Goal: Transaction & Acquisition: Purchase product/service

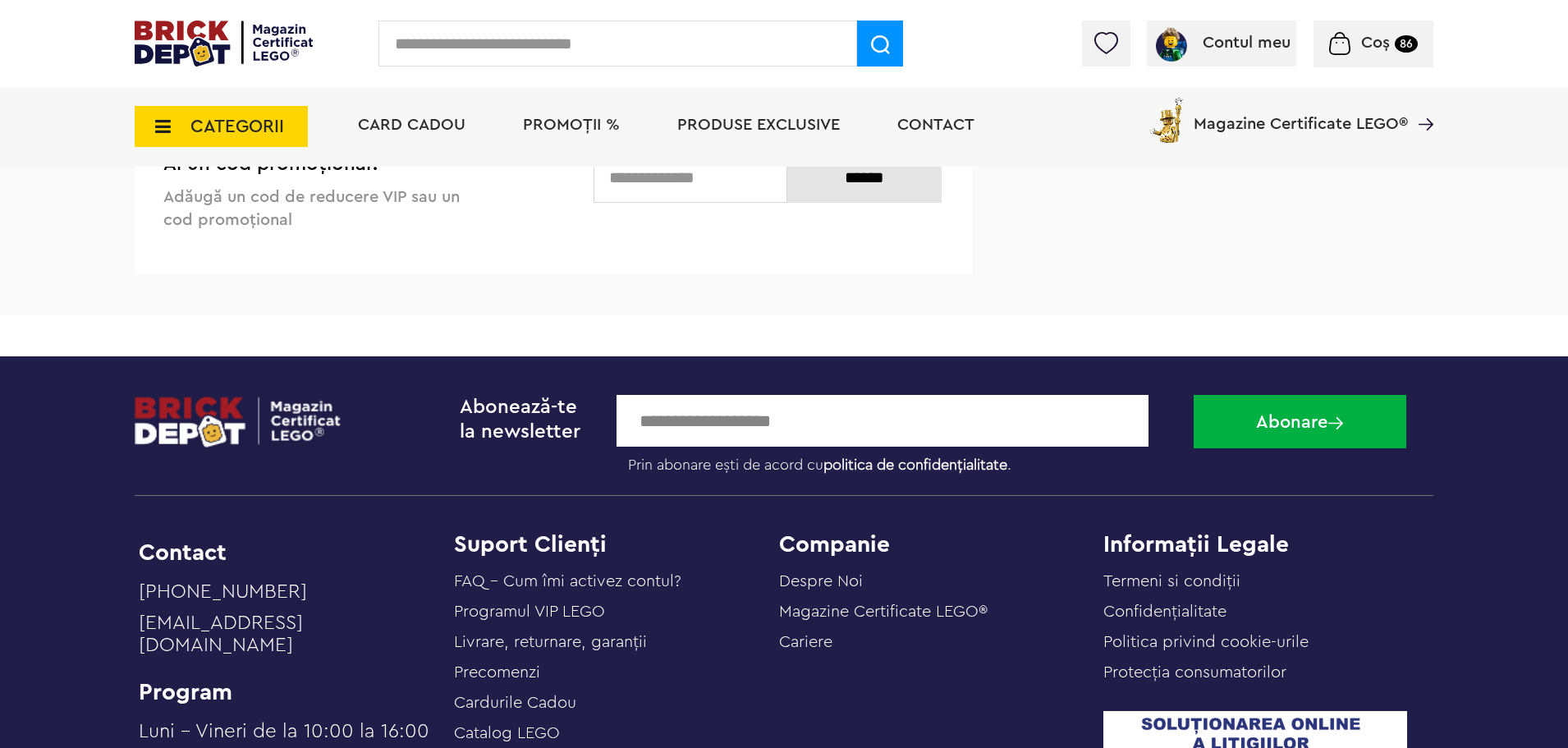
scroll to position [2872, 0]
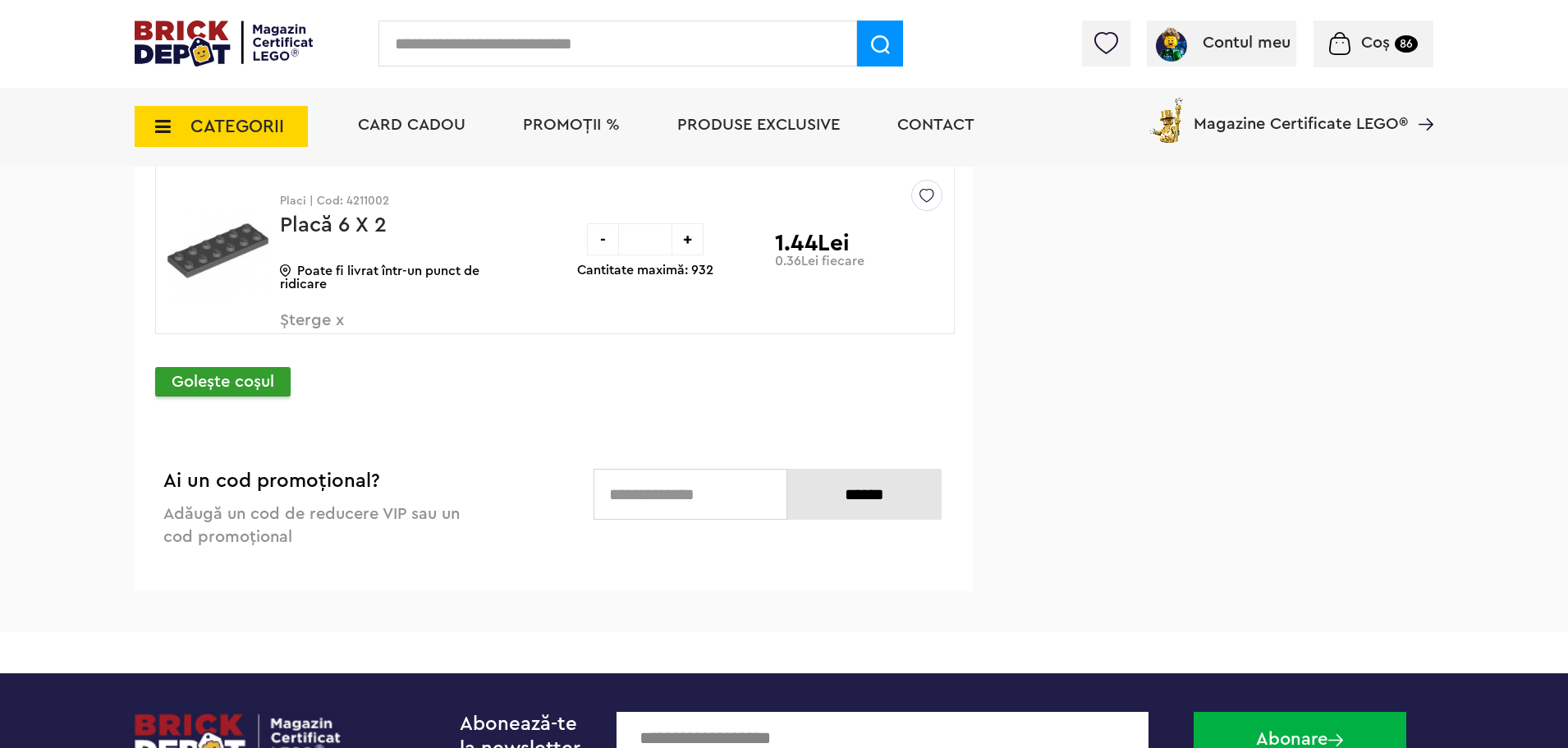
click at [686, 241] on div "+" at bounding box center [687, 239] width 32 height 32
type input "*"
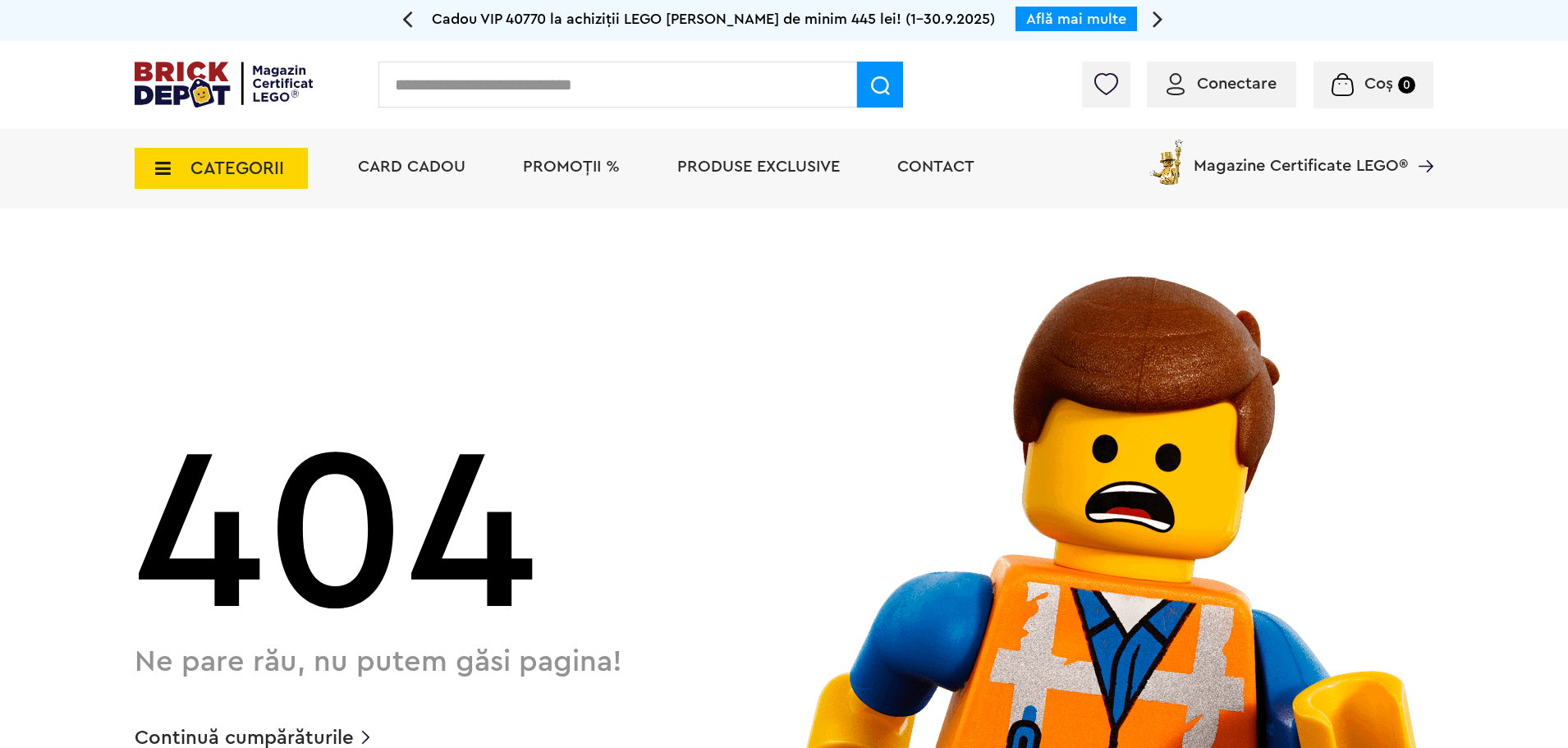
click at [1251, 89] on span "Conectare" at bounding box center [1237, 84] width 80 height 17
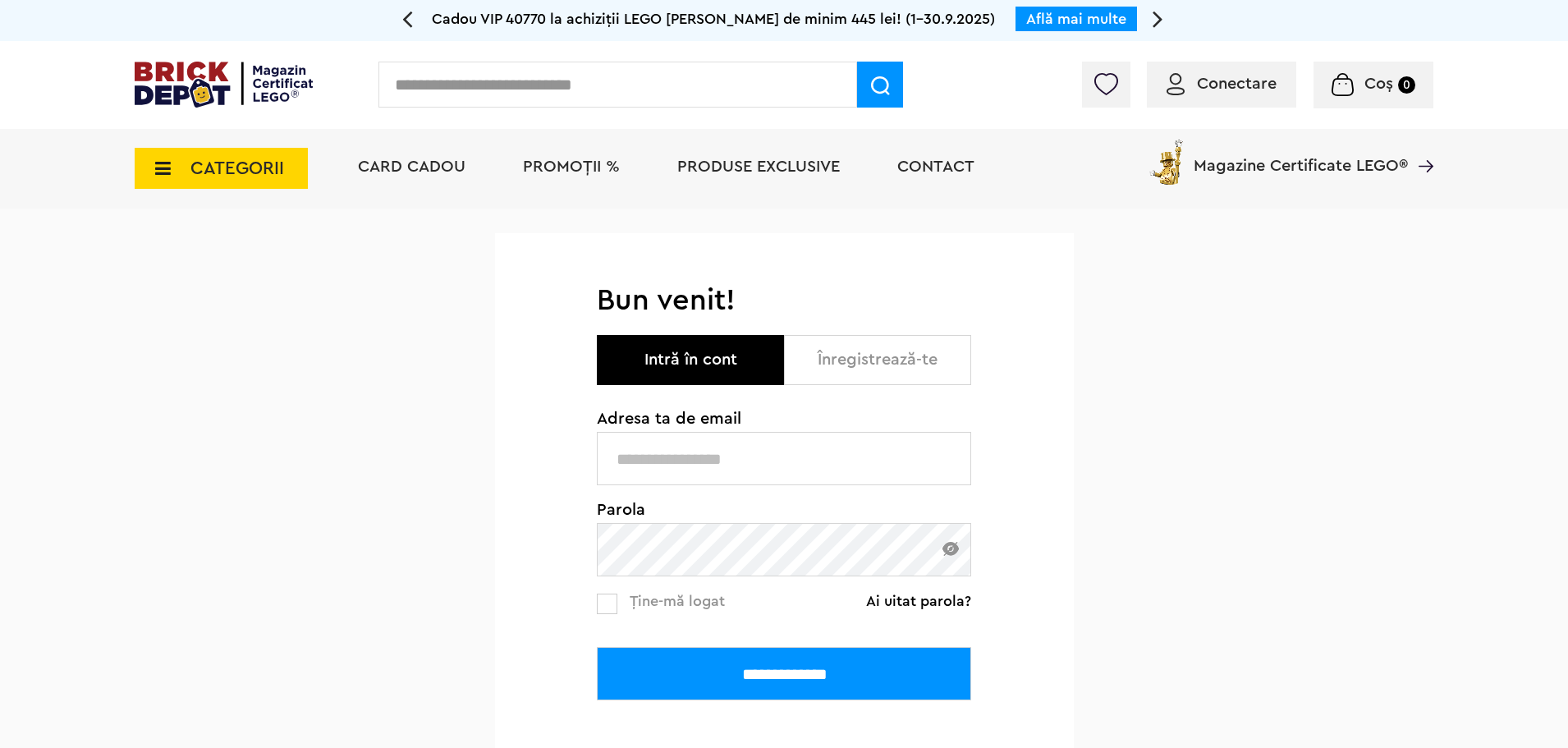
click at [739, 467] on input "text" at bounding box center [784, 458] width 375 height 53
type input "**********"
click at [794, 676] on input "**********" at bounding box center [784, 673] width 375 height 53
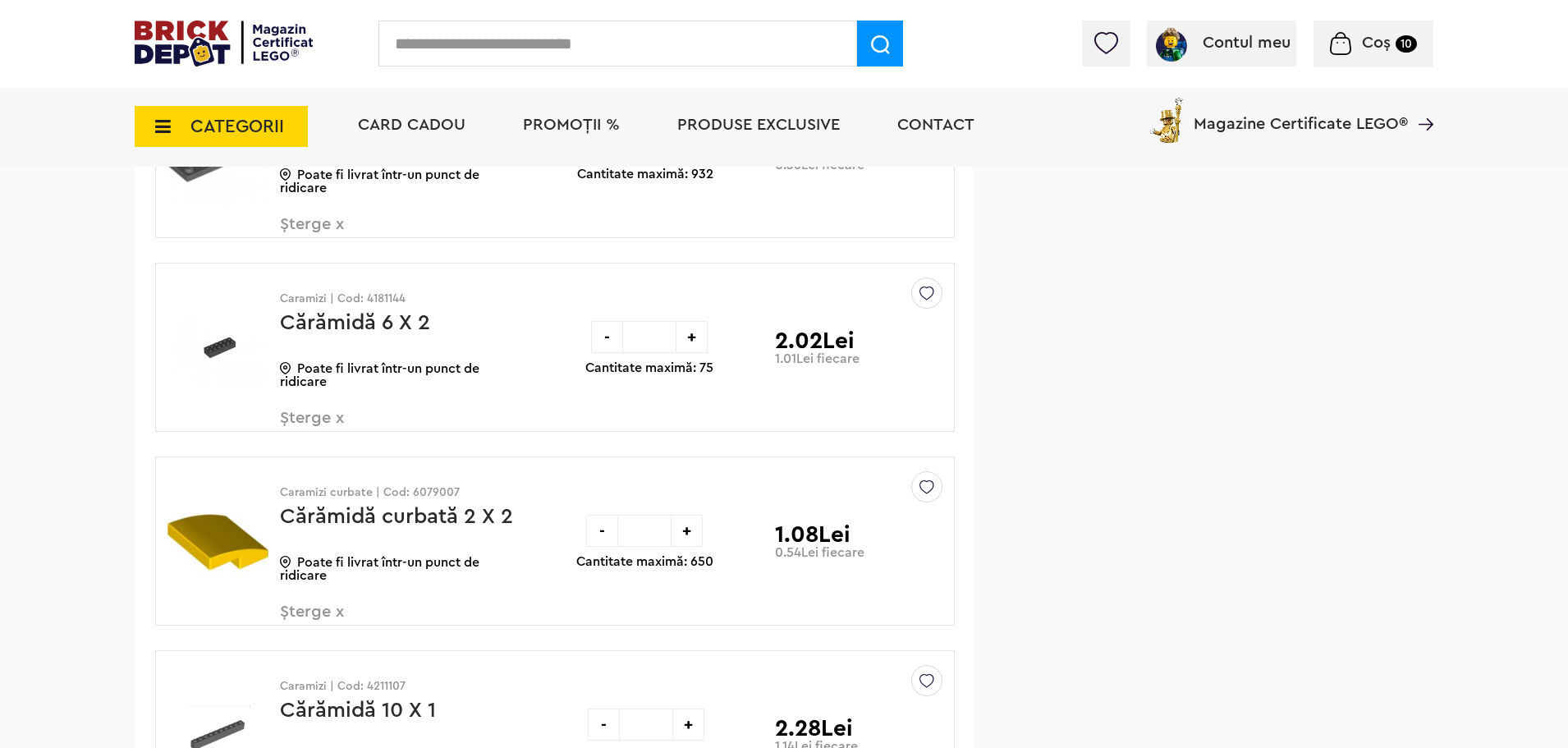
scroll to position [2709, 0]
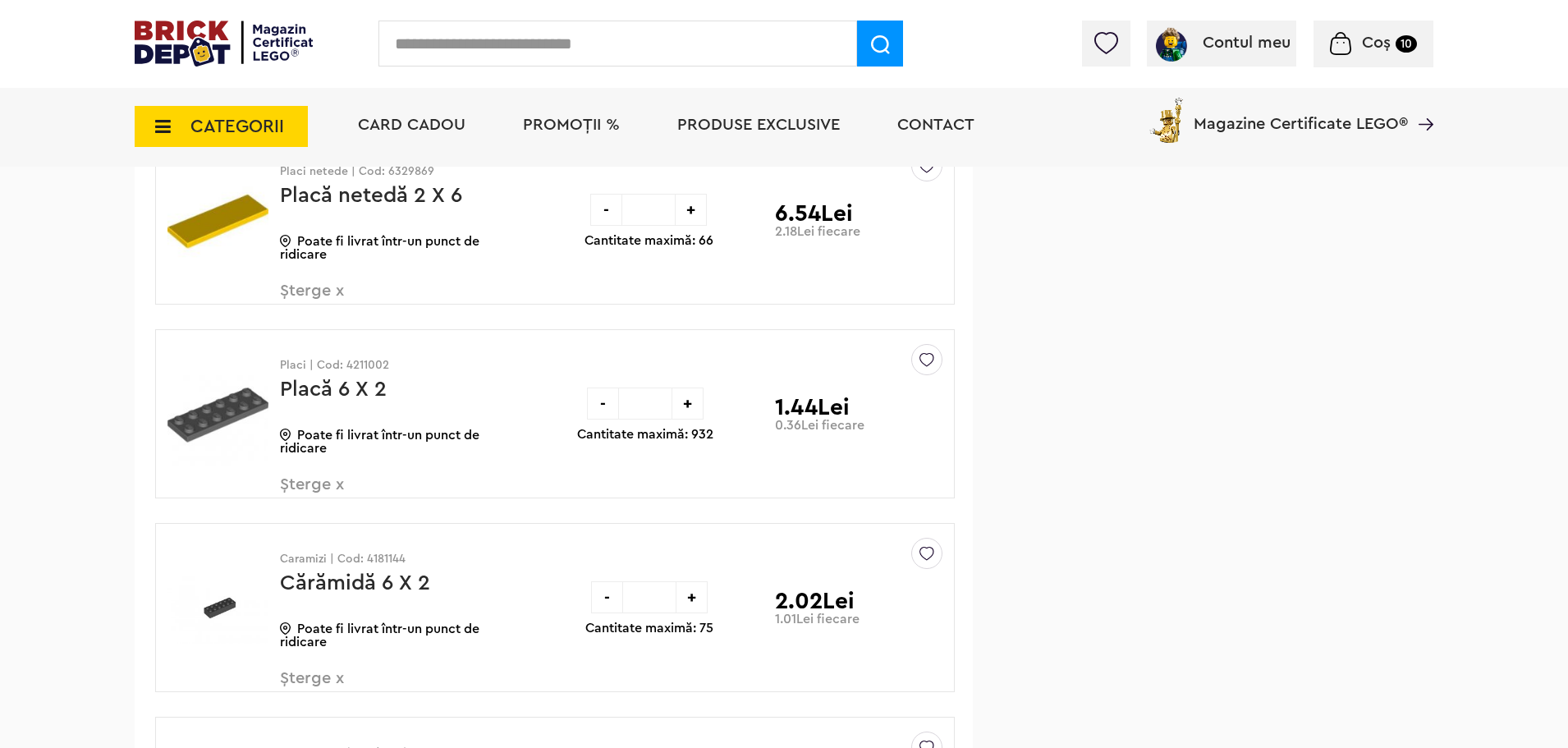
click at [690, 407] on div "+" at bounding box center [687, 403] width 32 height 32
type input "*"
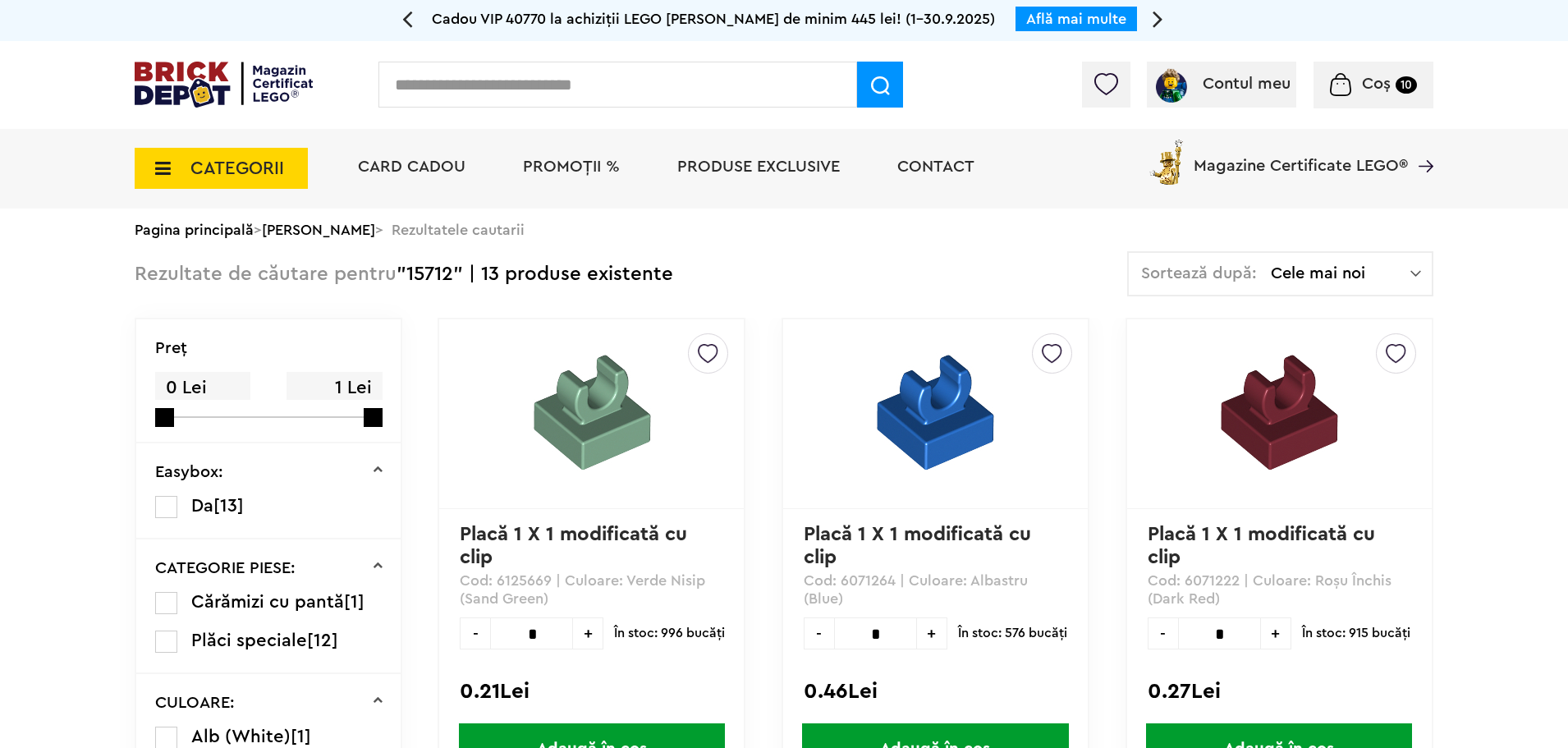
click at [548, 89] on input "text" at bounding box center [617, 85] width 478 height 46
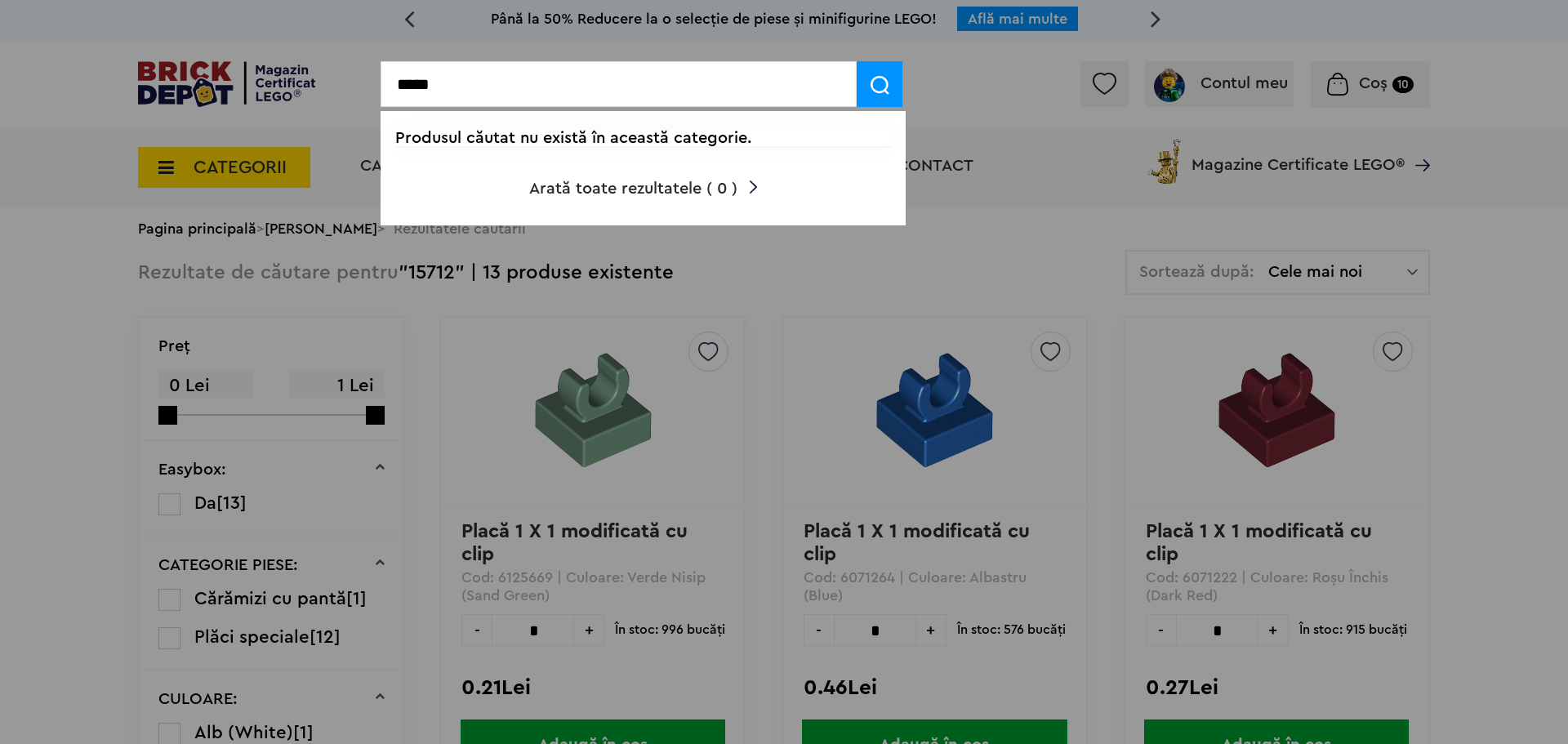
type input "*****"
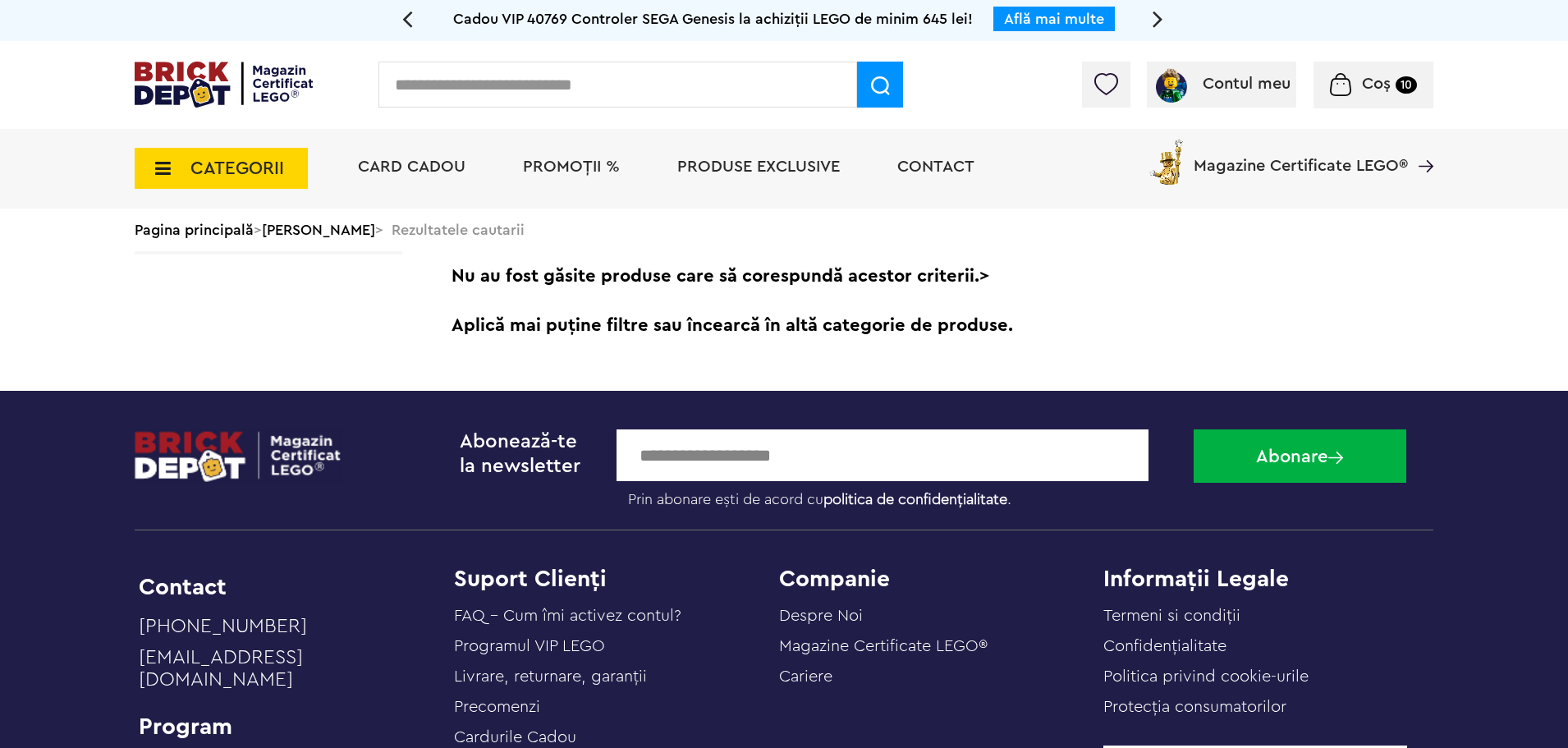
click at [275, 167] on span "CATEGORII" at bounding box center [237, 168] width 94 height 18
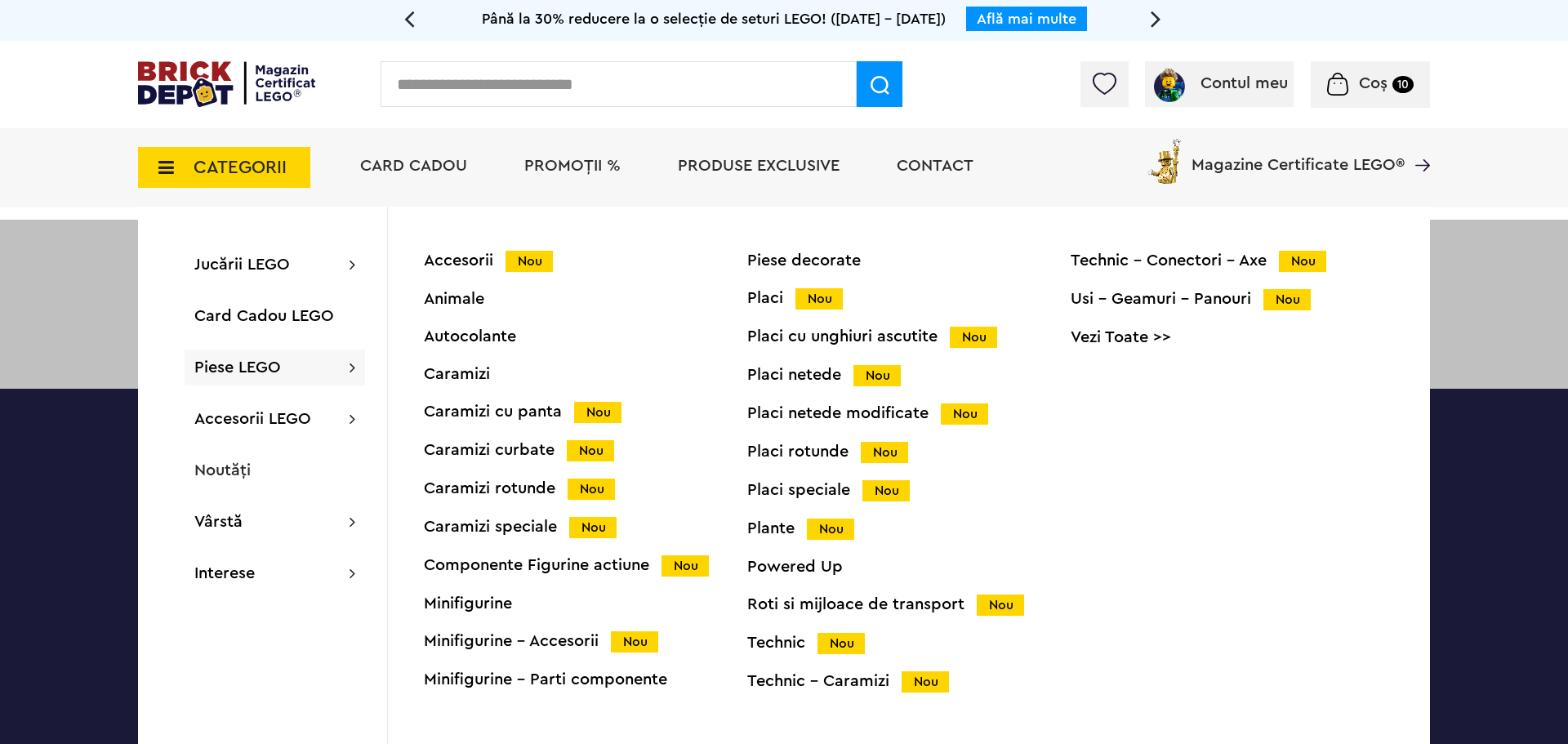
click at [834, 491] on div "Placi speciale Nou" at bounding box center [908, 490] width 323 height 17
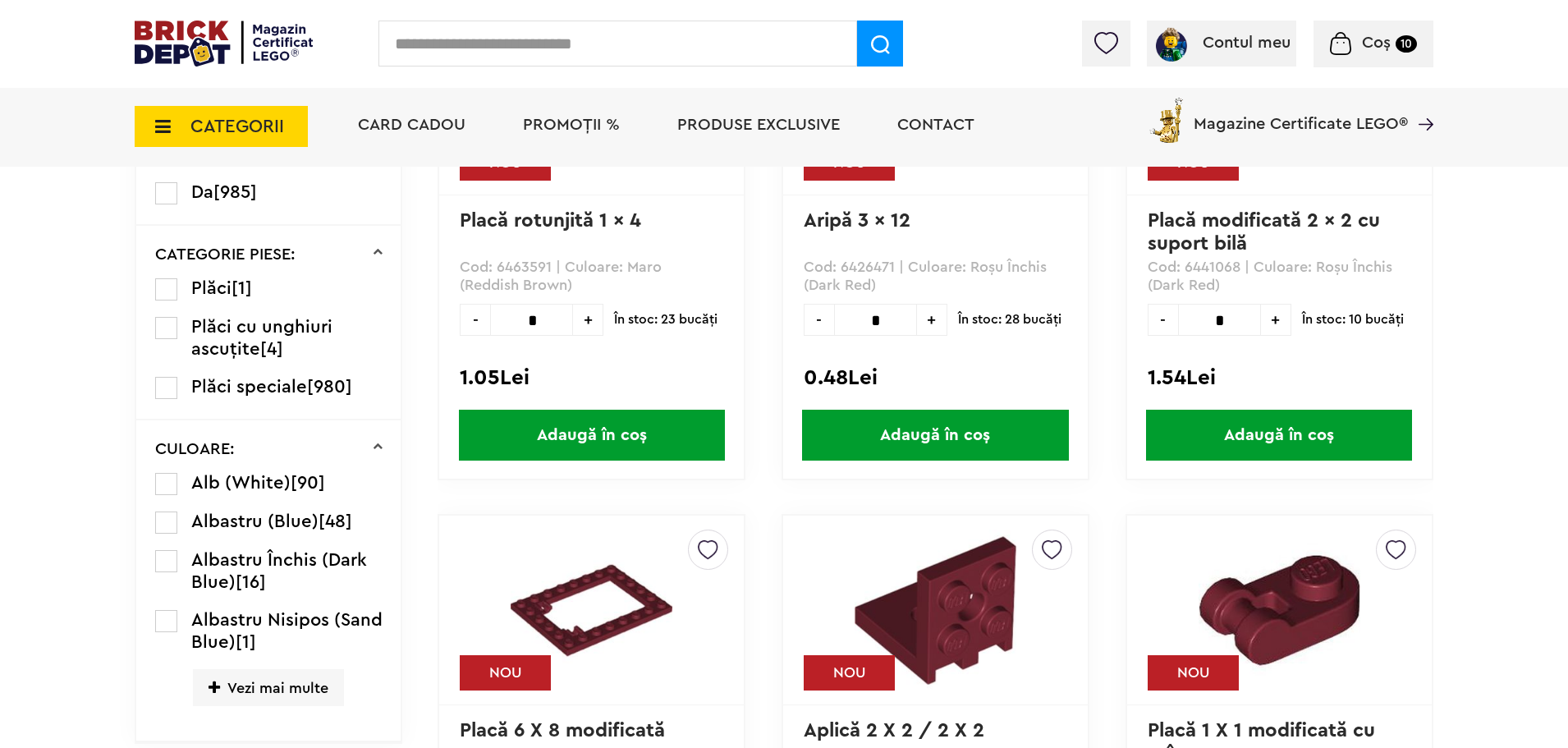
scroll to position [765, 0]
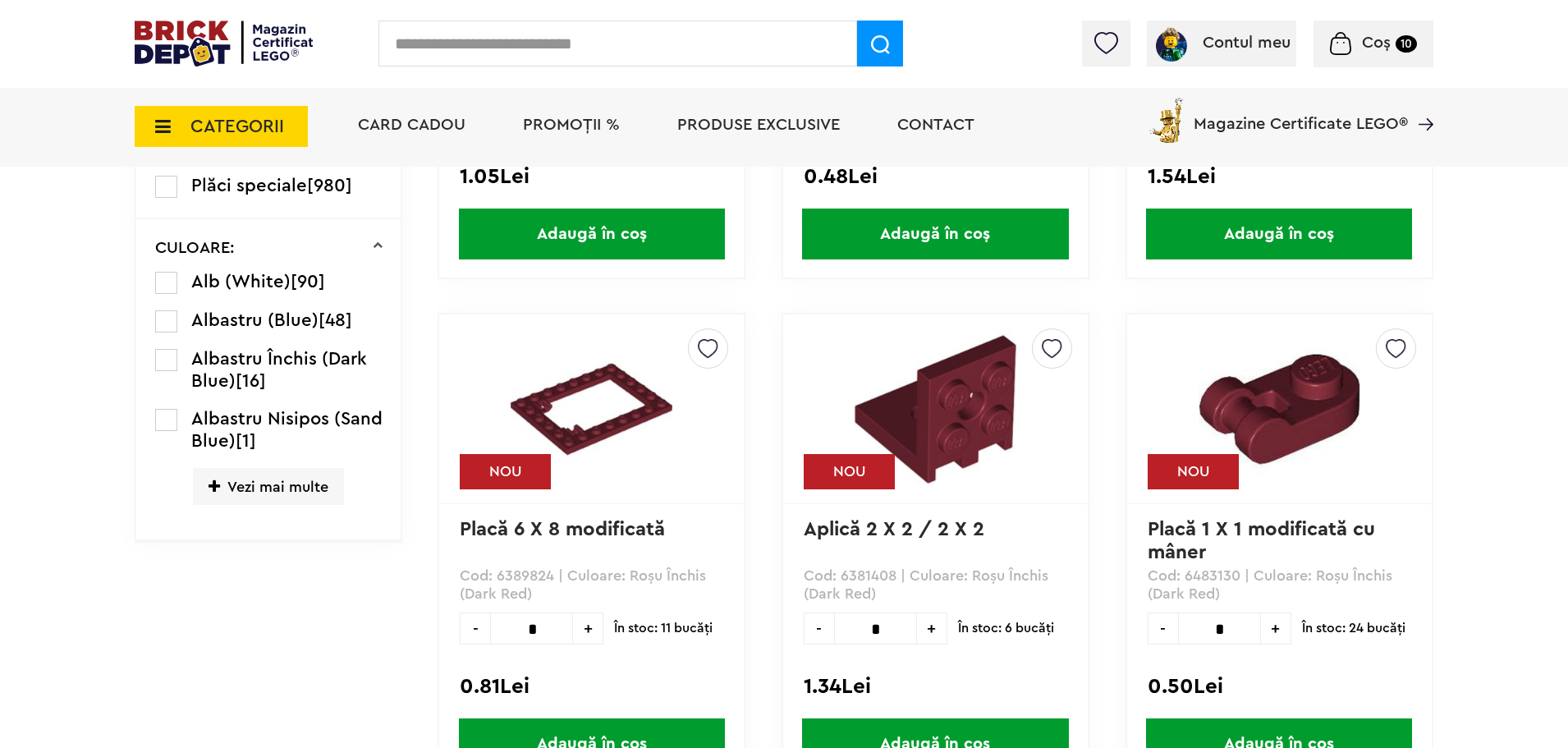
click at [247, 475] on span "Vezi mai multe" at bounding box center [269, 487] width 151 height 37
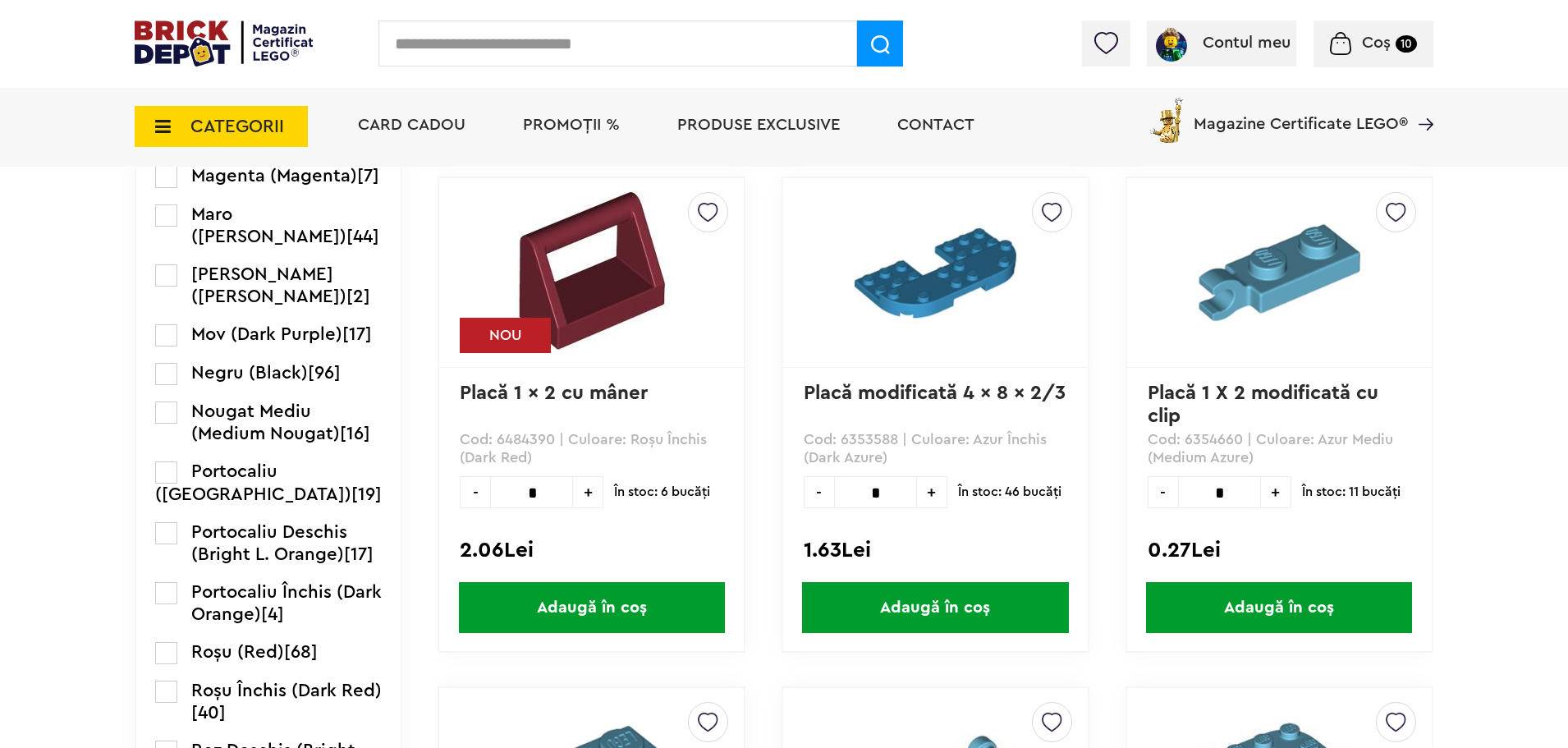
scroll to position [1914, 0]
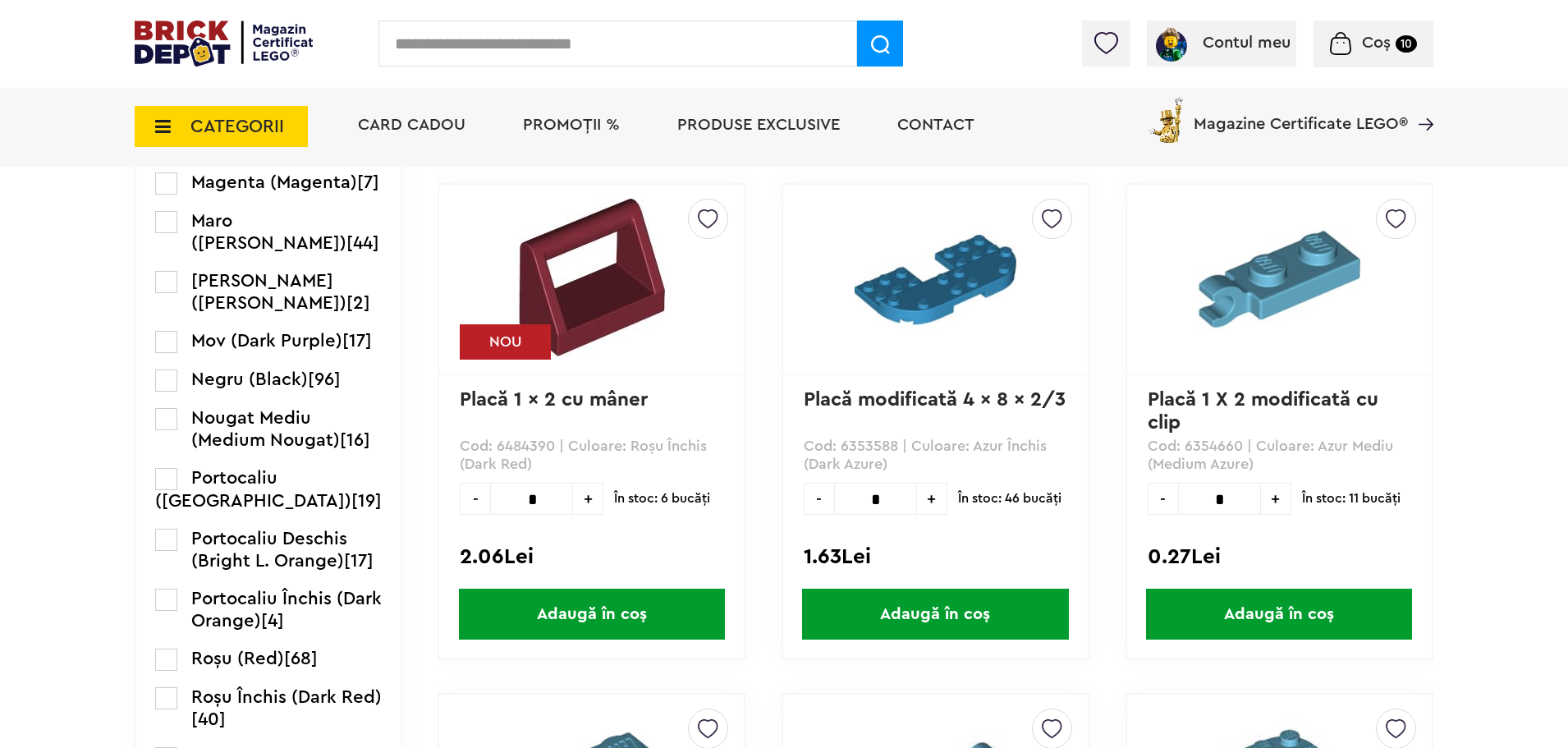
click at [171, 392] on label at bounding box center [167, 380] width 22 height 22
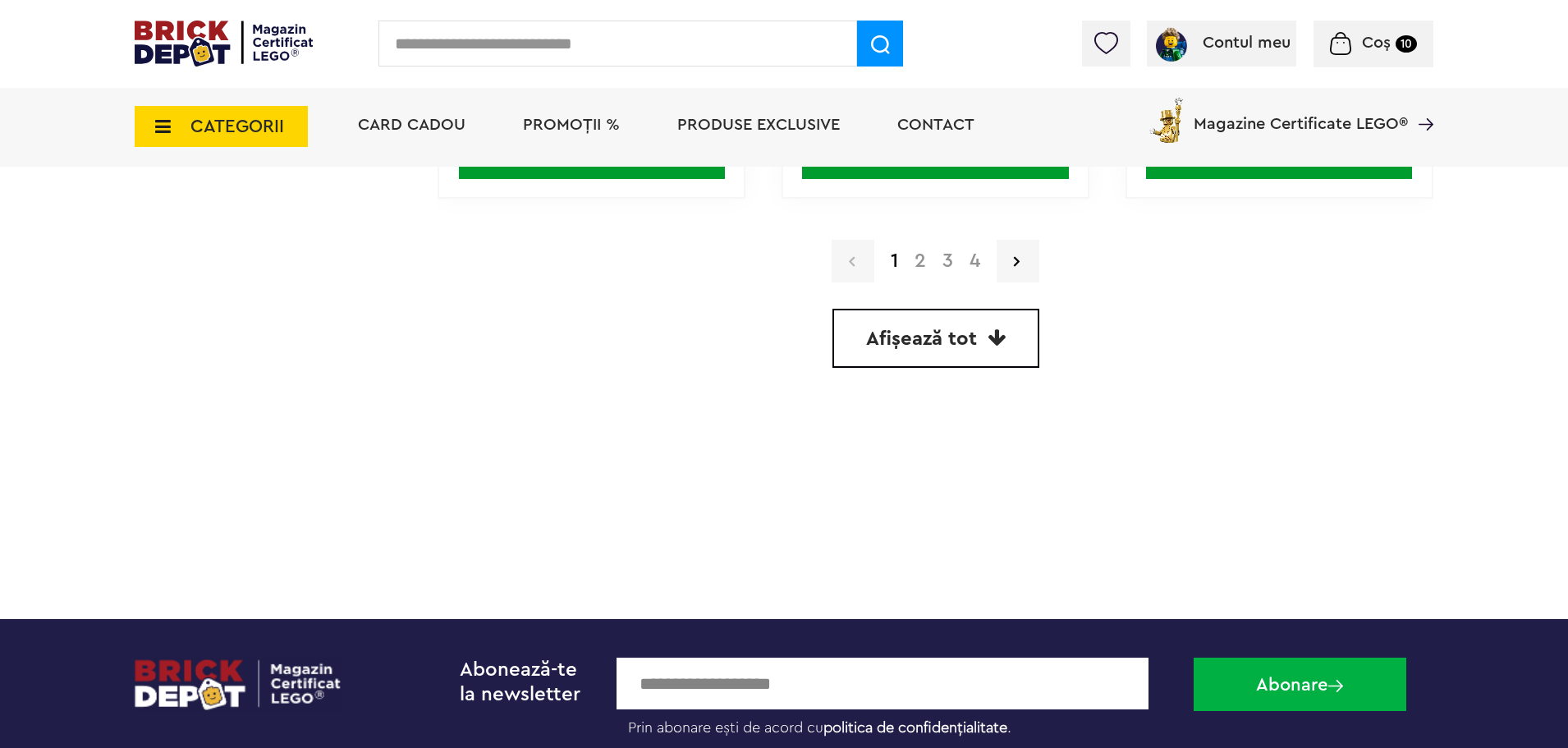
scroll to position [4925, 0]
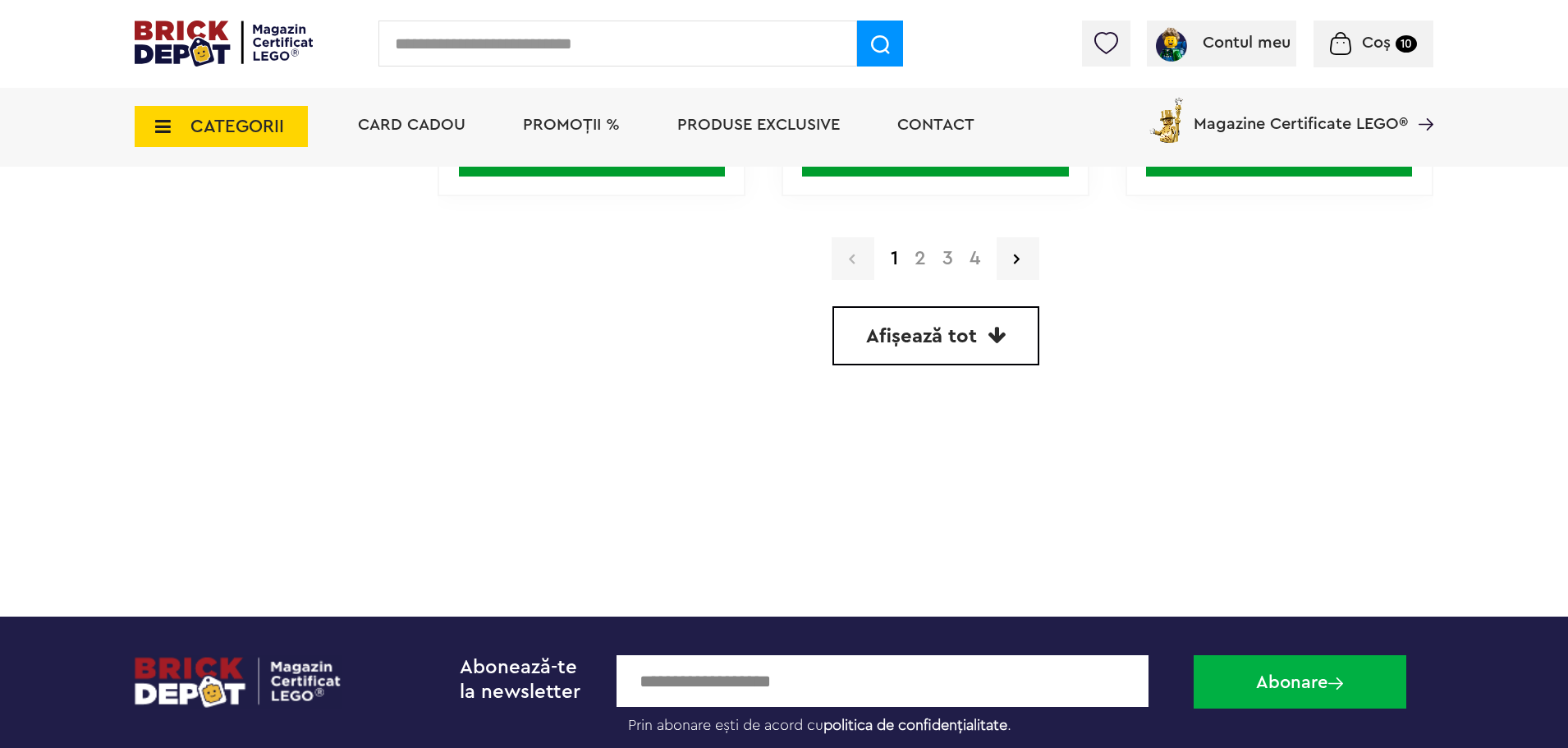
click at [924, 264] on a=Negru%20%28Black%29&order=1&page=2"] "2" at bounding box center [920, 258] width 28 height 19
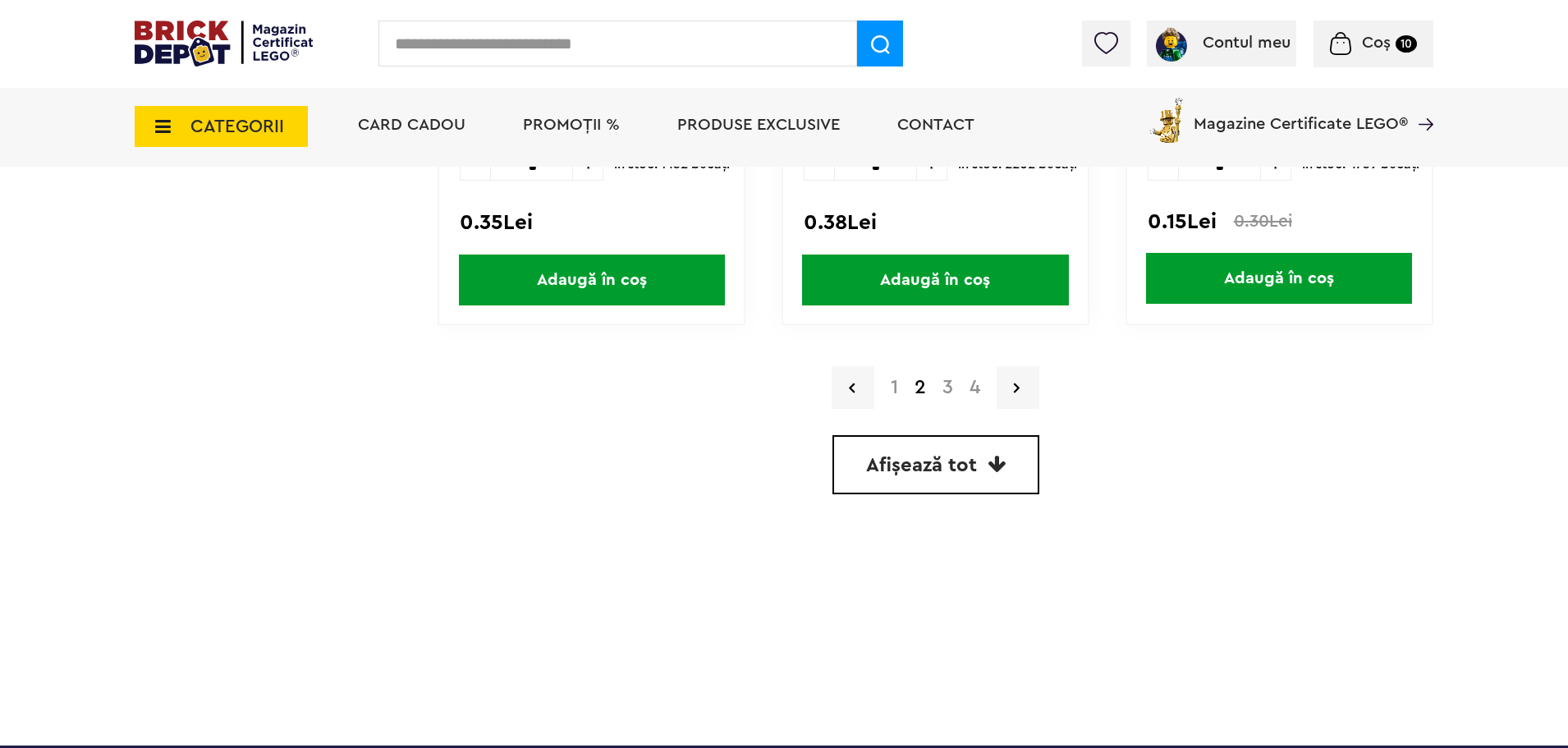
scroll to position [4802, 0]
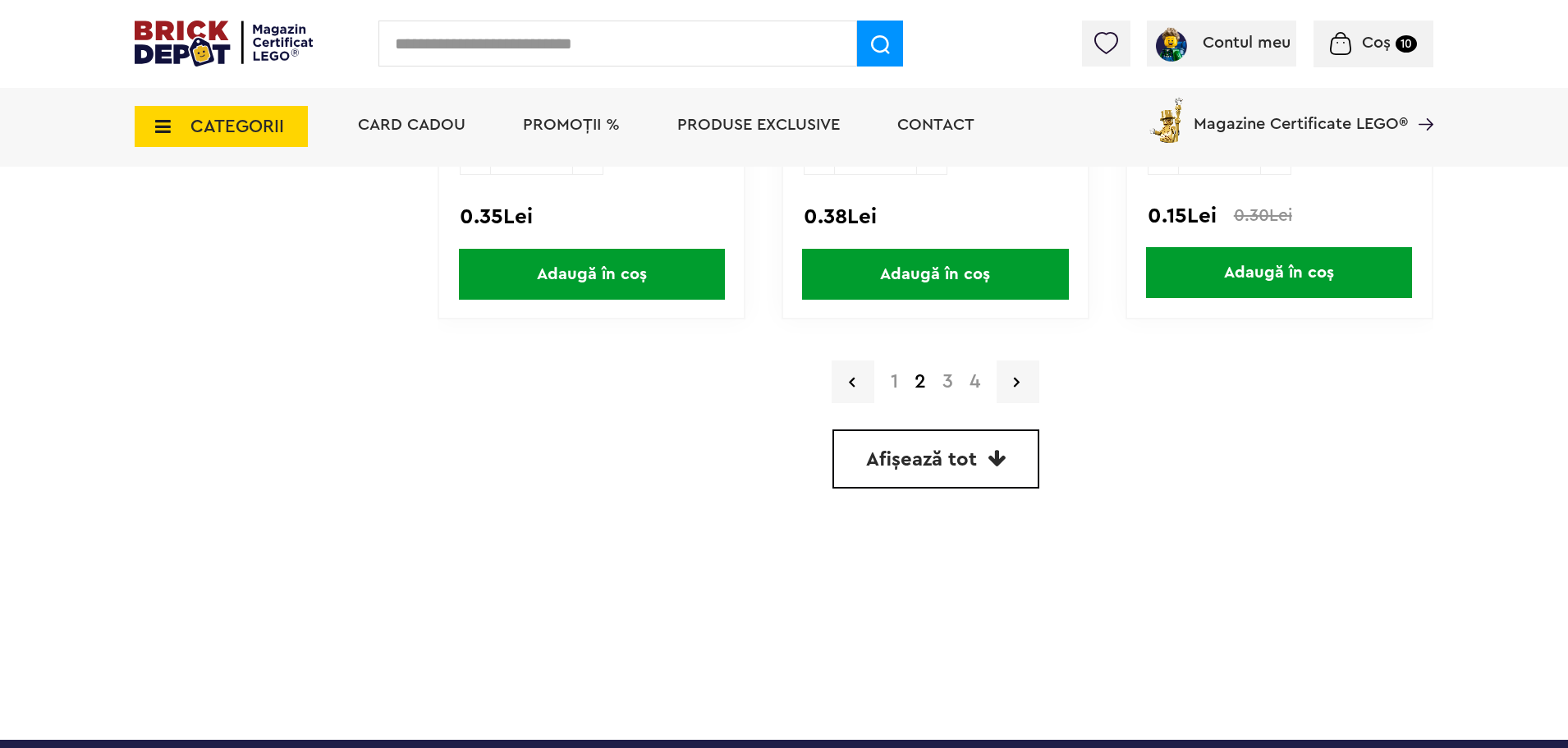
click at [947, 384] on a=Negru%20%28Black%29&order=1&page=3"] "3" at bounding box center [947, 381] width 27 height 19
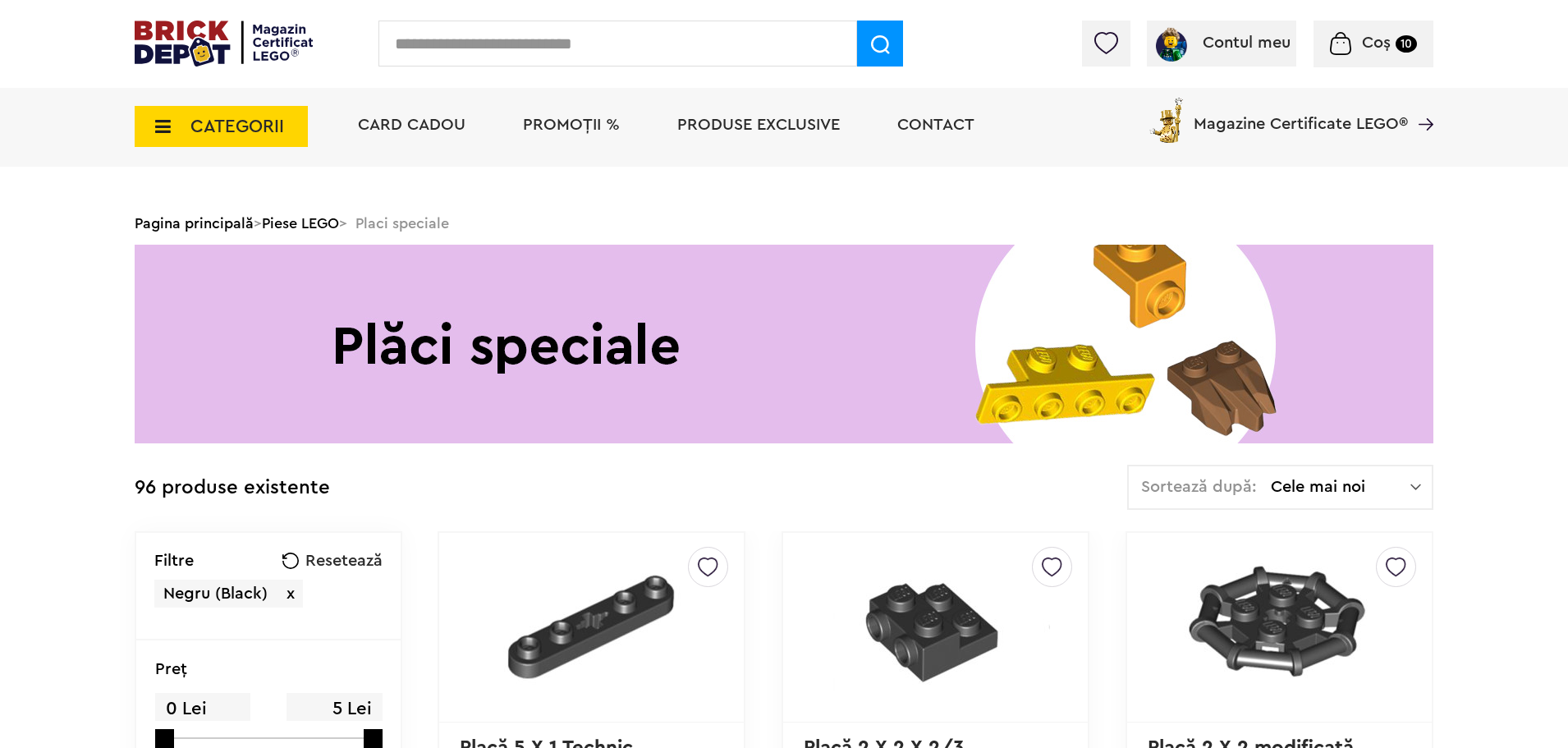
scroll to position [287, 0]
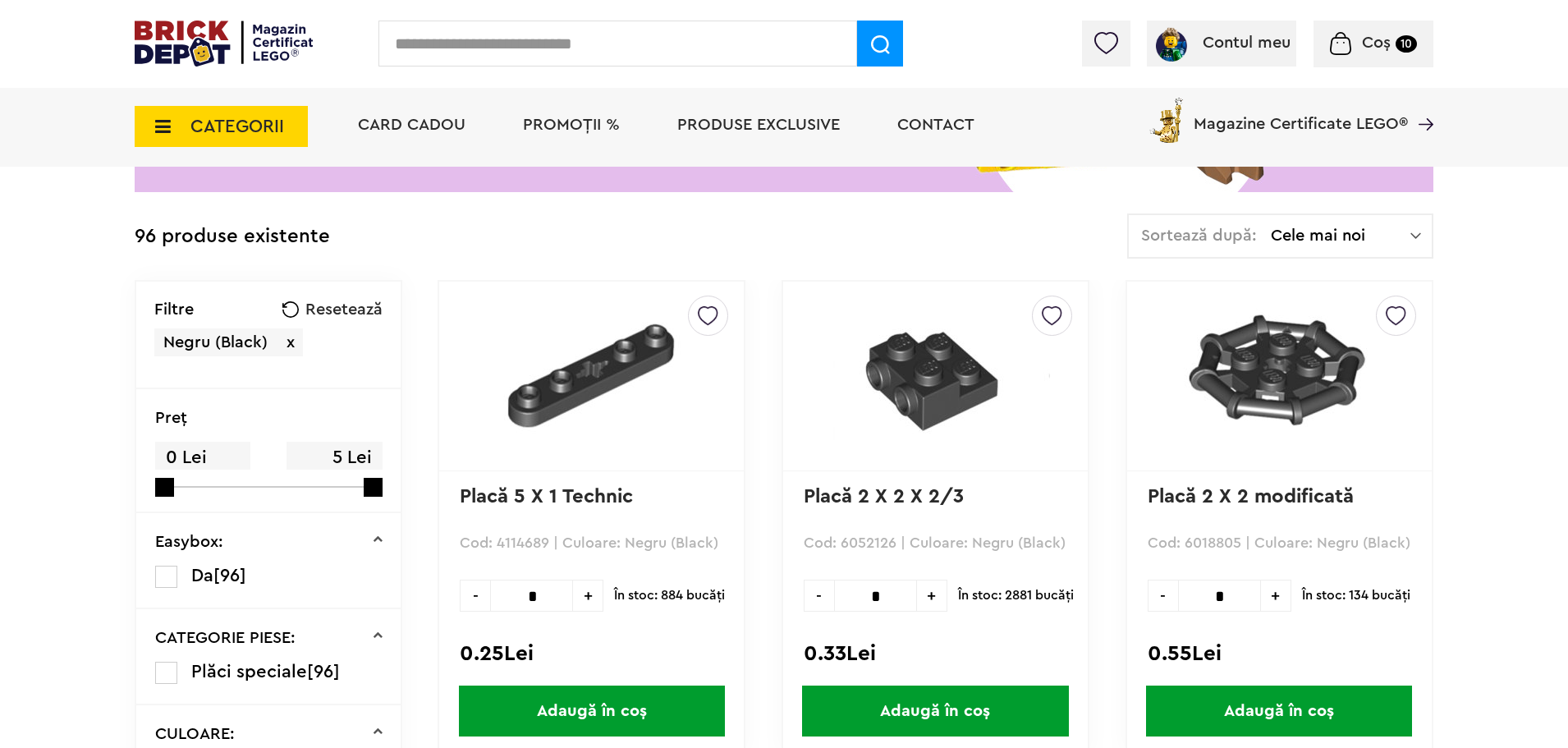
drag, startPoint x: 529, startPoint y: 598, endPoint x: 541, endPoint y: 595, distance: 12.4
click at [541, 595] on input "*" at bounding box center [532, 595] width 83 height 32
type input "*"
click at [629, 711] on span "Adaugă în coș" at bounding box center [592, 710] width 266 height 51
click at [501, 48] on input "text" at bounding box center [617, 43] width 478 height 46
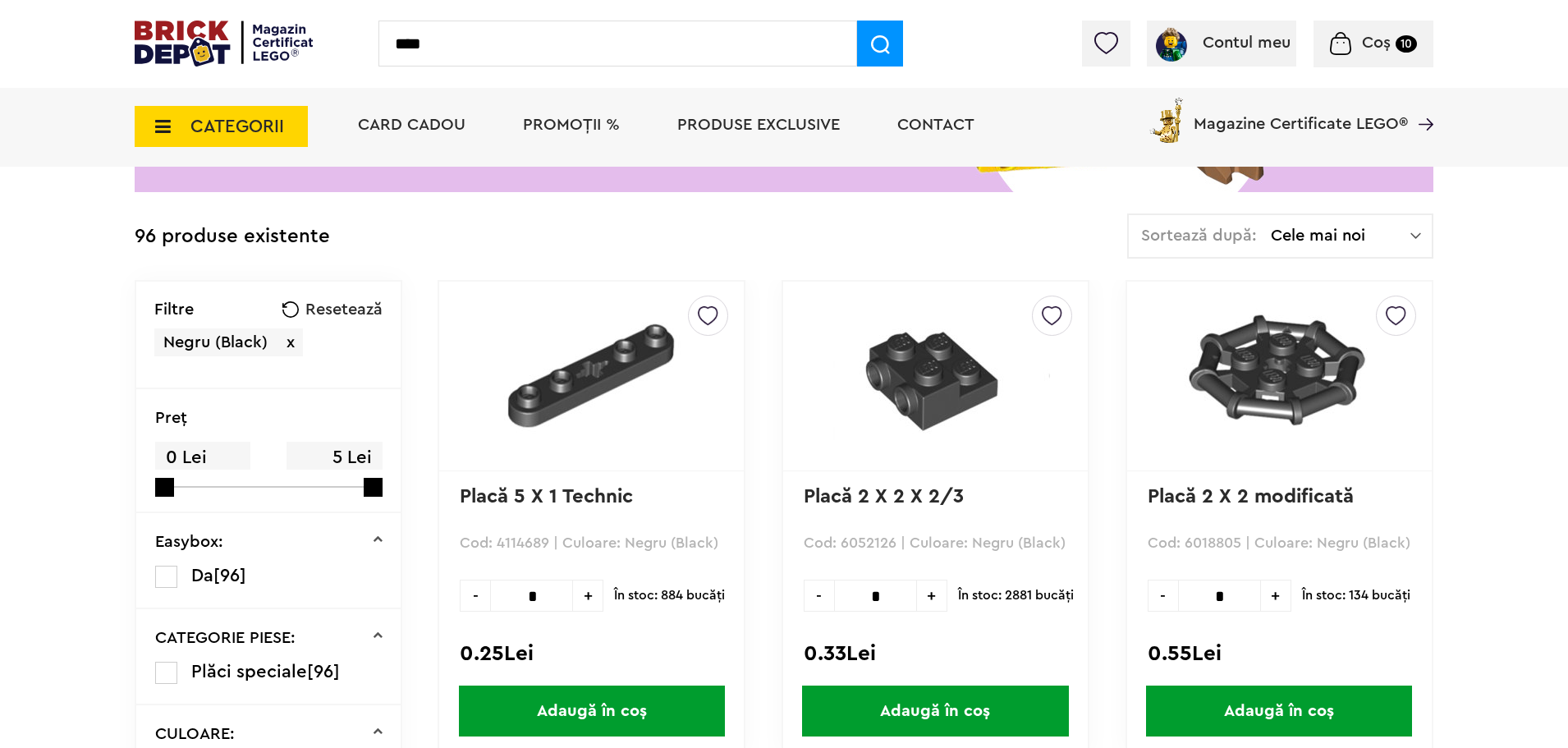
type input "****"
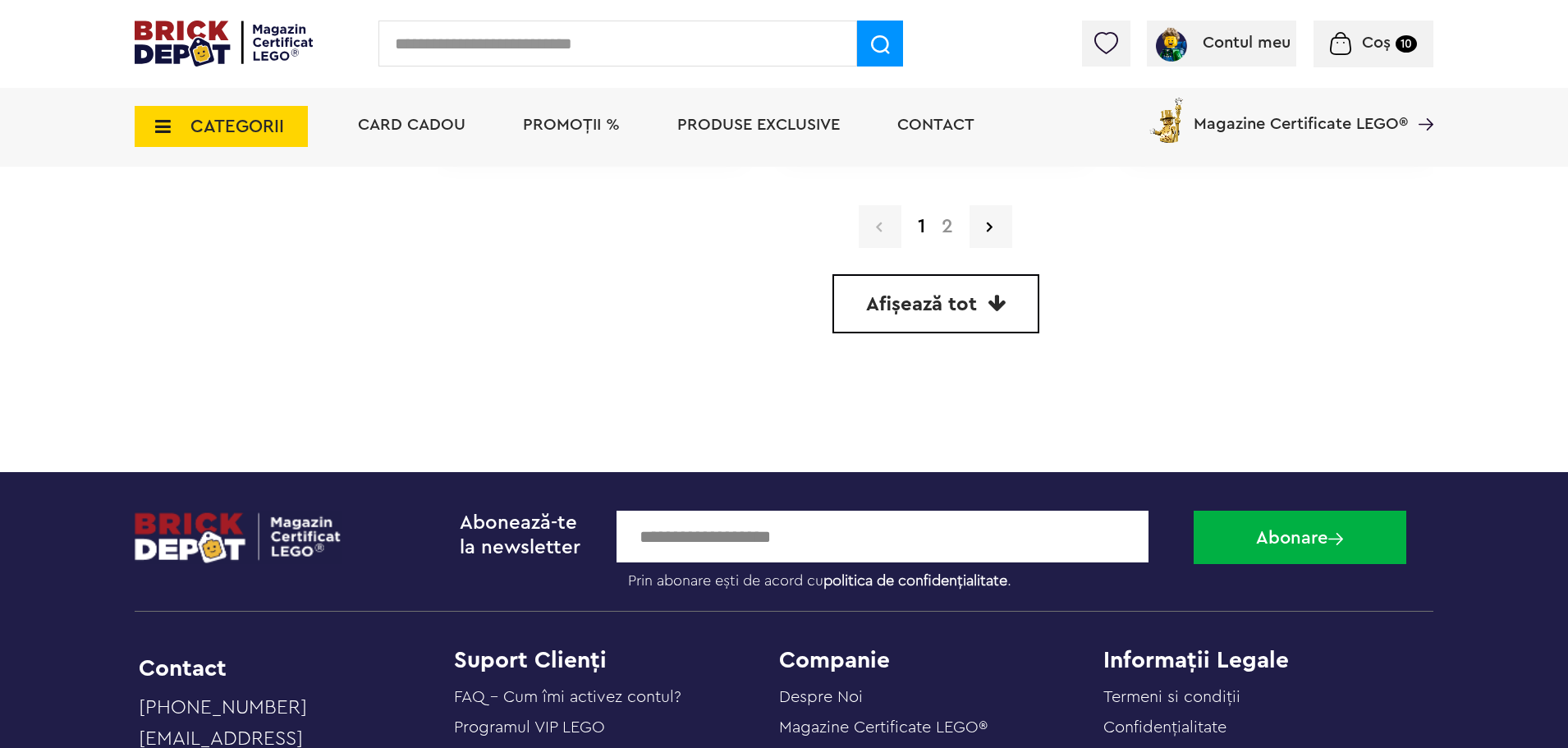
scroll to position [4760, 0]
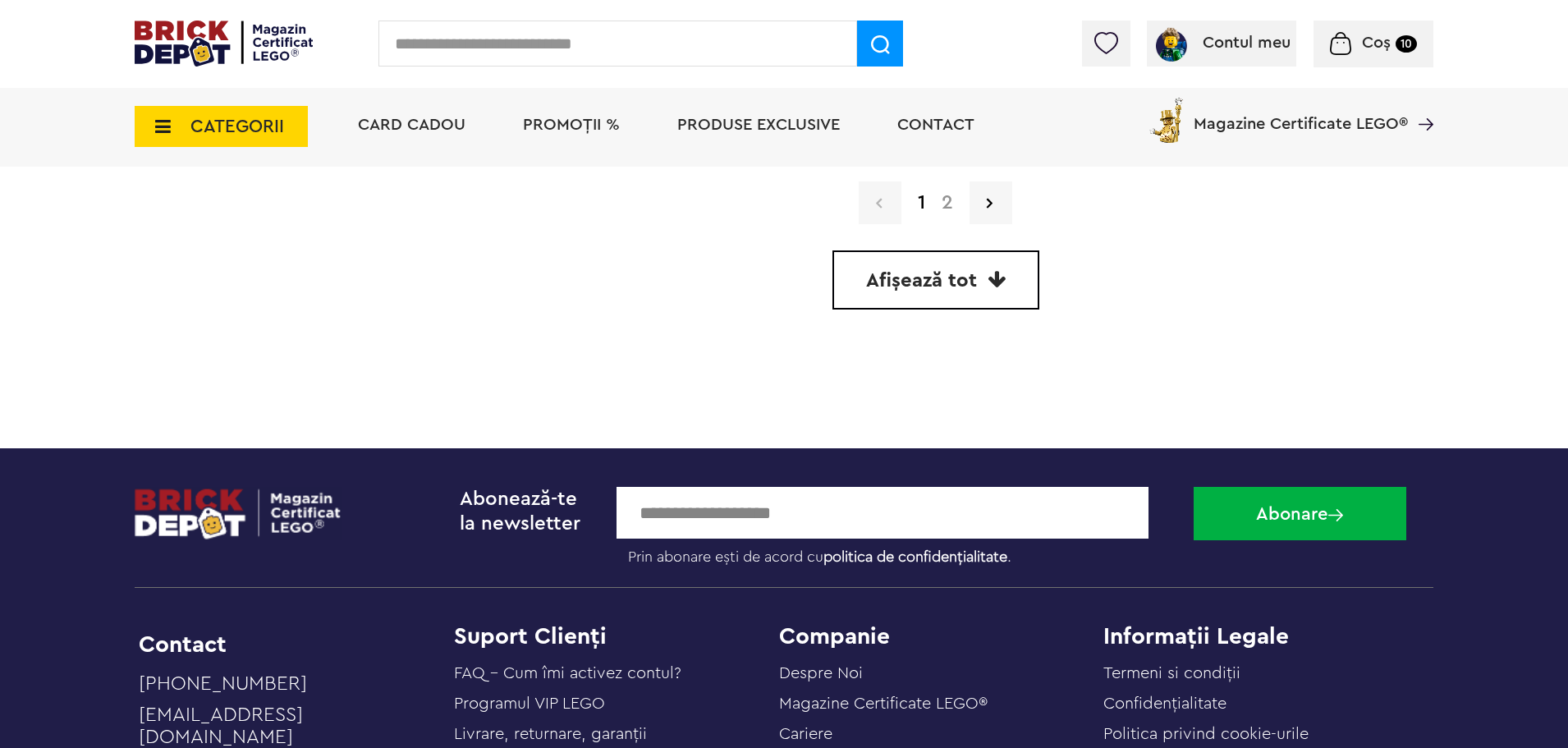
click at [949, 194] on link "2" at bounding box center [947, 202] width 28 height 19
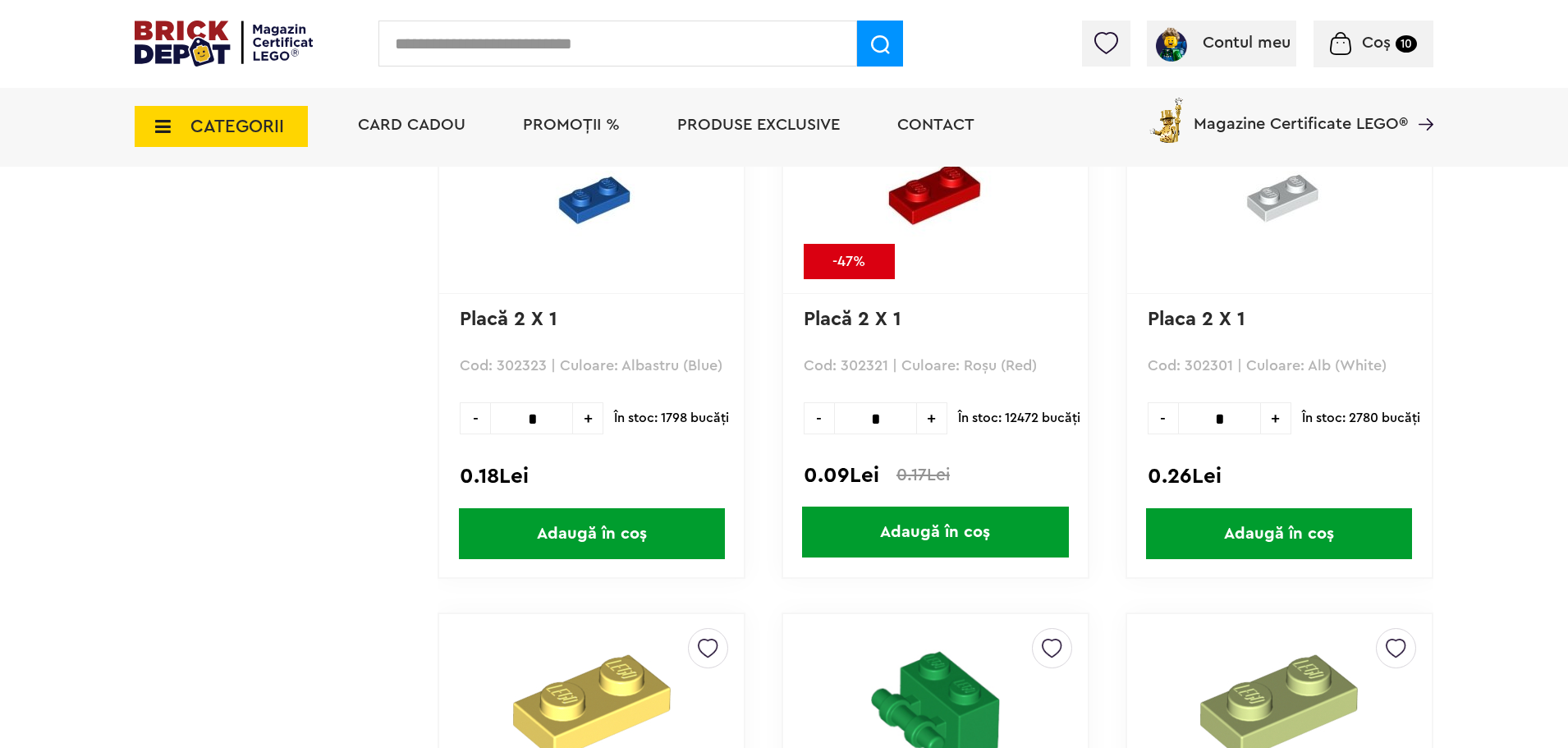
scroll to position [2627, 0]
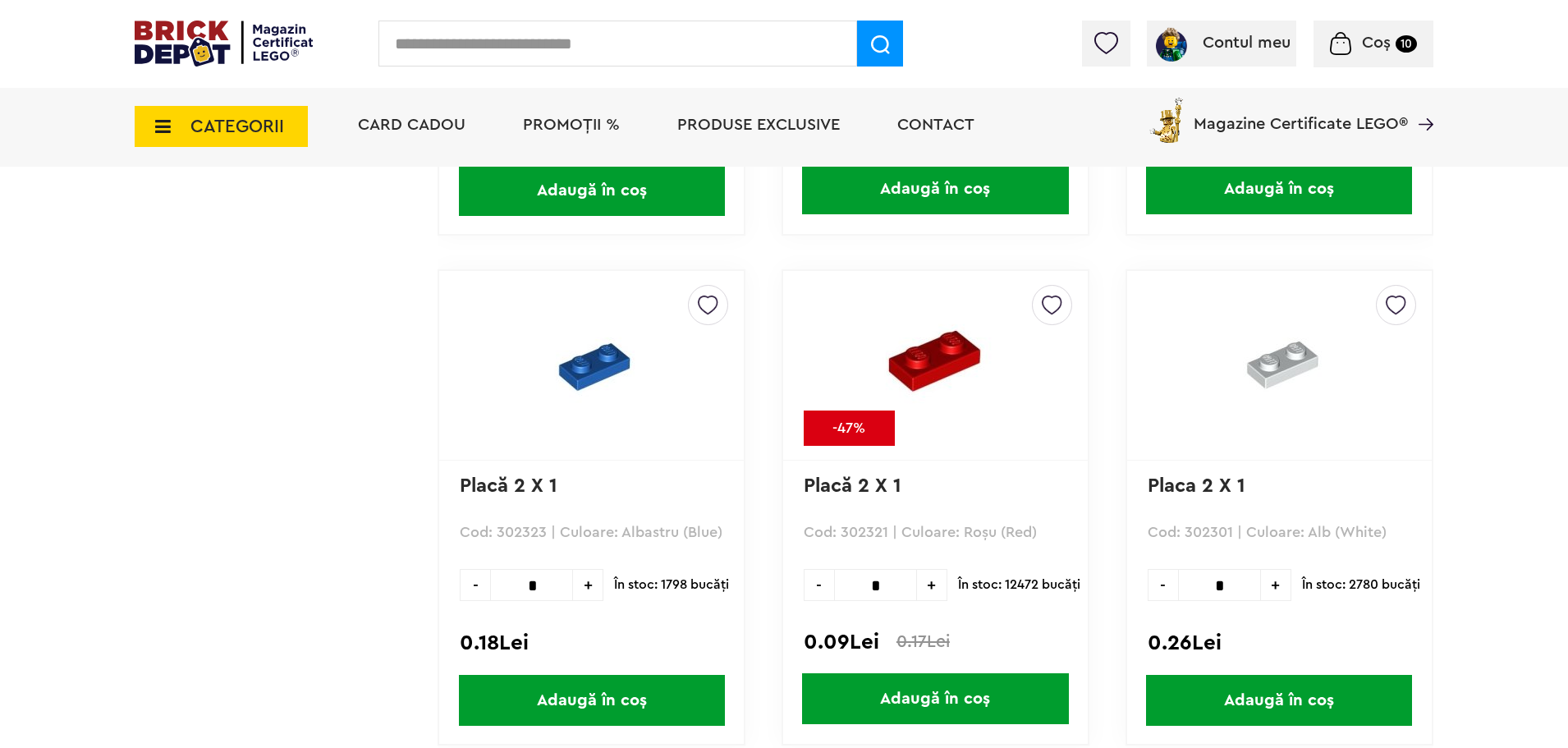
click at [158, 123] on icon at bounding box center [158, 127] width 26 height 18
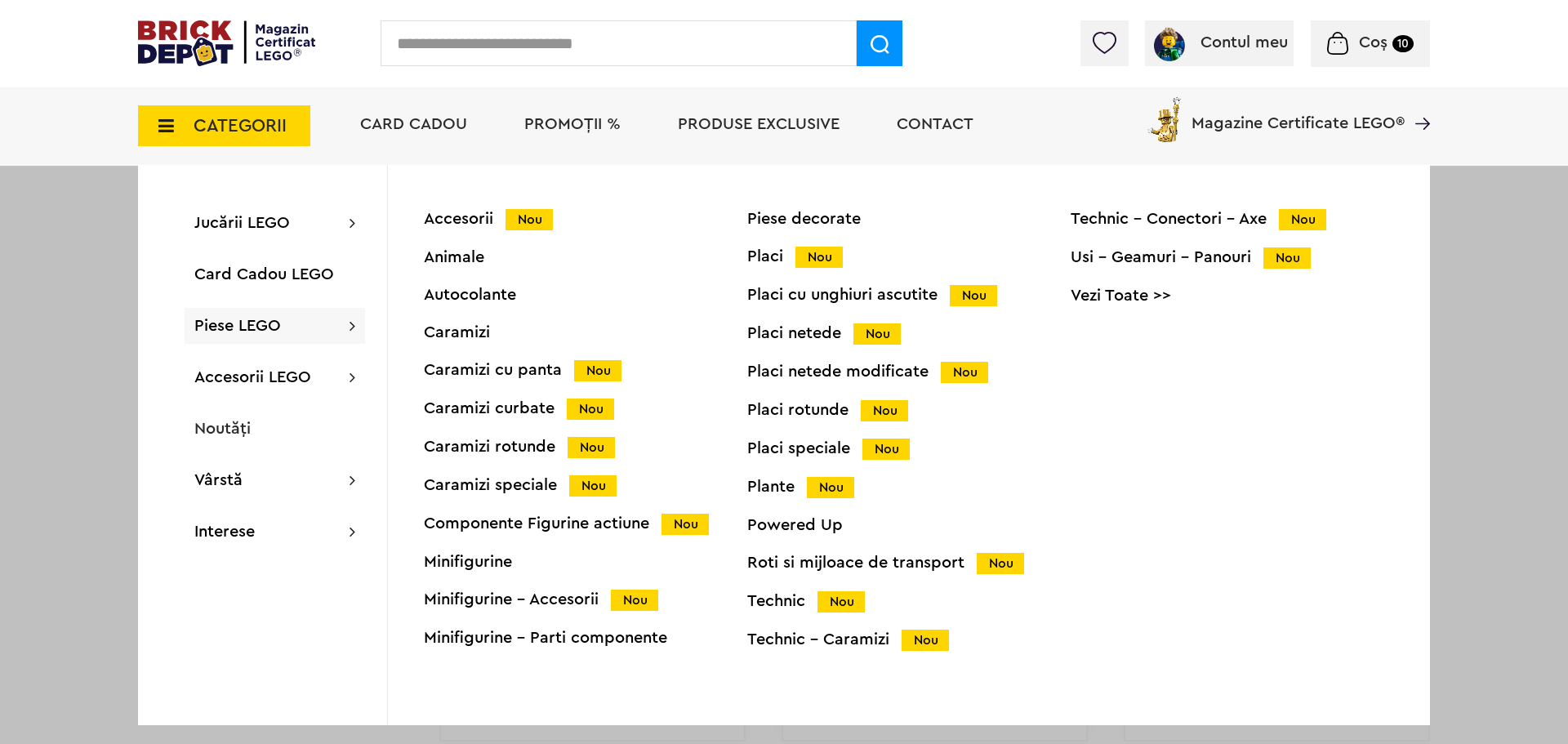
click at [772, 260] on div "Placi Nou" at bounding box center [908, 256] width 323 height 17
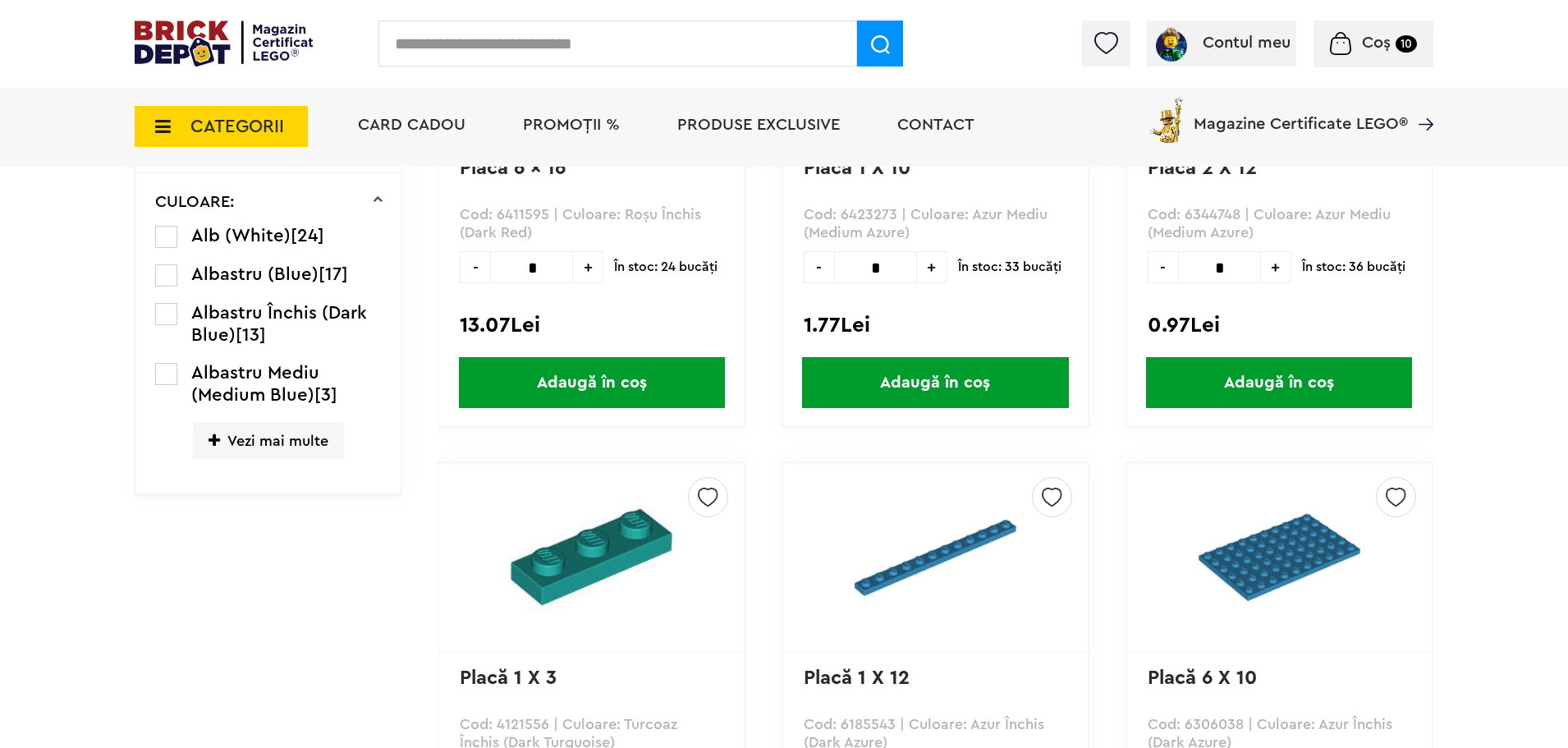
scroll to position [657, 0]
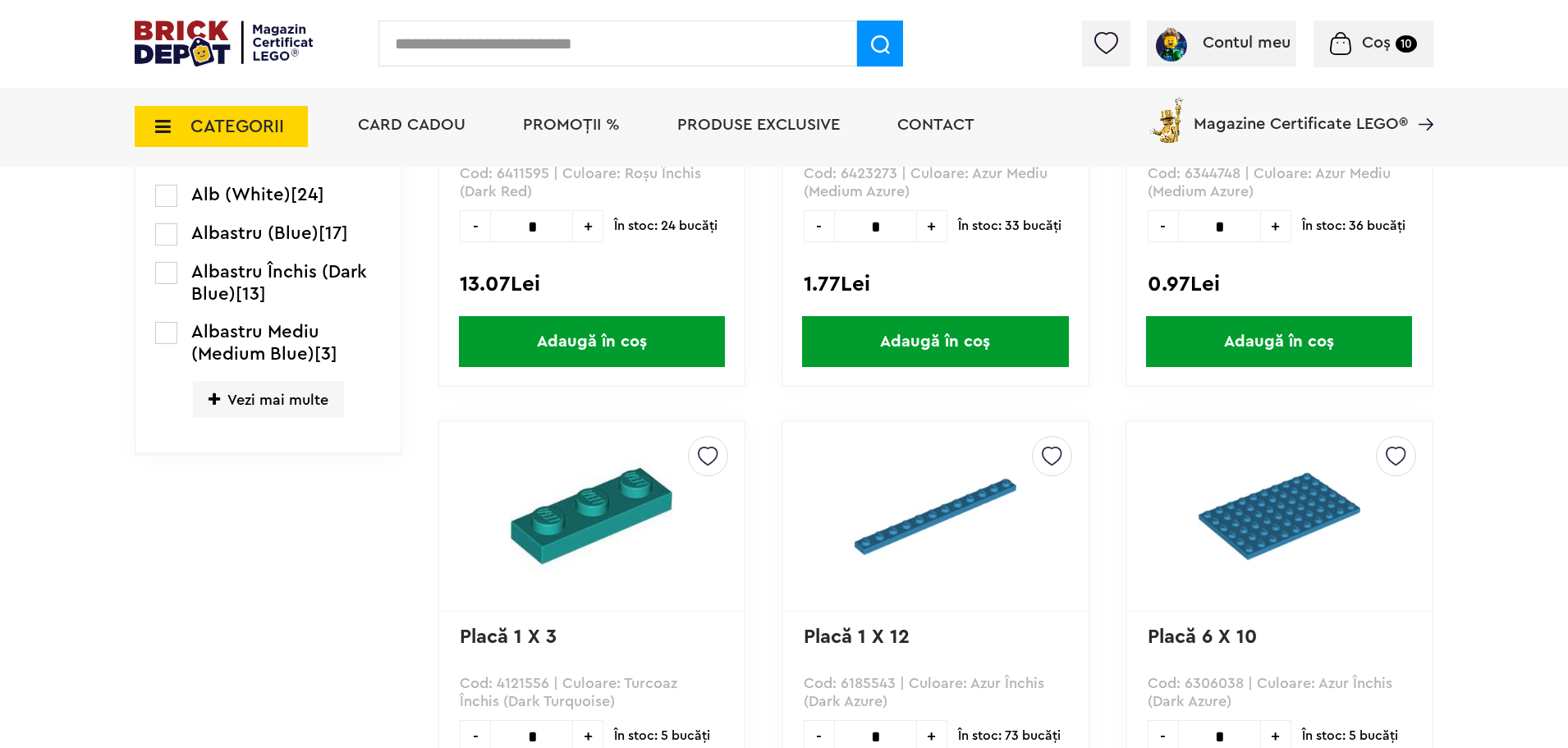
click at [250, 402] on span "Vezi mai multe" at bounding box center [269, 399] width 151 height 37
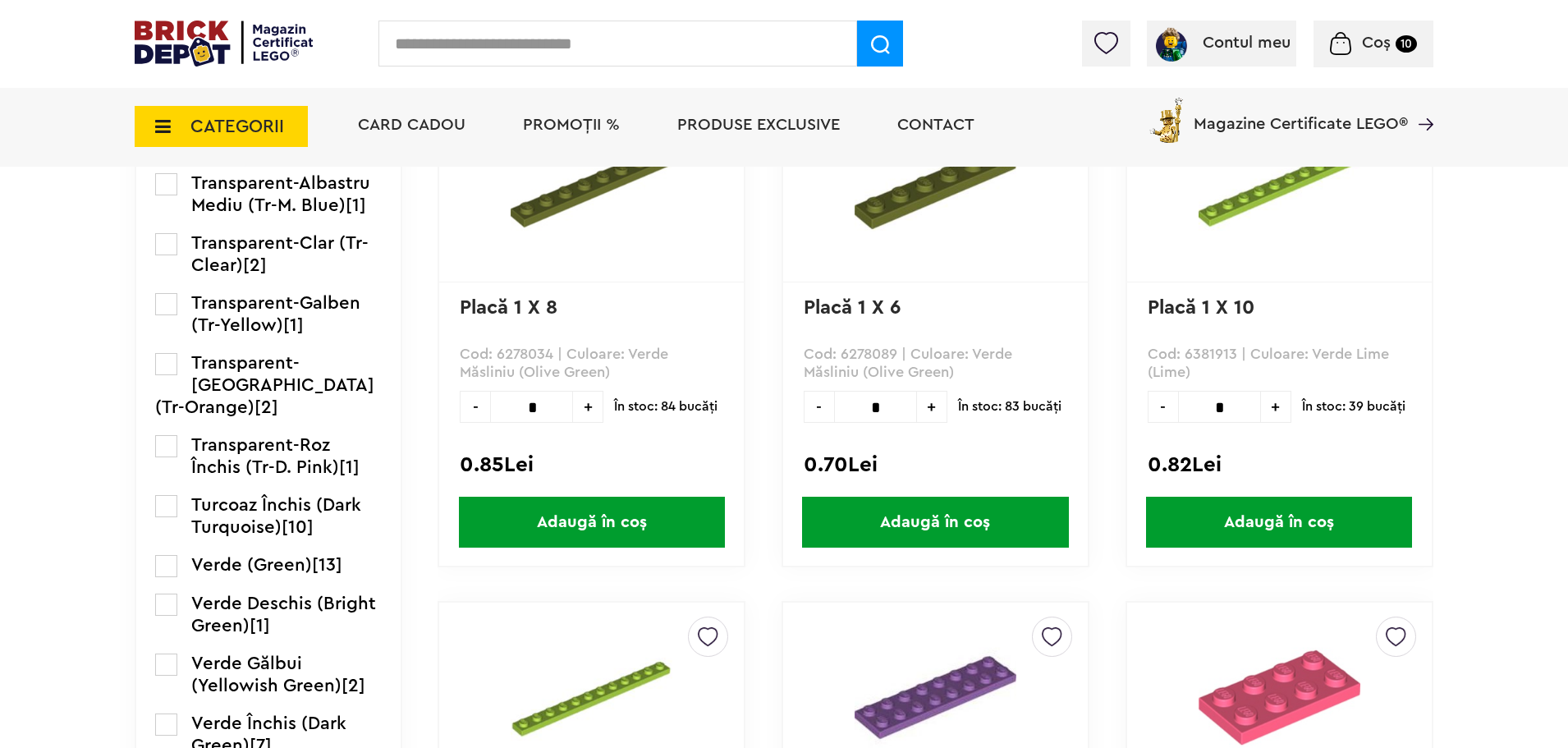
scroll to position [2545, 0]
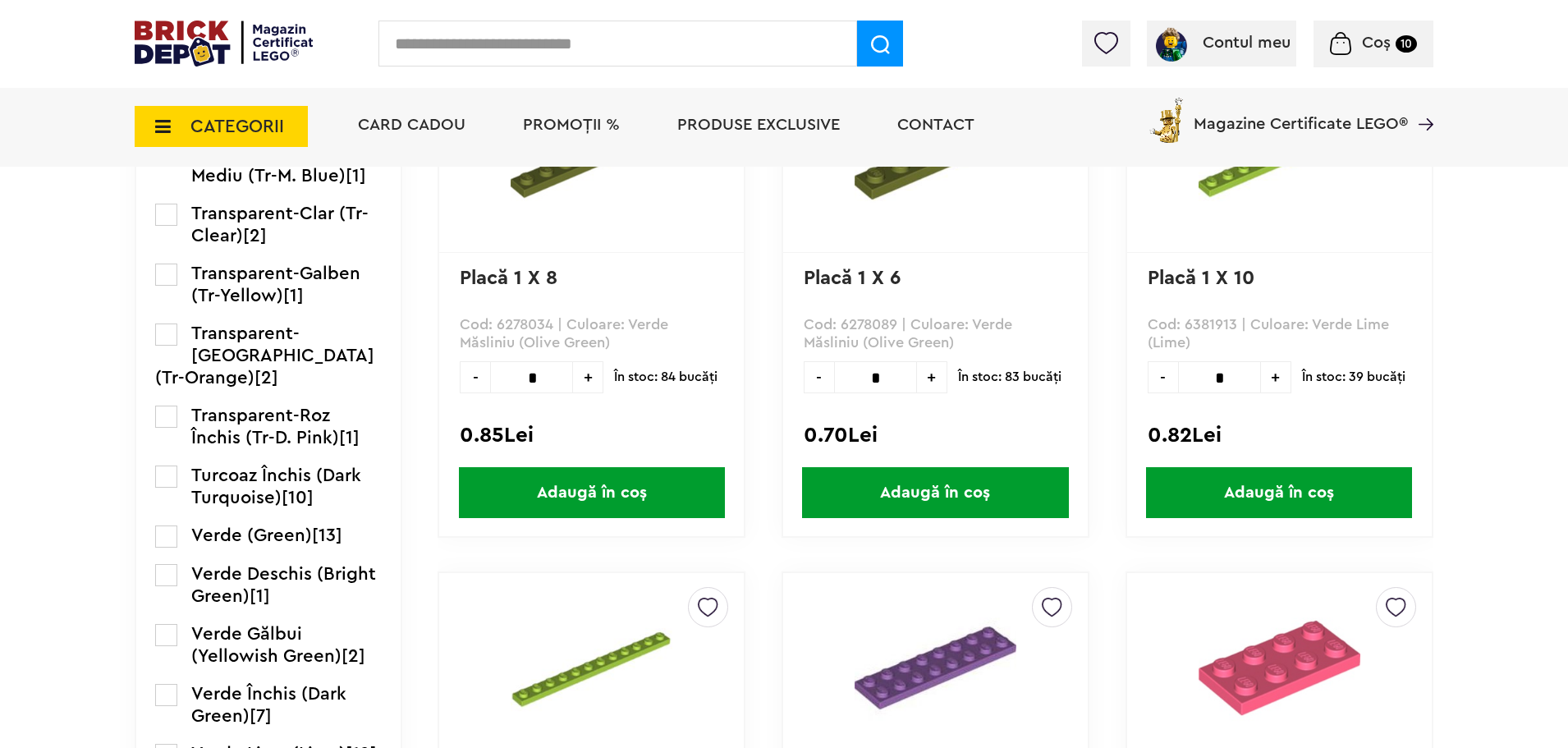
click at [168, 428] on label at bounding box center [167, 417] width 22 height 22
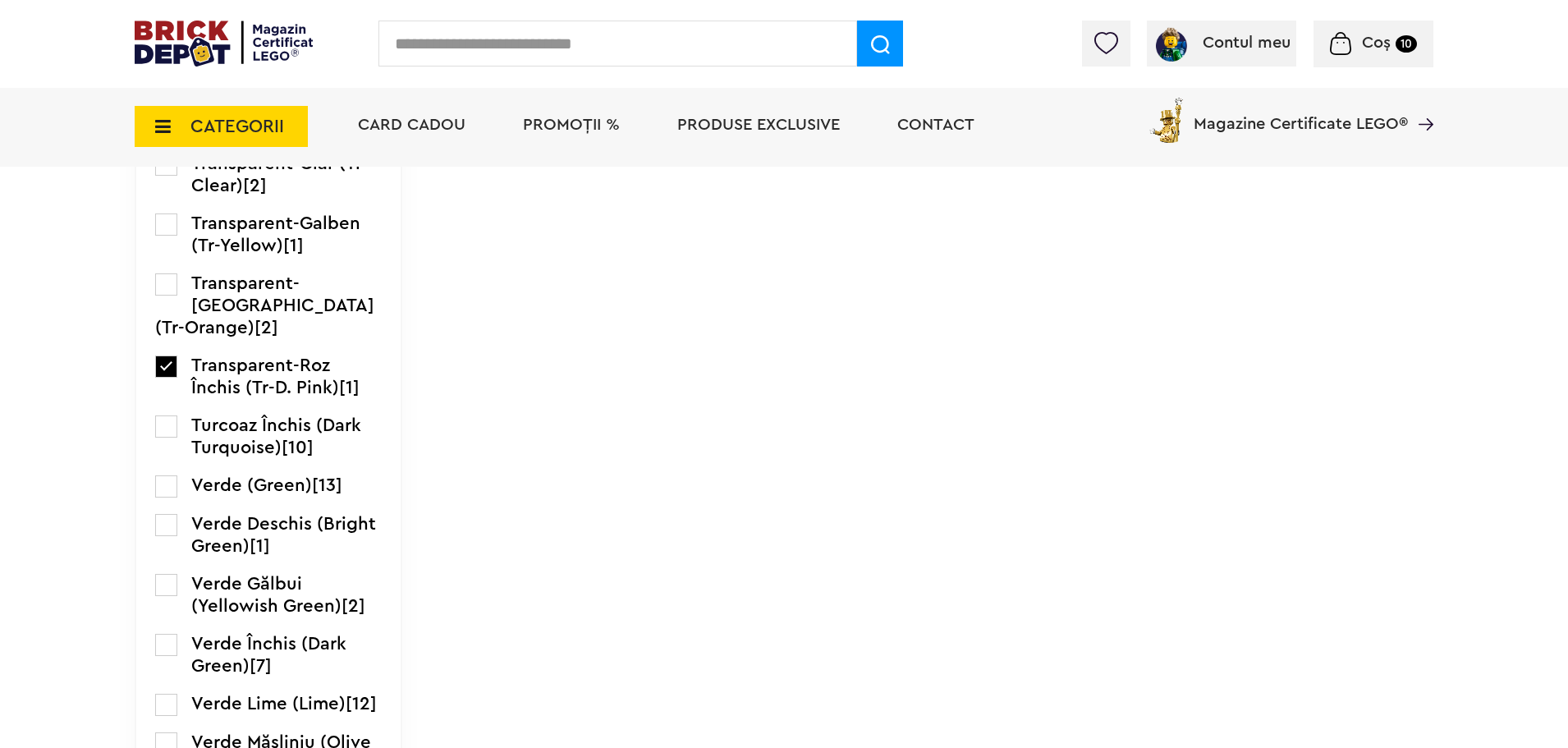
scroll to position [2709, 0]
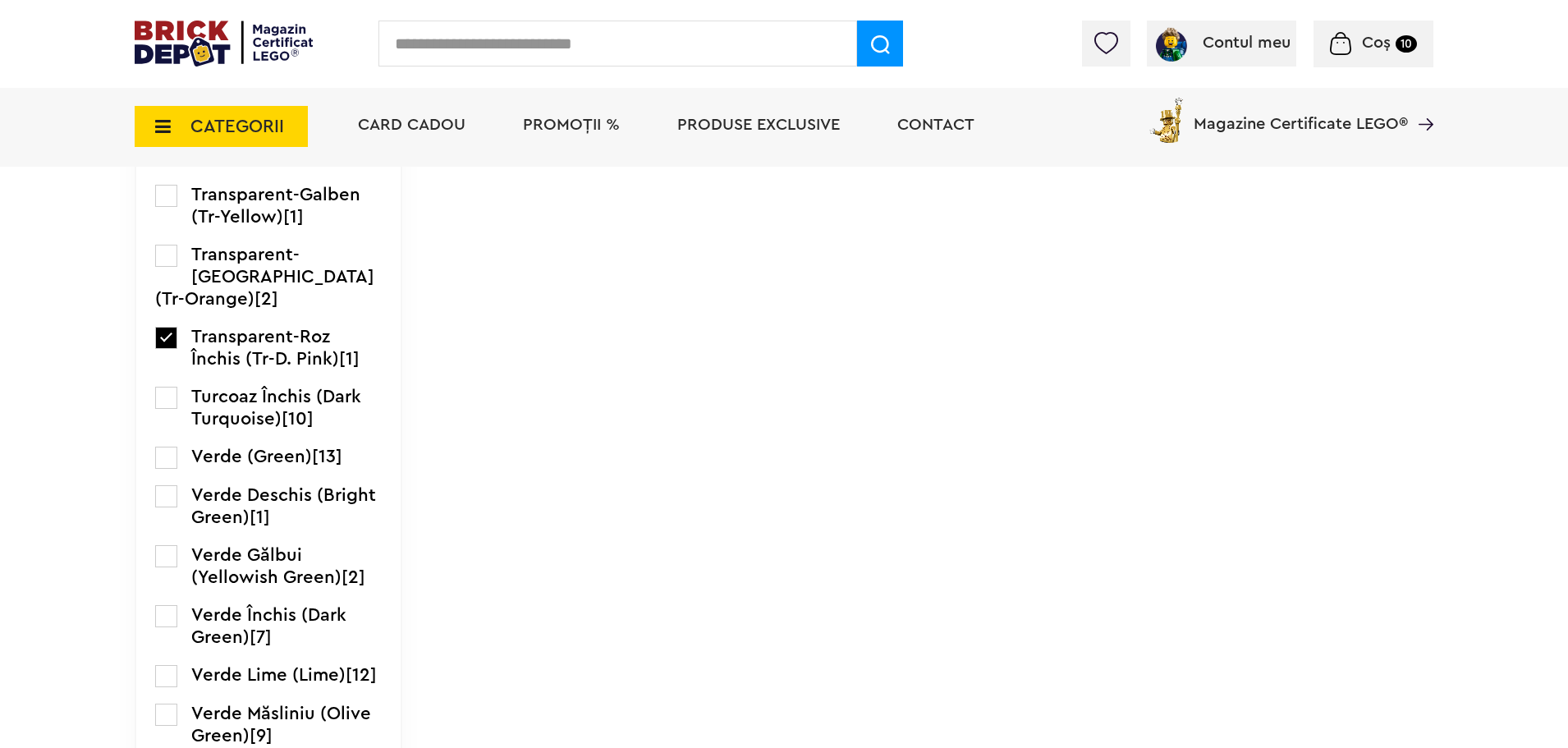
click at [171, 349] on label at bounding box center [167, 338] width 22 height 22
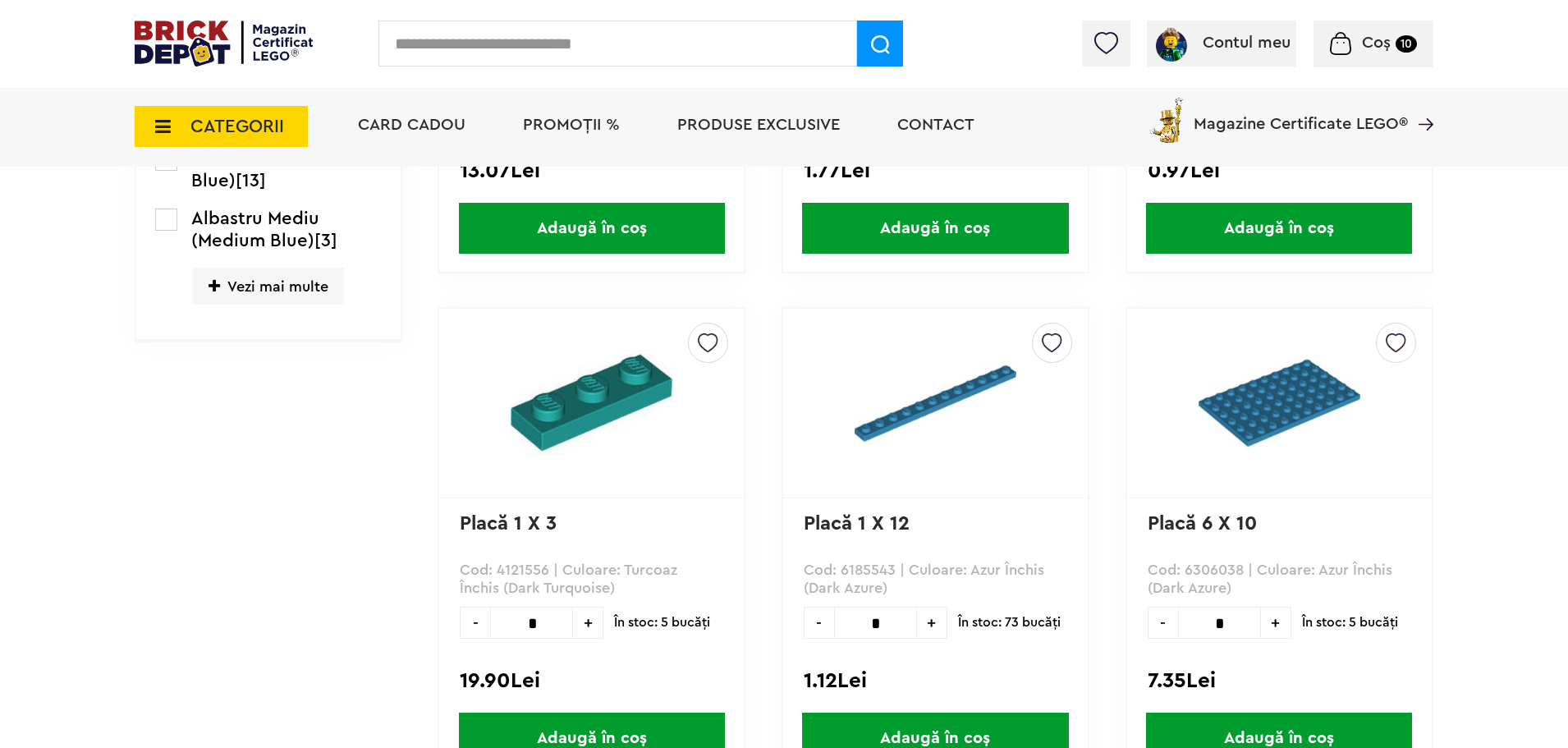
scroll to position [600, 0]
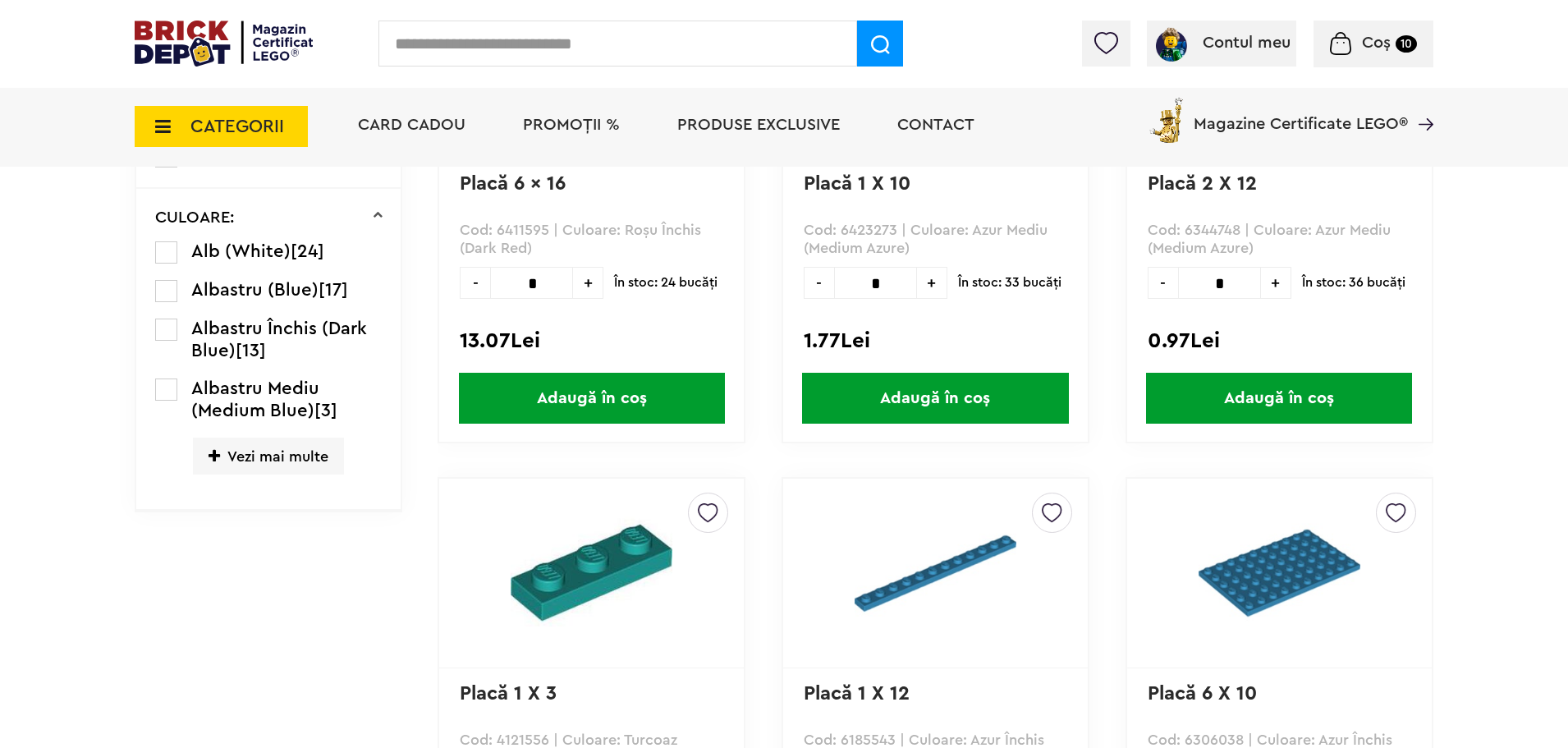
click at [274, 453] on span "Vezi mai multe" at bounding box center [269, 456] width 151 height 37
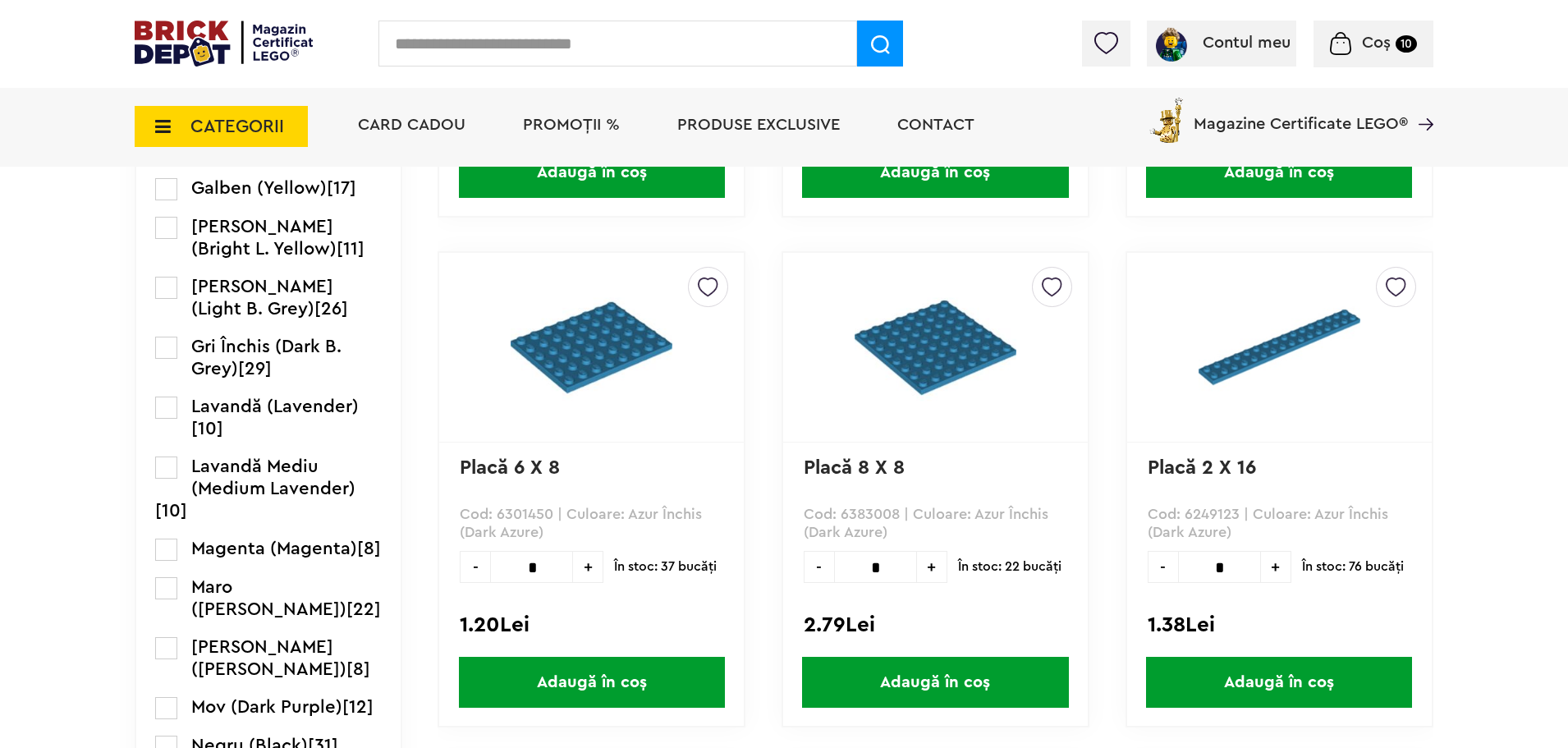
scroll to position [1339, 0]
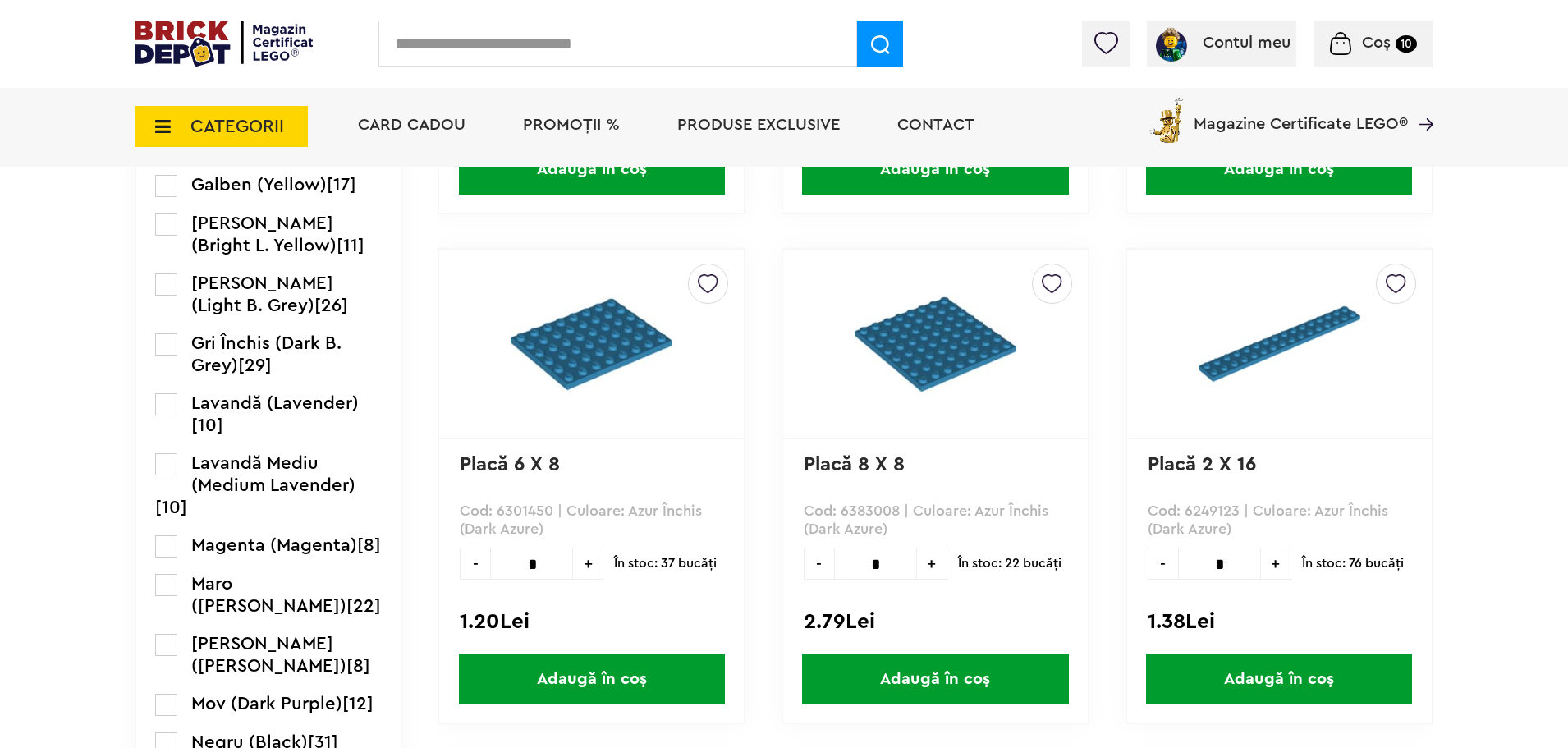
click at [160, 285] on label at bounding box center [167, 284] width 22 height 22
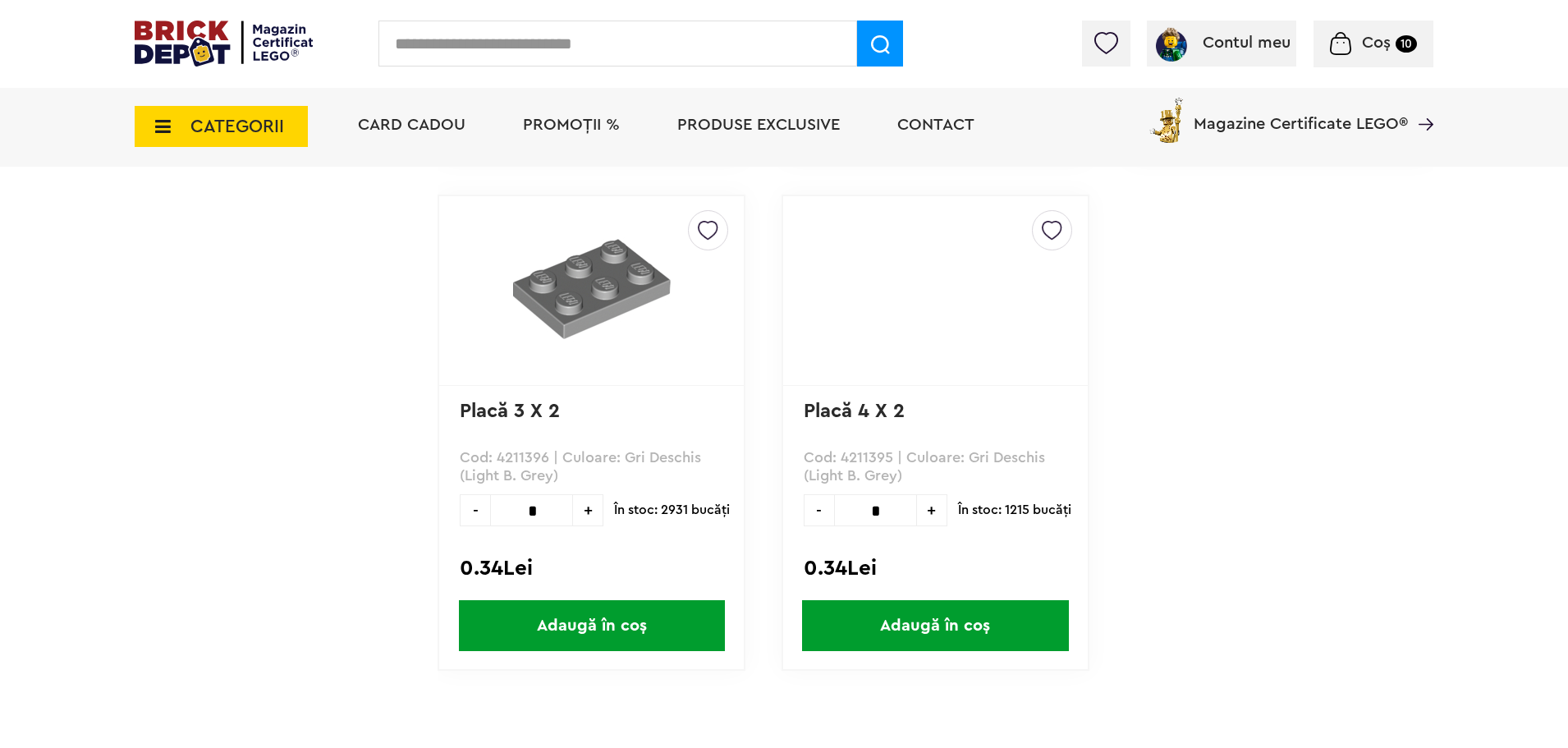
scroll to position [4458, 0]
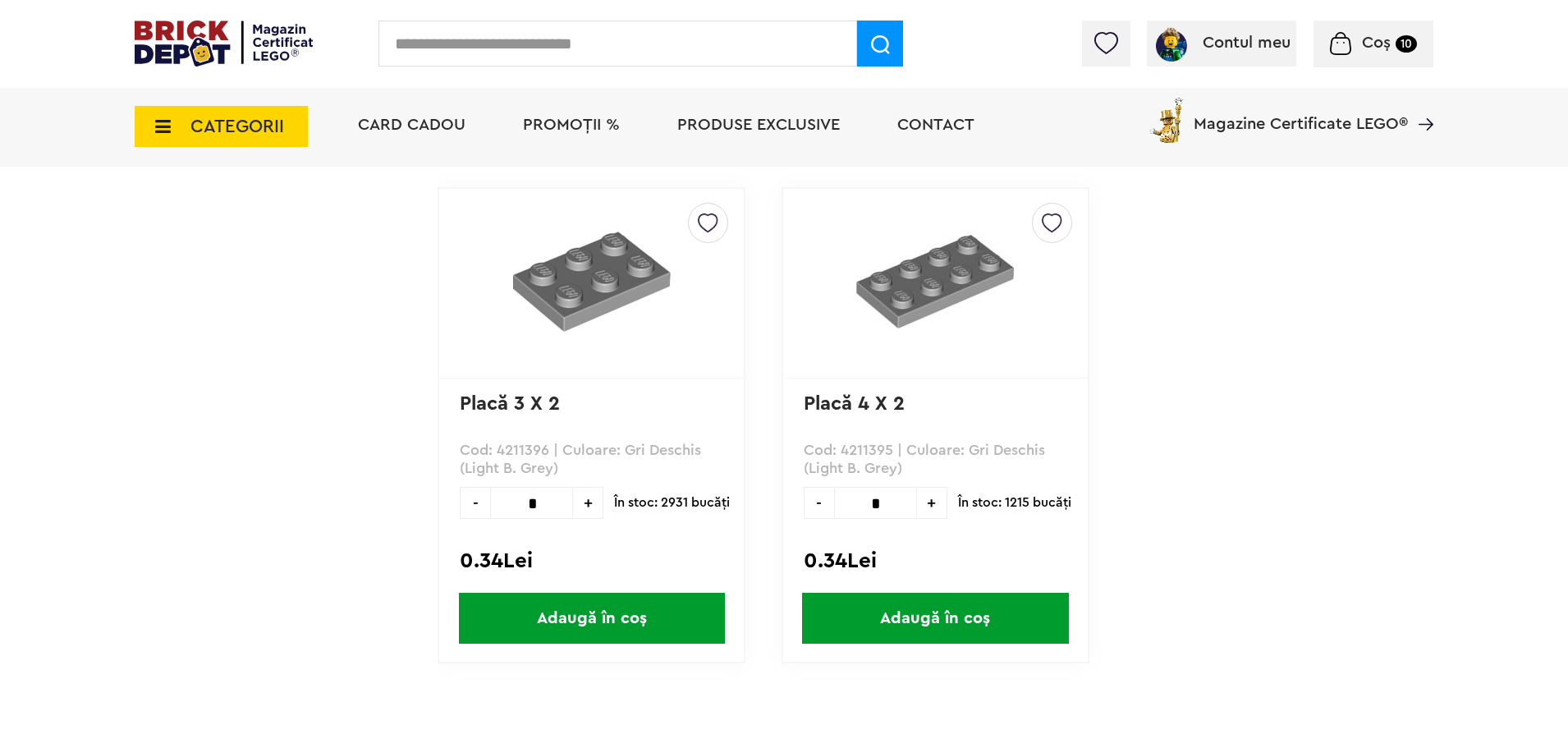
click at [586, 503] on span "+" at bounding box center [588, 502] width 30 height 32
type input "*"
click at [631, 618] on span "Adaugă în coș" at bounding box center [592, 617] width 266 height 51
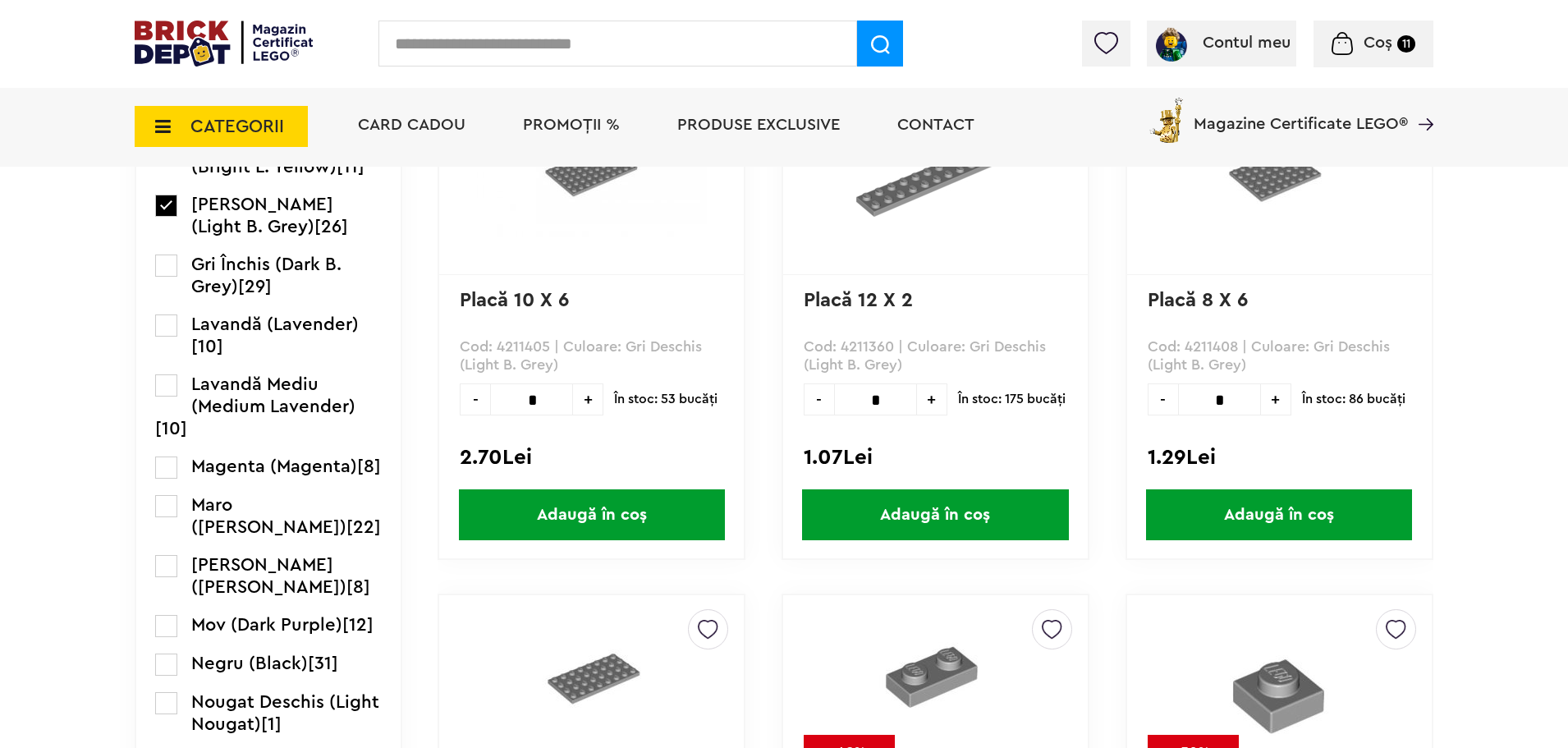
scroll to position [1339, 0]
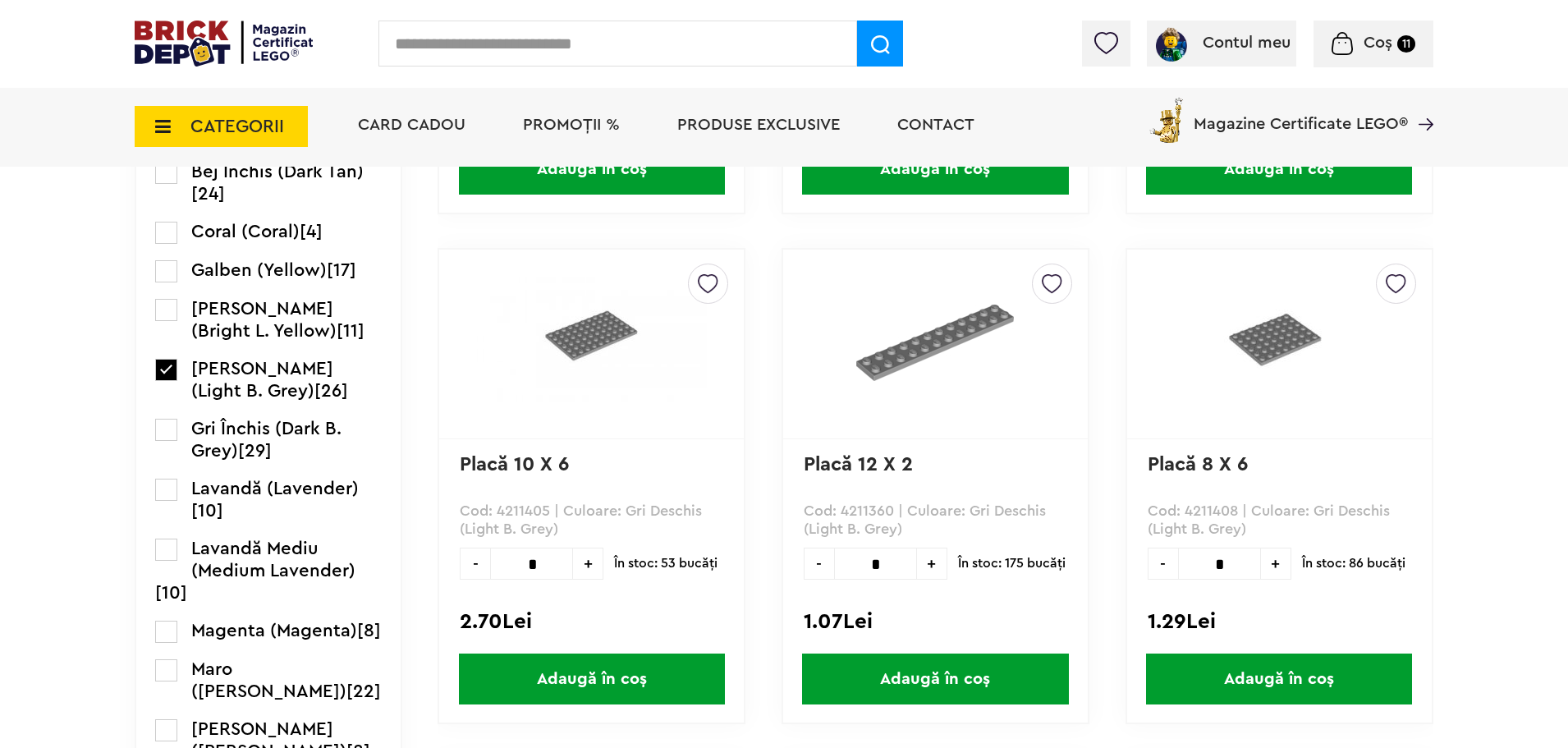
click at [163, 374] on label at bounding box center [167, 370] width 22 height 22
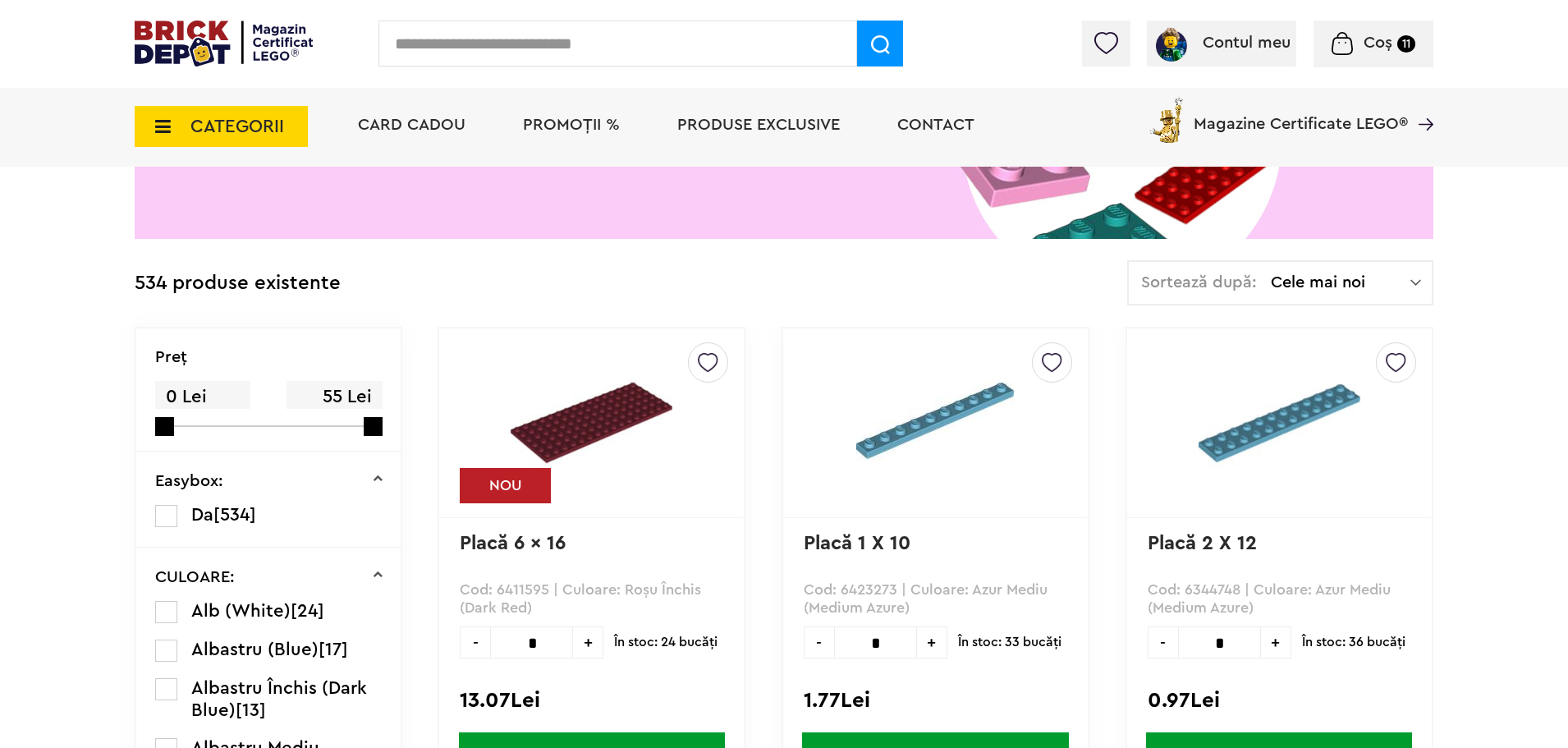
scroll to position [369, 0]
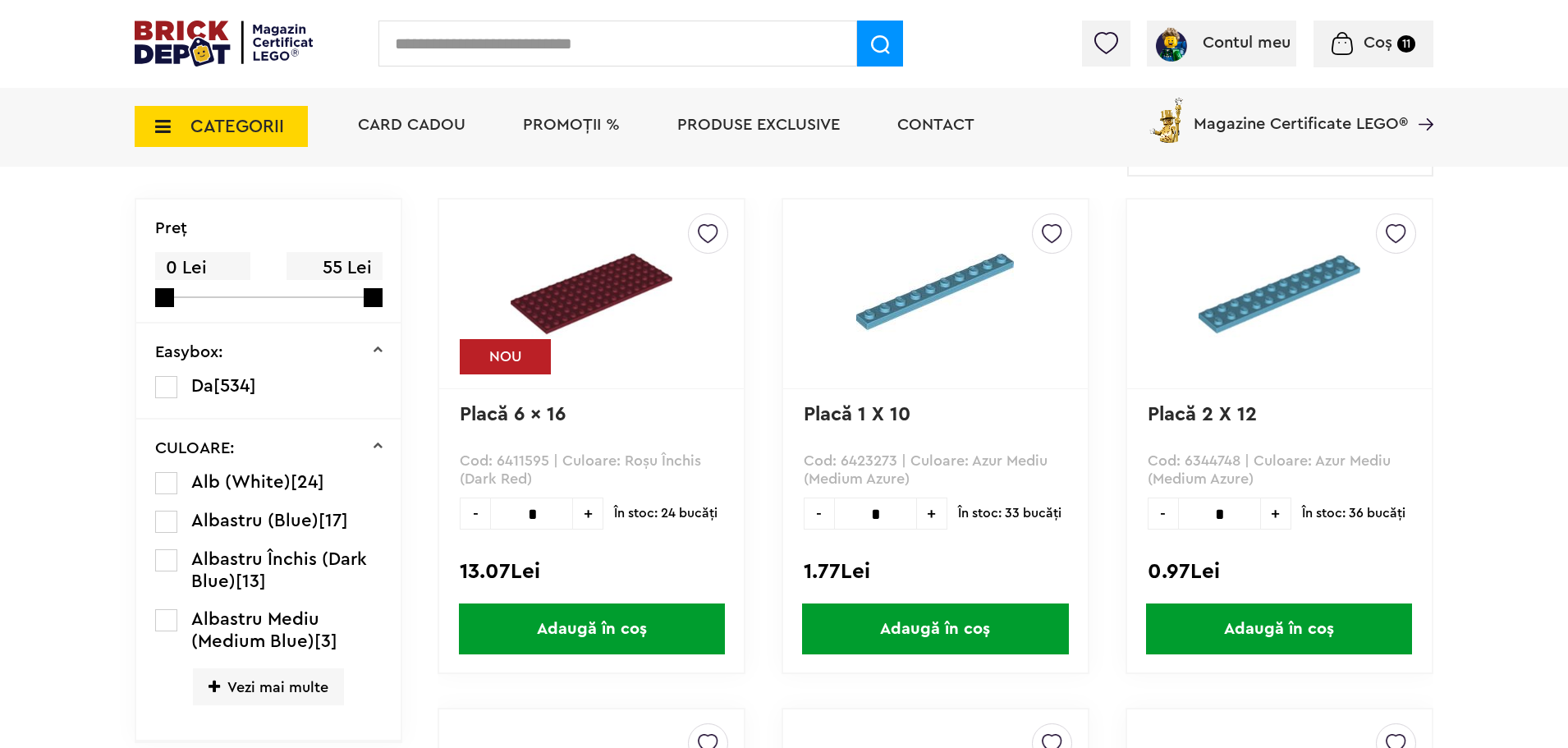
click at [268, 695] on span "Vezi mai multe" at bounding box center [269, 686] width 151 height 37
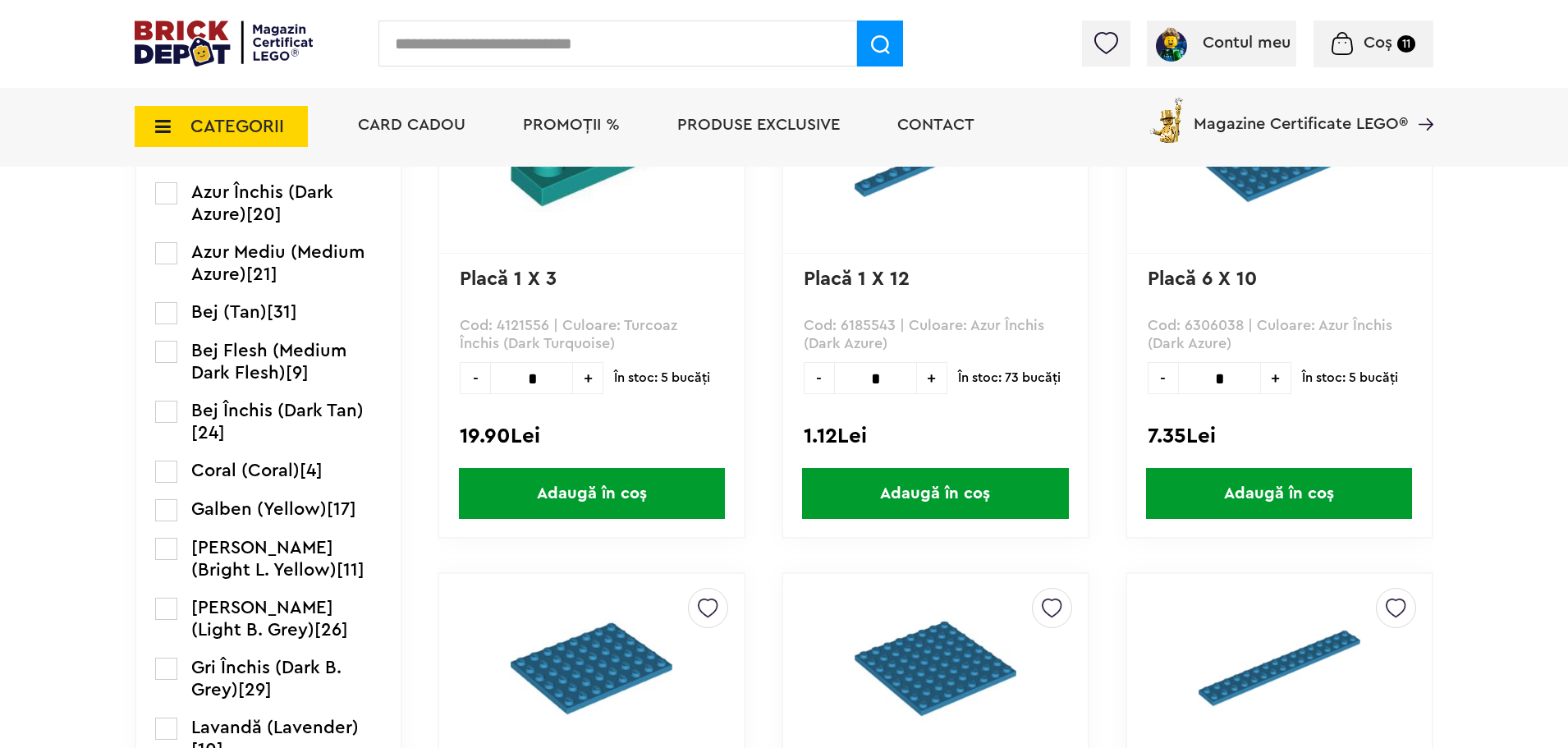
scroll to position [1108, 0]
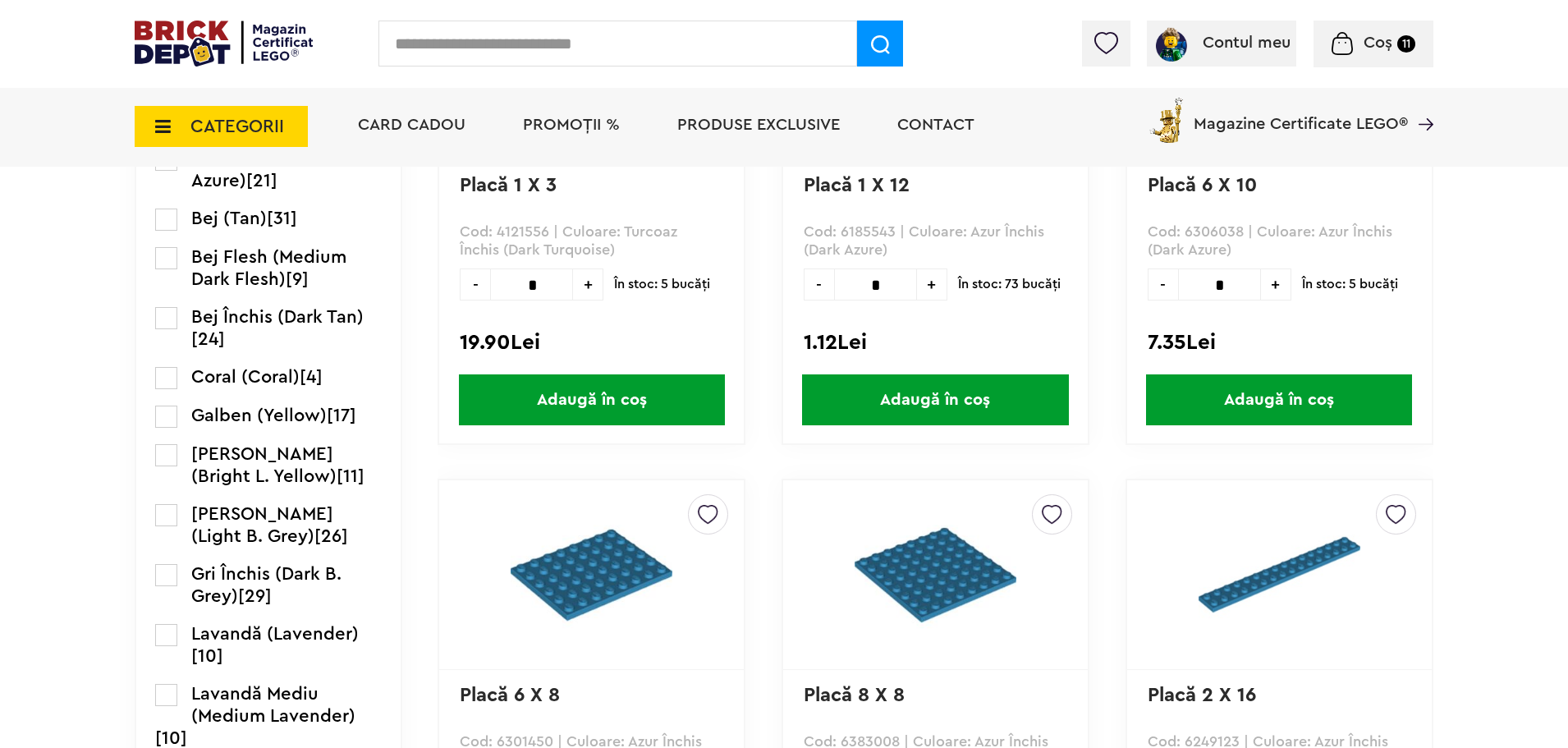
click at [169, 574] on label at bounding box center [167, 575] width 22 height 22
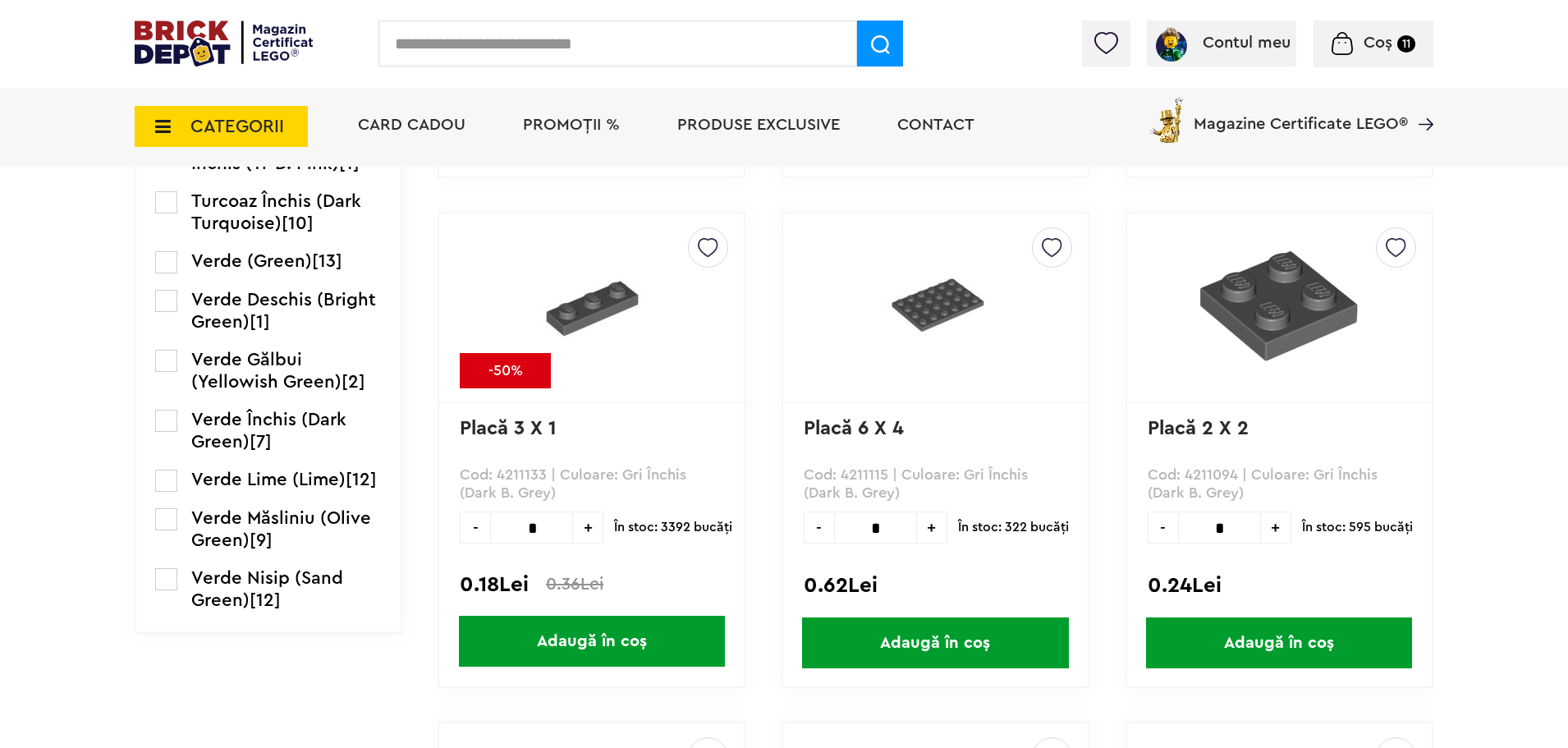
scroll to position [2914, 0]
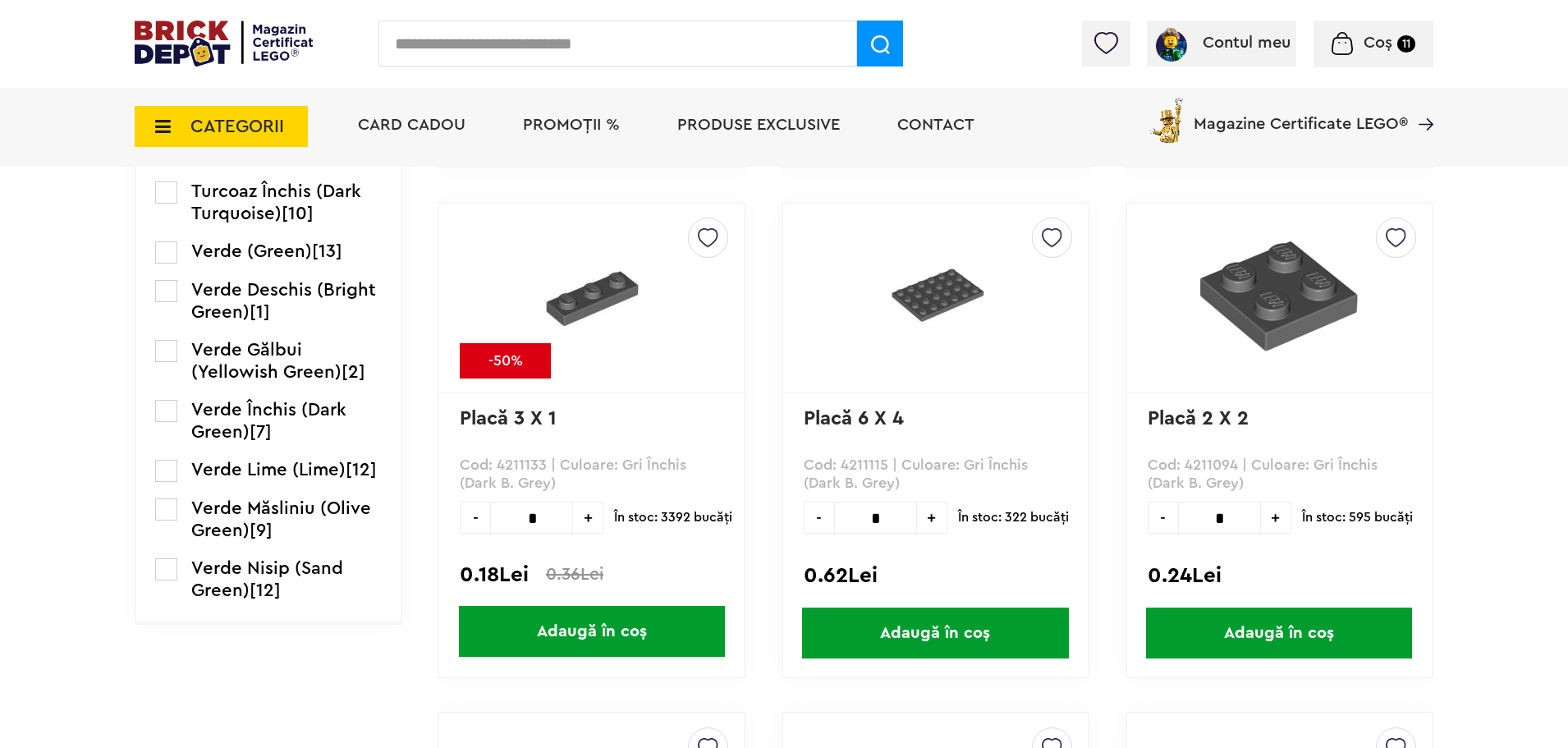
click at [955, 632] on span "Adaugă în coș" at bounding box center [935, 632] width 266 height 51
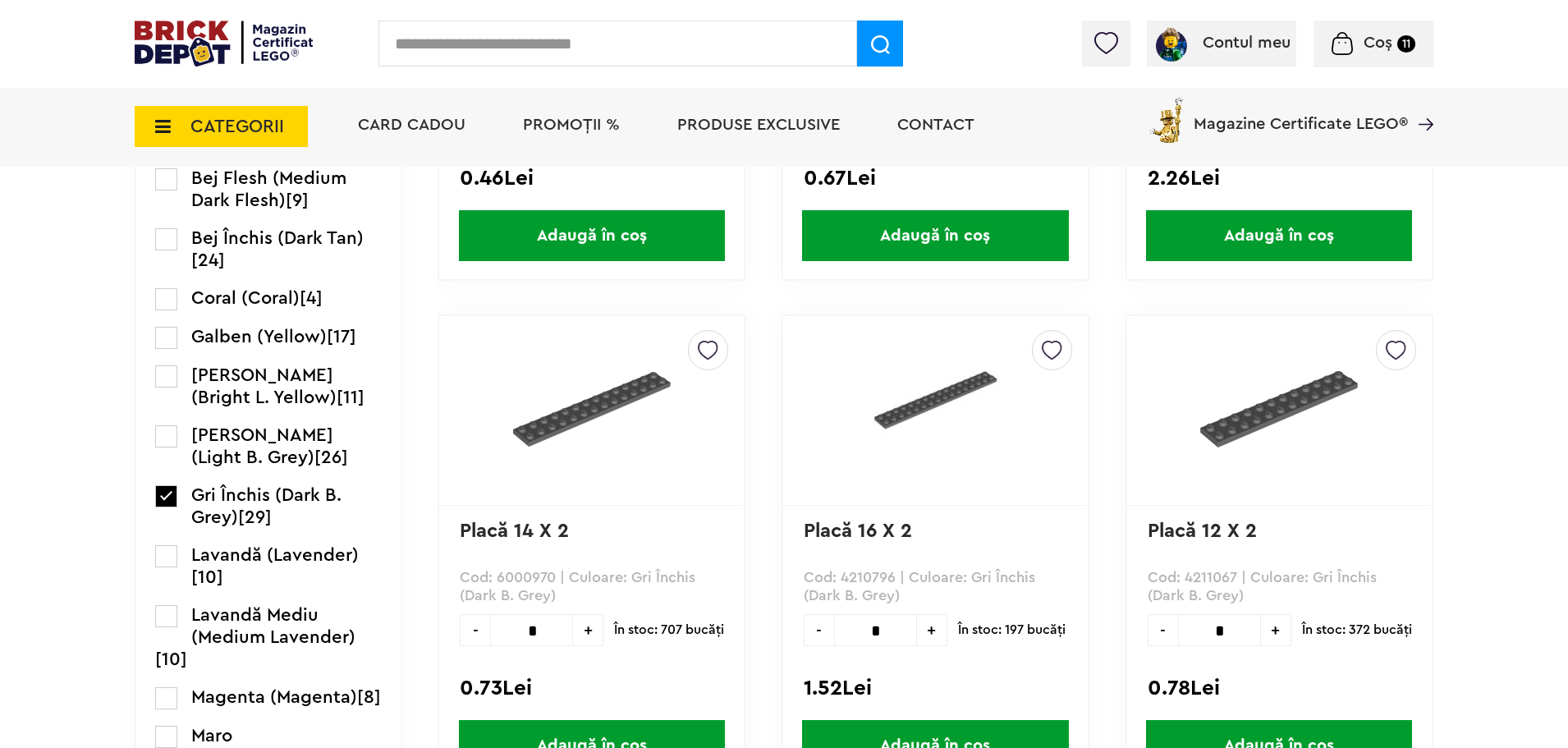
scroll to position [862, 0]
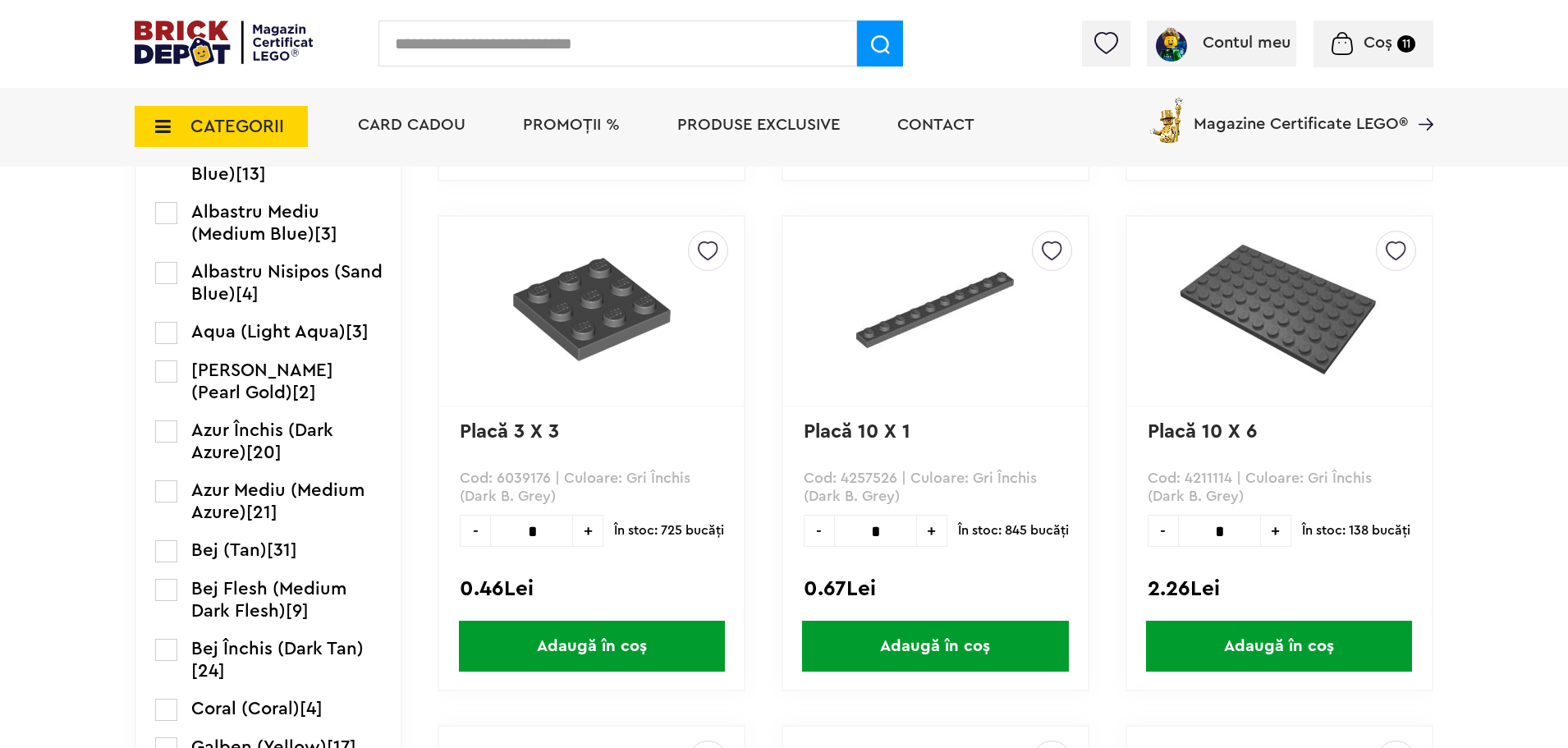
drag, startPoint x: 1272, startPoint y: 531, endPoint x: 1305, endPoint y: 533, distance: 33.1
click at [1272, 531] on span "+" at bounding box center [1275, 530] width 30 height 32
type input "*"
click at [1305, 643] on span "Adaugă în coș" at bounding box center [1278, 645] width 266 height 51
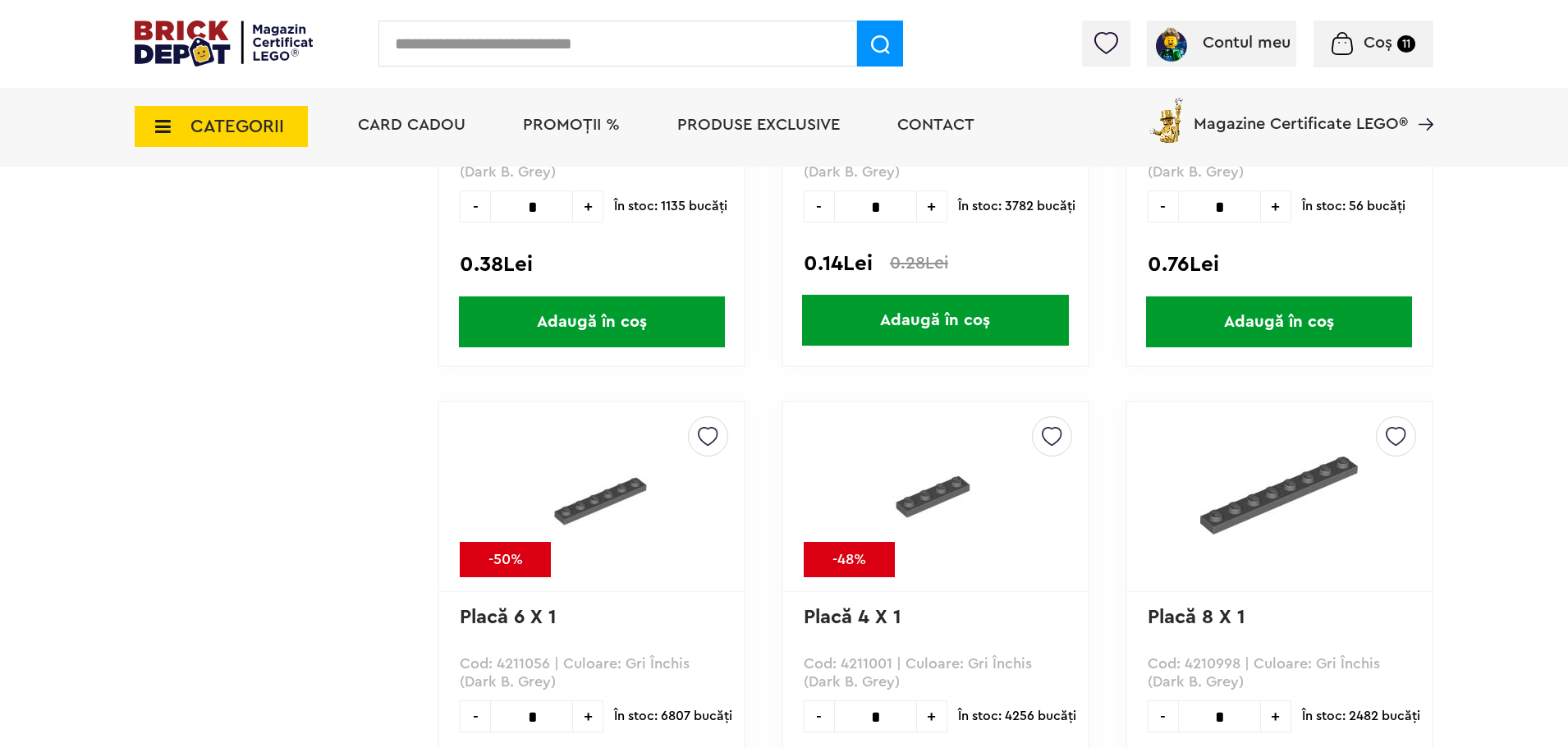
scroll to position [3899, 0]
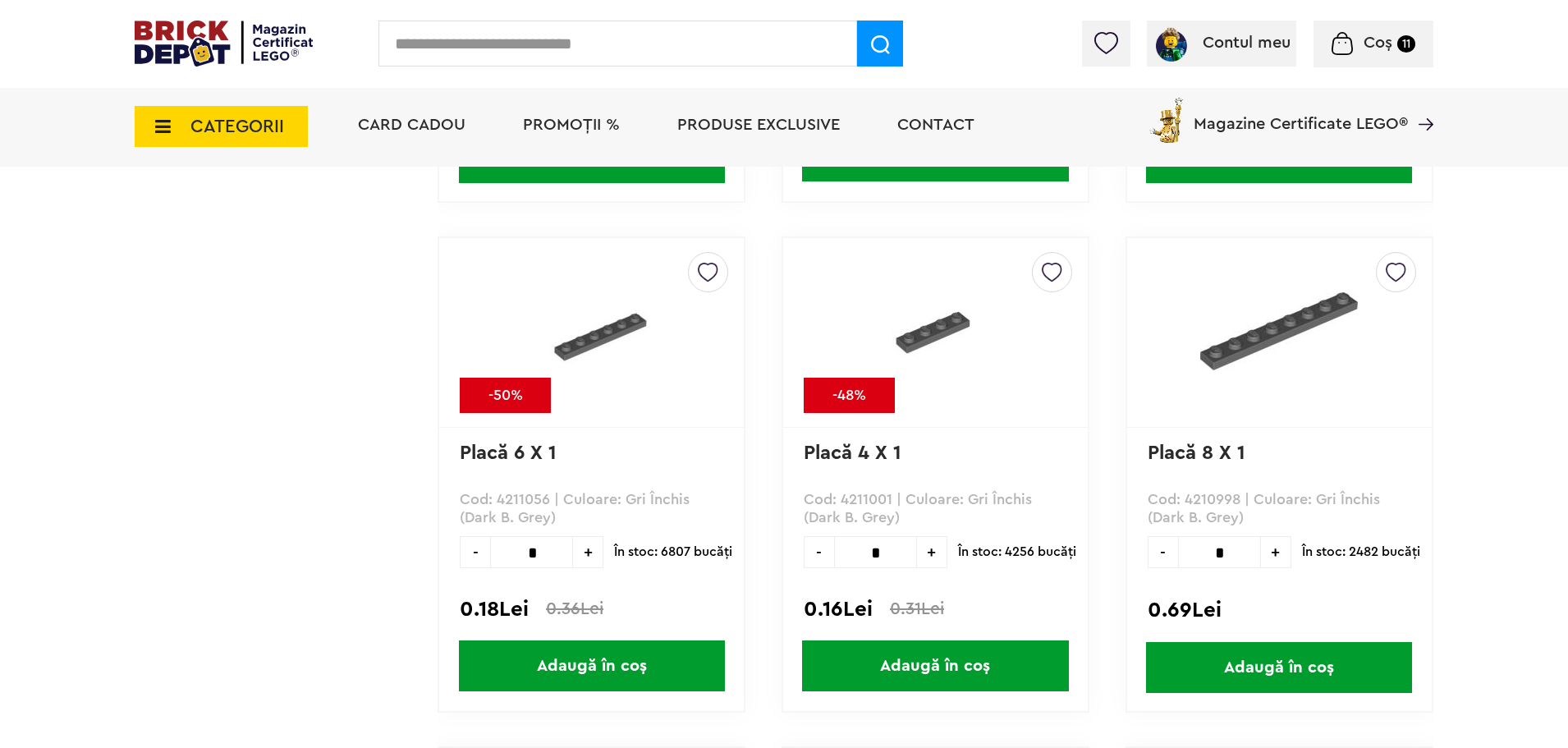
drag, startPoint x: 530, startPoint y: 552, endPoint x: 542, endPoint y: 550, distance: 12.2
click at [542, 550] on input "*" at bounding box center [532, 552] width 83 height 32
type input "*"
click at [643, 666] on span "Adaugă în coș" at bounding box center [592, 665] width 266 height 51
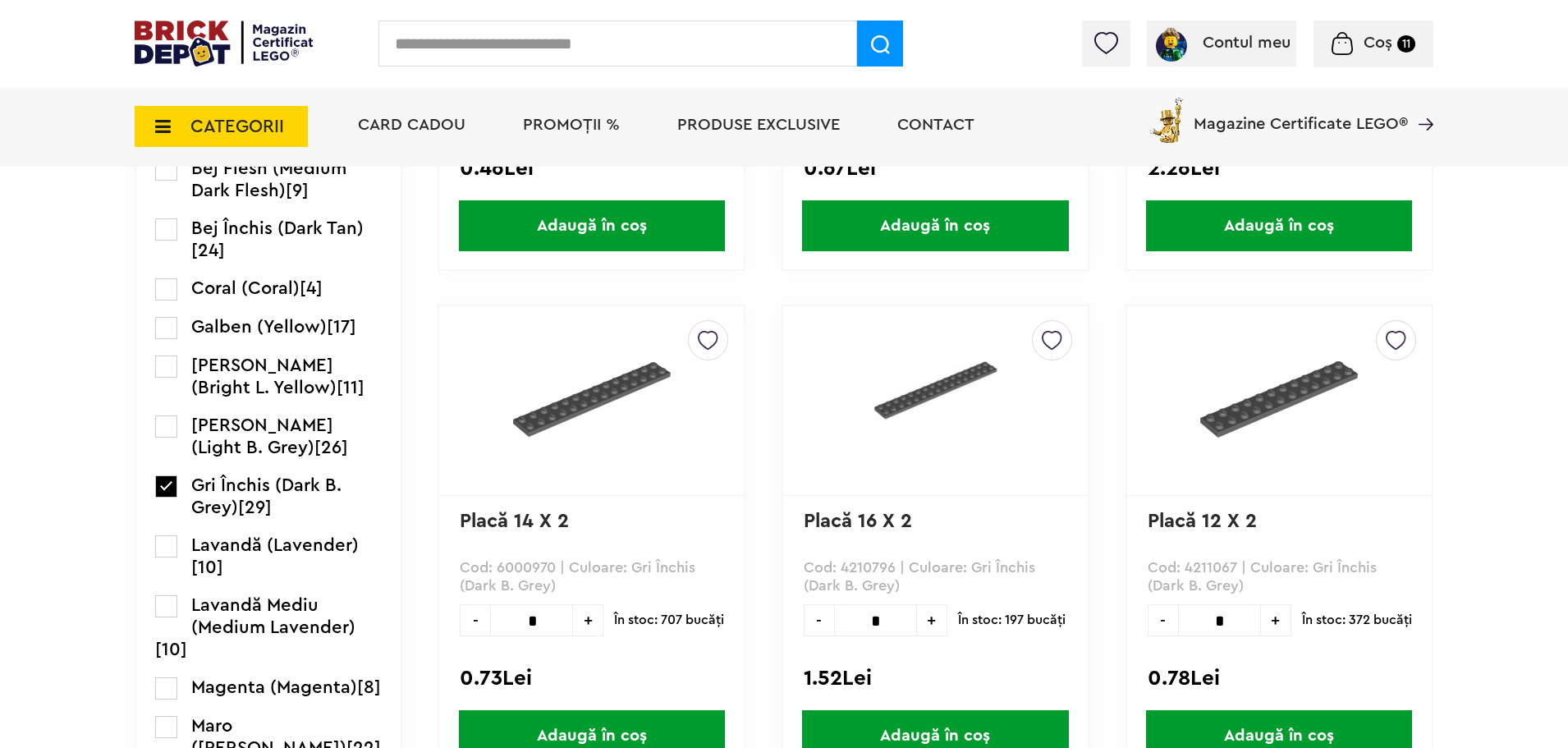
scroll to position [1272, 0]
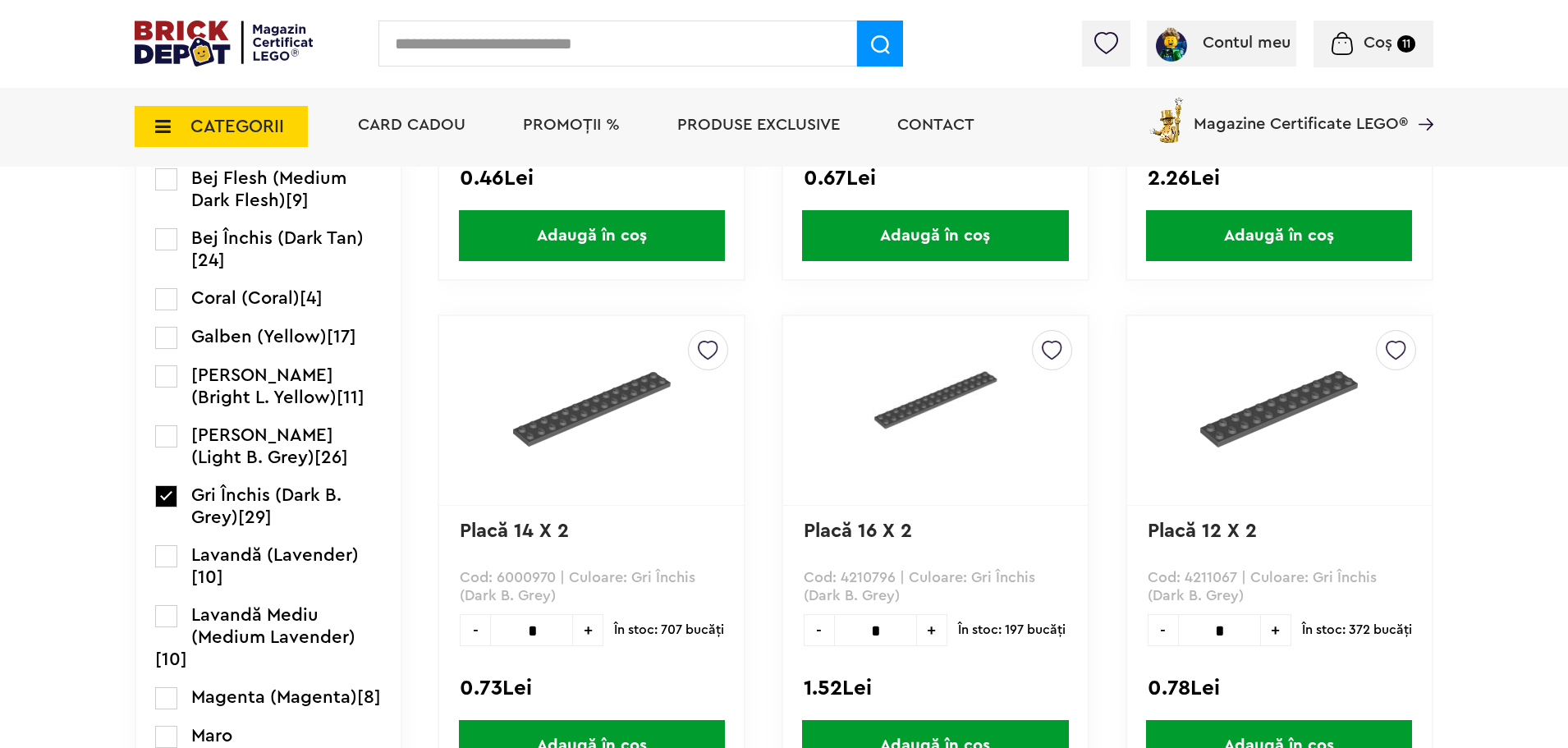
drag, startPoint x: 171, startPoint y: 493, endPoint x: 209, endPoint y: 449, distance: 58.1
click at [171, 493] on label at bounding box center [167, 496] width 22 height 22
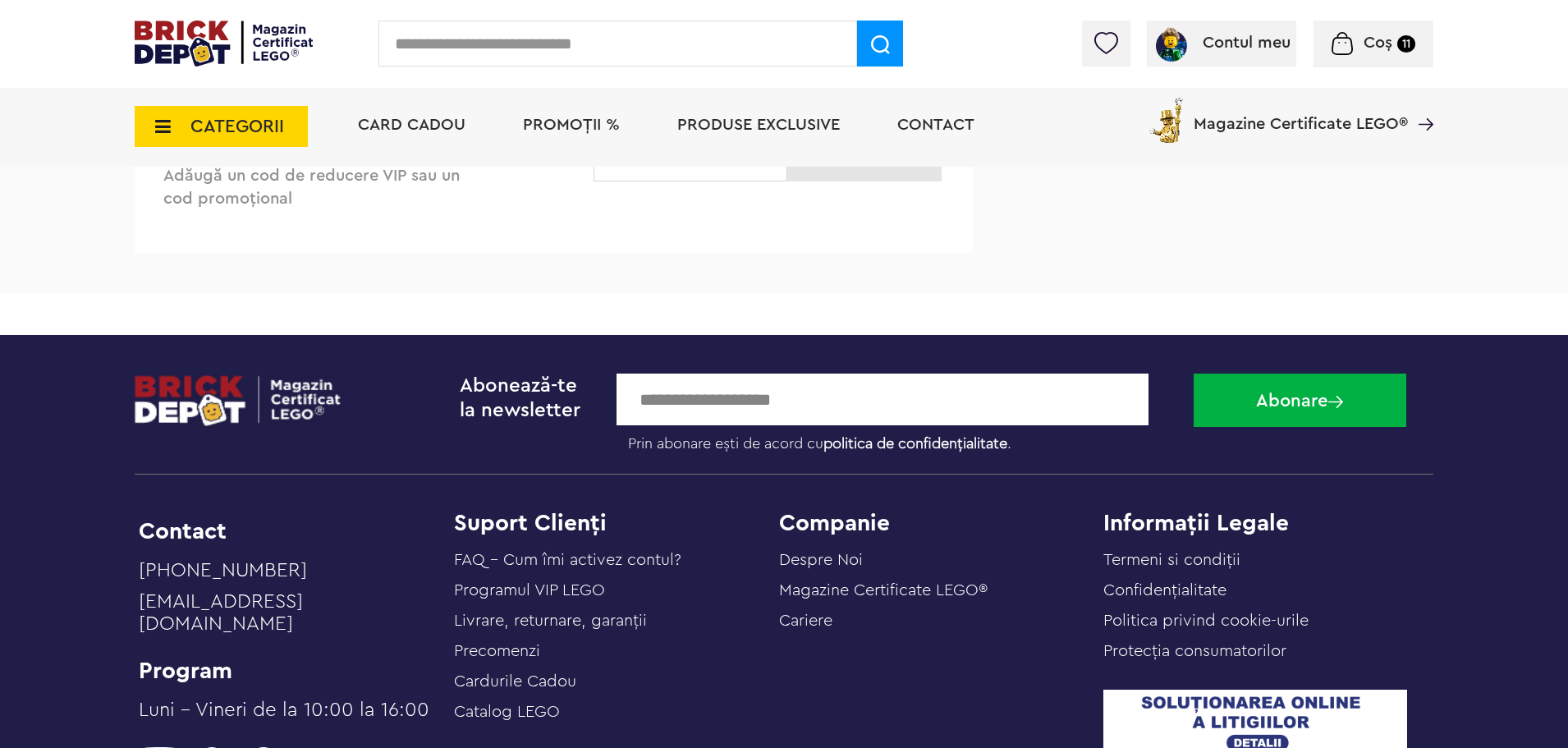
scroll to position [4350, 0]
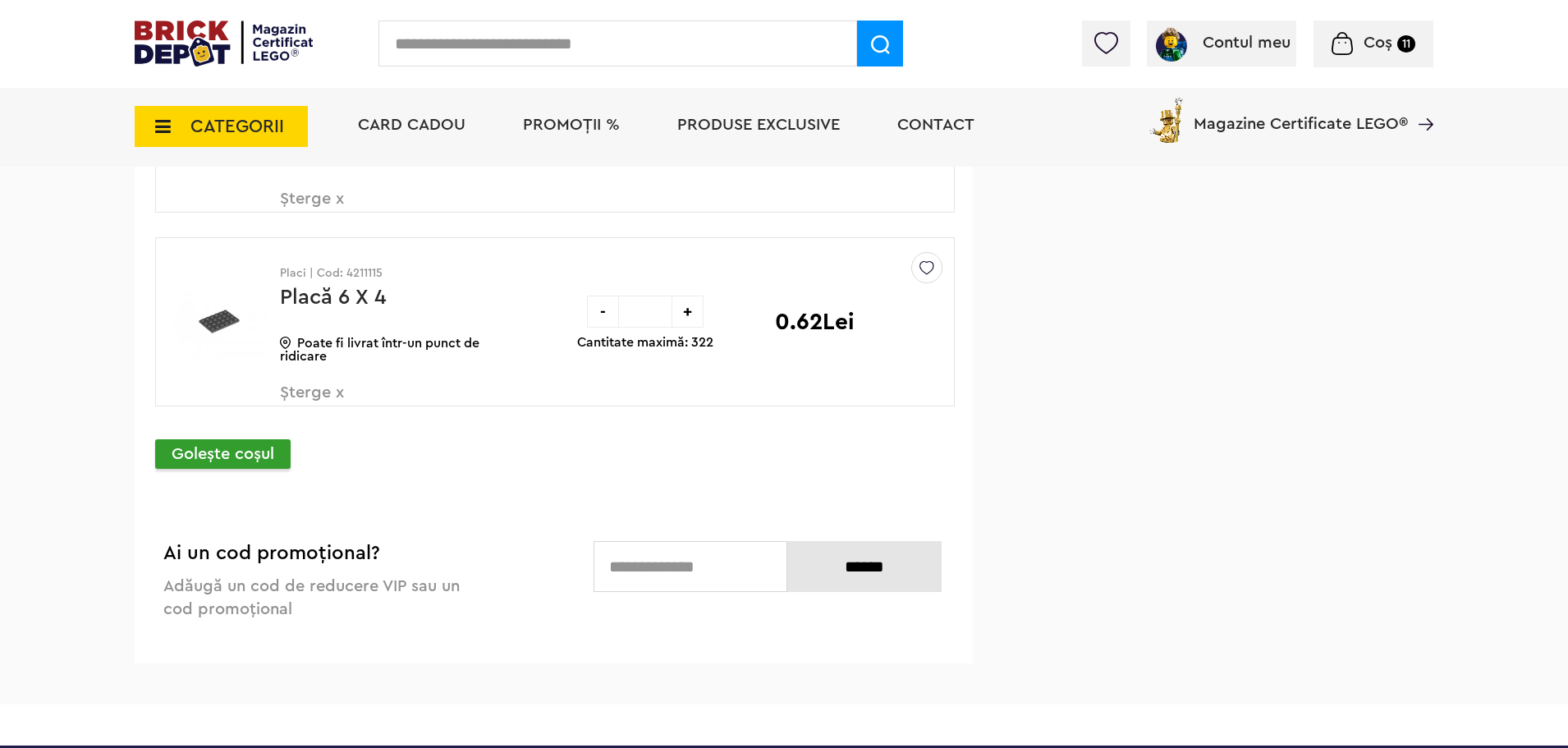
click at [686, 314] on div "+" at bounding box center [687, 311] width 32 height 32
type input "*"
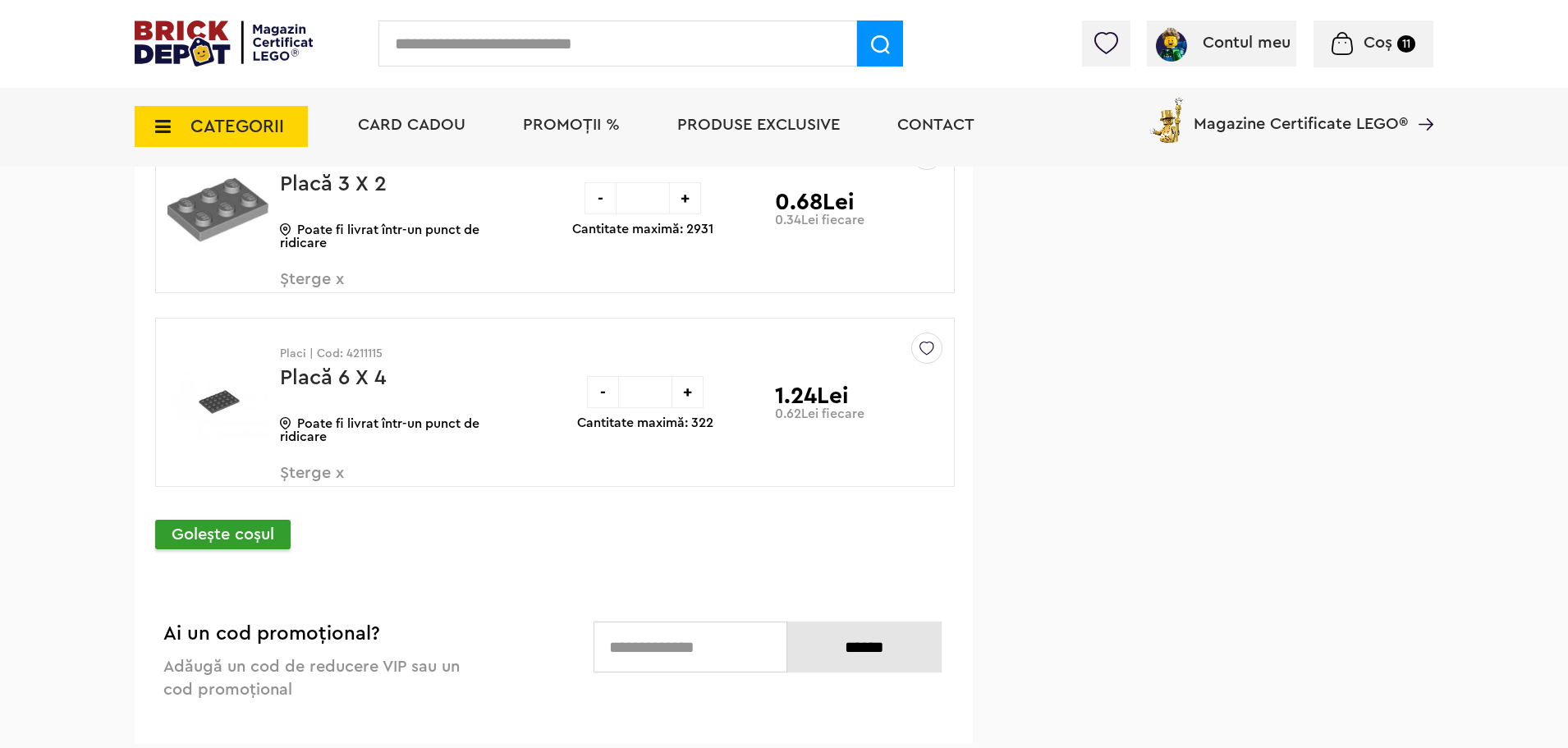
scroll to position [4268, 0]
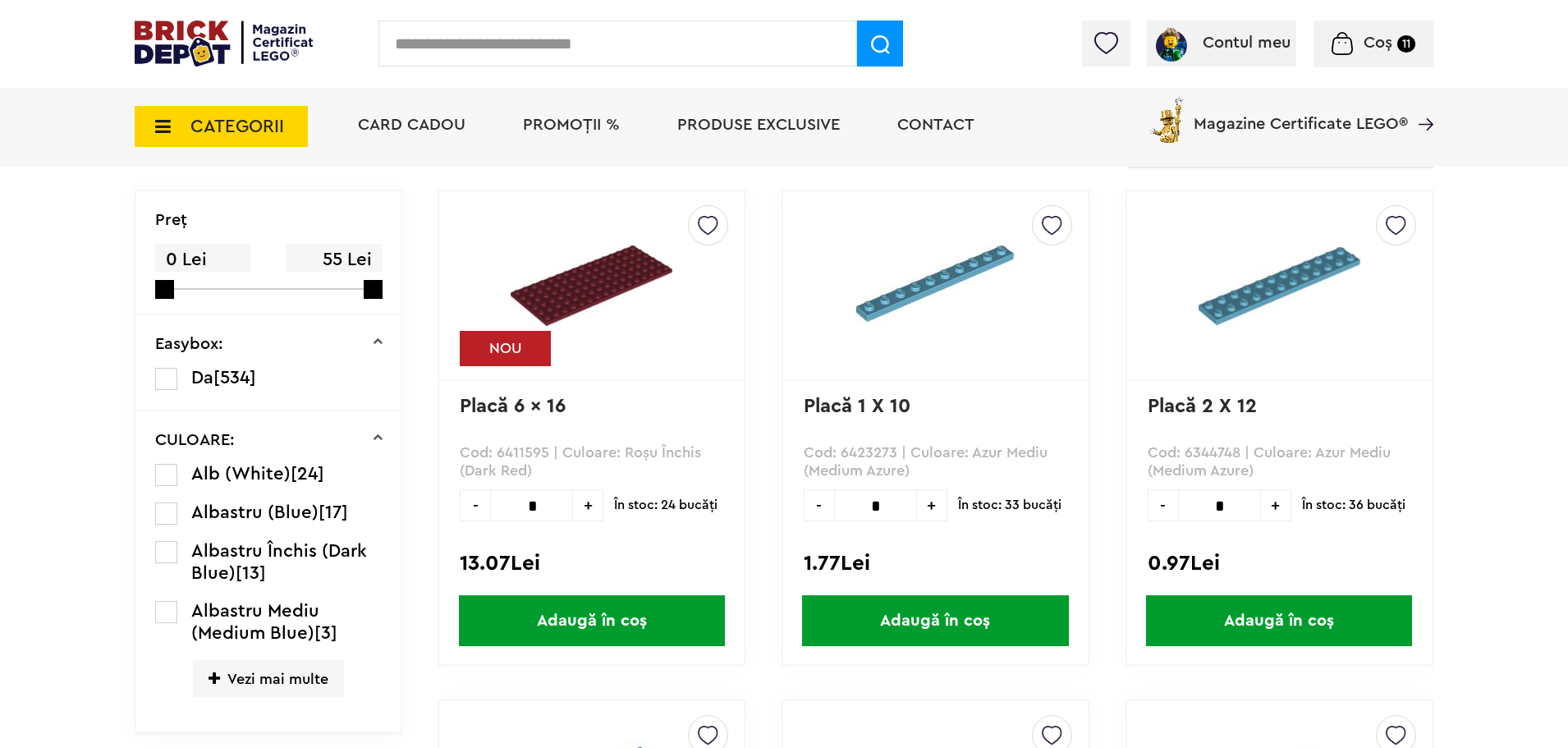
scroll to position [453, 0]
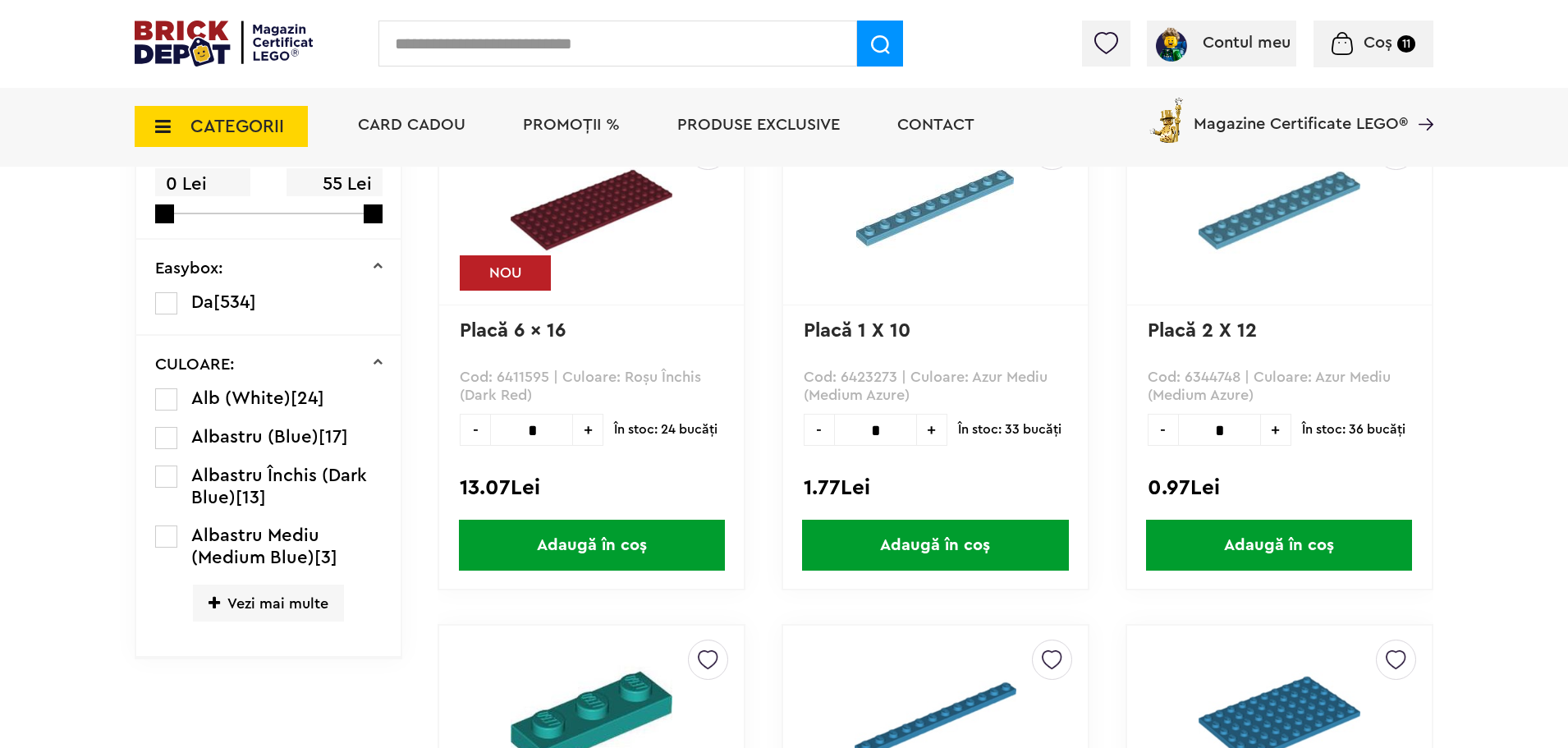
click at [272, 593] on span "Vezi mai multe" at bounding box center [269, 603] width 151 height 37
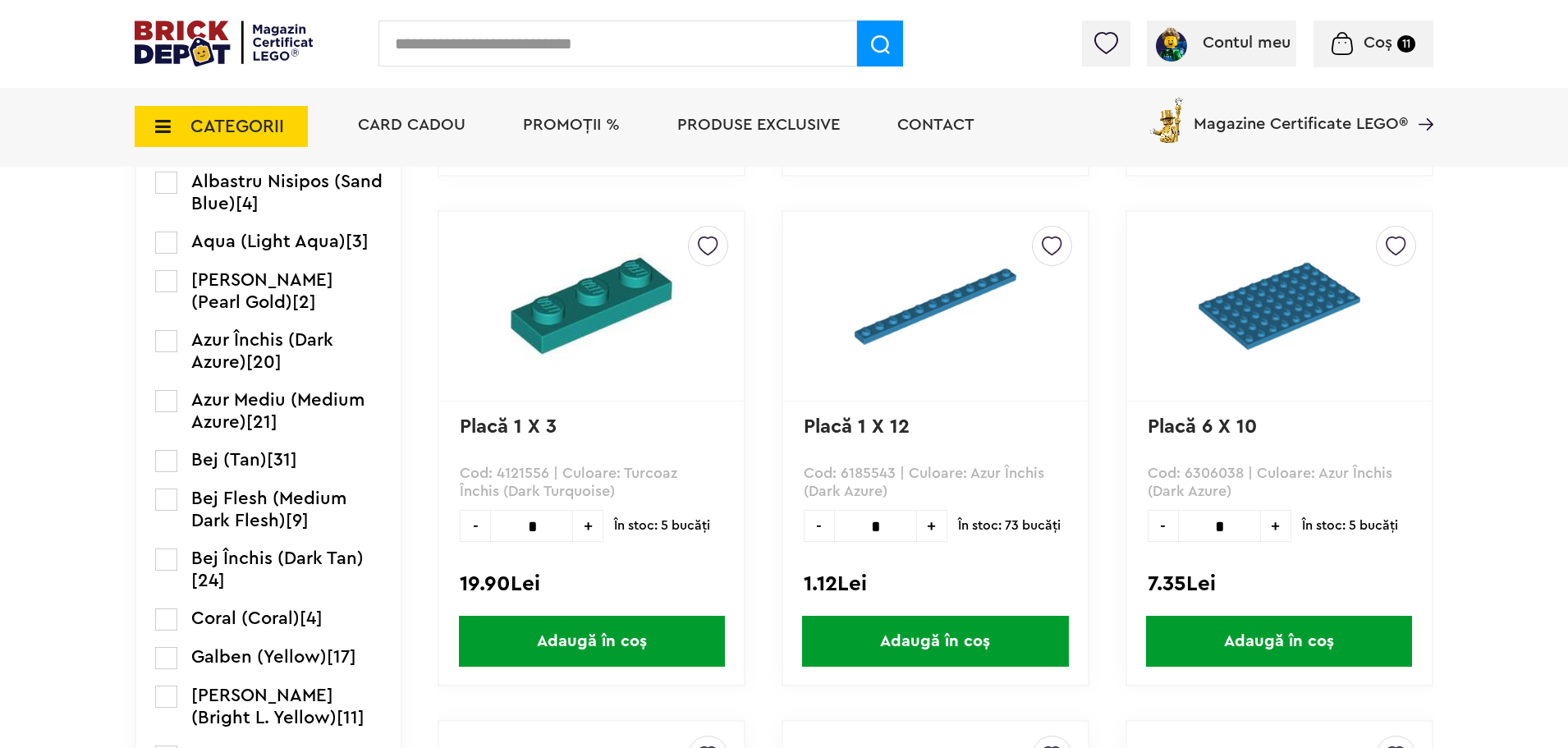
scroll to position [946, 0]
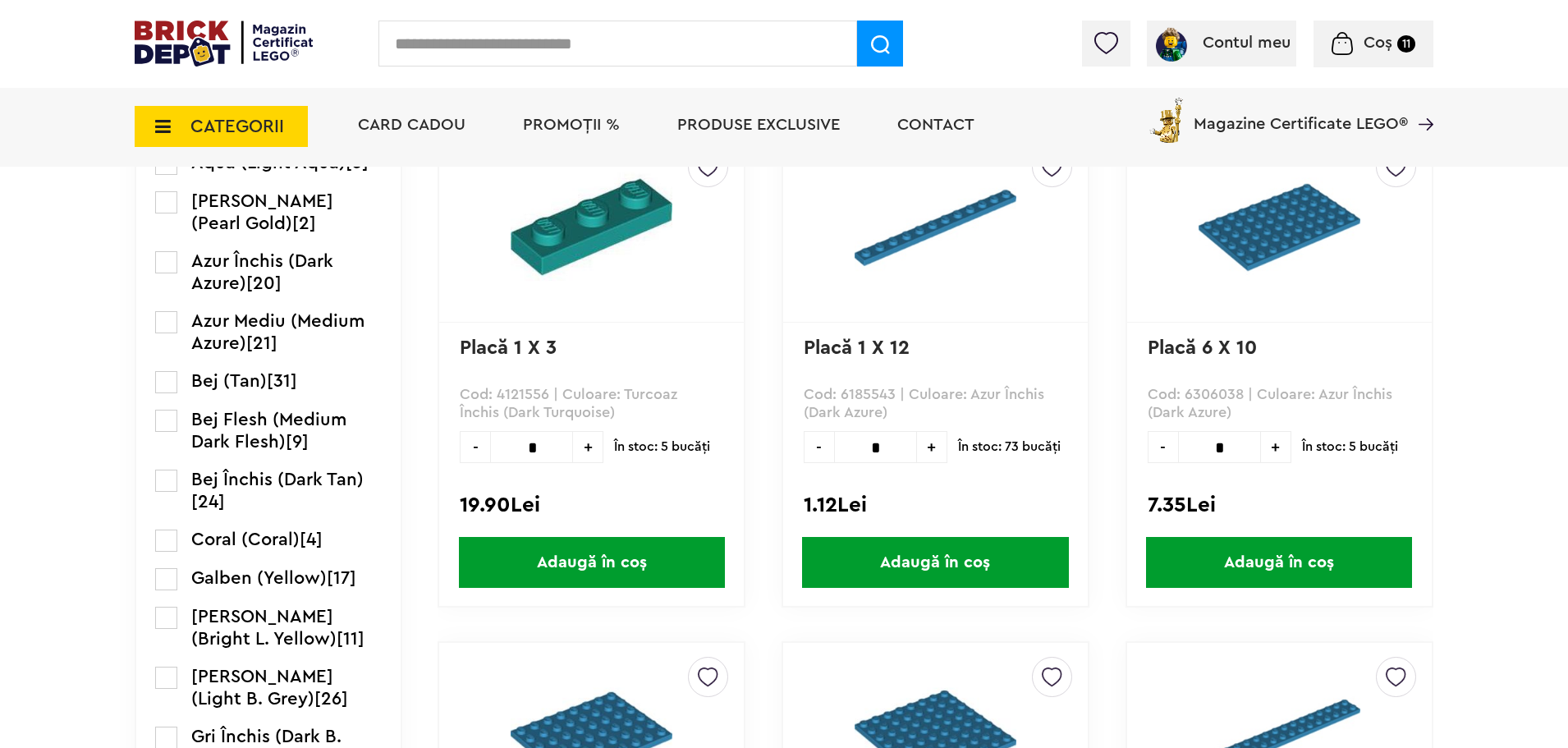
click at [167, 576] on label at bounding box center [167, 579] width 22 height 22
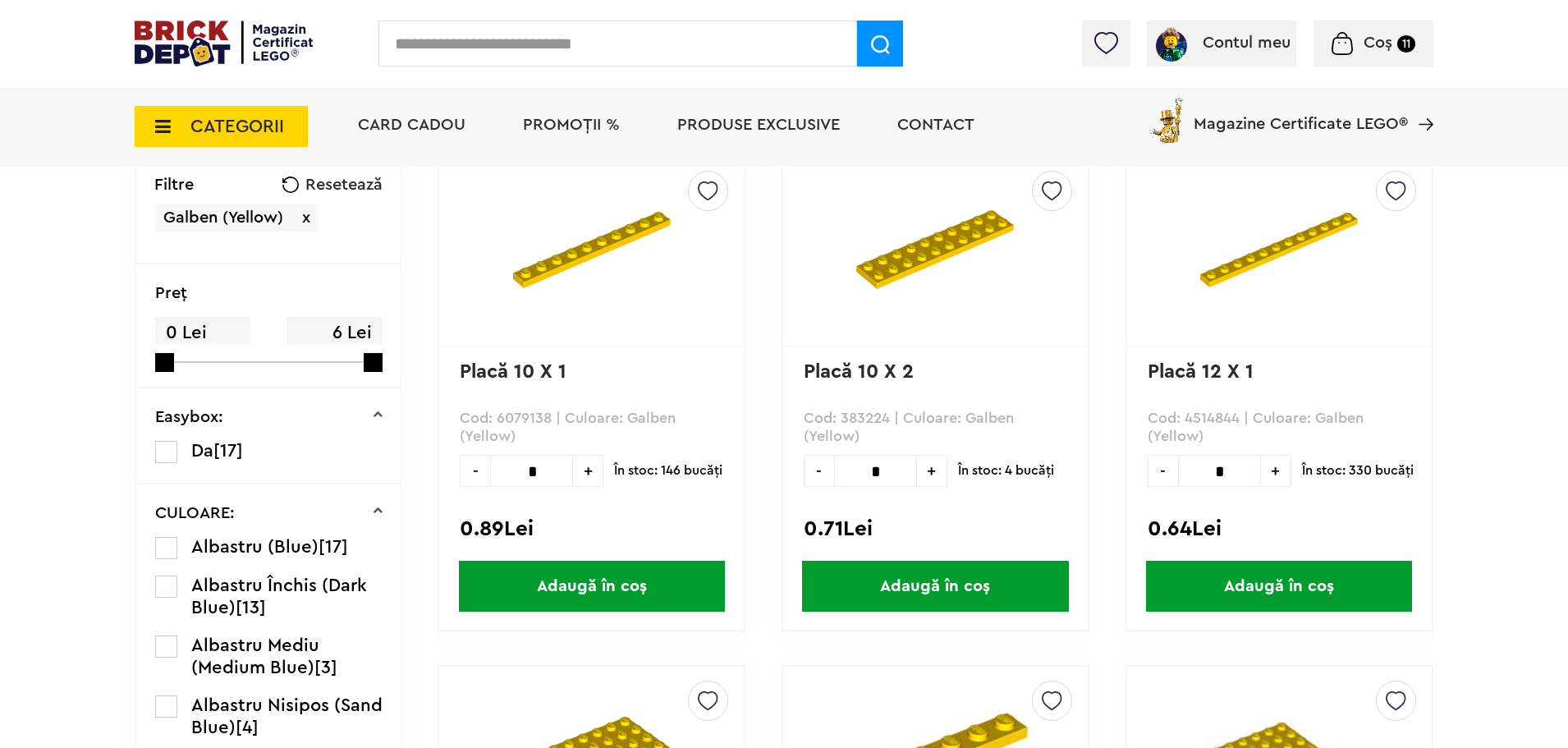
scroll to position [410, 0]
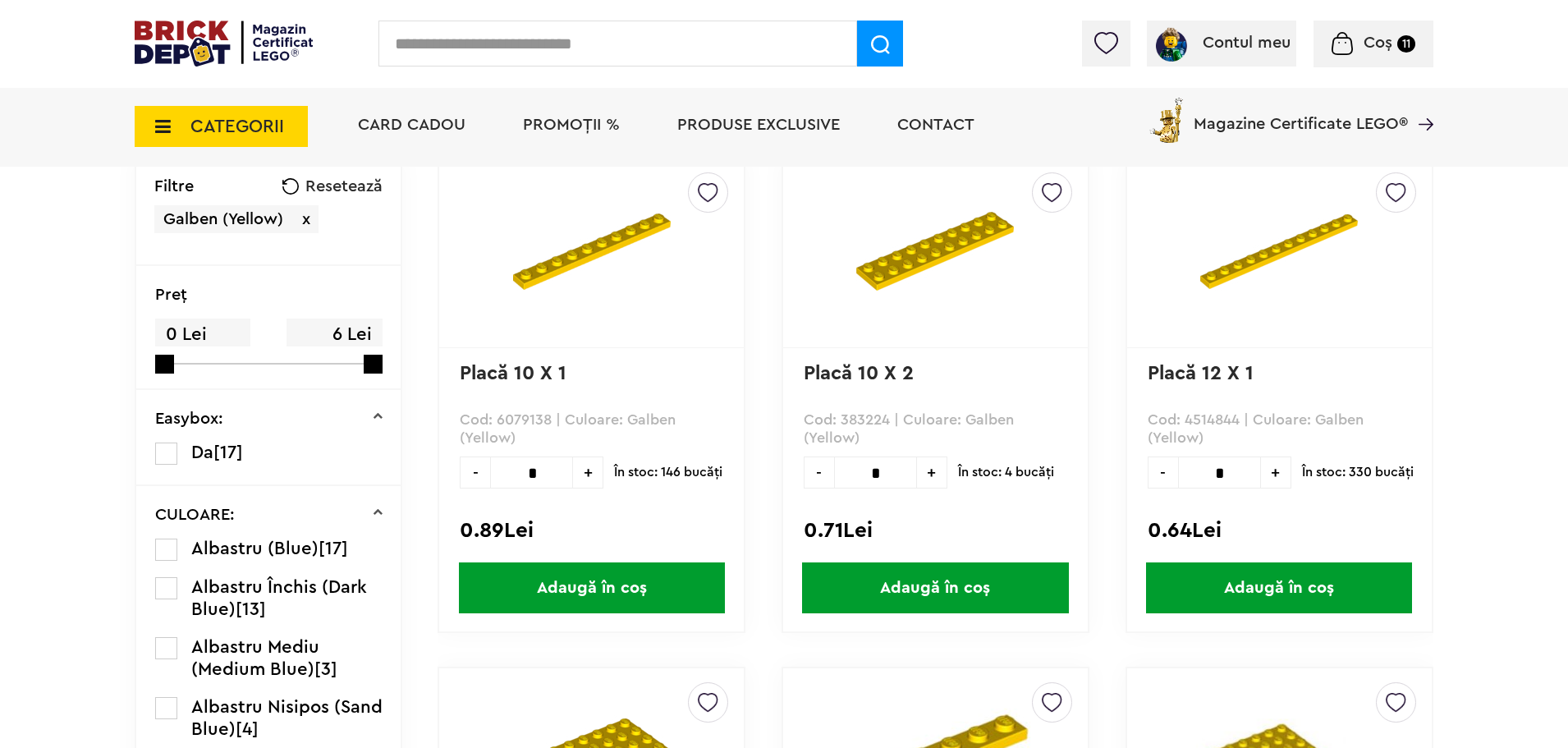
click at [587, 472] on span "+" at bounding box center [588, 472] width 30 height 32
type input "*"
click at [623, 579] on span "Adaugă în coș" at bounding box center [592, 587] width 266 height 51
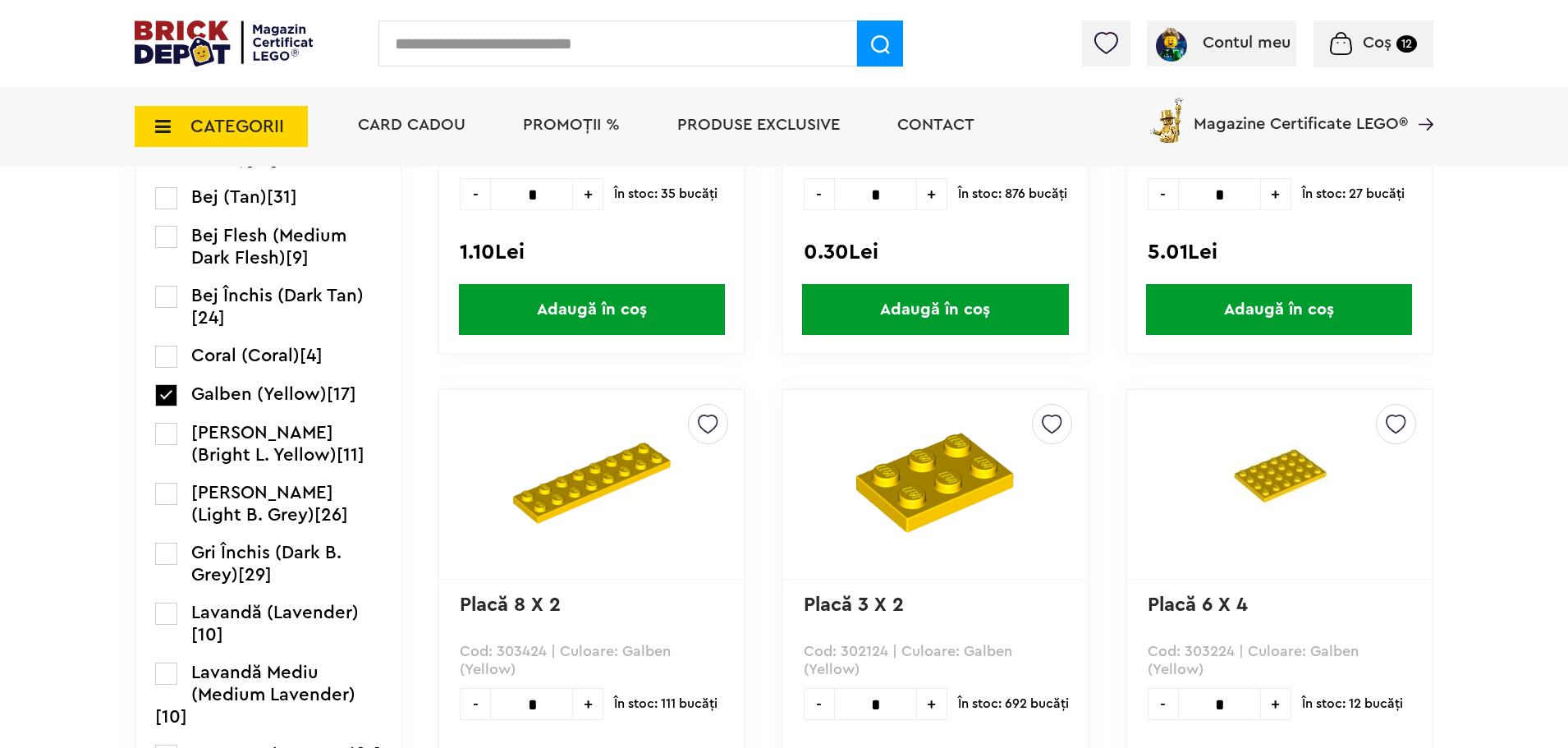
scroll to position [1396, 0]
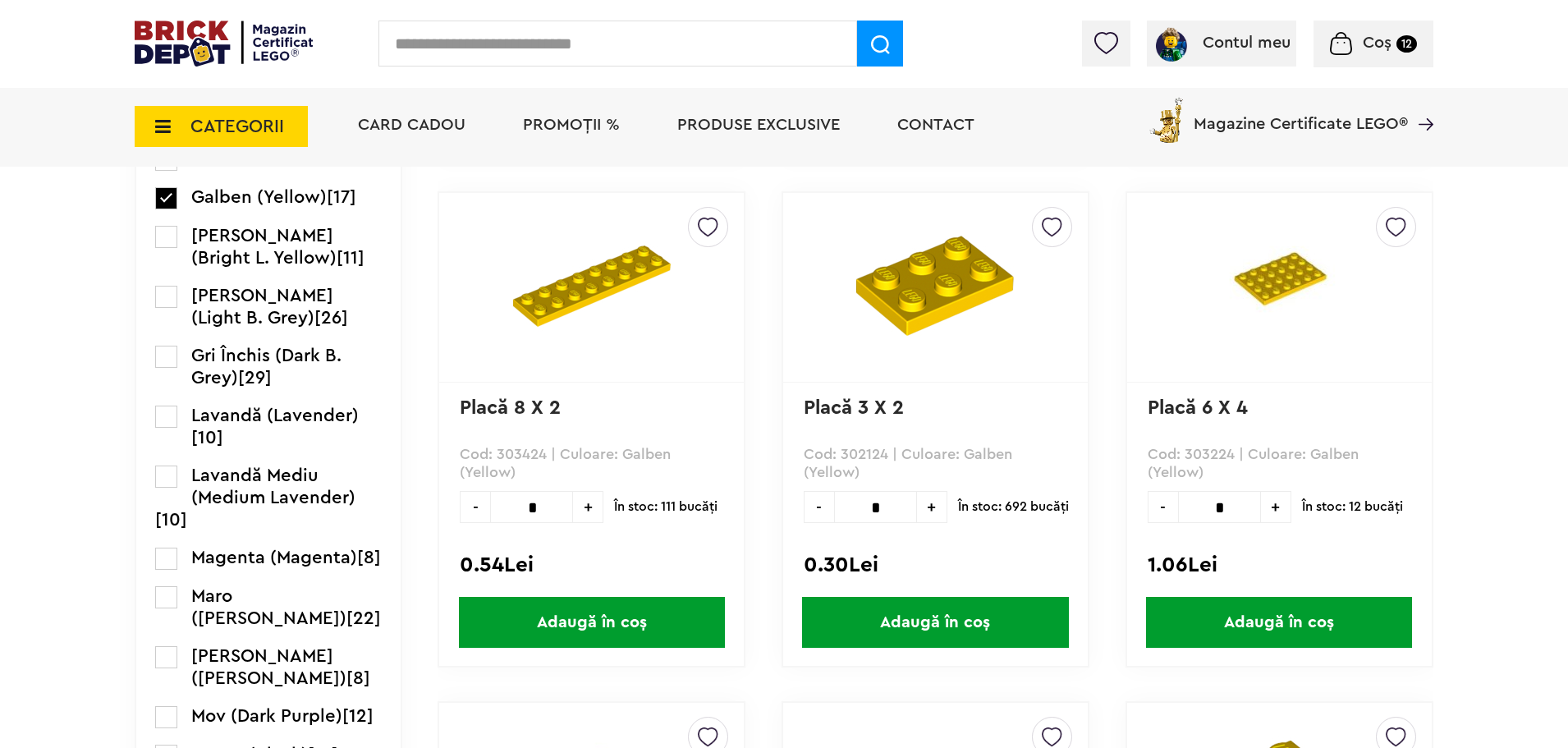
click at [164, 204] on label at bounding box center [167, 198] width 22 height 22
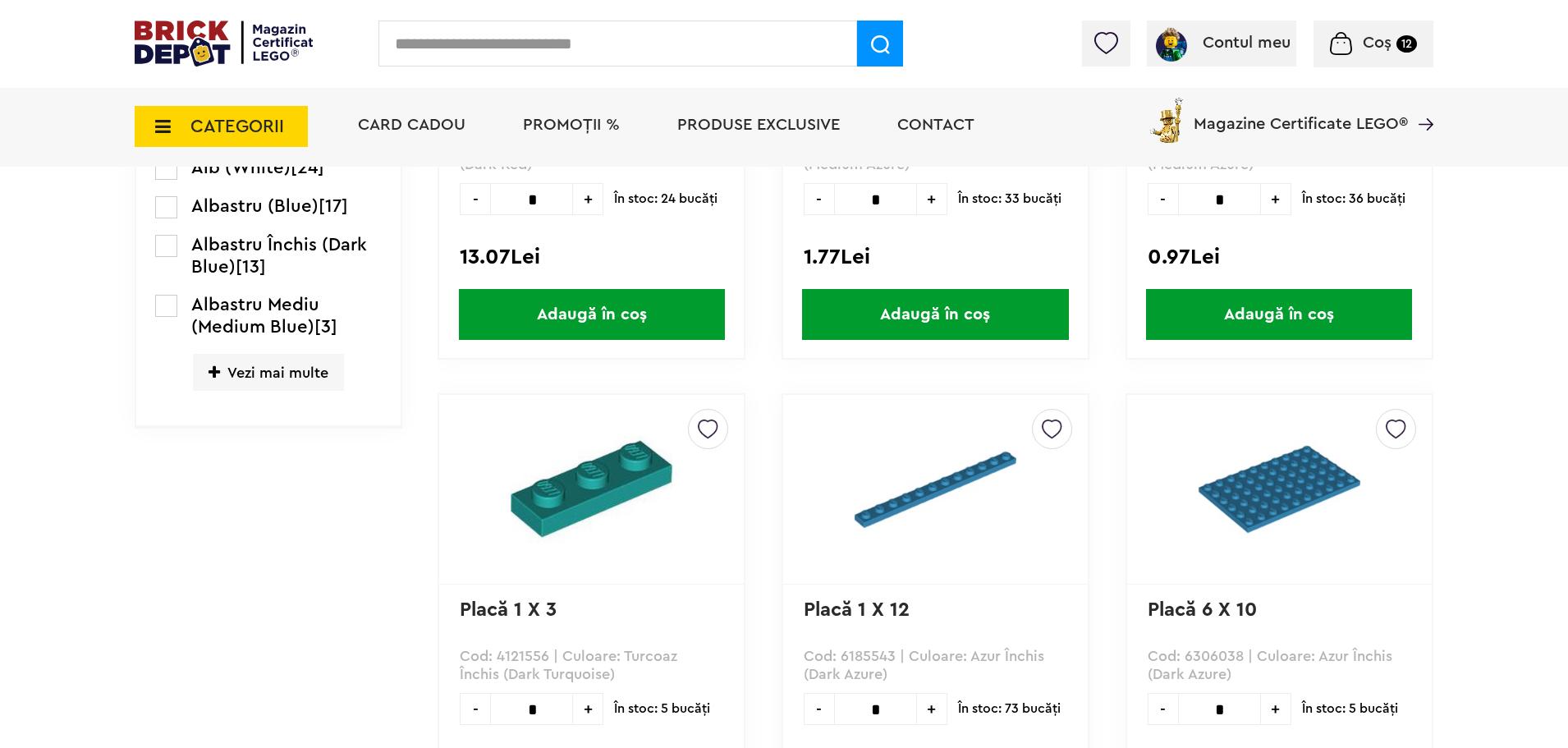
scroll to position [698, 0]
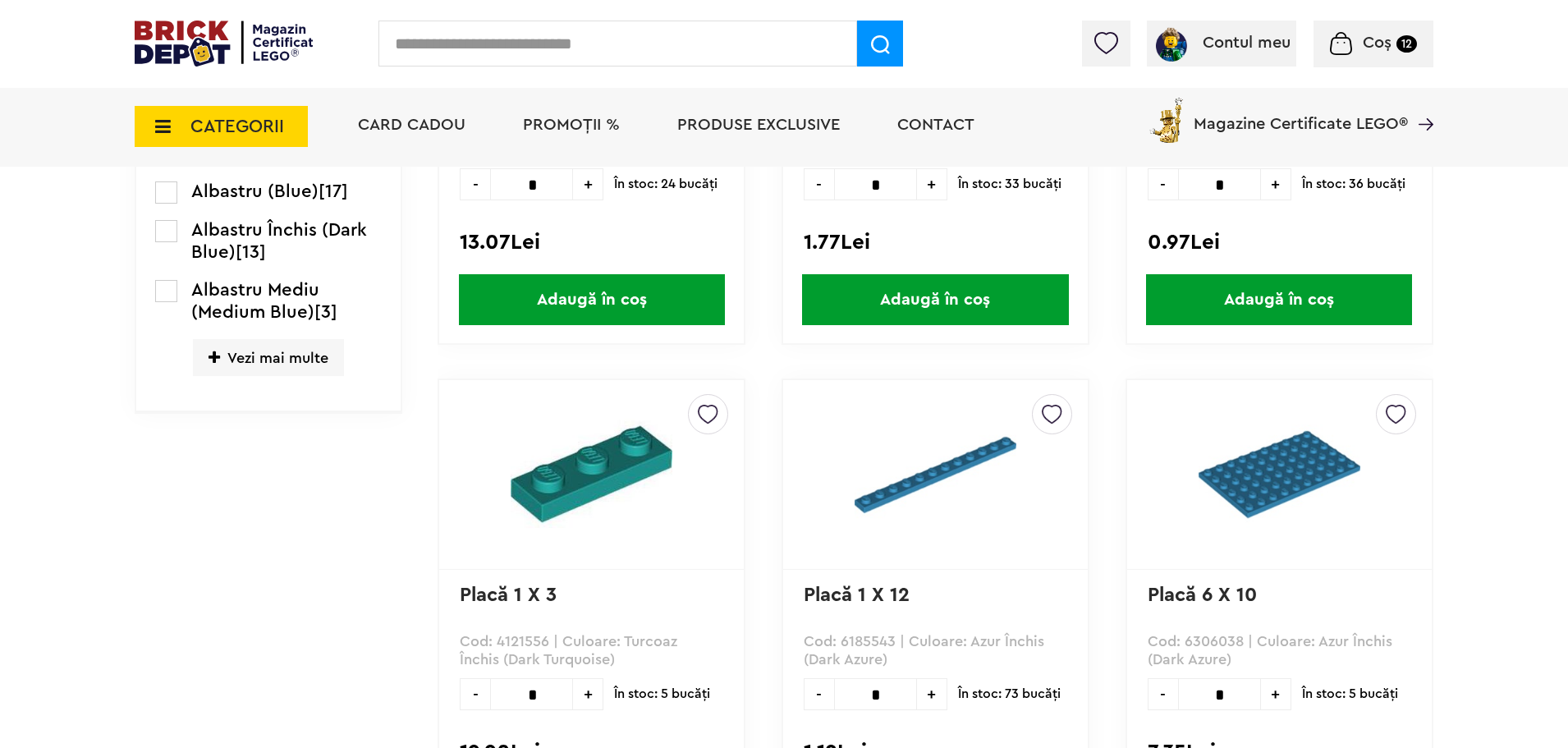
click at [279, 361] on span "Vezi mai multe" at bounding box center [269, 357] width 151 height 37
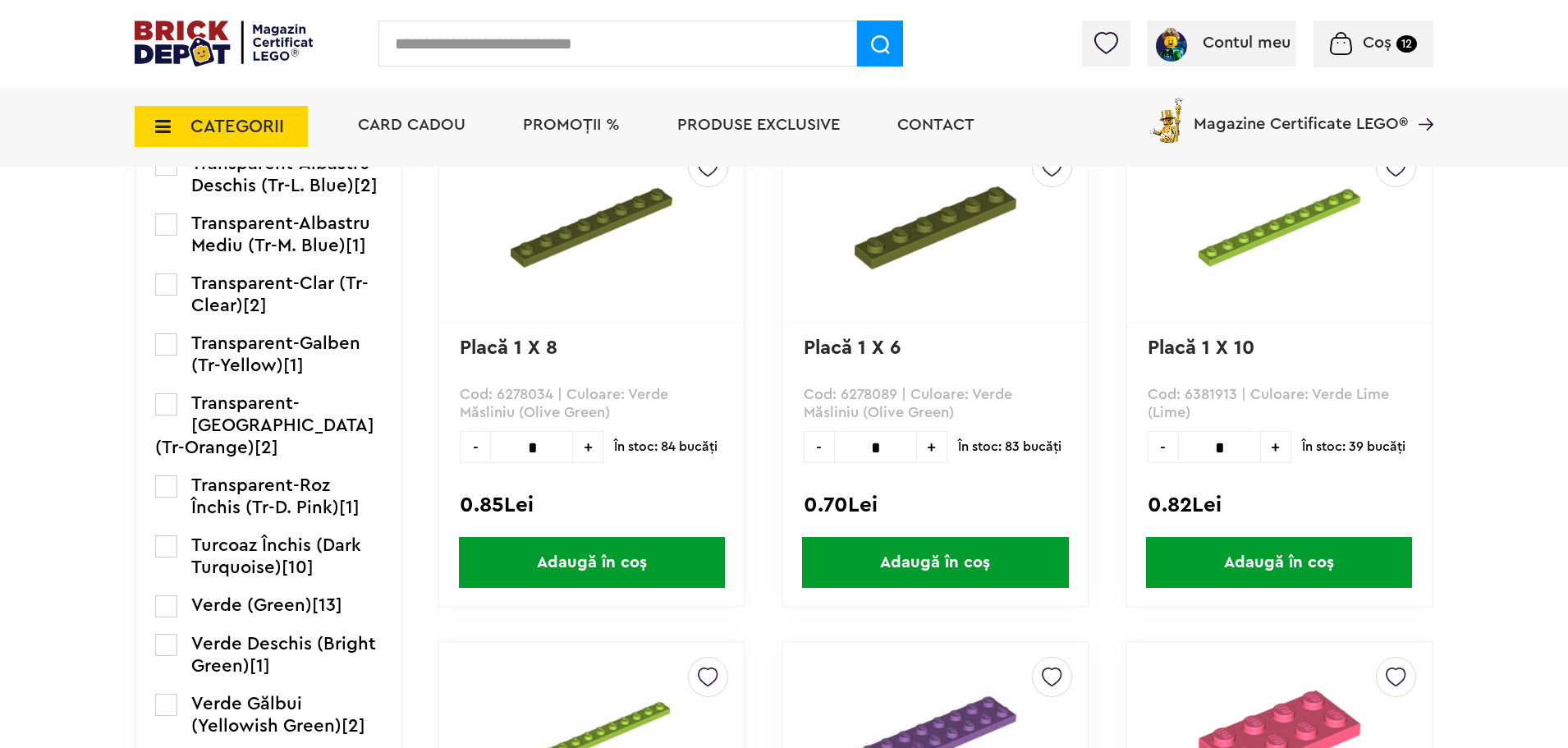
scroll to position [2504, 0]
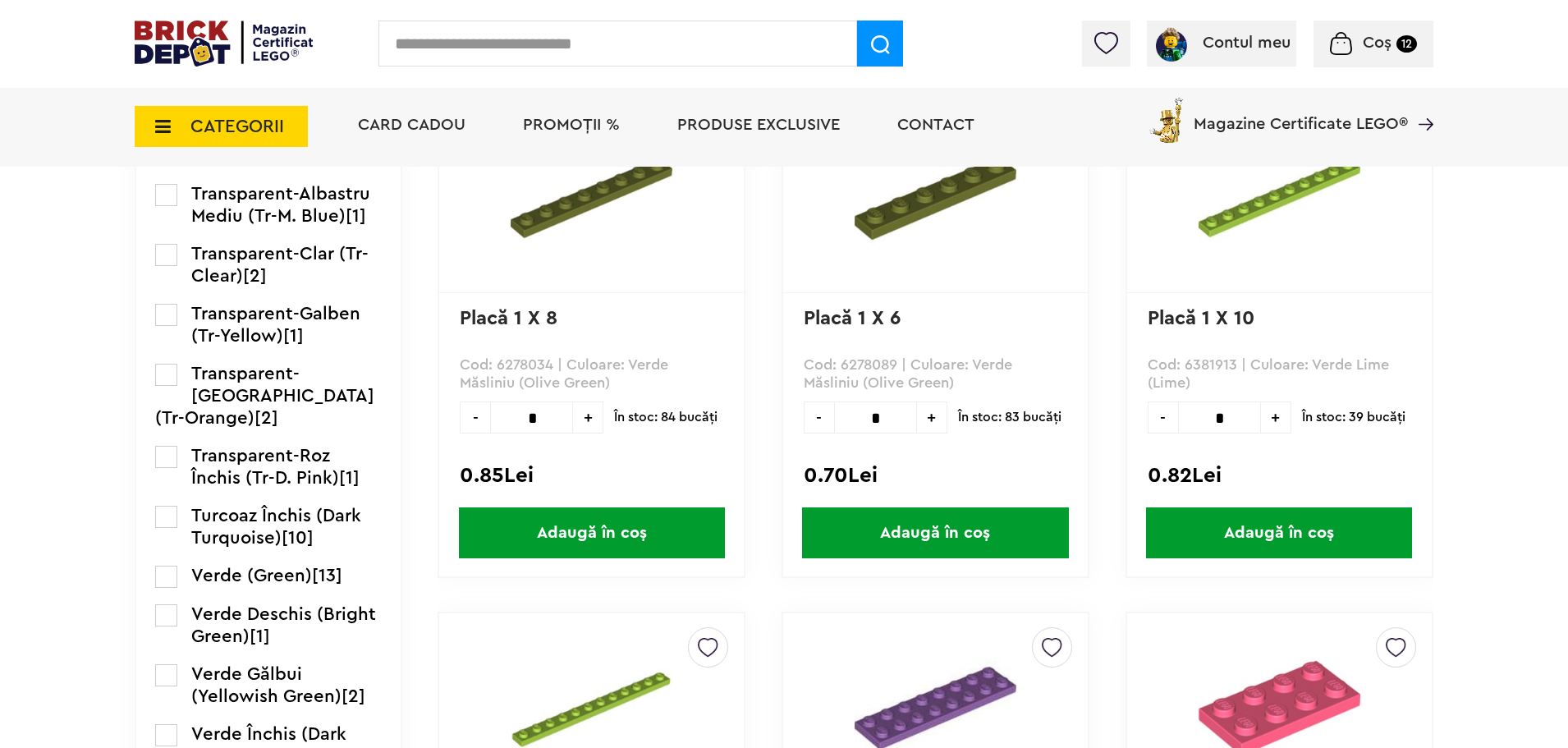
click at [177, 266] on label at bounding box center [167, 255] width 22 height 22
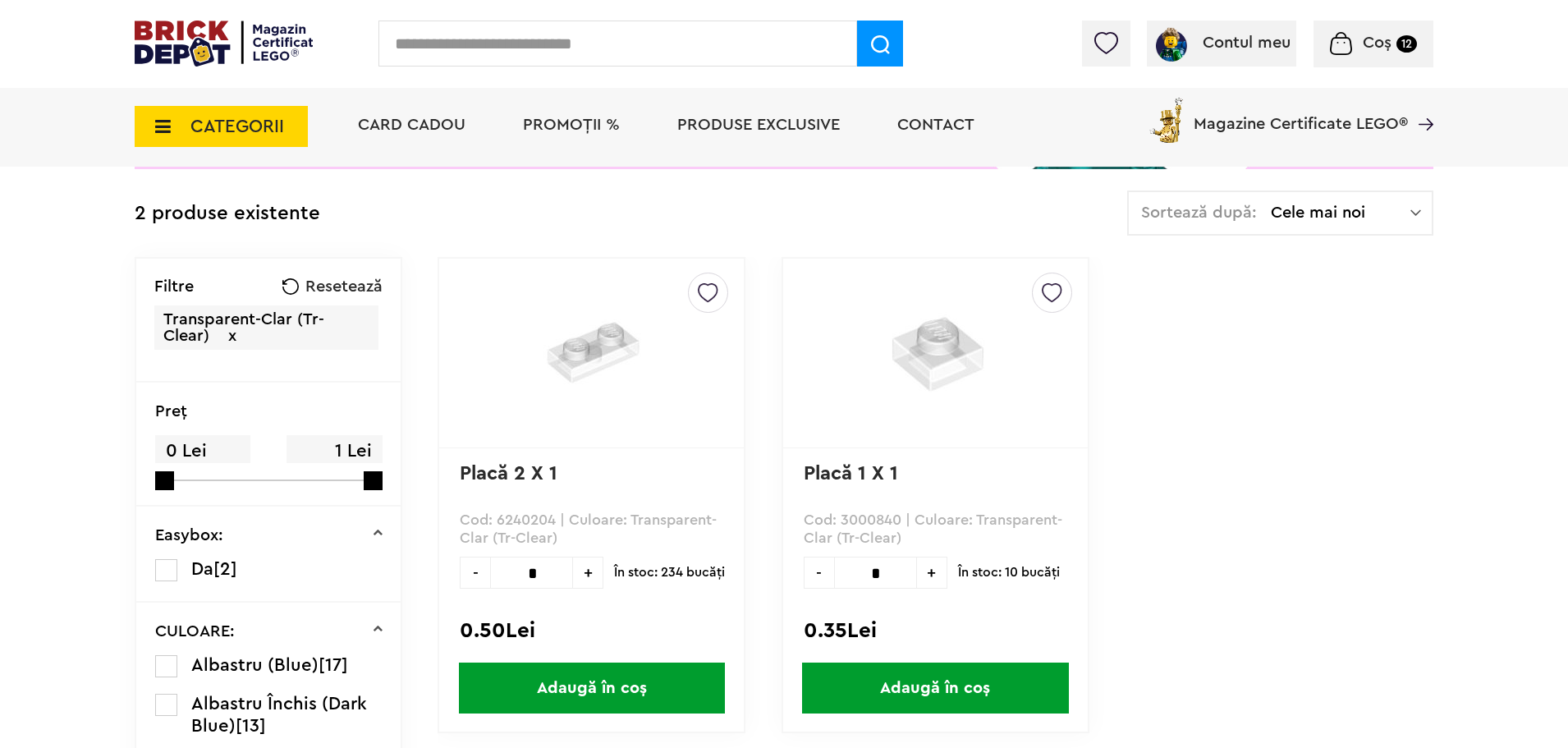
scroll to position [328, 0]
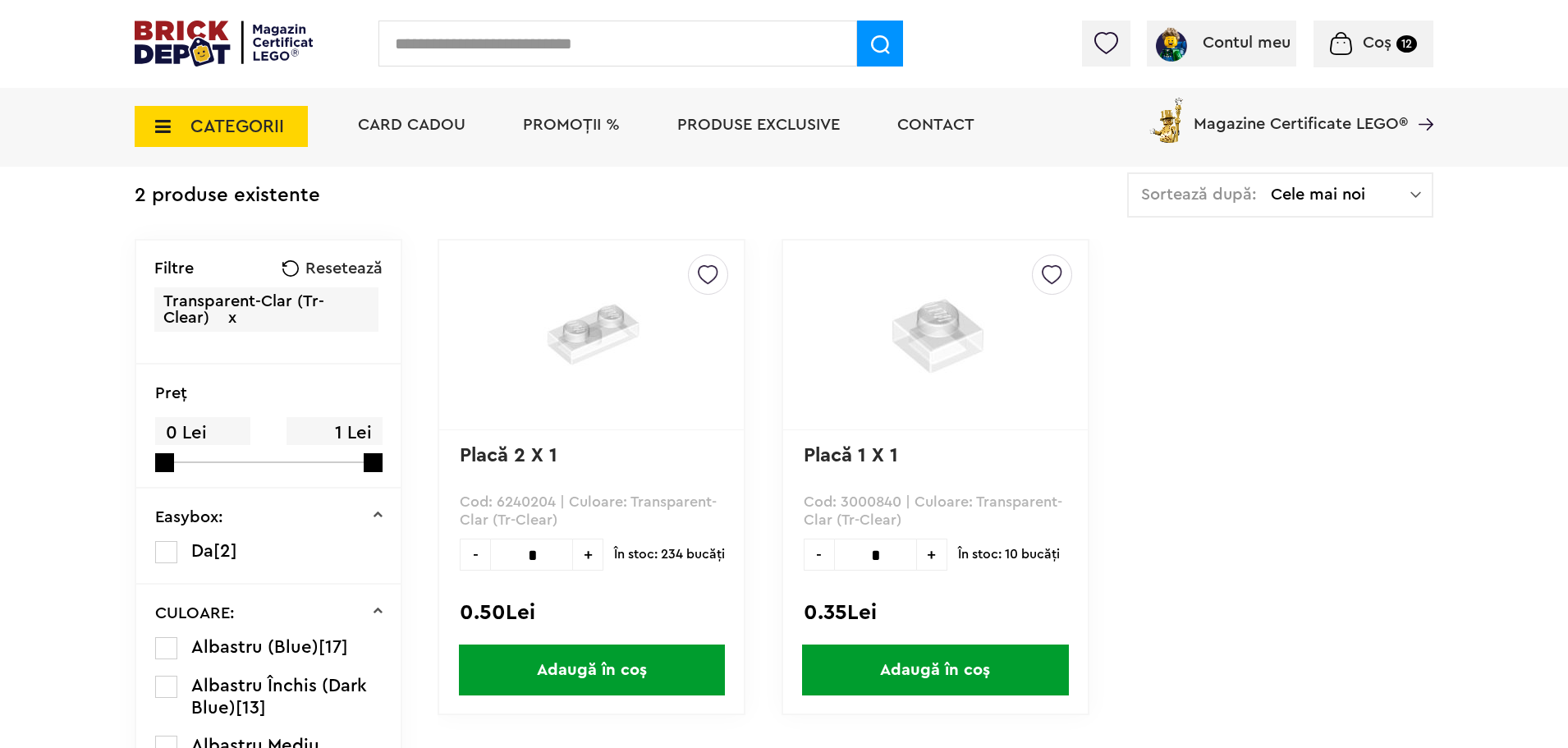
click at [594, 558] on span "+" at bounding box center [588, 554] width 30 height 32
type input "*"
click at [660, 673] on span "Adaugă în coș" at bounding box center [592, 669] width 266 height 51
click at [483, 56] on input "text" at bounding box center [617, 43] width 478 height 46
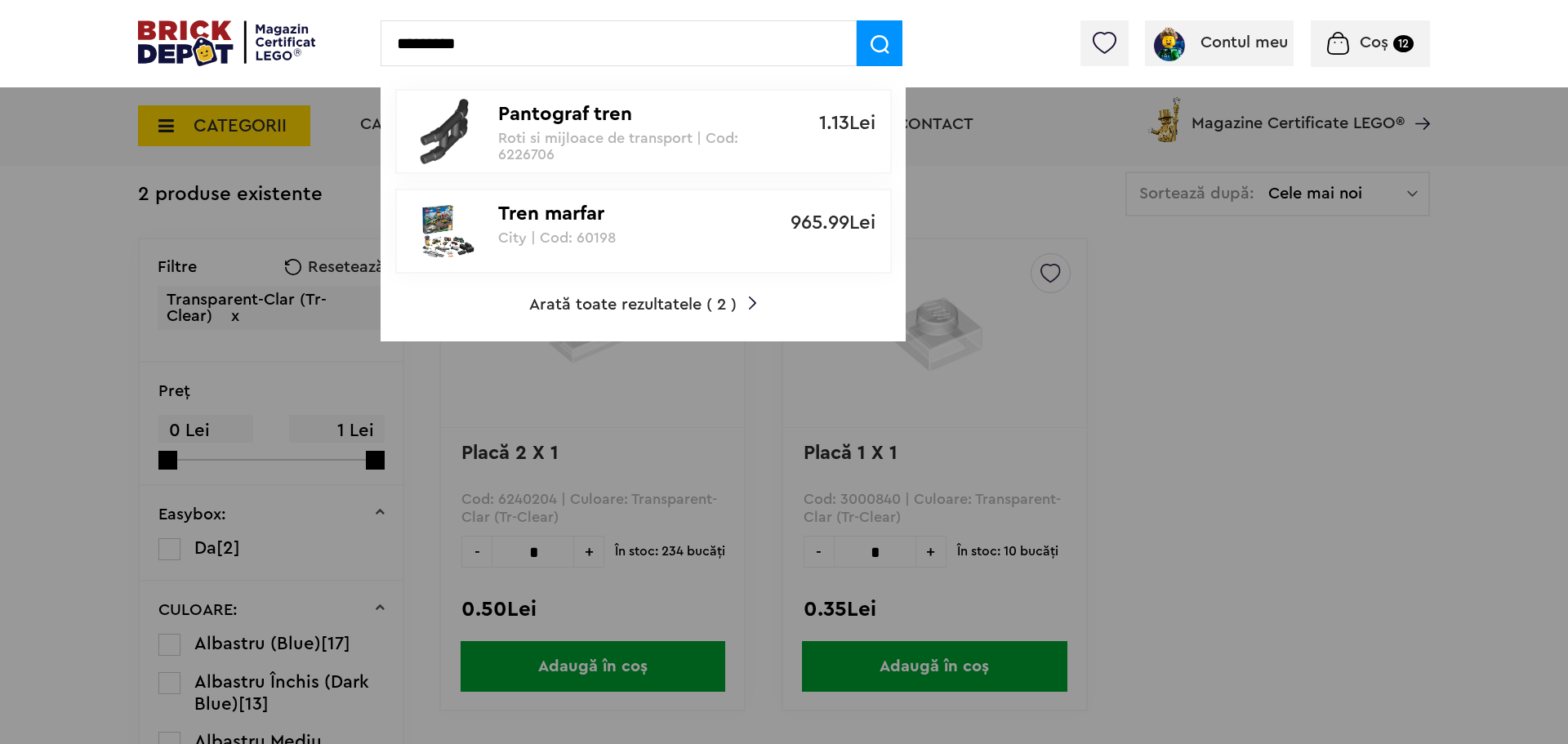
drag, startPoint x: 556, startPoint y: 49, endPoint x: 362, endPoint y: 49, distance: 194.0
click at [362, 49] on div "********* Pantograf tren Roti si mijloace de transport | Cod: 6226706 1.13Lei T…" at bounding box center [784, 43] width 1568 height 87
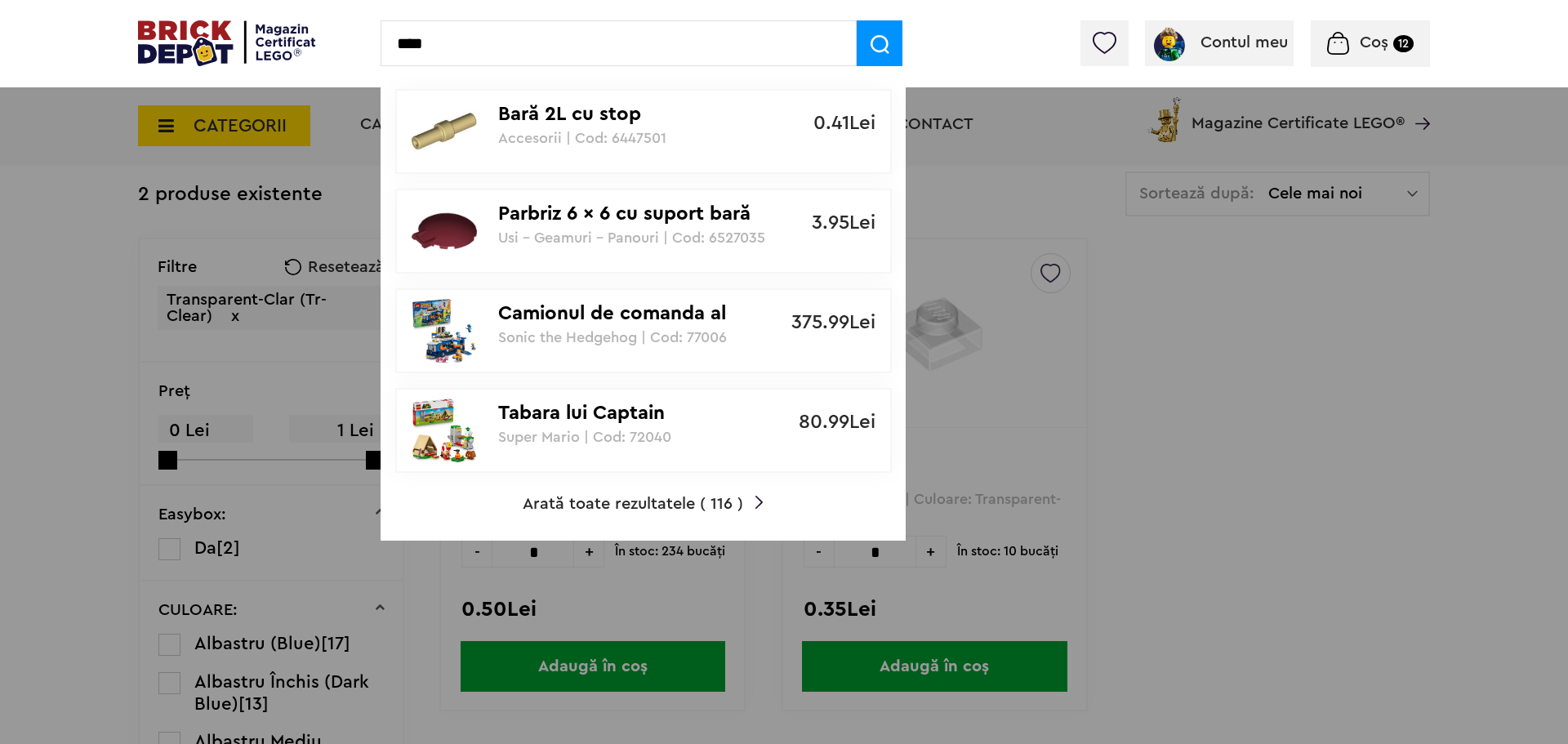
type input "****"
click at [1021, 167] on div at bounding box center [784, 372] width 1568 height 744
click at [922, 40] on div "**** Bară 2L cu stop Accesorii | Cod: 6447501 0.41Lei Parbriz 6 x 6 cu suport b…" at bounding box center [784, 43] width 1568 height 87
drag, startPoint x: 482, startPoint y: 47, endPoint x: 359, endPoint y: 48, distance: 123.0
click at [359, 48] on div "**** Bară 2L cu stop Accesorii | Cod: 6447501 0.41Lei Parbriz 6 x 6 cu suport b…" at bounding box center [784, 43] width 1568 height 87
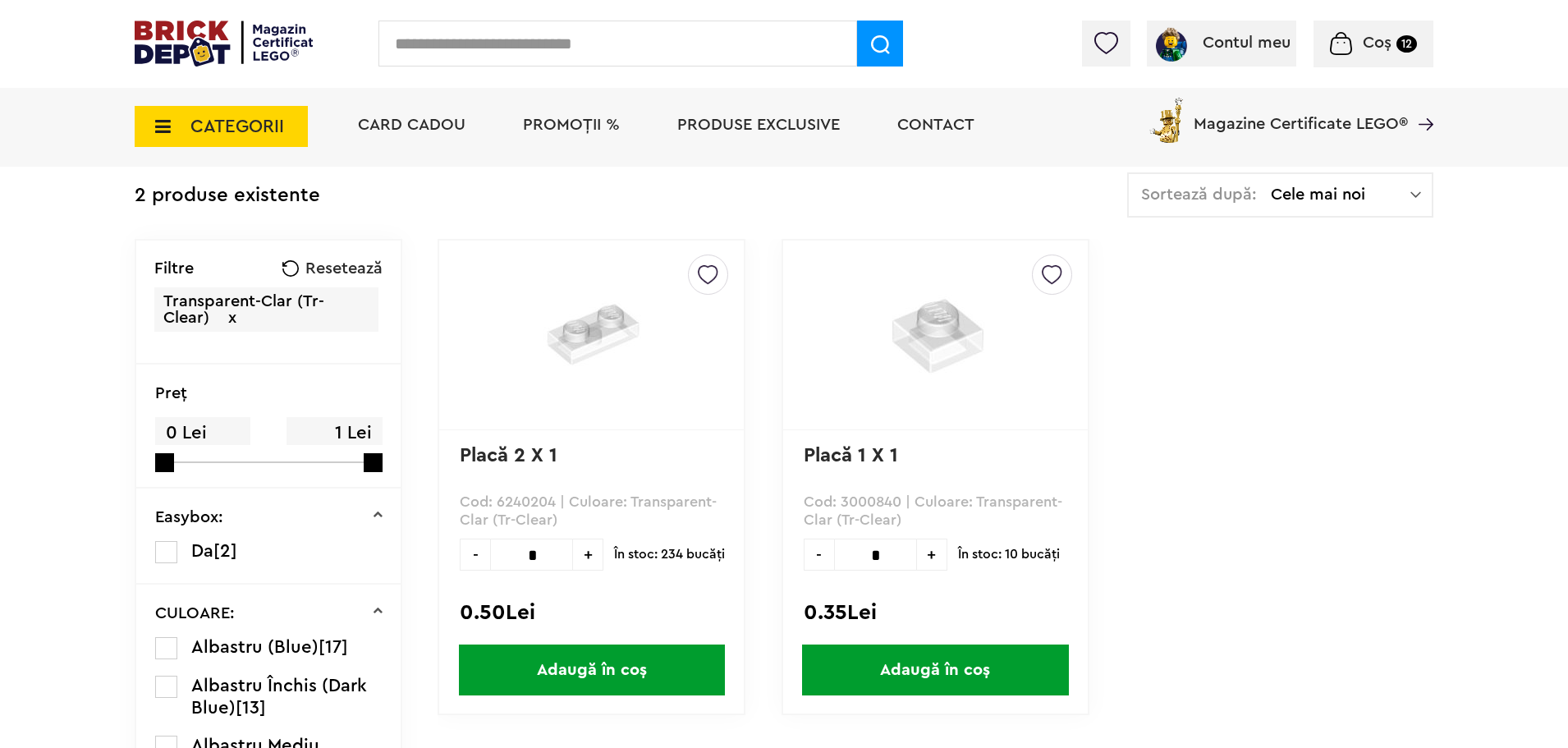
click at [164, 124] on icon at bounding box center [158, 127] width 26 height 18
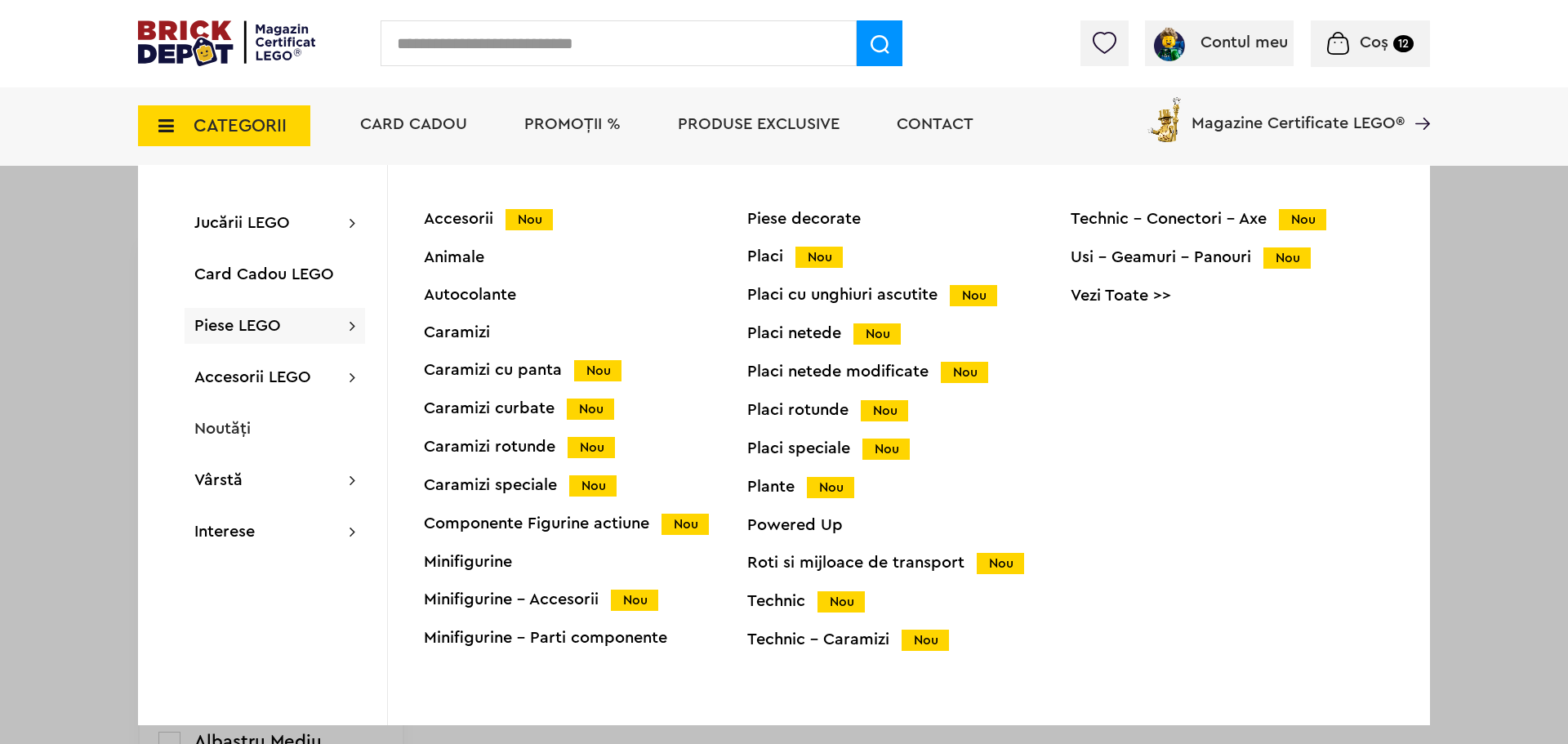
click at [888, 564] on div "Roti si mijloace de transport Nou" at bounding box center [908, 563] width 323 height 17
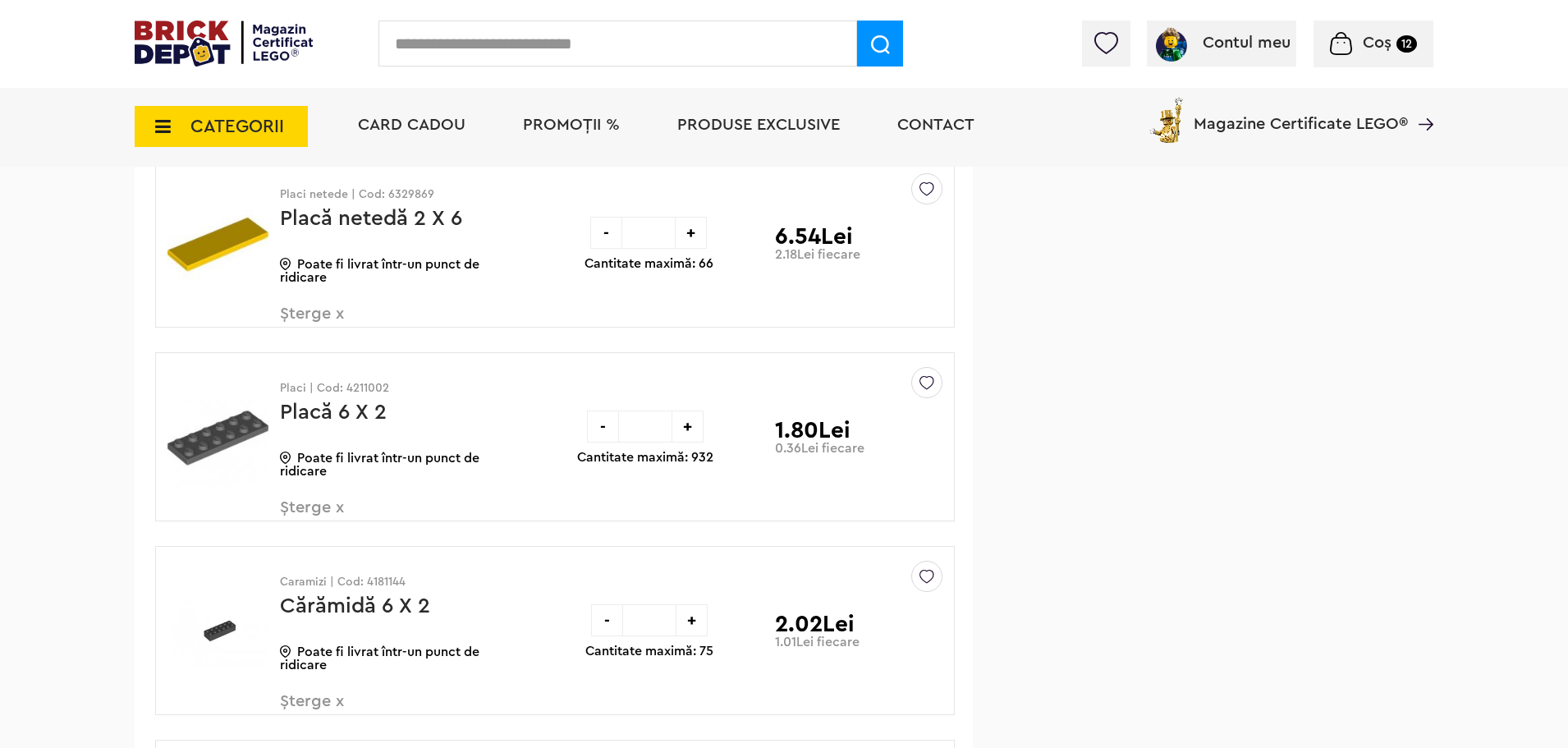
scroll to position [2680, 0]
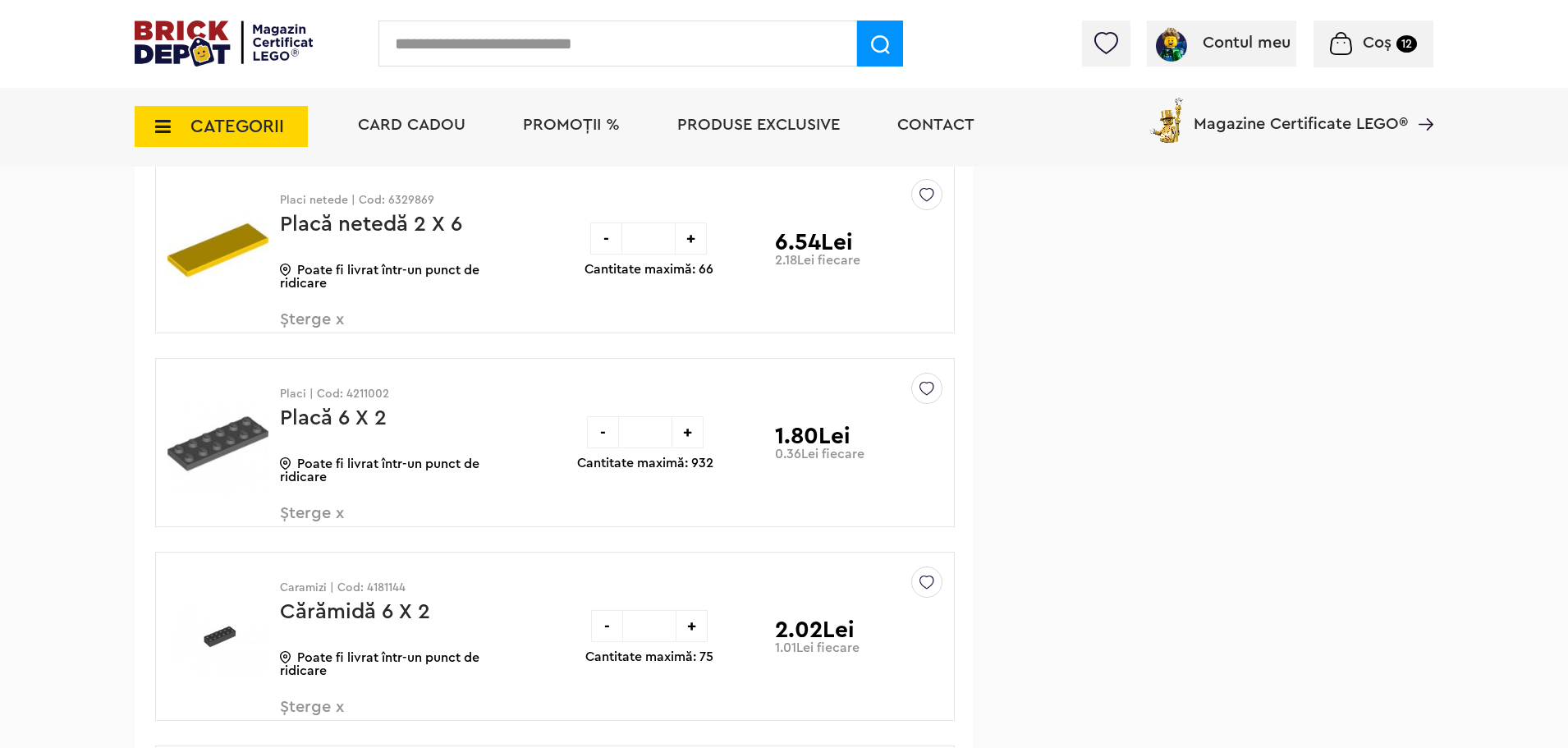
drag, startPoint x: 690, startPoint y: 428, endPoint x: 881, endPoint y: 407, distance: 192.2
click at [690, 429] on div "+" at bounding box center [687, 432] width 32 height 32
type input "*"
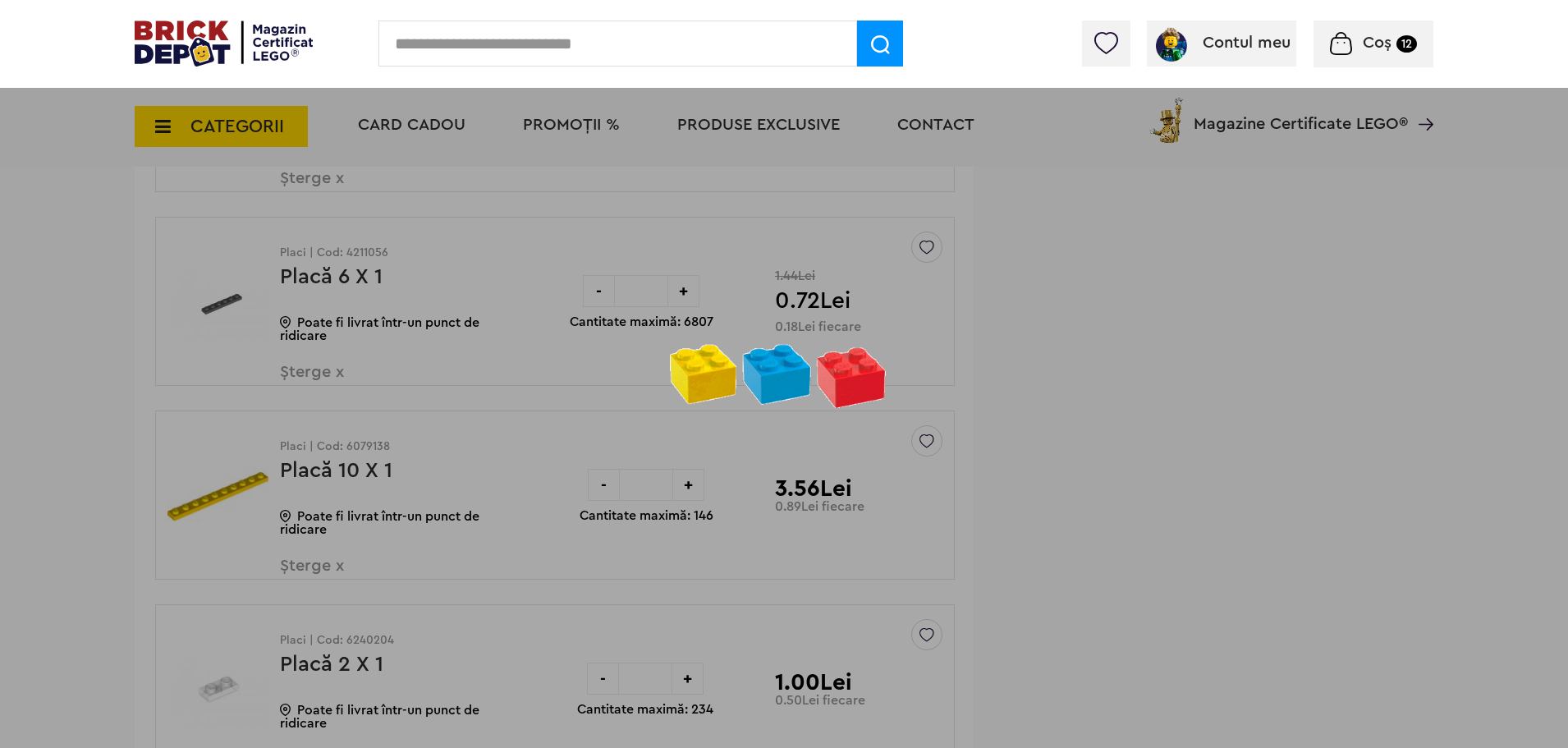
scroll to position [4568, 0]
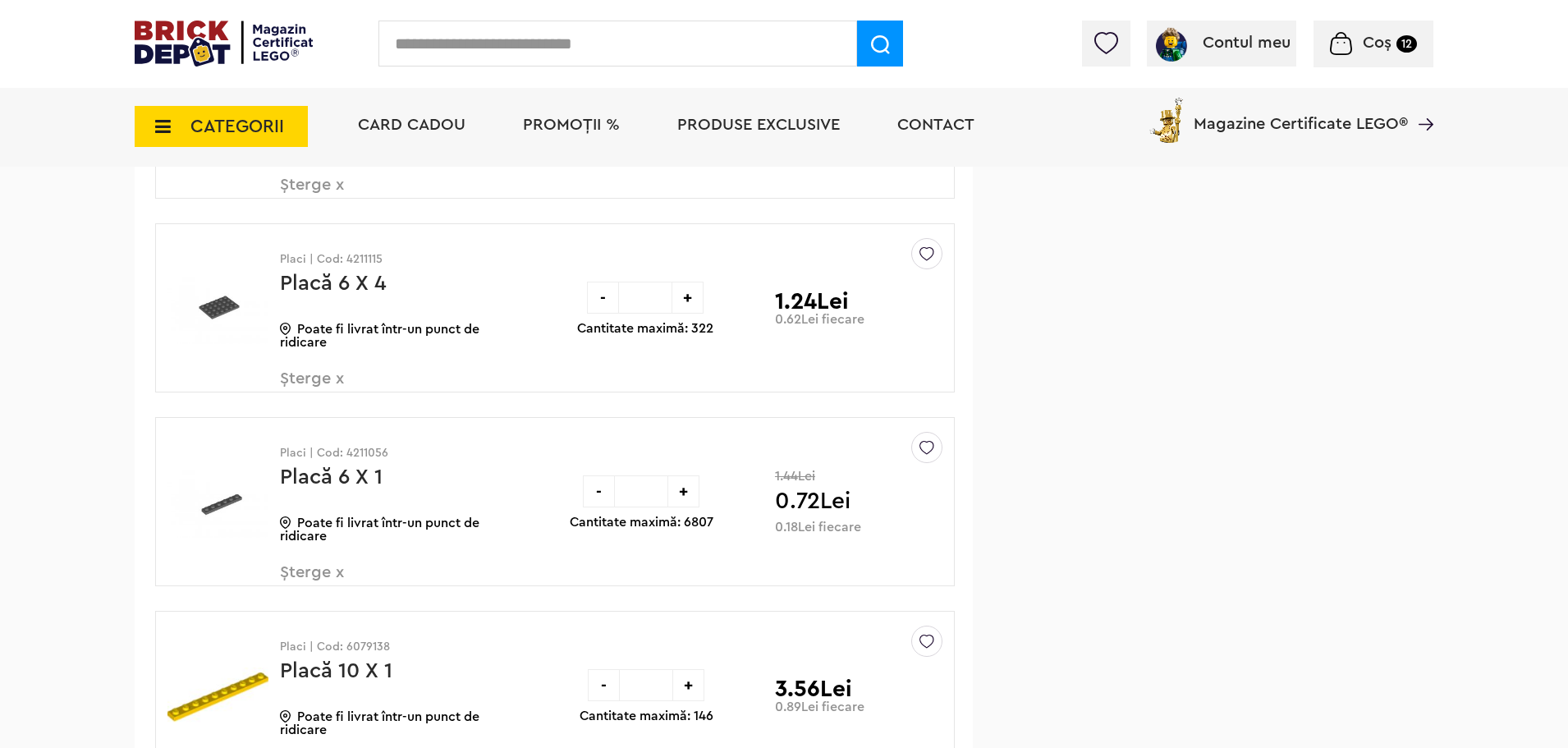
scroll to position [4432, 0]
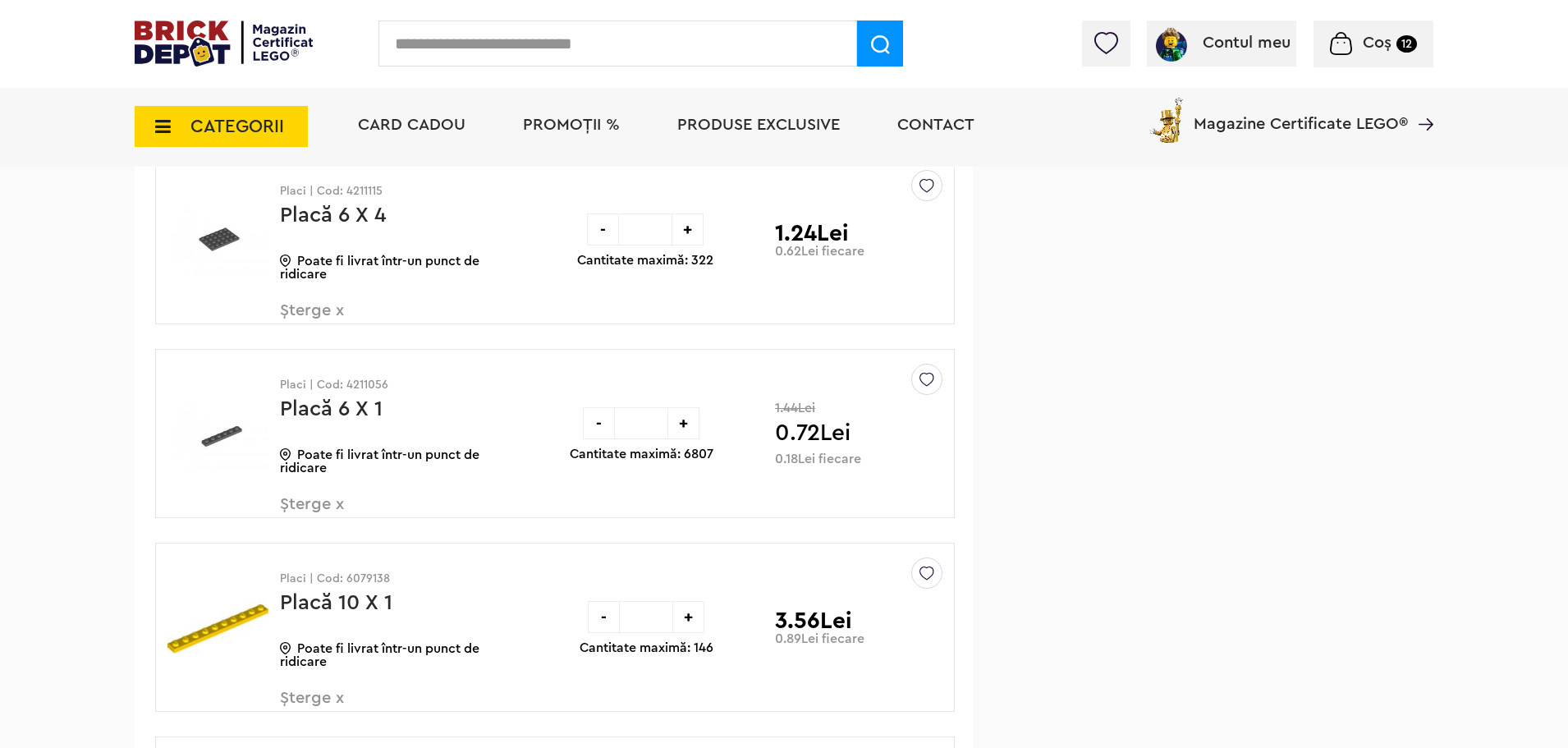
drag, startPoint x: 640, startPoint y: 424, endPoint x: 651, endPoint y: 423, distance: 11.0
click at [649, 423] on input "*" at bounding box center [640, 422] width 52 height 32
type input "*"
click at [903, 455] on div "1.44Lei 0.72Lei 0.18Lei fiecare" at bounding box center [839, 433] width 129 height 167
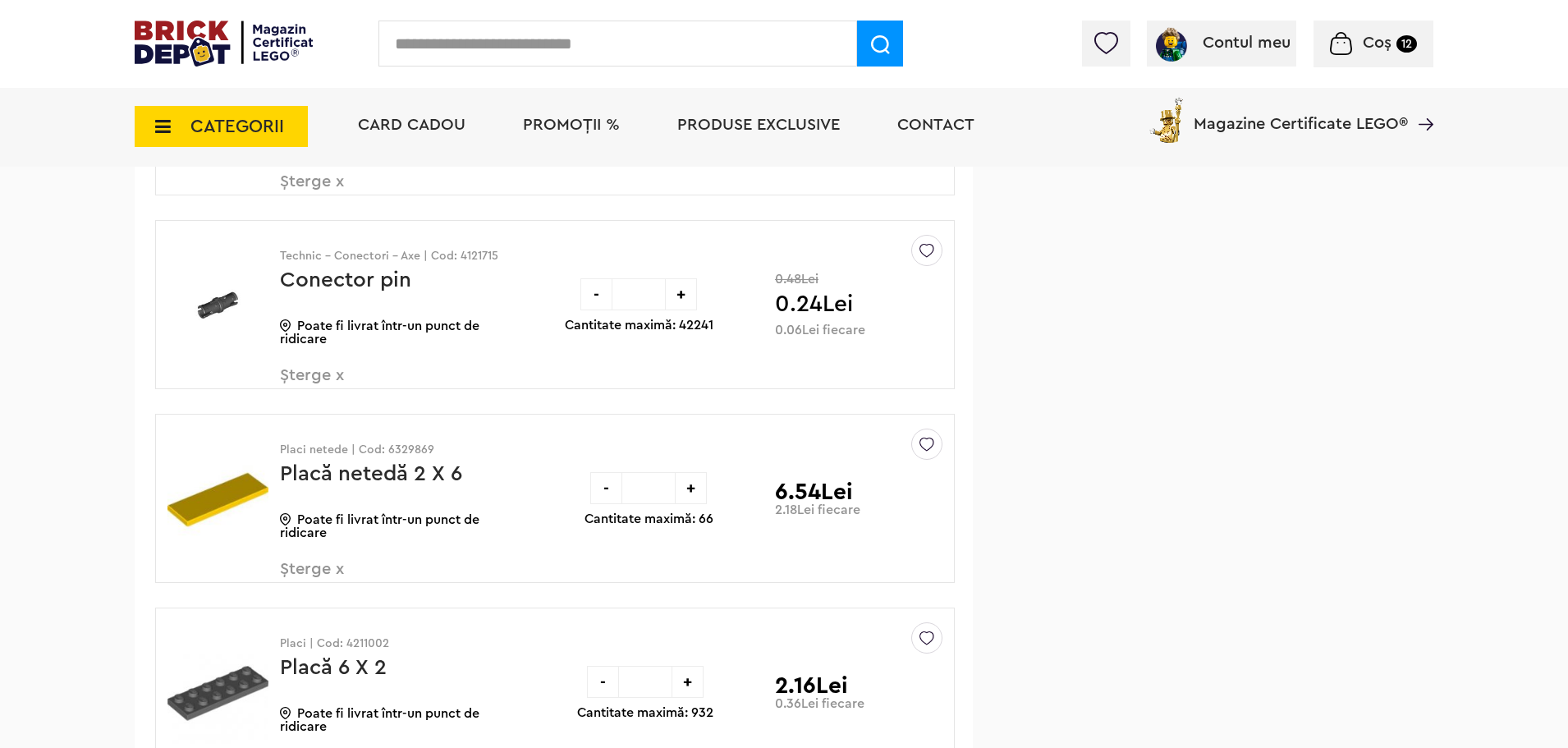
scroll to position [2627, 0]
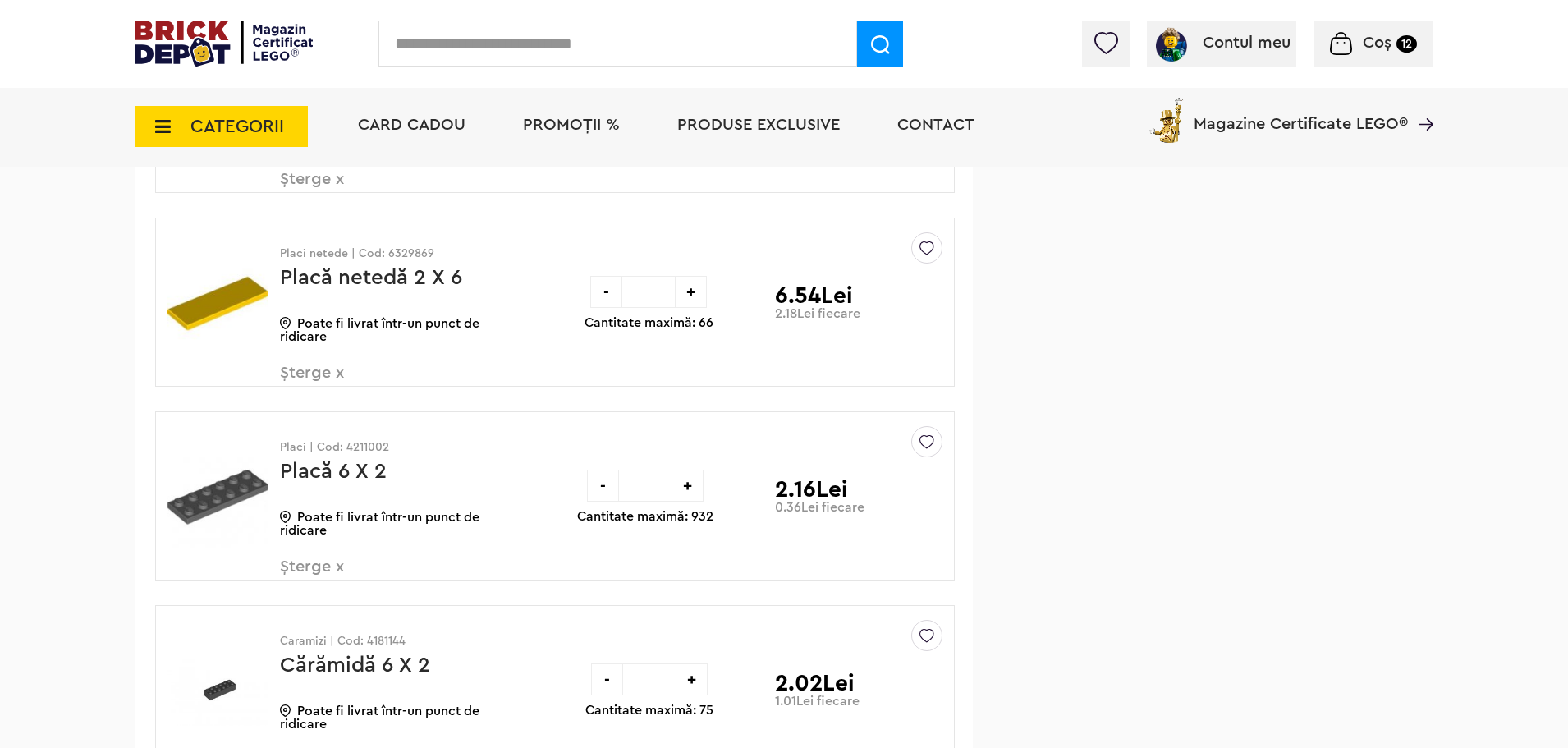
drag, startPoint x: 642, startPoint y: 486, endPoint x: 653, endPoint y: 483, distance: 11.4
click at [652, 483] on input "*" at bounding box center [645, 485] width 52 height 32
type input "**"
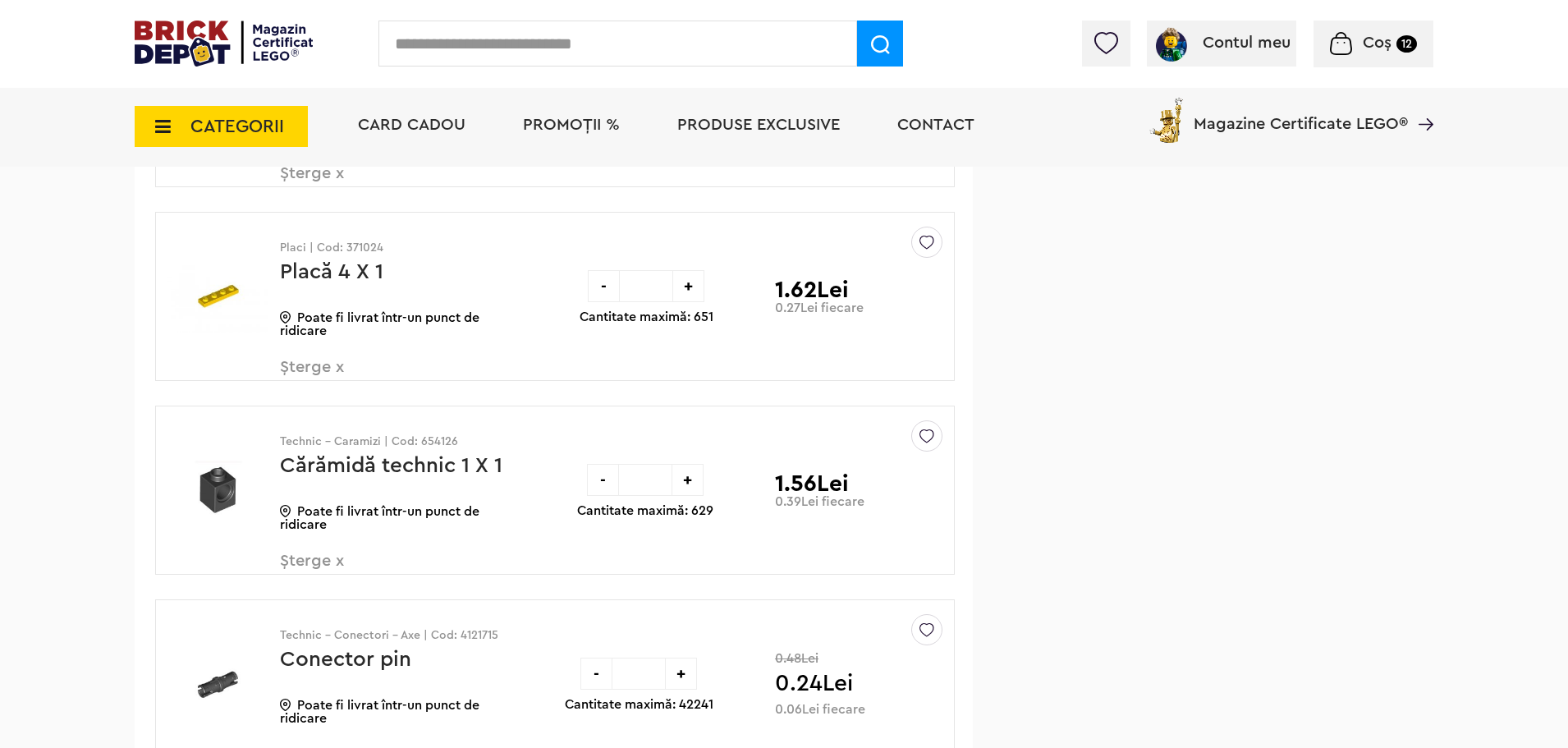
scroll to position [2052, 0]
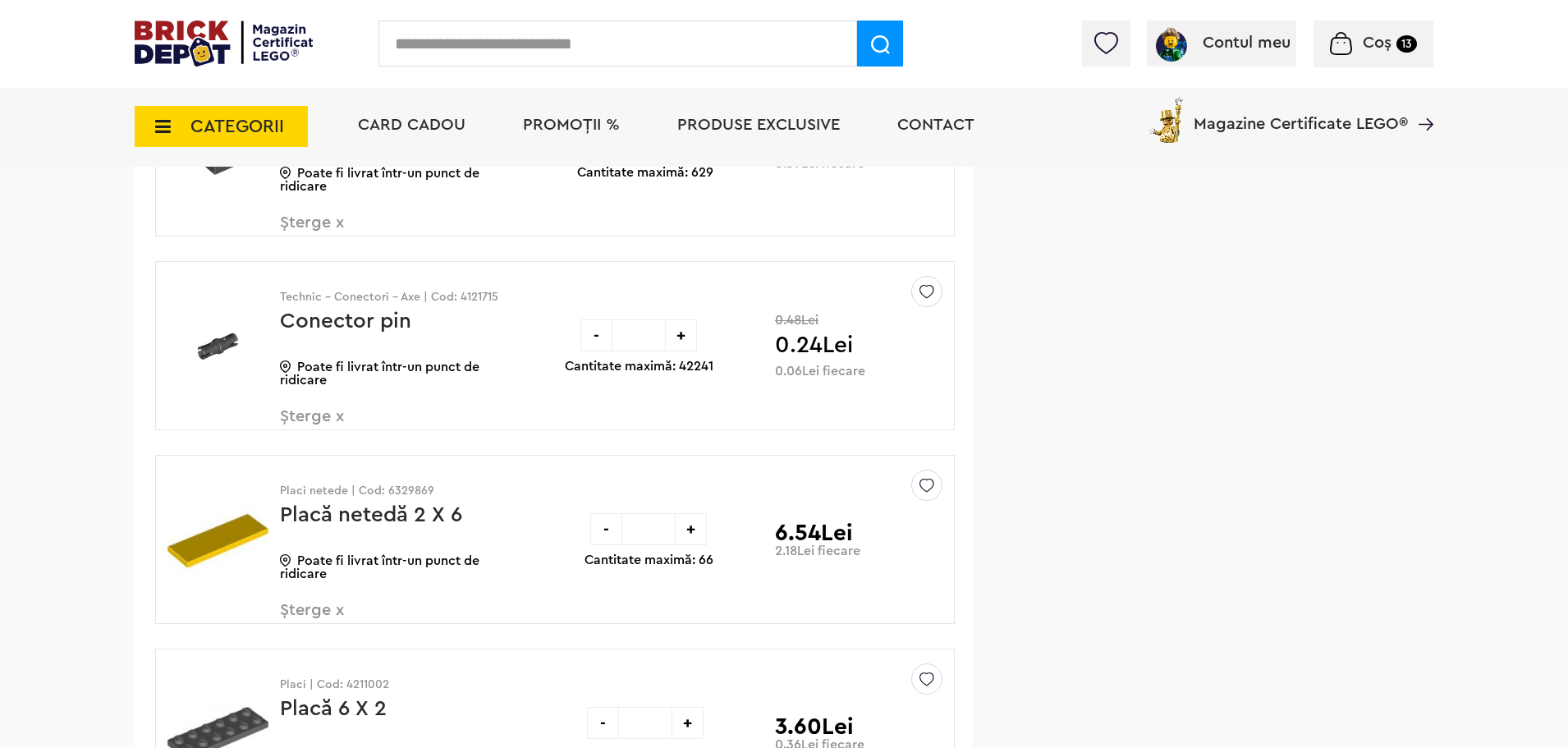
scroll to position [2380, 0]
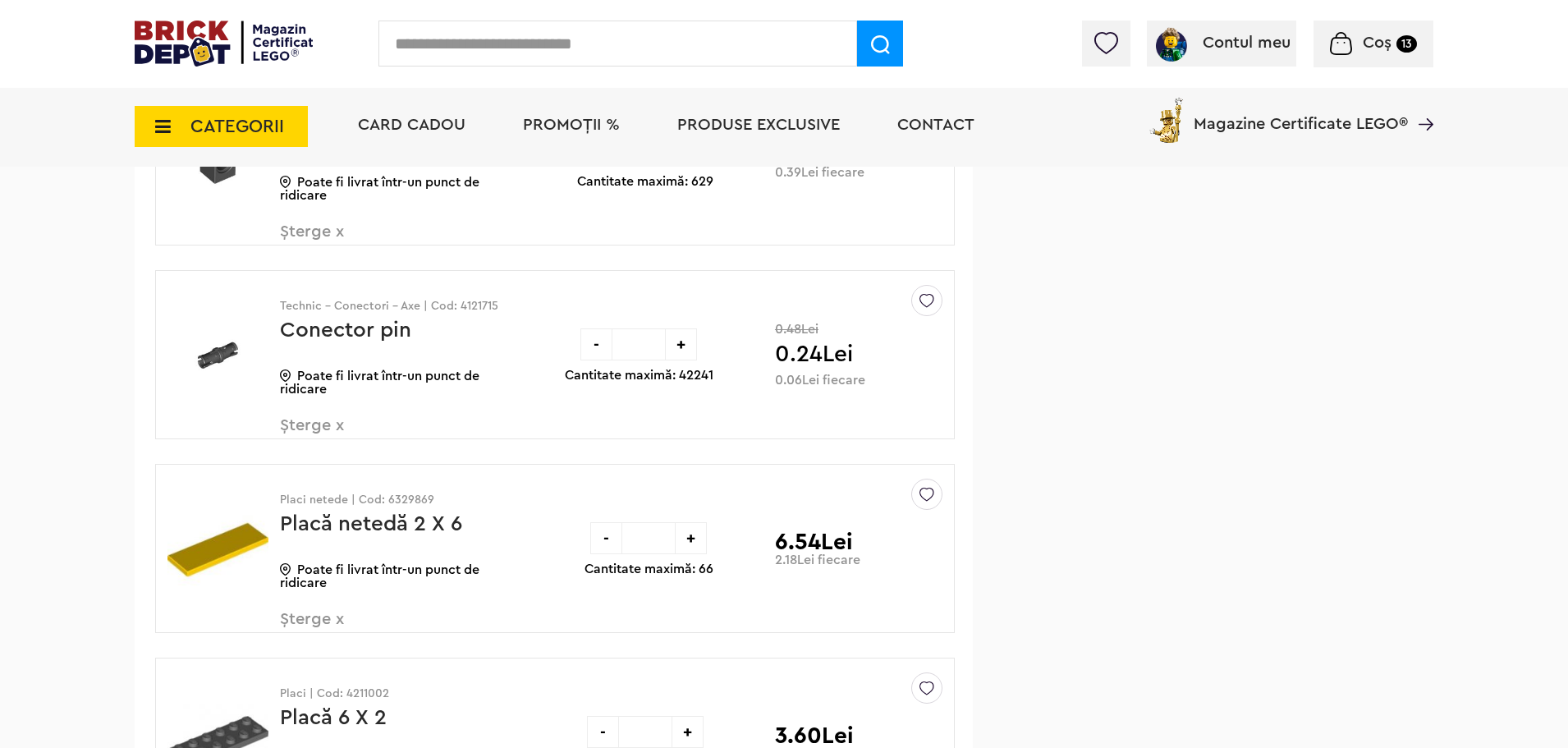
drag, startPoint x: 634, startPoint y: 344, endPoint x: 668, endPoint y: 316, distance: 44.0
click at [640, 343] on input "*" at bounding box center [639, 344] width 52 height 32
type input "*"
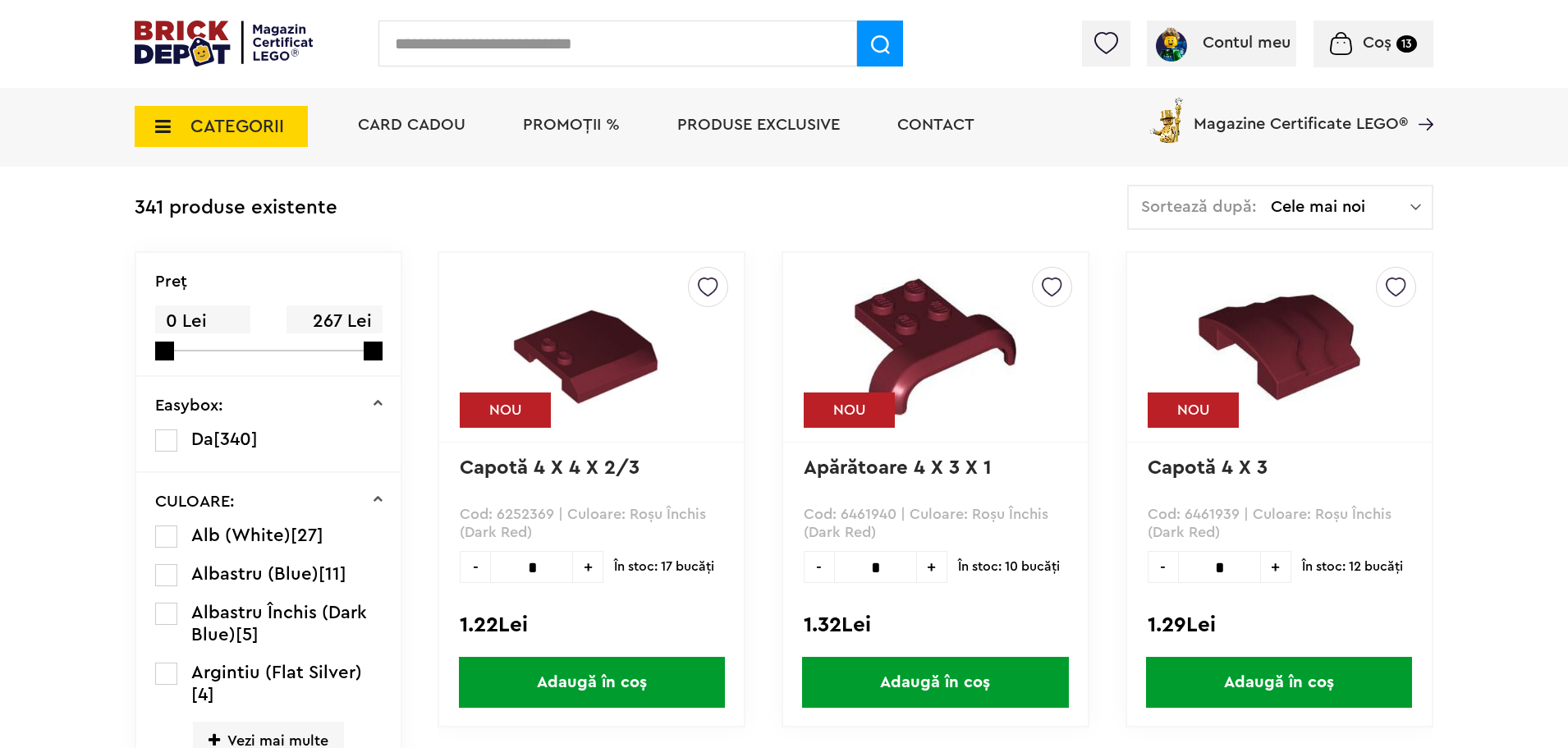
scroll to position [357, 0]
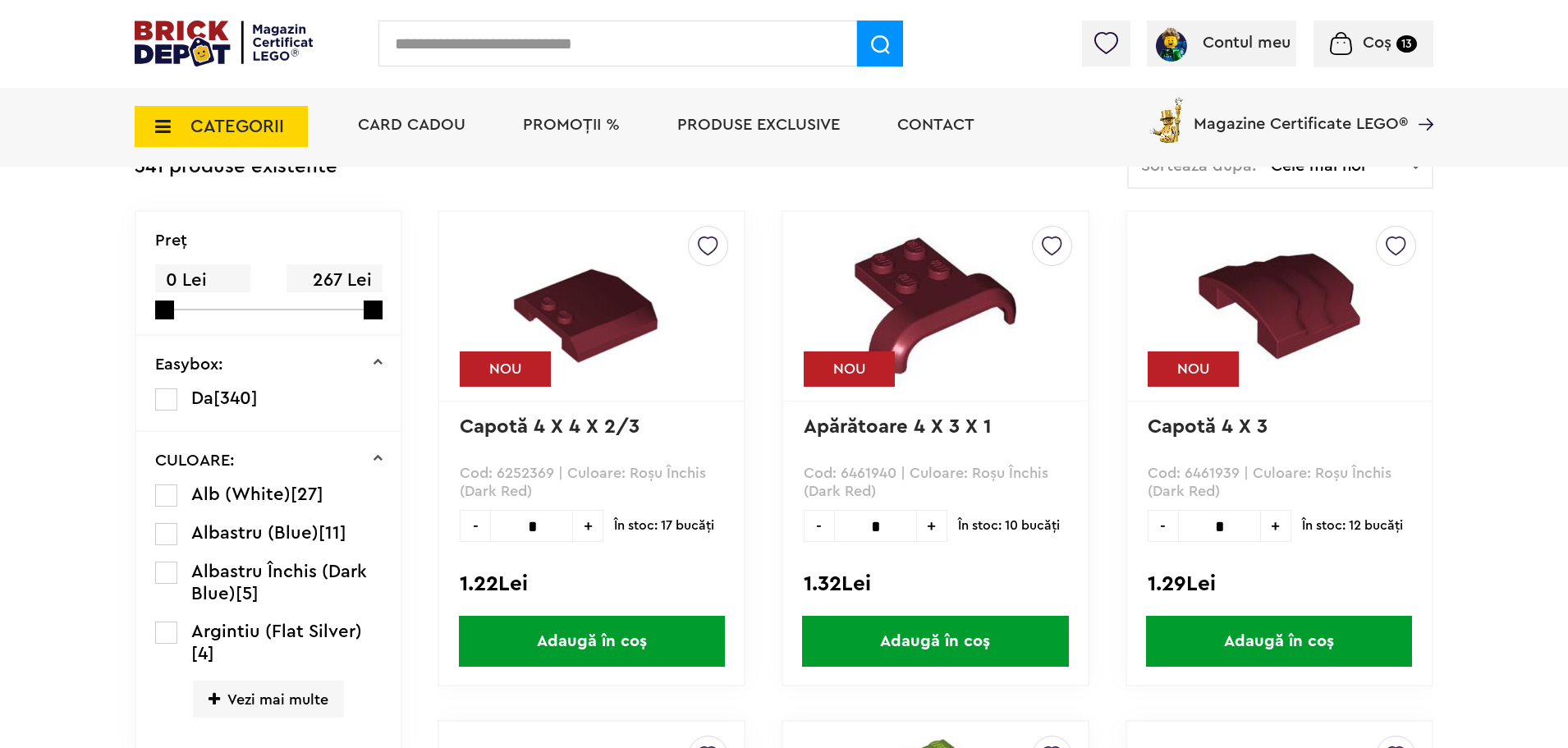
click at [271, 691] on span "Vezi mai multe" at bounding box center [269, 699] width 151 height 37
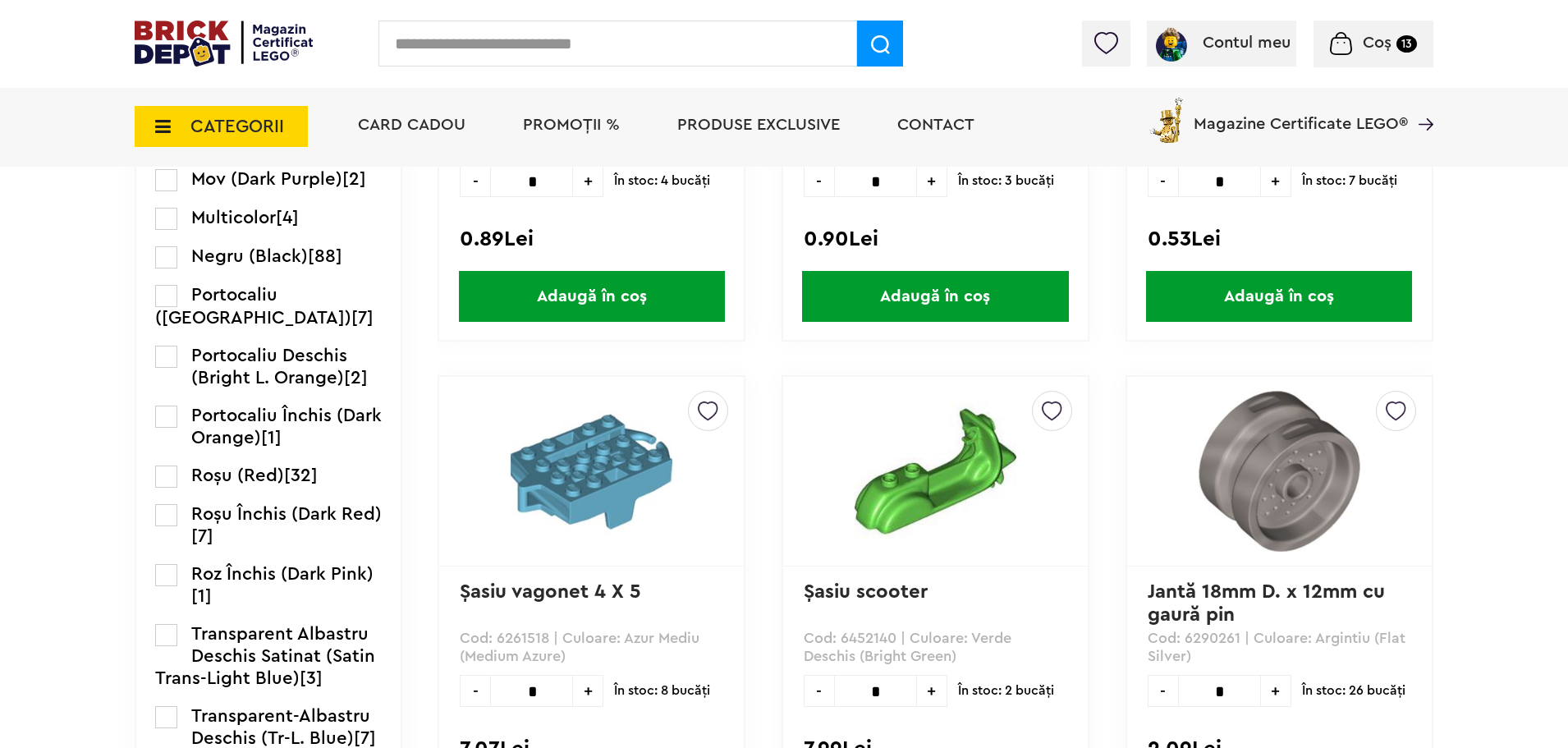
scroll to position [1670, 0]
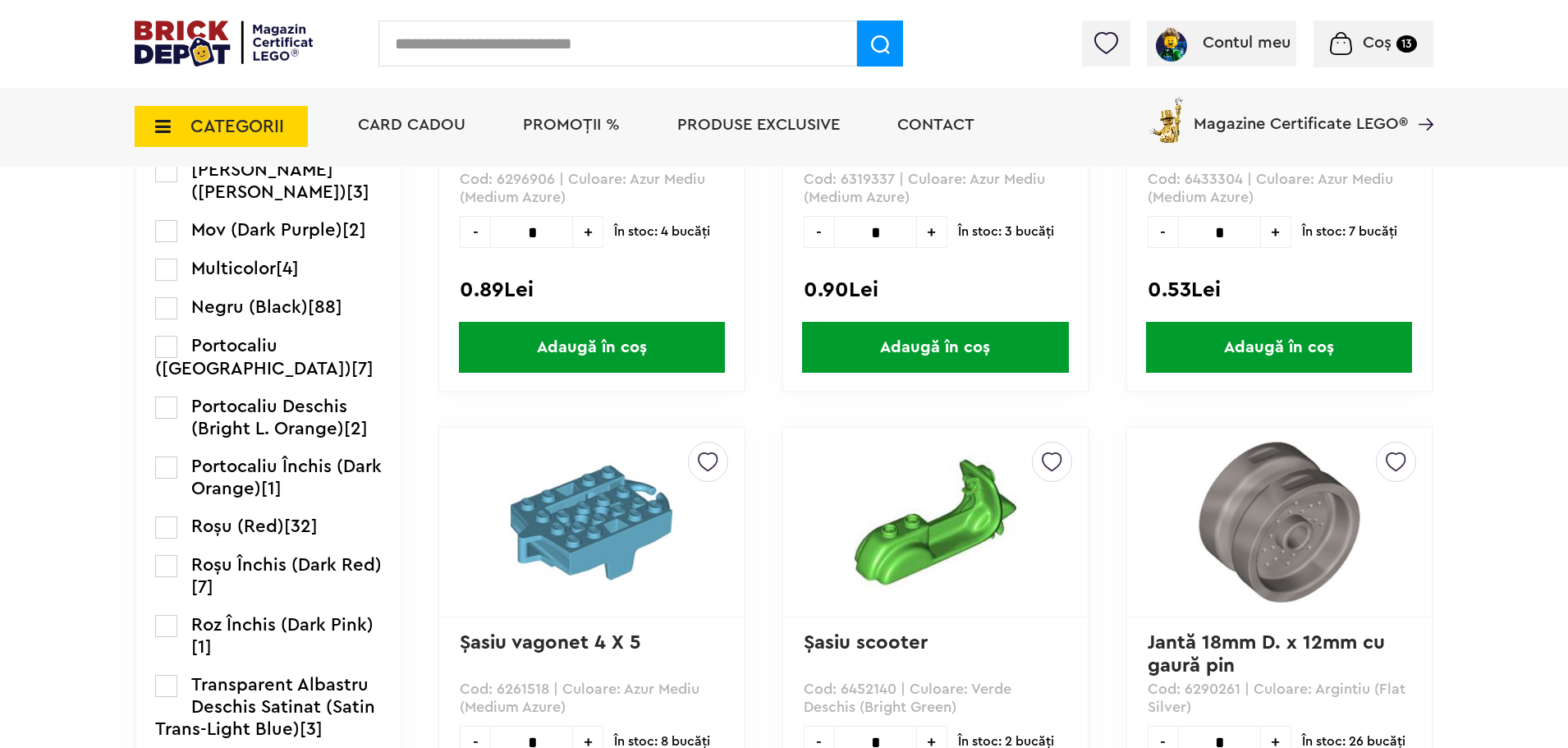
click at [164, 315] on label at bounding box center [167, 308] width 22 height 22
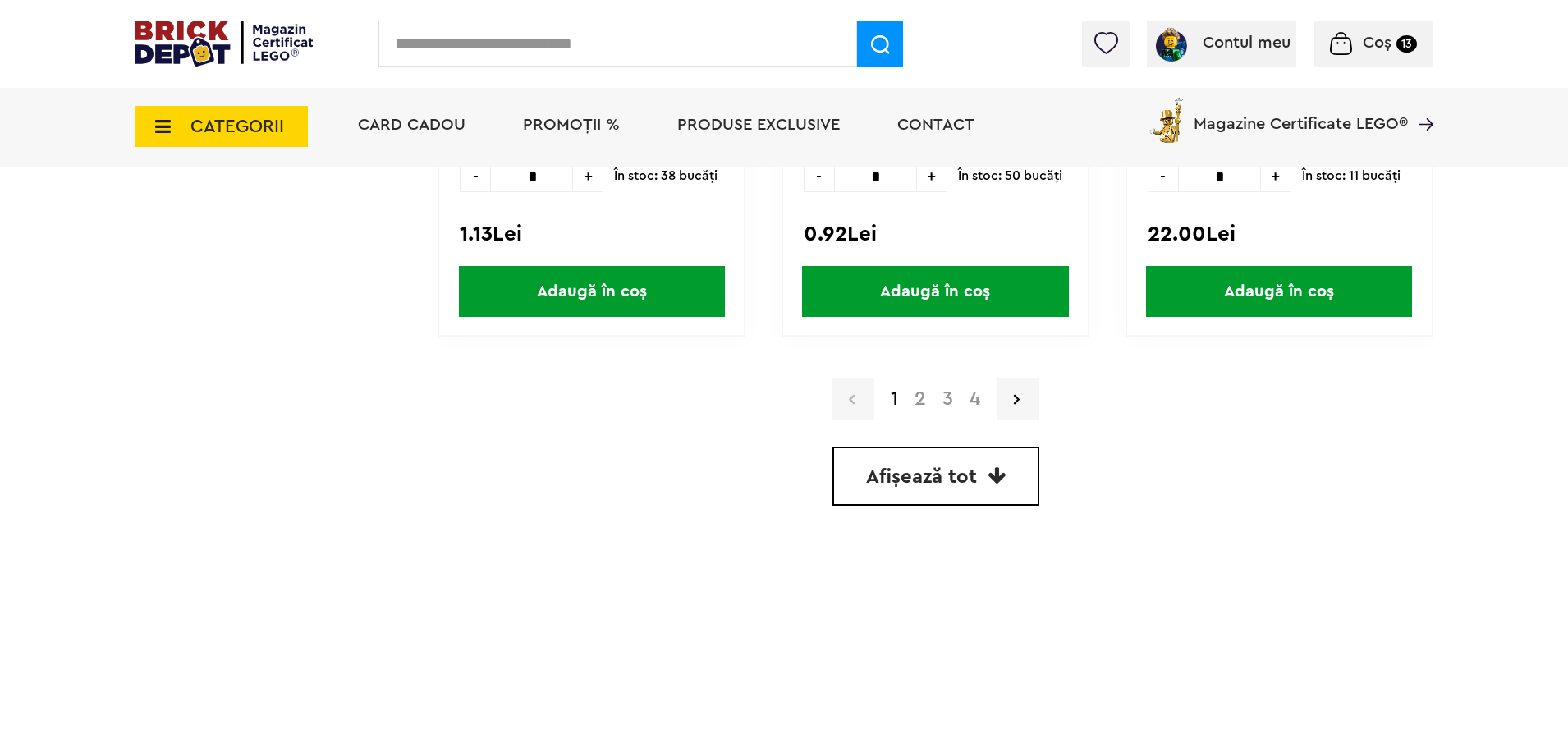
scroll to position [4802, 0]
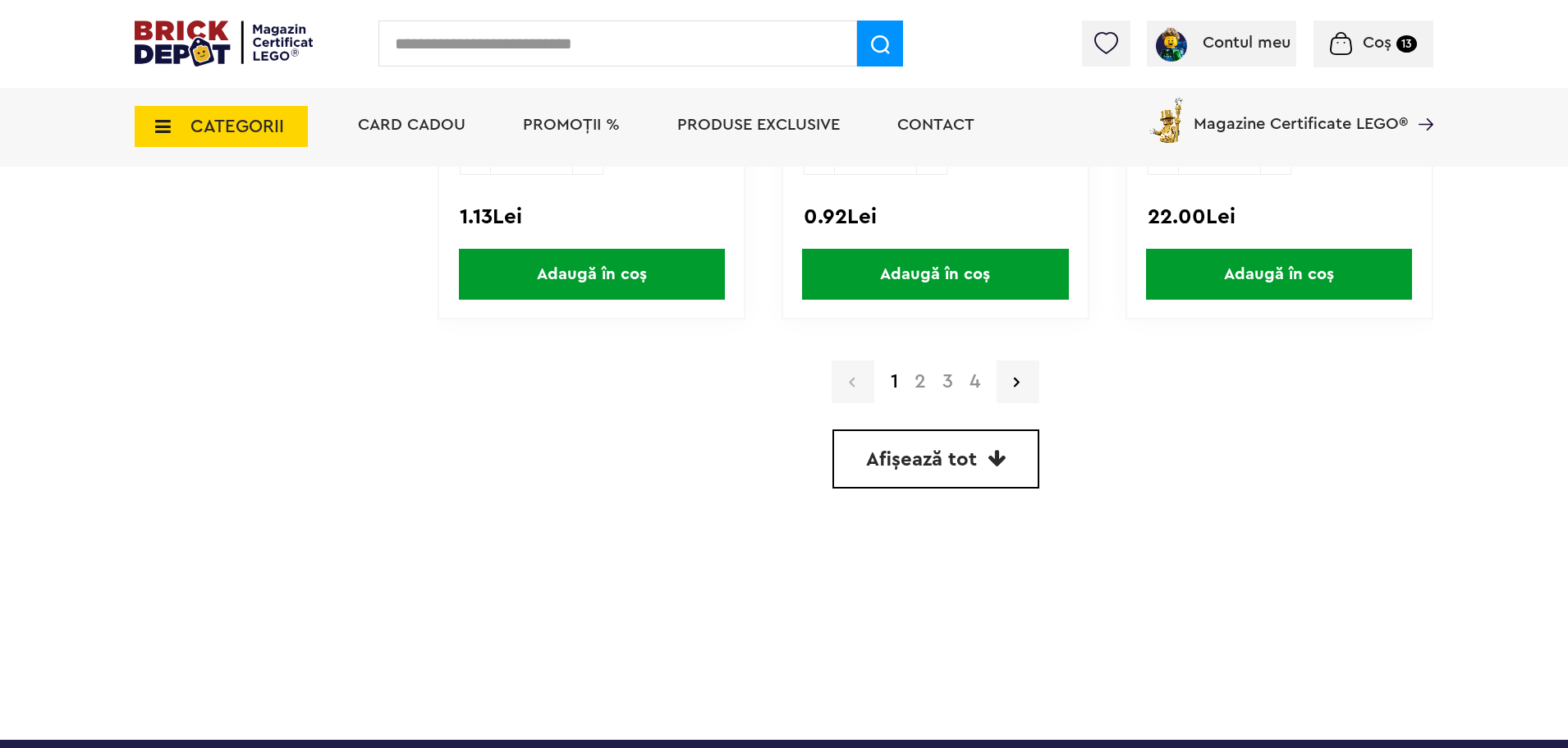
click at [923, 385] on a=Negru%20%28Black%29&order=1&page=2"] "2" at bounding box center [920, 381] width 28 height 19
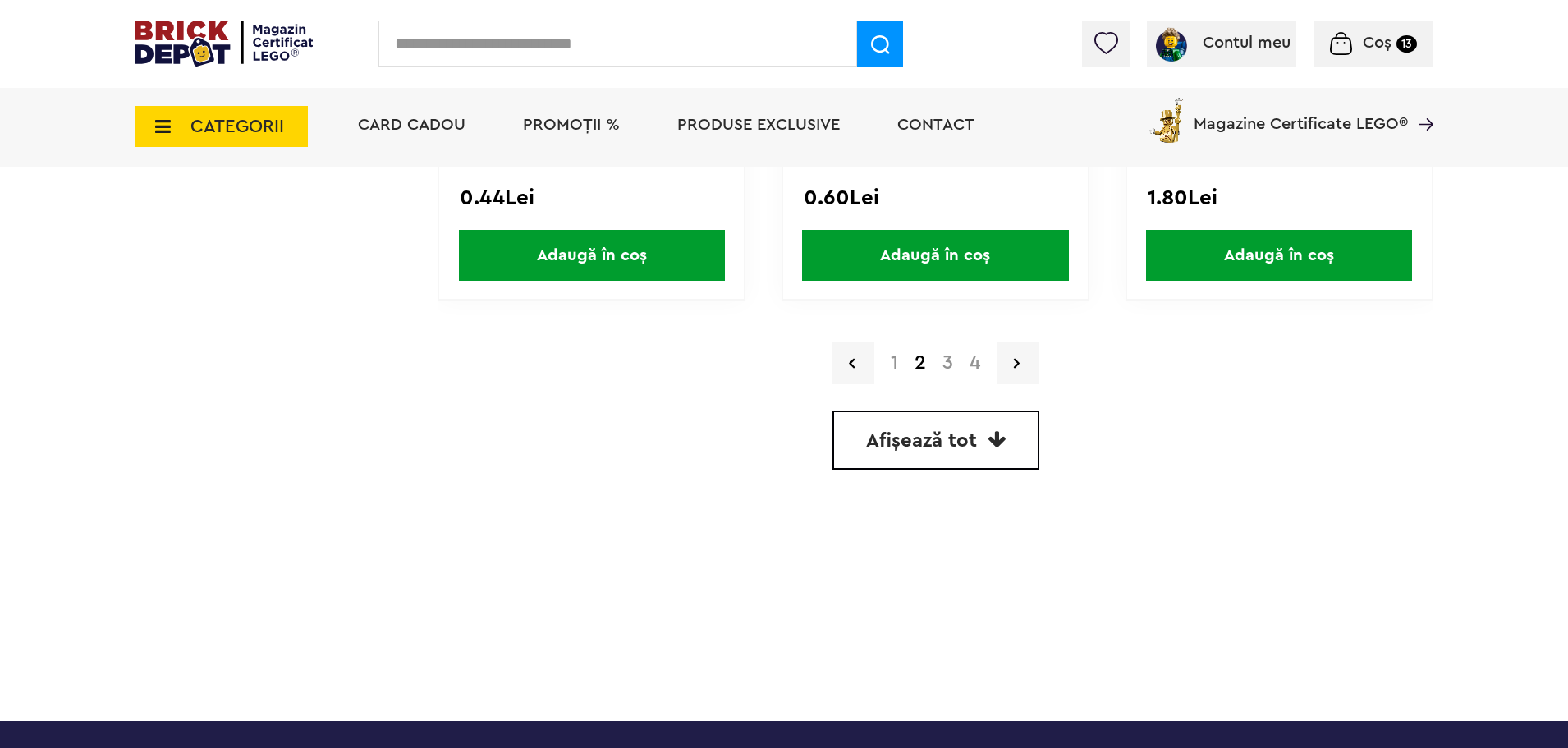
scroll to position [4868, 0]
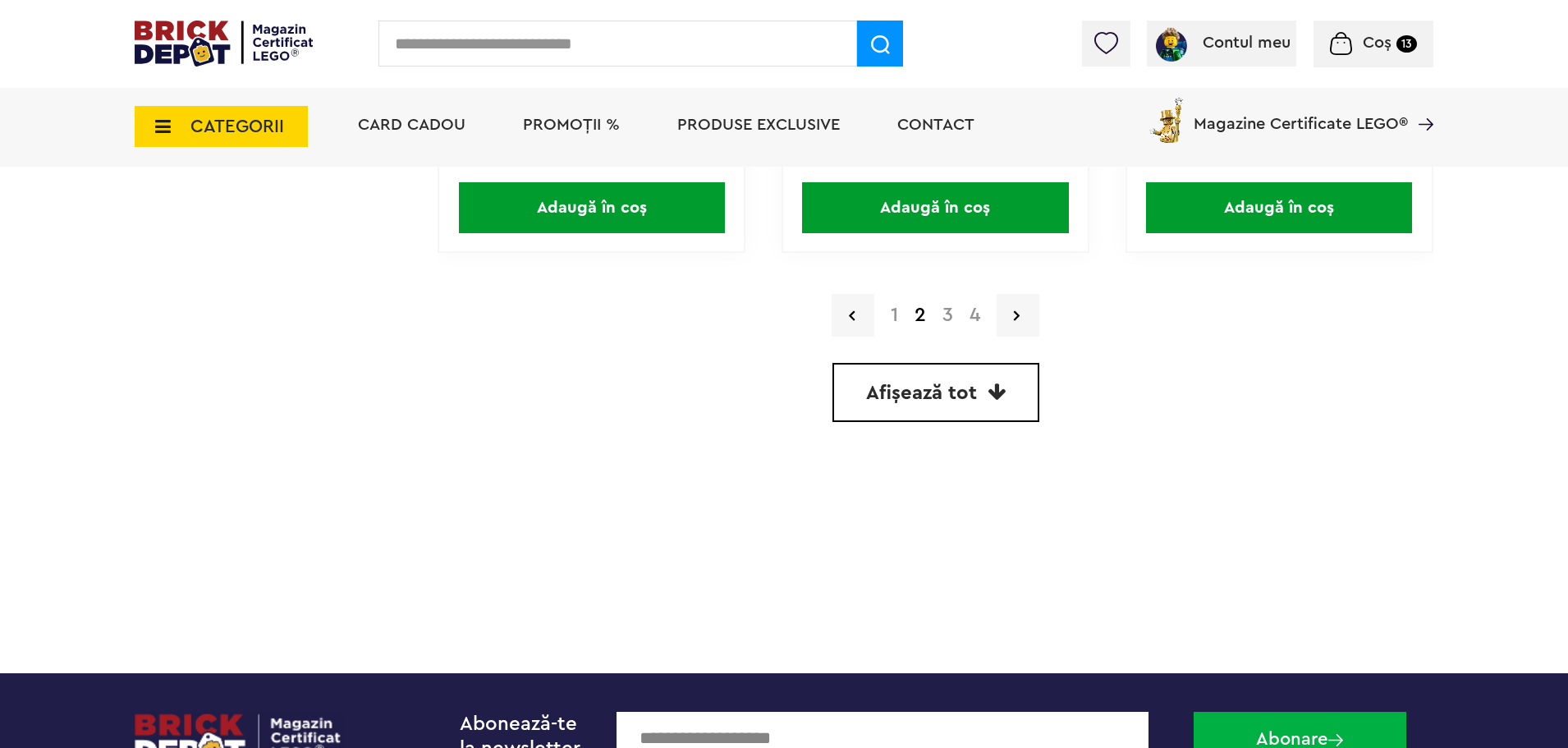
click at [946, 308] on a=Negru%20%28Black%29&order=1&page=3"] "3" at bounding box center [947, 315] width 27 height 19
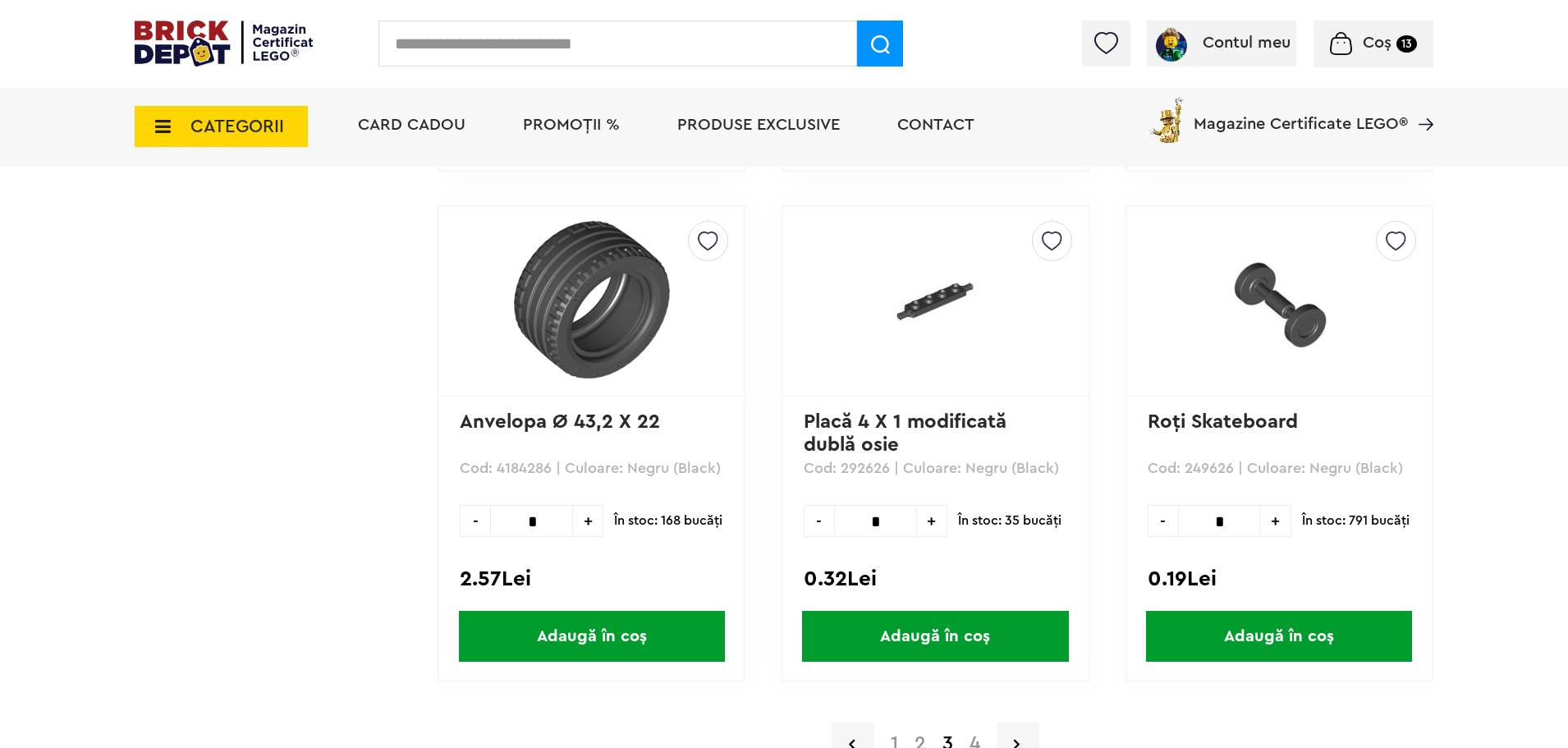
scroll to position [4704, 0]
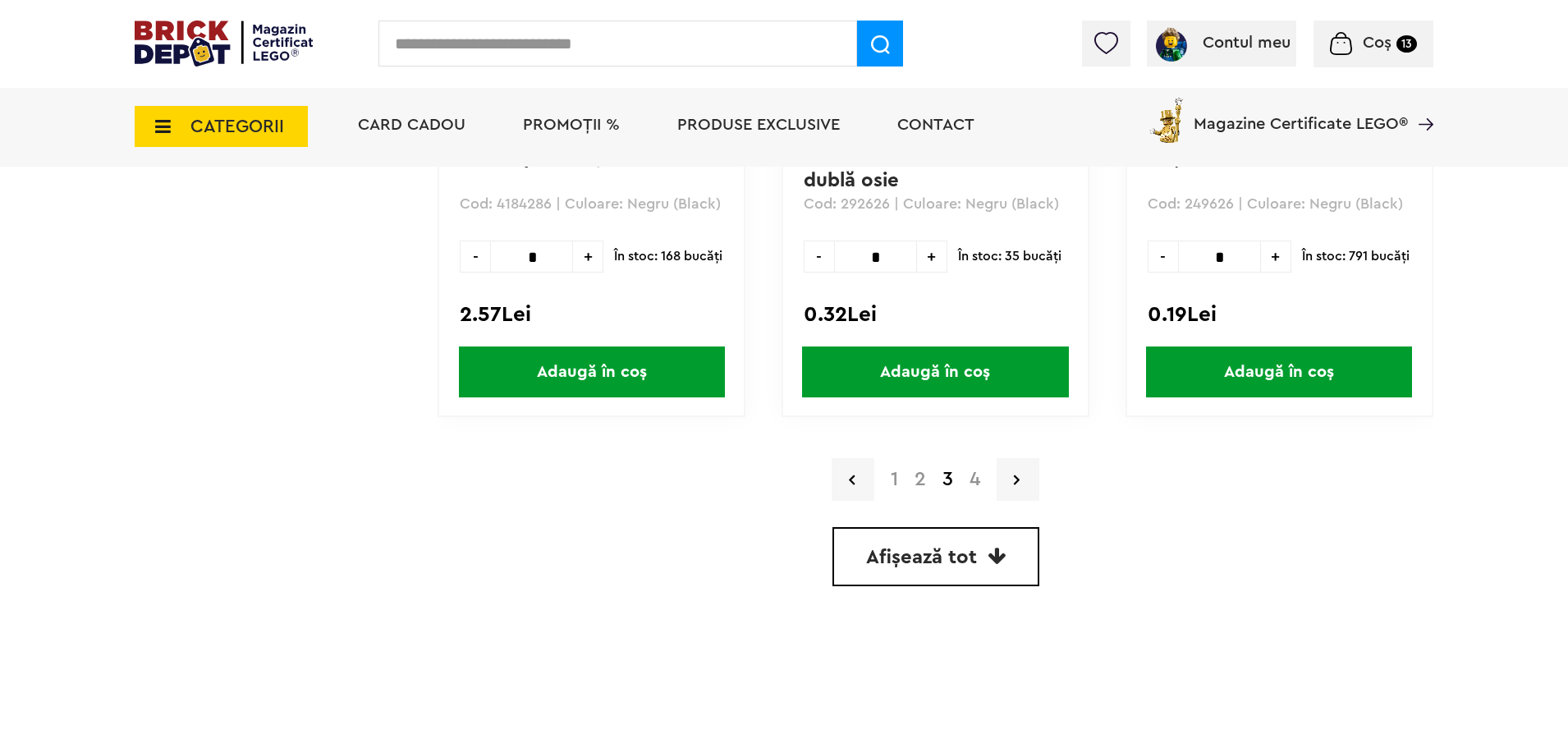
click at [974, 476] on a=Negru%20%28Black%29&order=1&page=4"] "4" at bounding box center [974, 478] width 27 height 19
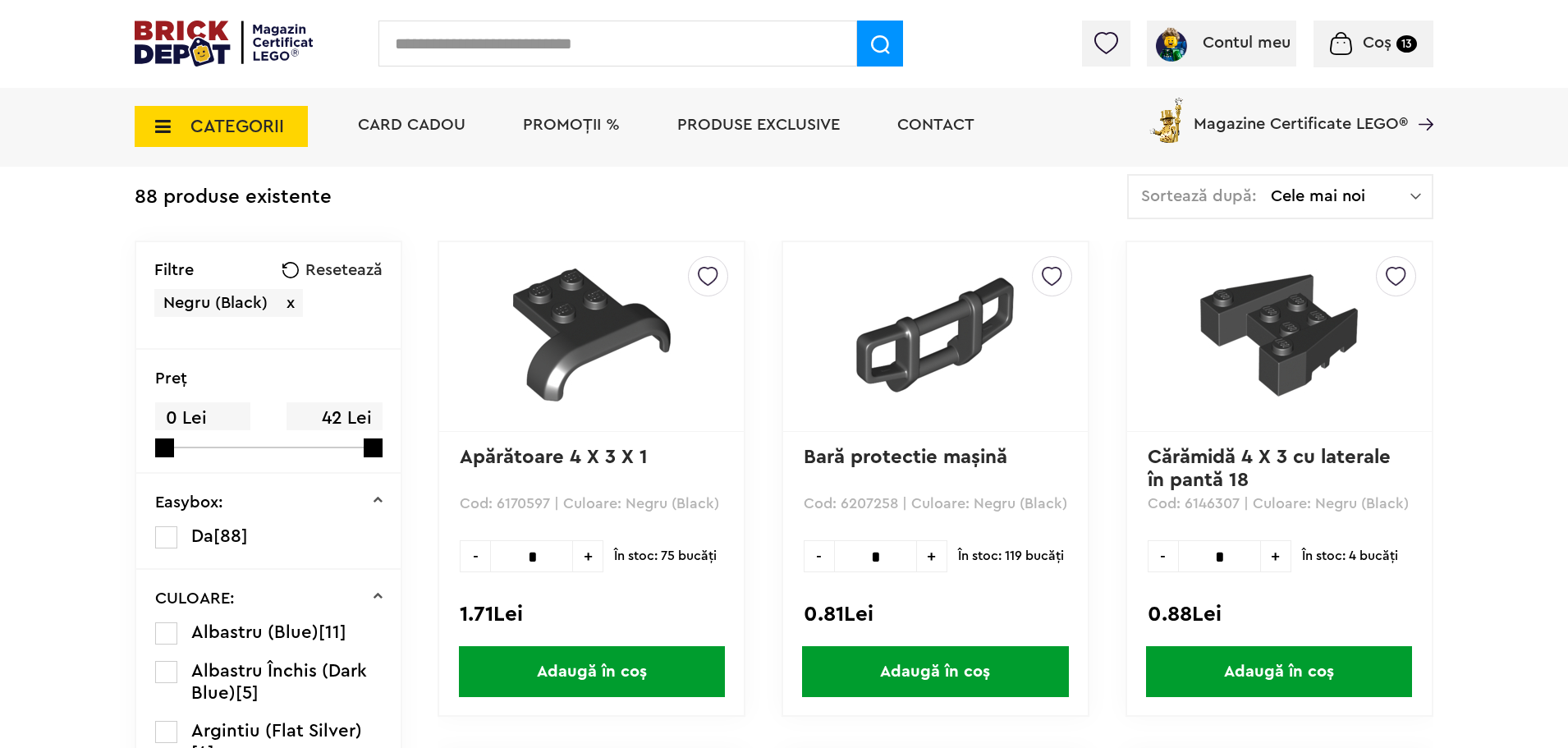
scroll to position [328, 0]
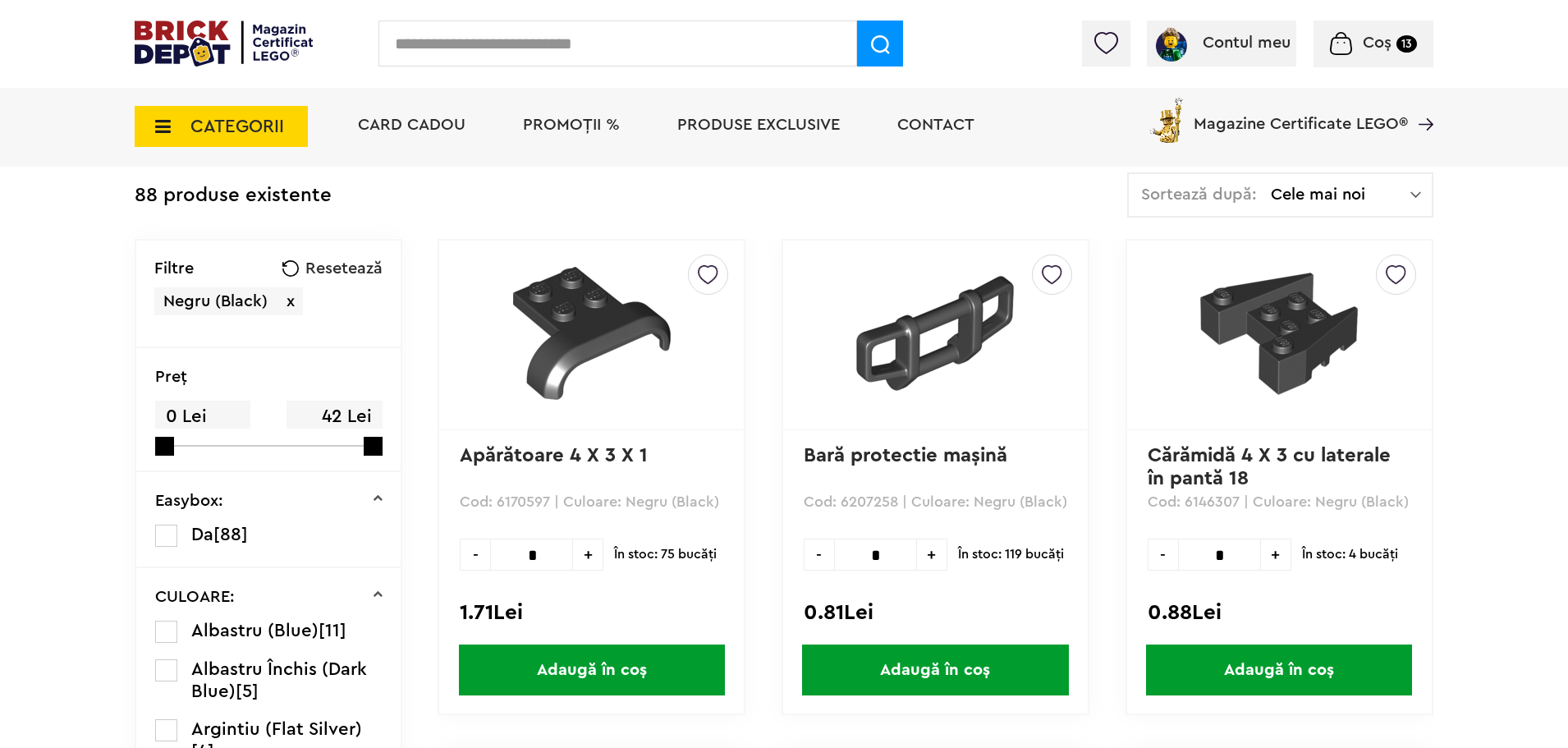
drag, startPoint x: 879, startPoint y: 557, endPoint x: 888, endPoint y: 554, distance: 9.5
click at [886, 555] on input "*" at bounding box center [875, 554] width 83 height 32
drag, startPoint x: 891, startPoint y: 554, endPoint x: 870, endPoint y: 558, distance: 21.4
click at [870, 558] on input "*" at bounding box center [875, 554] width 83 height 32
type input "**"
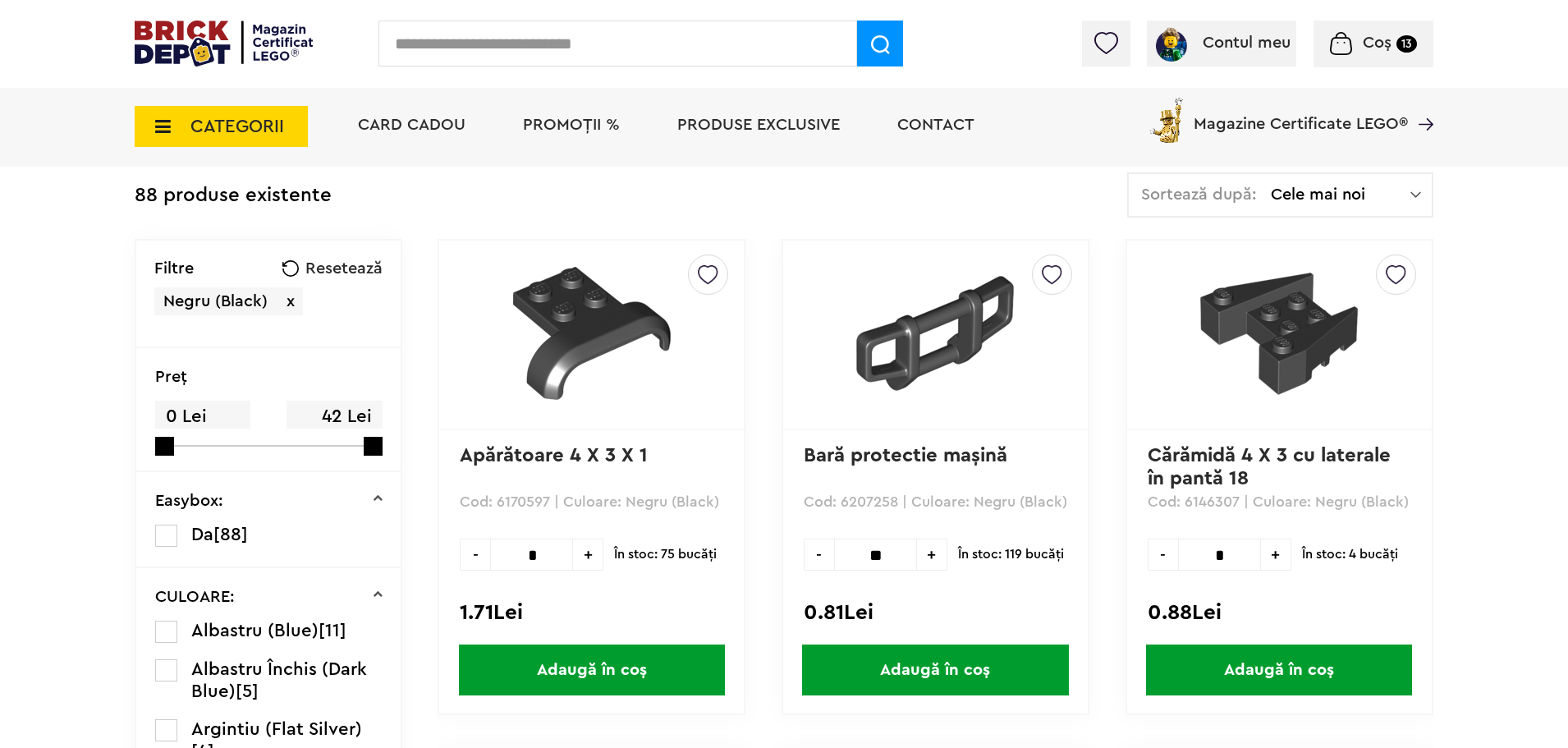
click at [961, 670] on span "Adaugă în coș" at bounding box center [935, 669] width 266 height 51
click at [545, 44] on input "text" at bounding box center [617, 43] width 478 height 46
type input "*****"
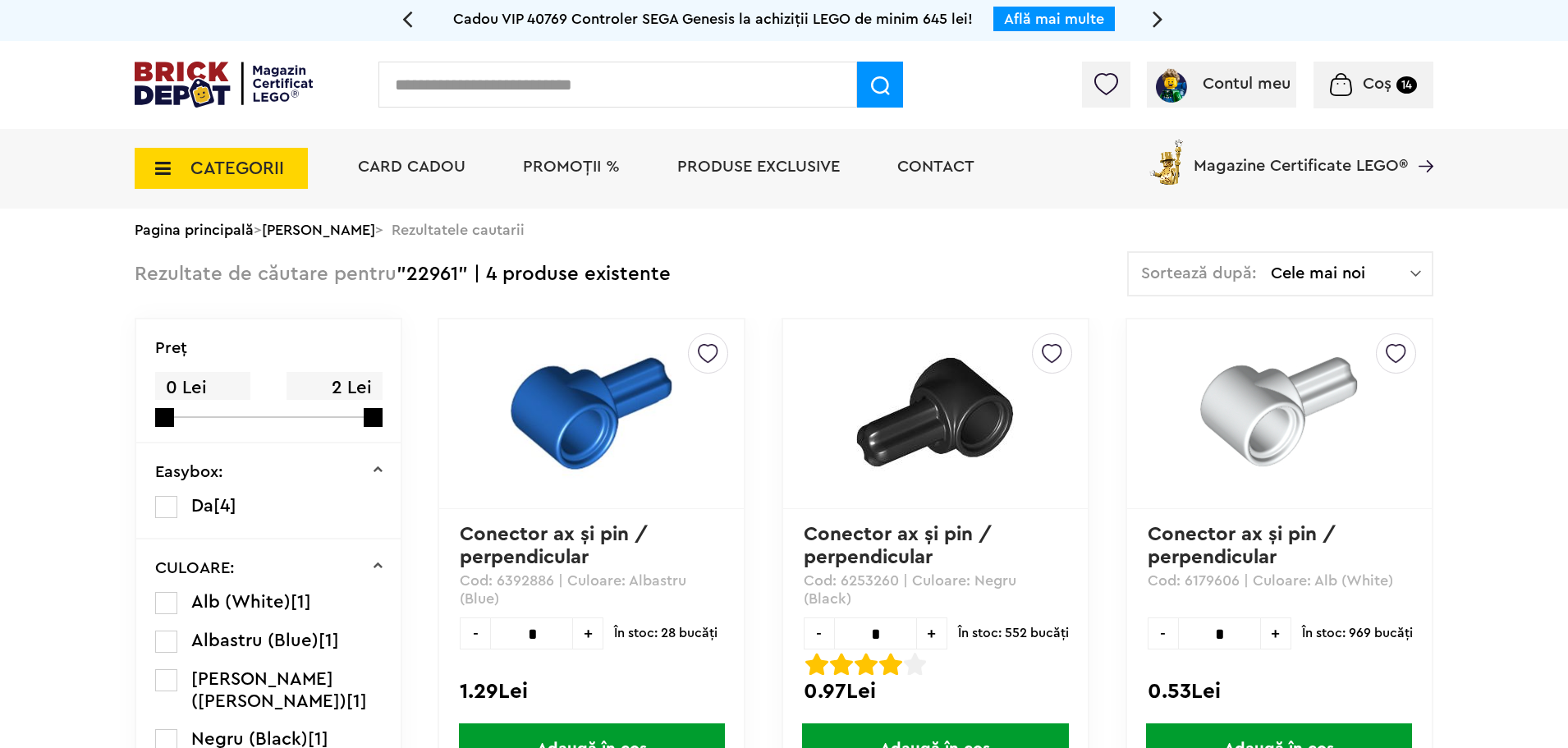
drag, startPoint x: 1242, startPoint y: 405, endPoint x: 1262, endPoint y: 435, distance: 36.1
click at [1242, 405] on img at bounding box center [1278, 411] width 157 height 157
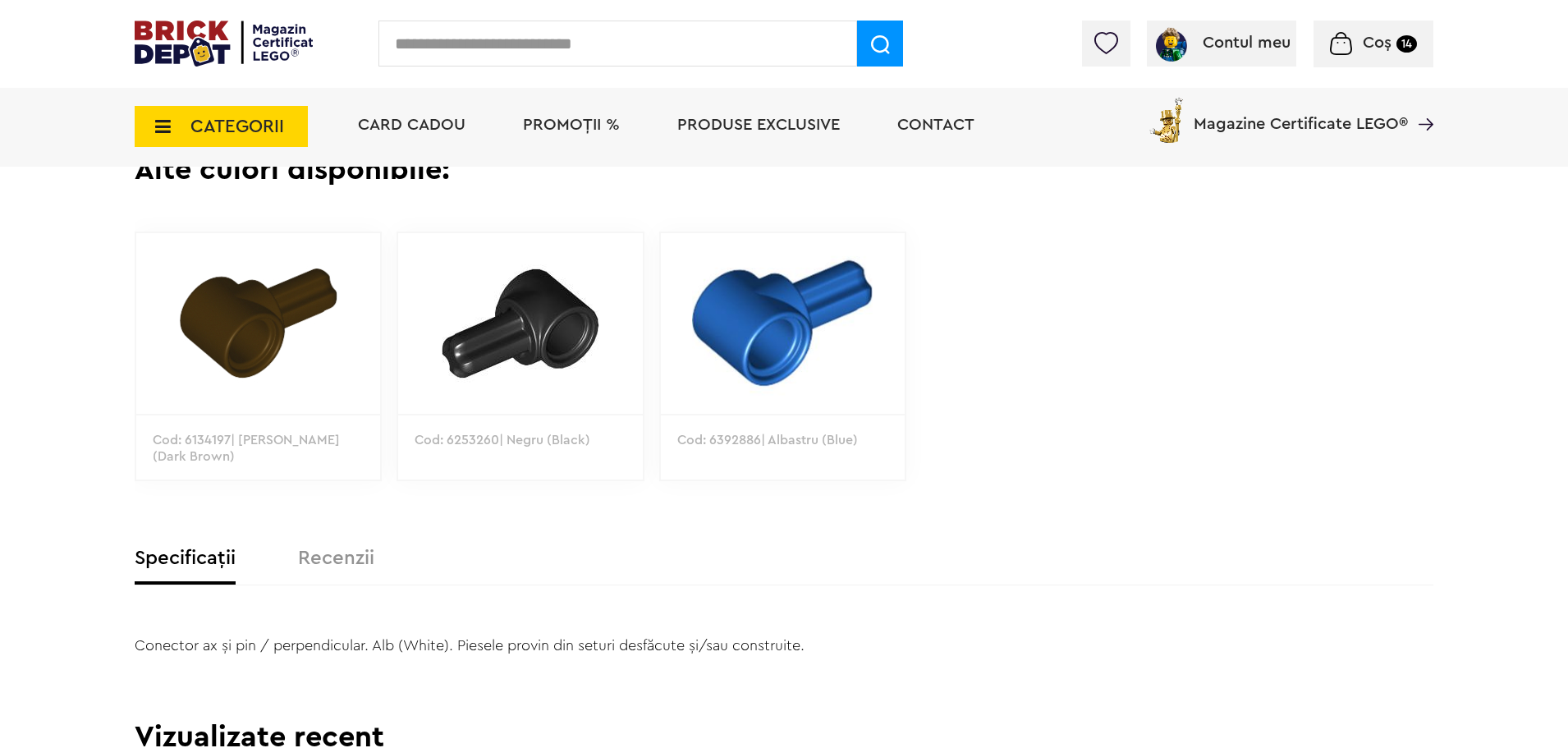
scroll to position [697, 0]
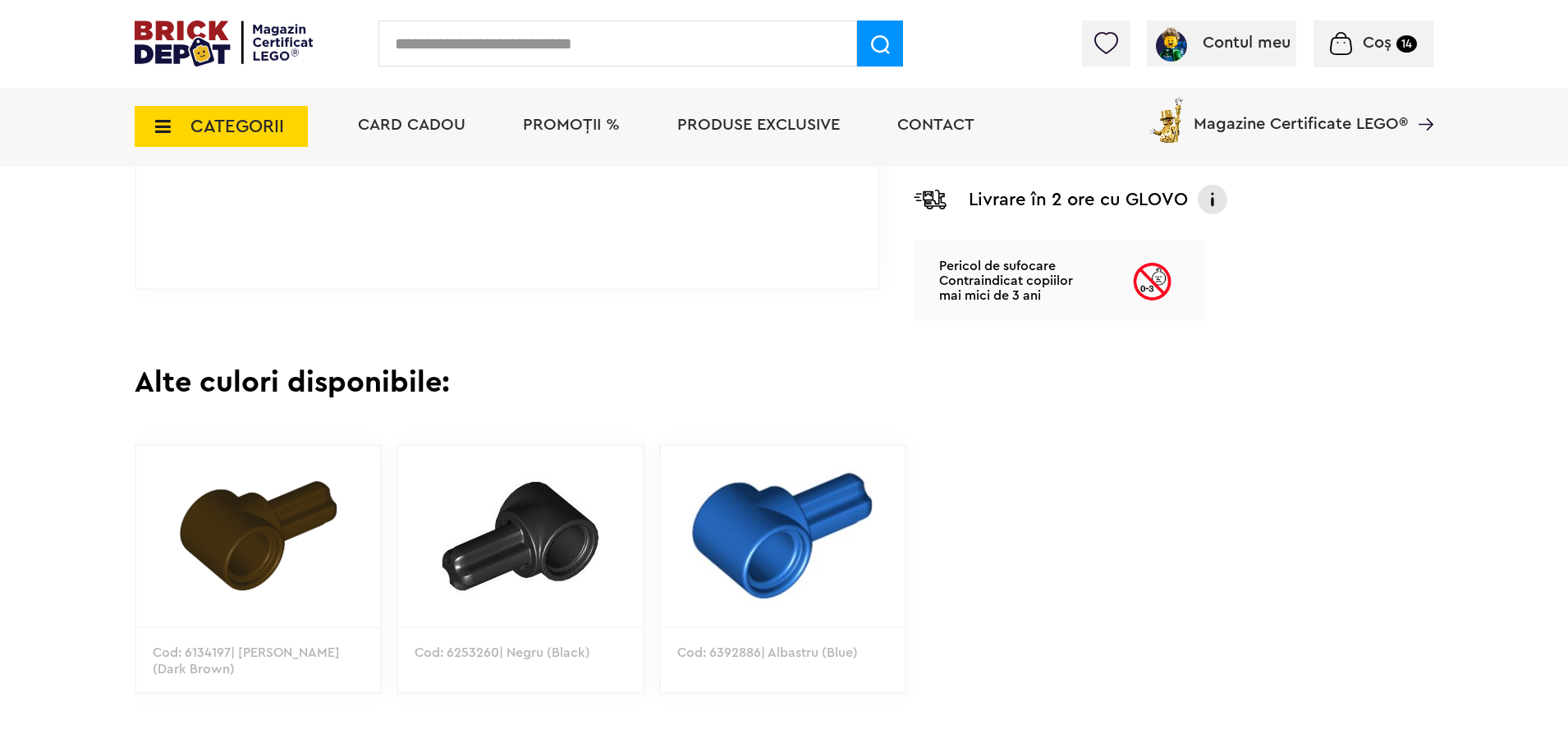
click at [174, 126] on span "CATEGORII" at bounding box center [221, 126] width 173 height 41
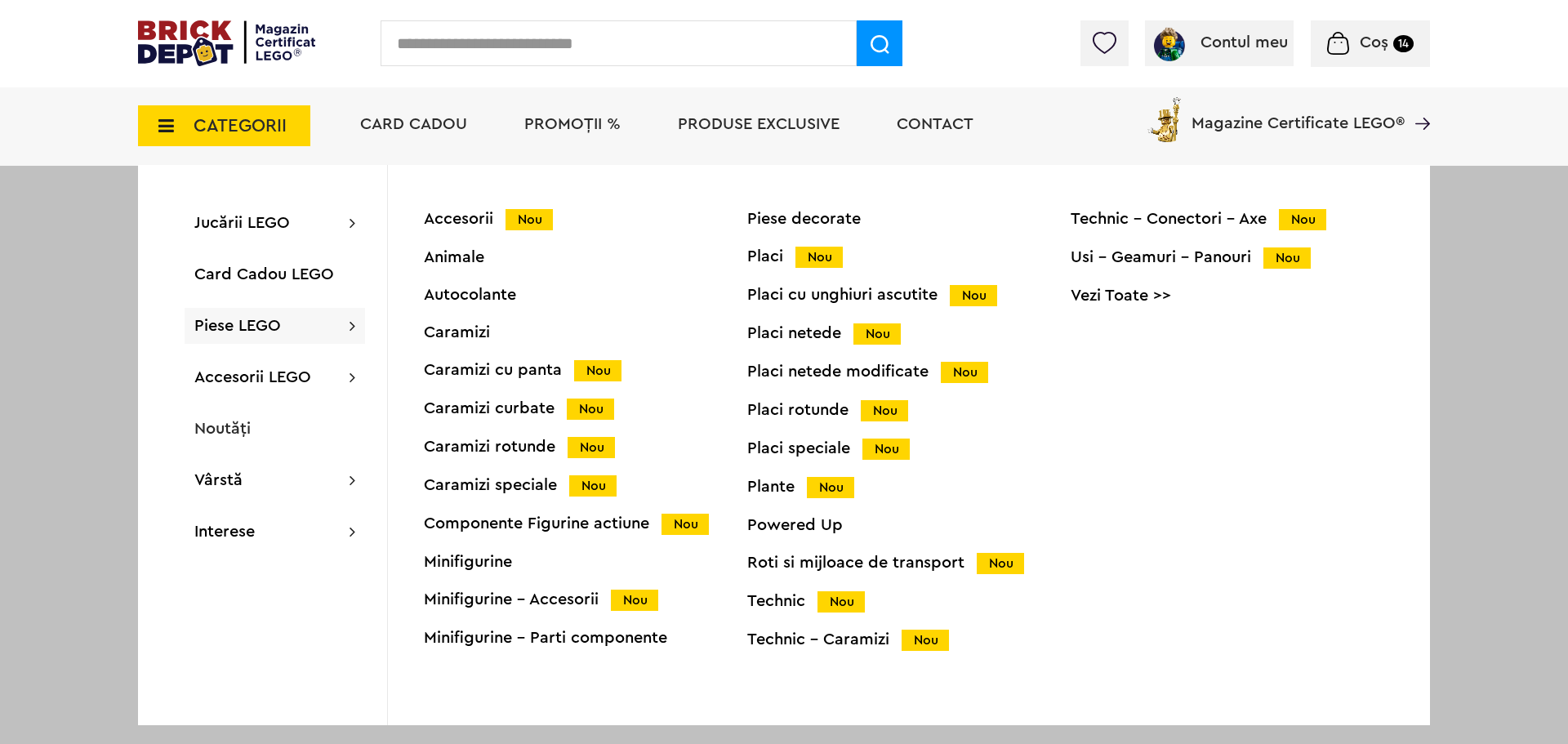
click at [1217, 218] on div "Technic - Conectori - Axe Nou" at bounding box center [1232, 219] width 323 height 17
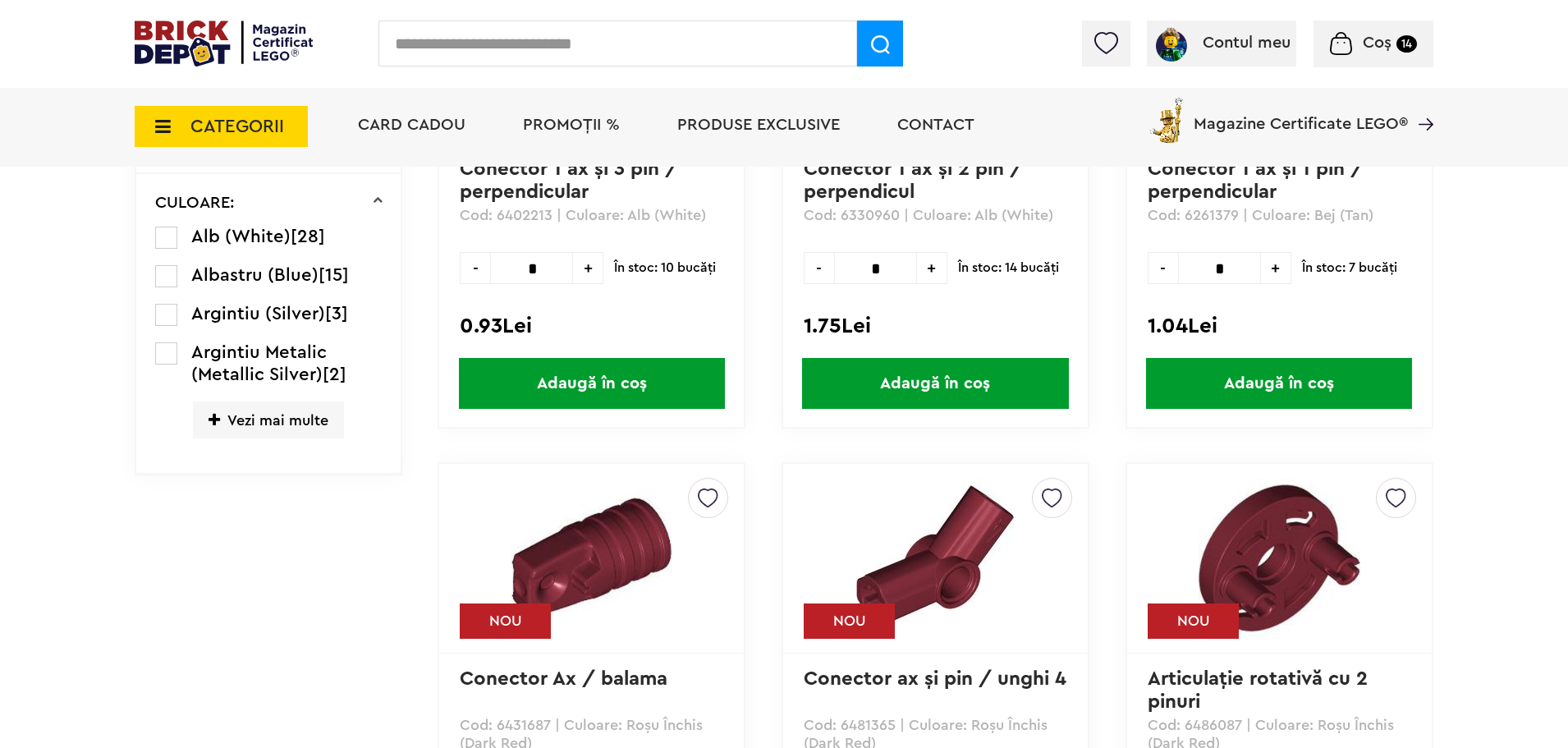
scroll to position [616, 0]
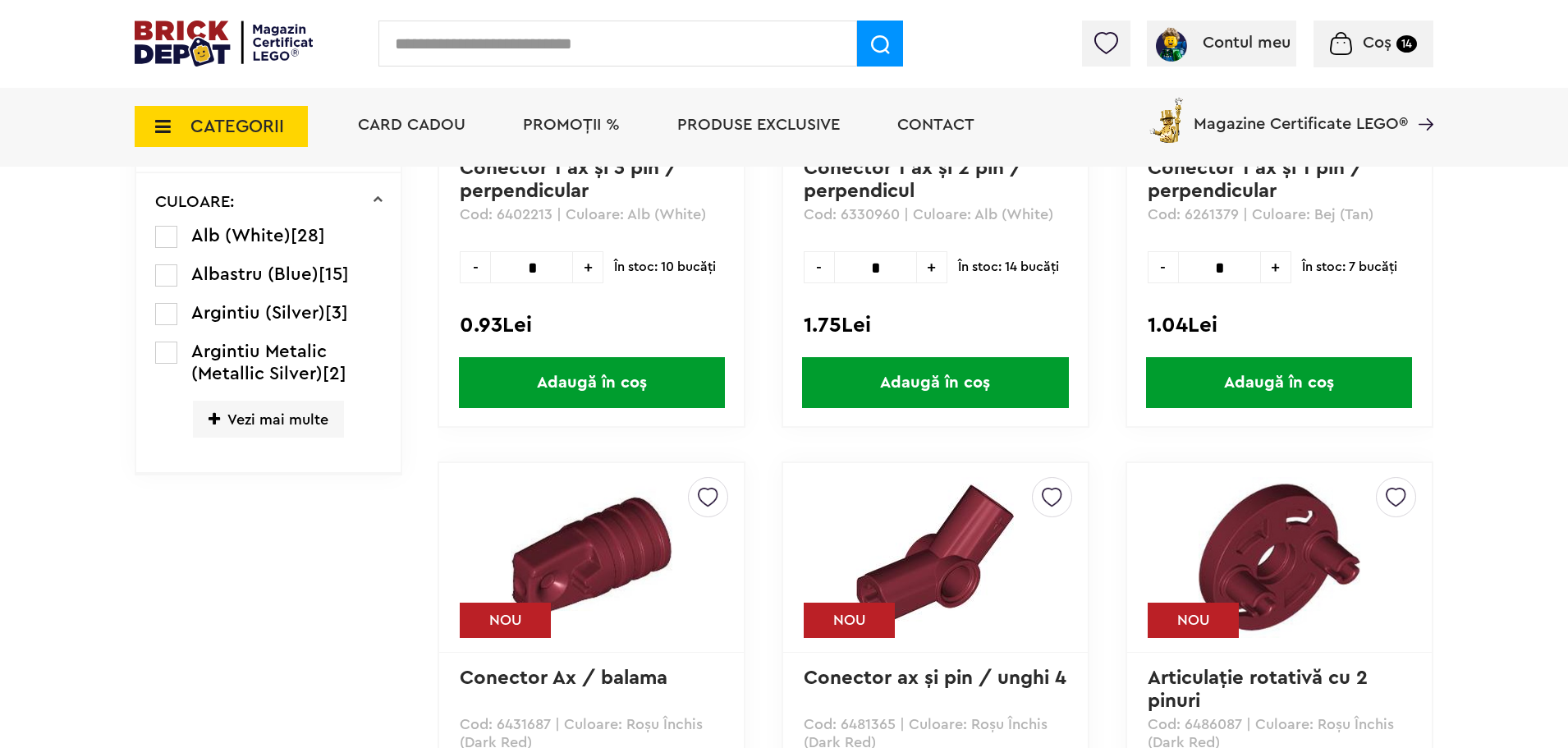
click at [265, 426] on span "Vezi mai multe" at bounding box center [269, 419] width 151 height 37
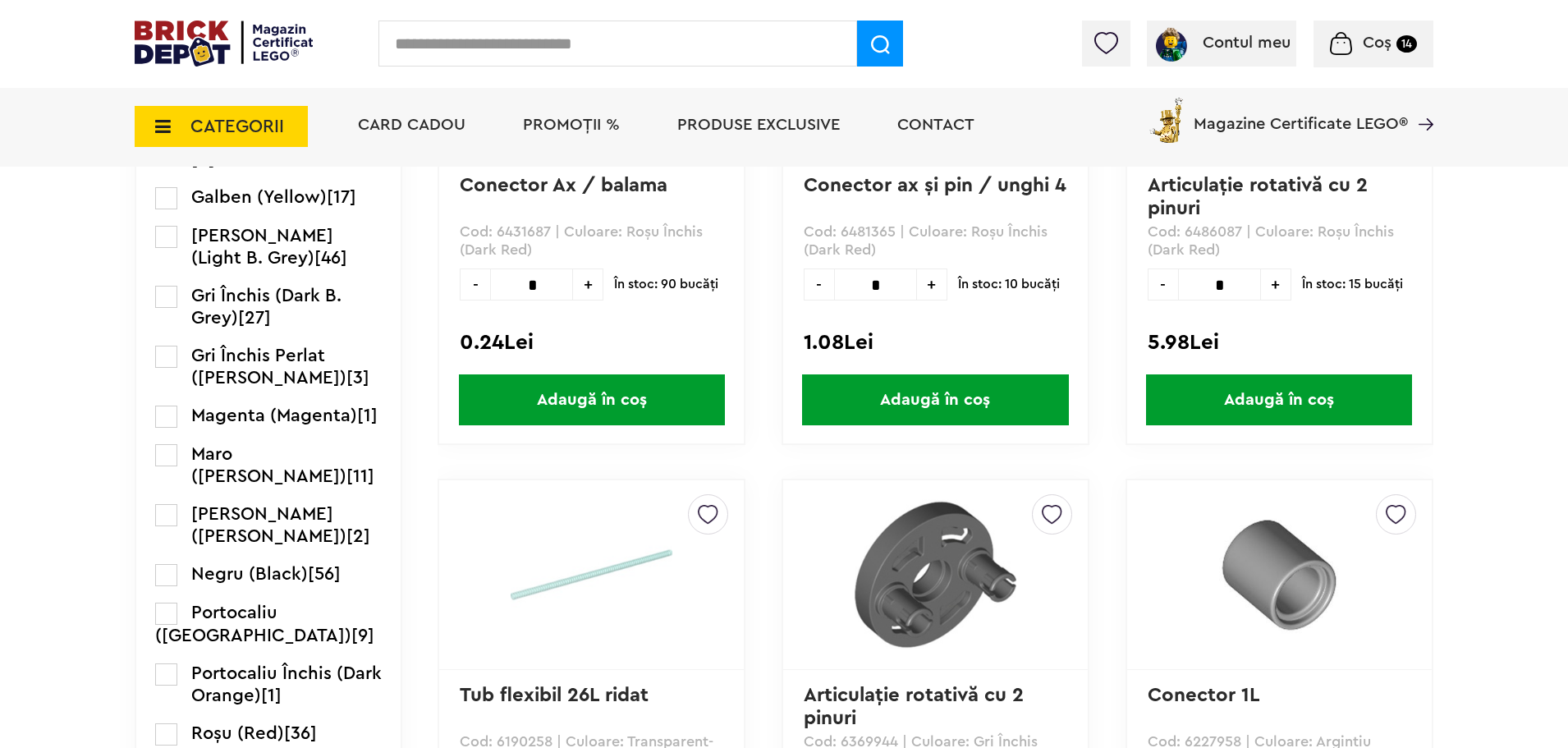
scroll to position [1026, 0]
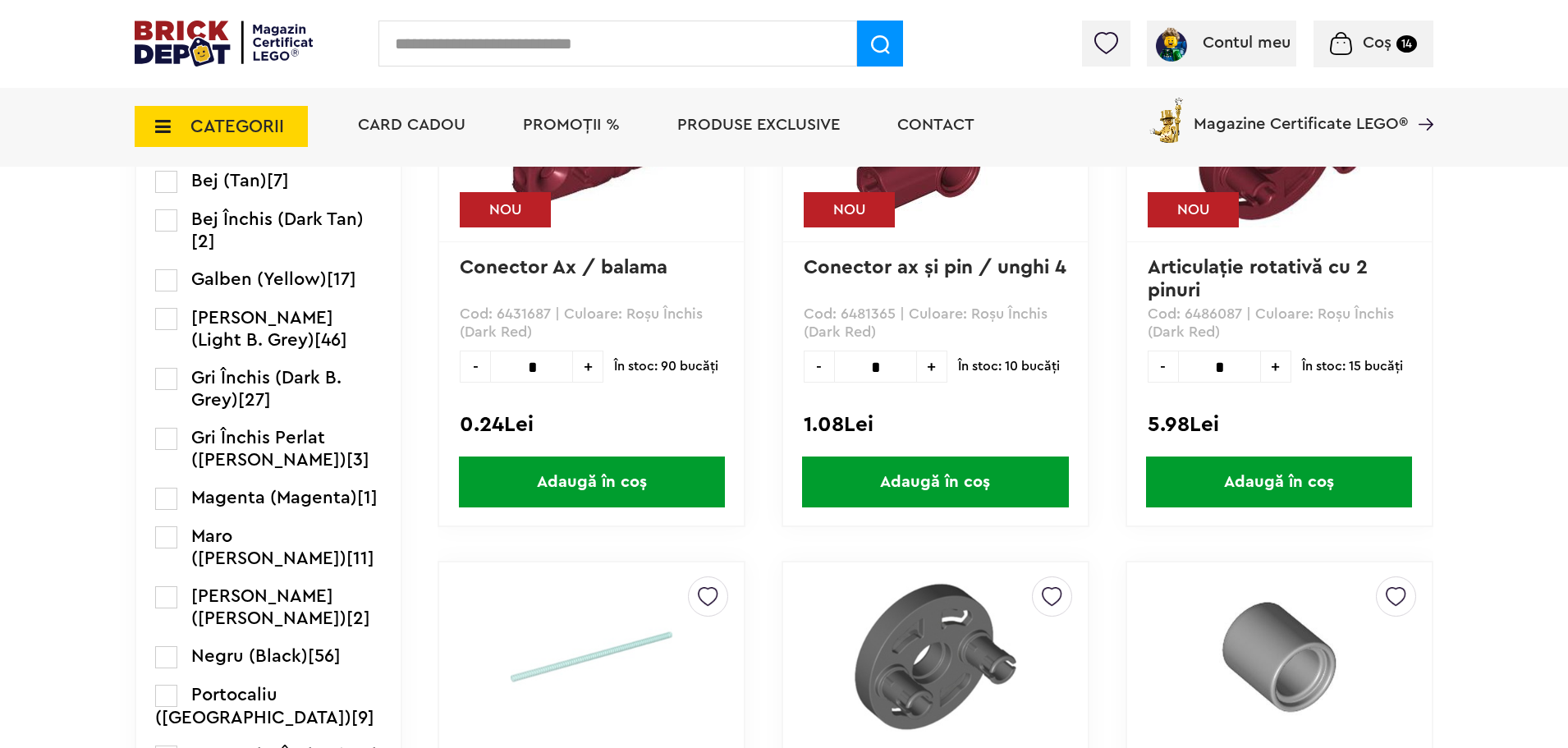
drag, startPoint x: 176, startPoint y: 323, endPoint x: 194, endPoint y: 331, distance: 19.7
click at [176, 323] on label at bounding box center [167, 319] width 22 height 22
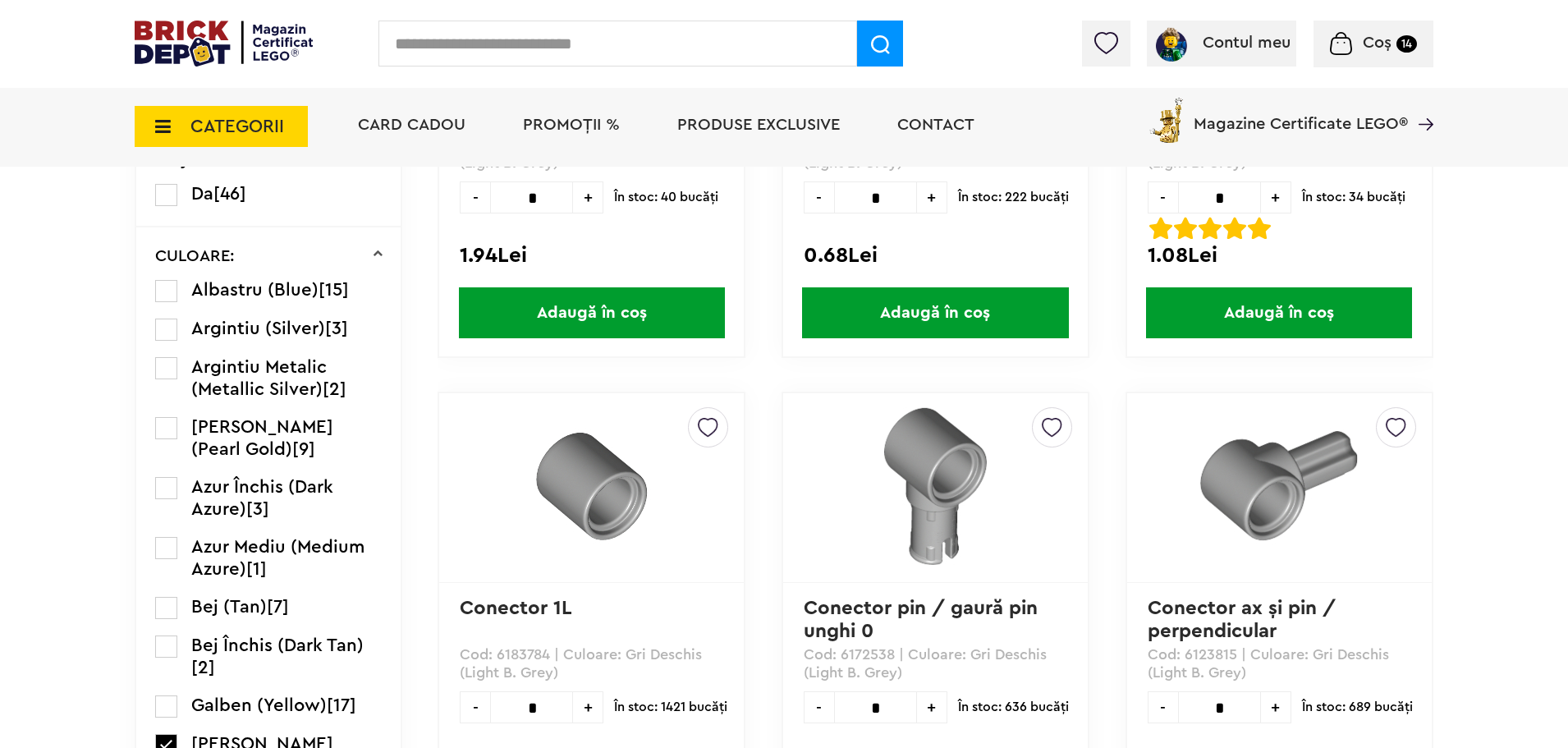
scroll to position [780, 0]
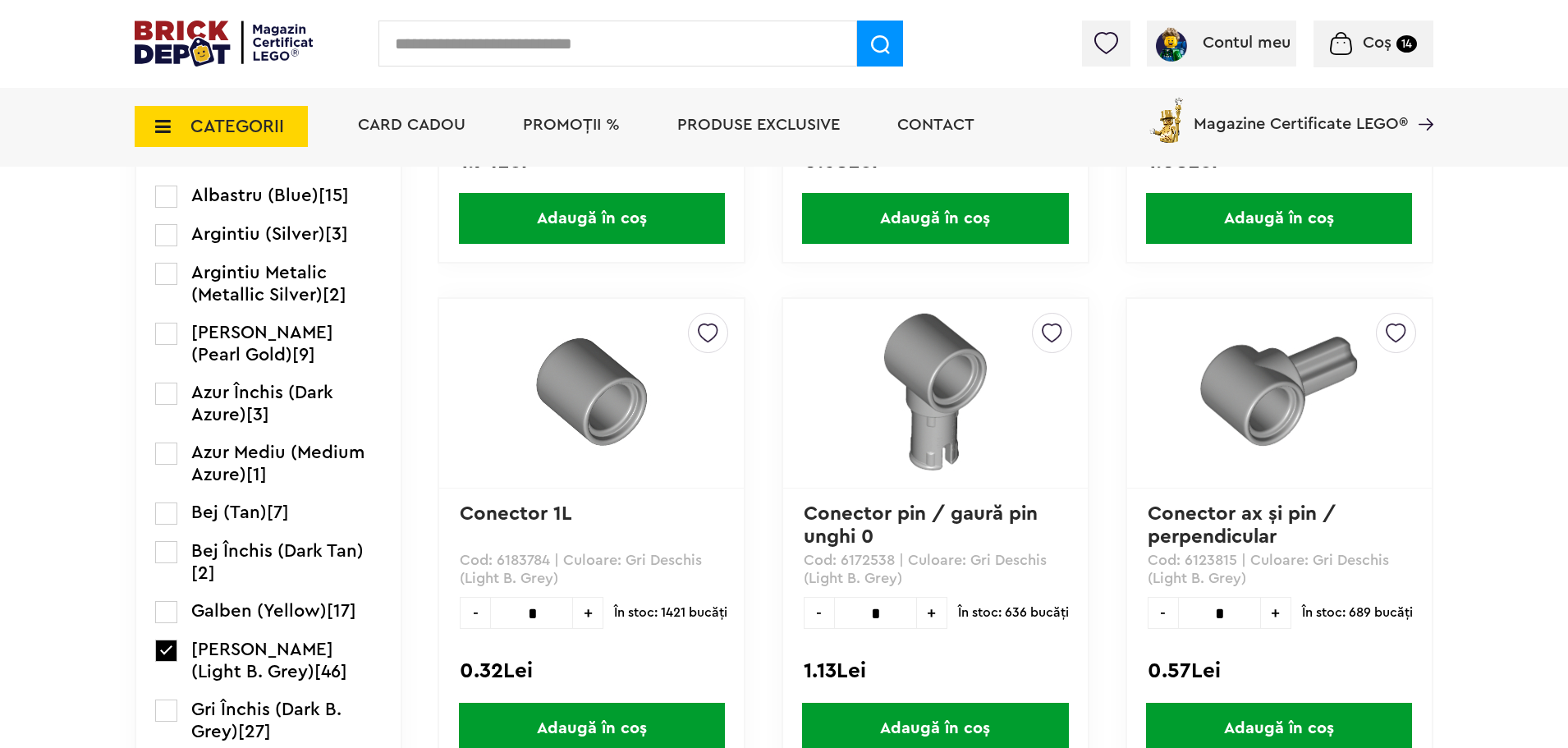
drag, startPoint x: 1216, startPoint y: 615, endPoint x: 1237, endPoint y: 608, distance: 22.1
click at [1234, 611] on input "*" at bounding box center [1219, 613] width 83 height 32
type input "*"
click at [1305, 724] on span "Adaugă în coș" at bounding box center [1278, 728] width 266 height 51
click at [516, 43] on input "text" at bounding box center [617, 43] width 478 height 46
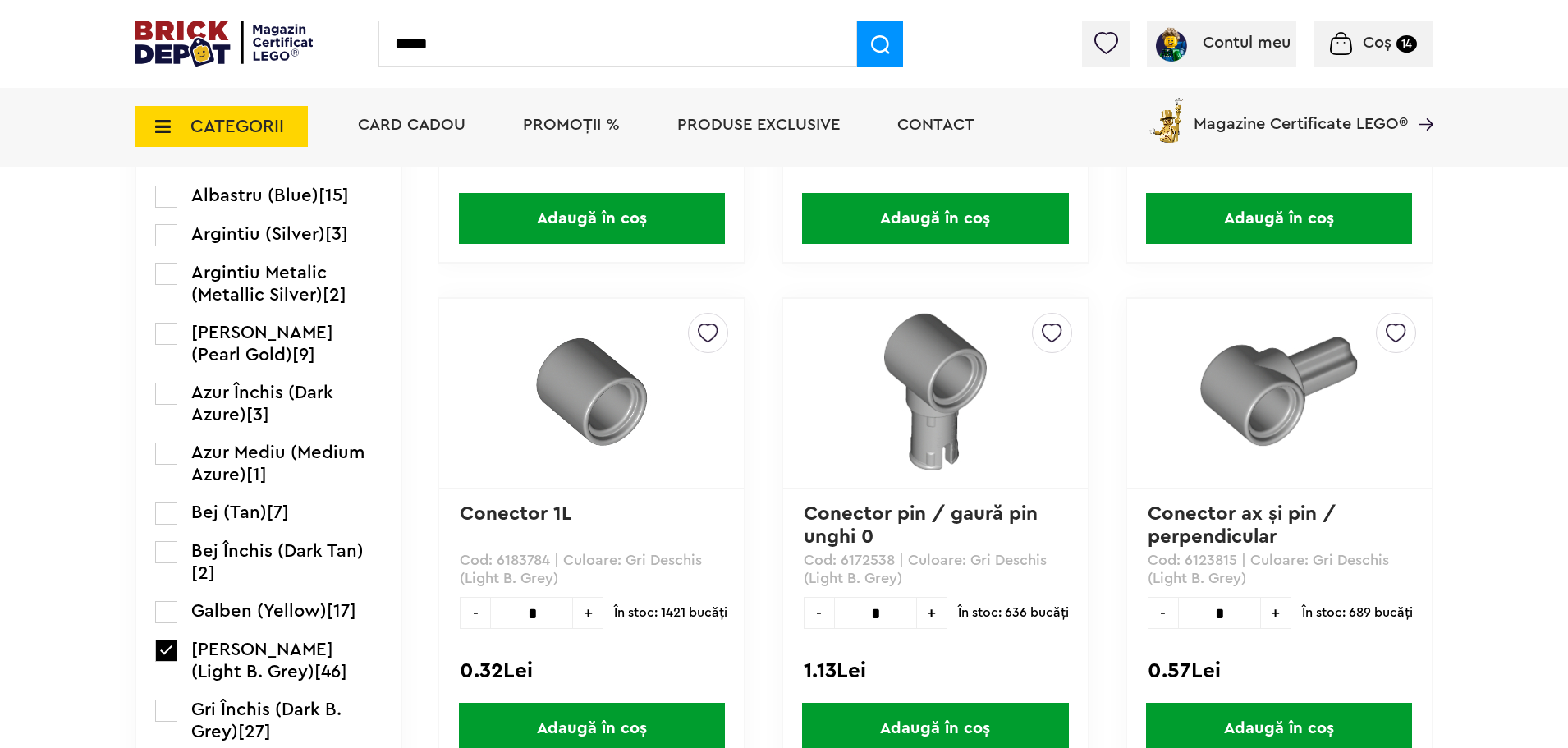
type input "*****"
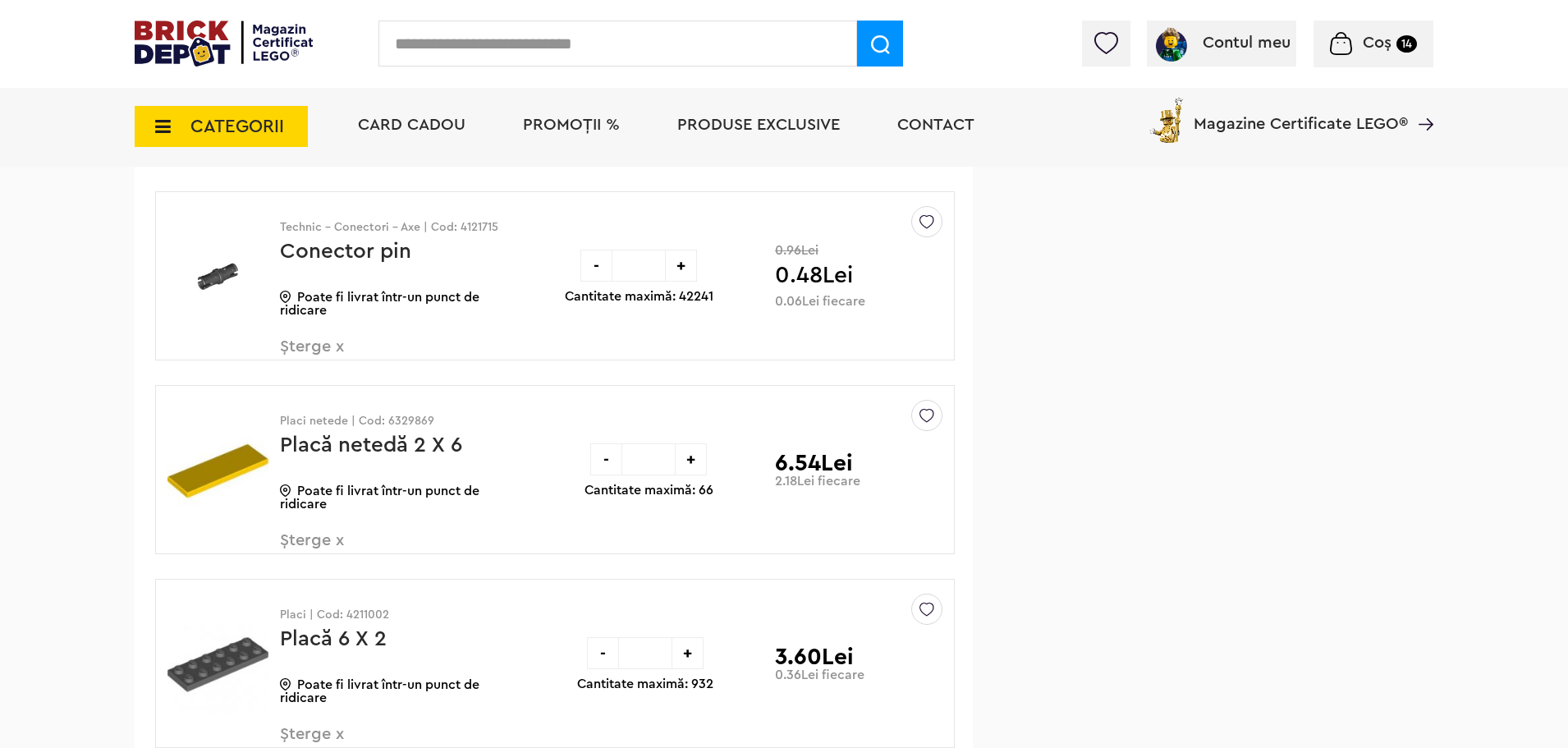
scroll to position [2462, 0]
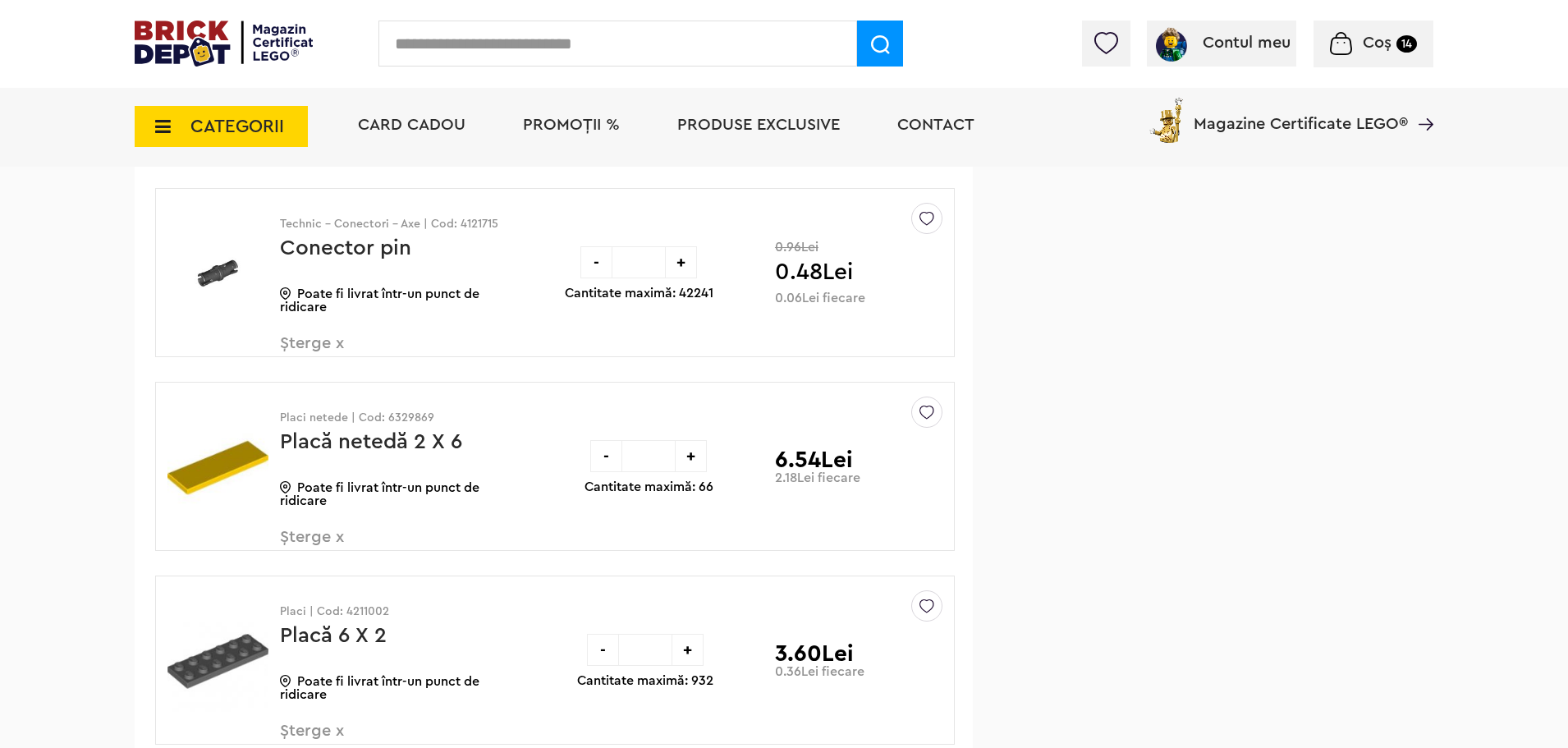
drag, startPoint x: 634, startPoint y: 260, endPoint x: 651, endPoint y: 260, distance: 17.0
click at [651, 260] on input "*" at bounding box center [639, 262] width 52 height 32
type input "**"
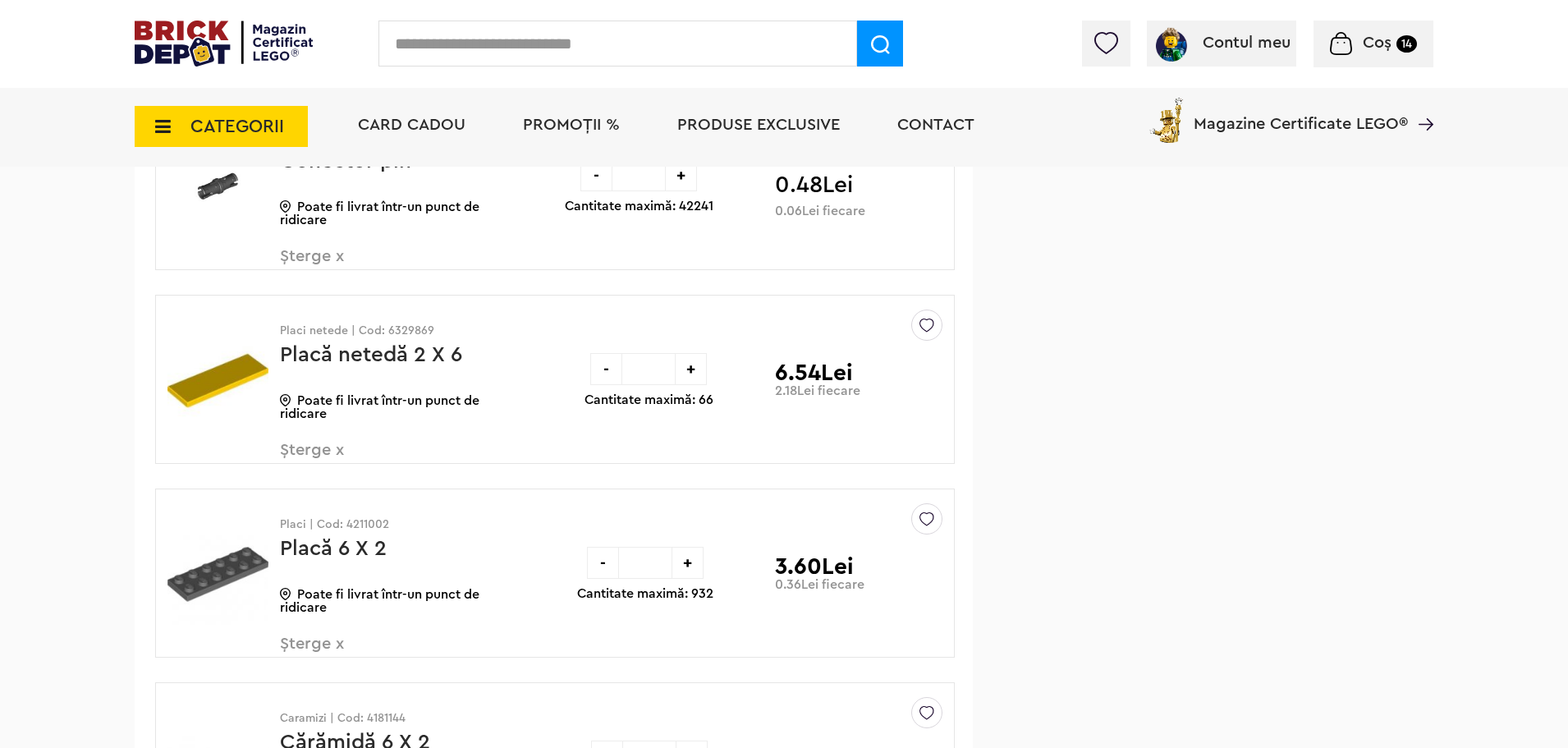
scroll to position [2545, 0]
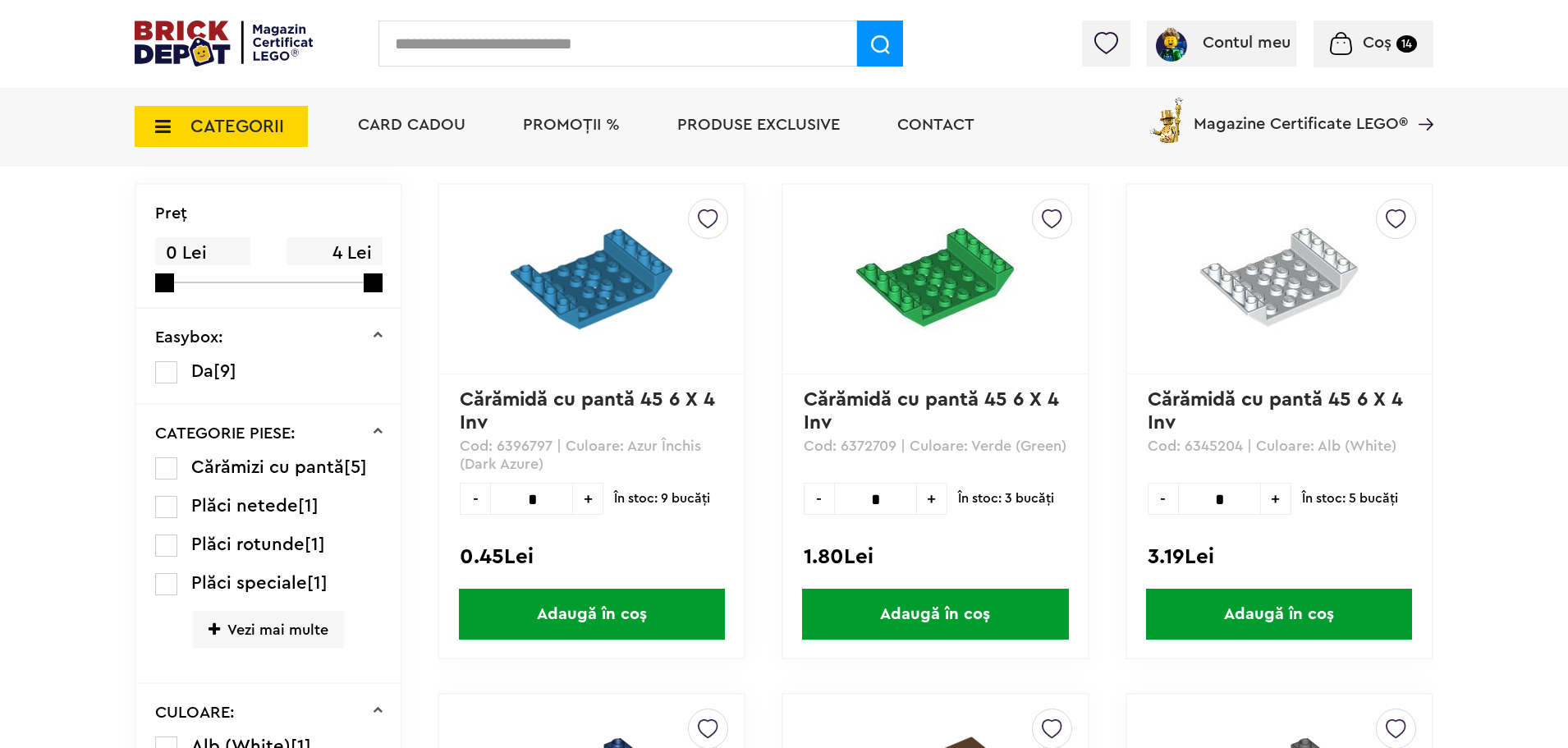
scroll to position [574, 0]
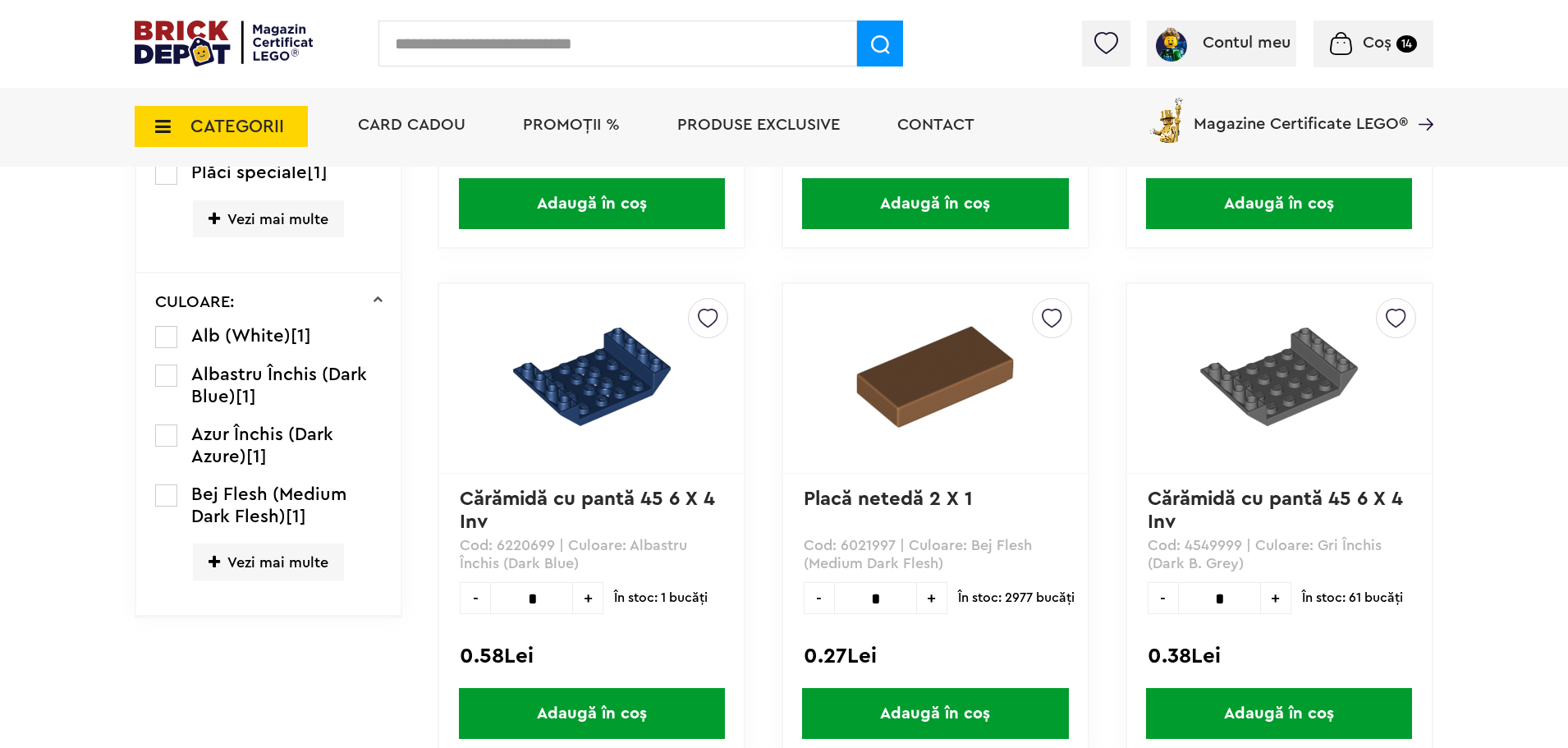
click img
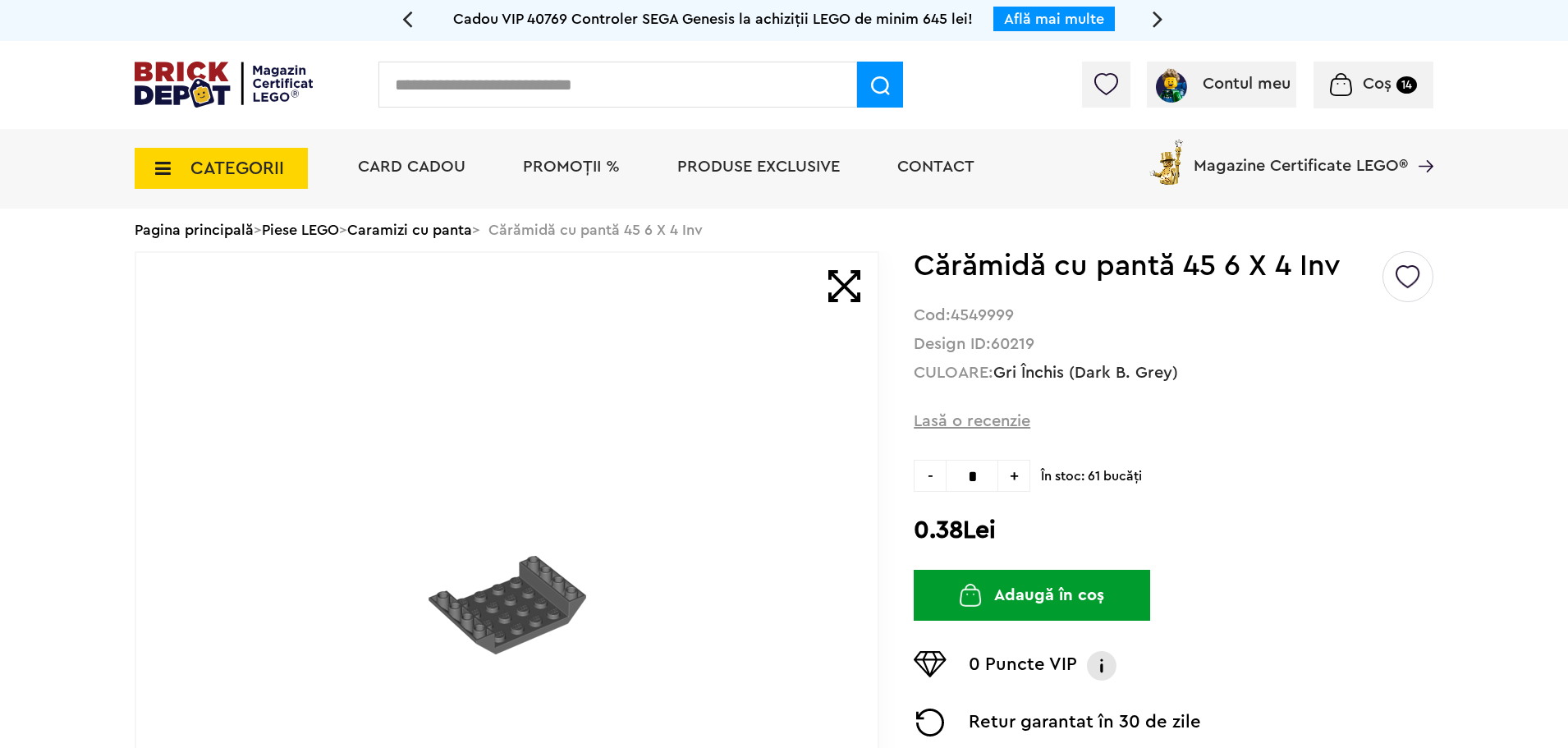
click at [218, 178] on span "CATEGORII" at bounding box center [237, 168] width 94 height 18
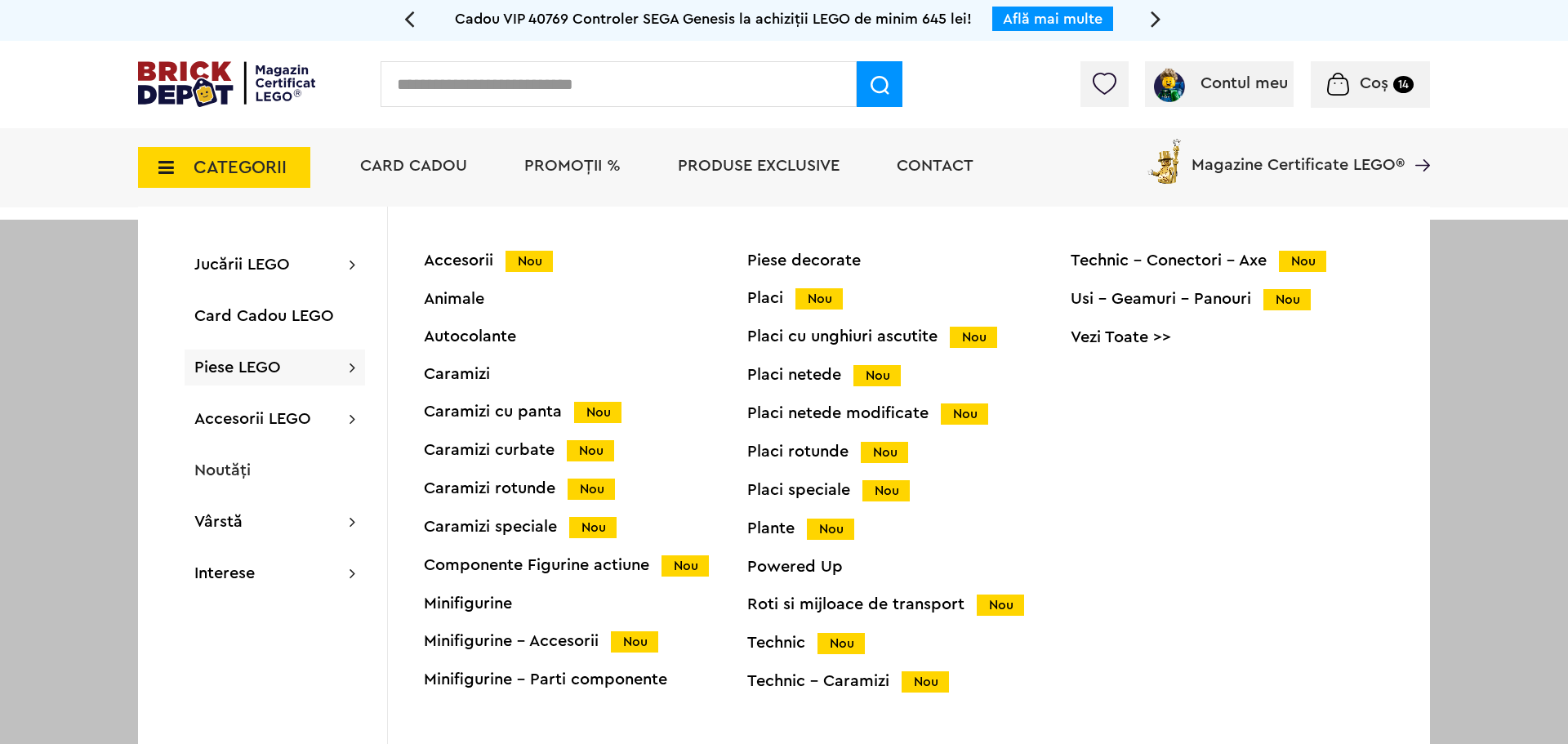
click at [537, 415] on div "Caramizi cu panta Nou" at bounding box center [585, 412] width 323 height 17
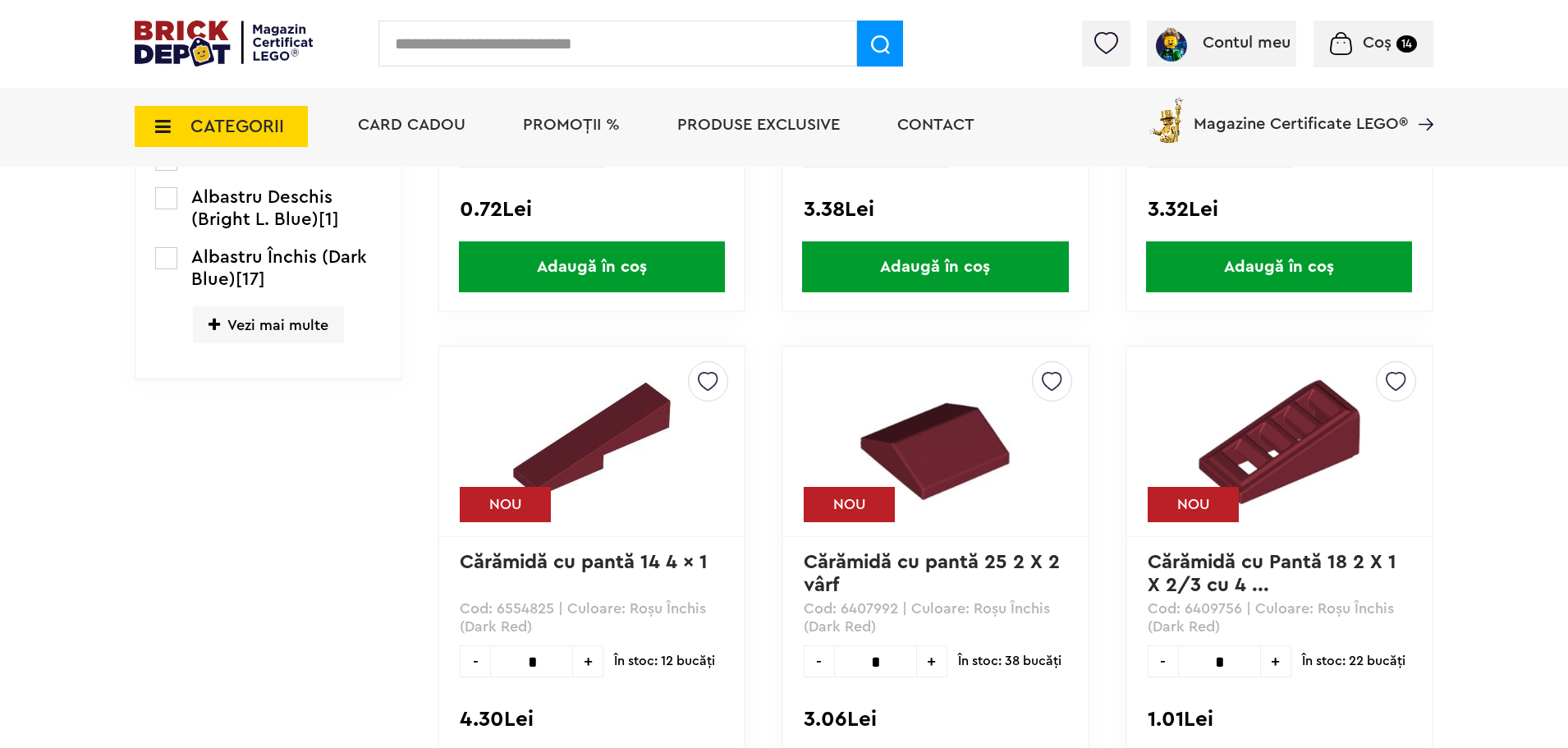
click at [248, 335] on span "Vezi mai multe" at bounding box center [269, 325] width 151 height 37
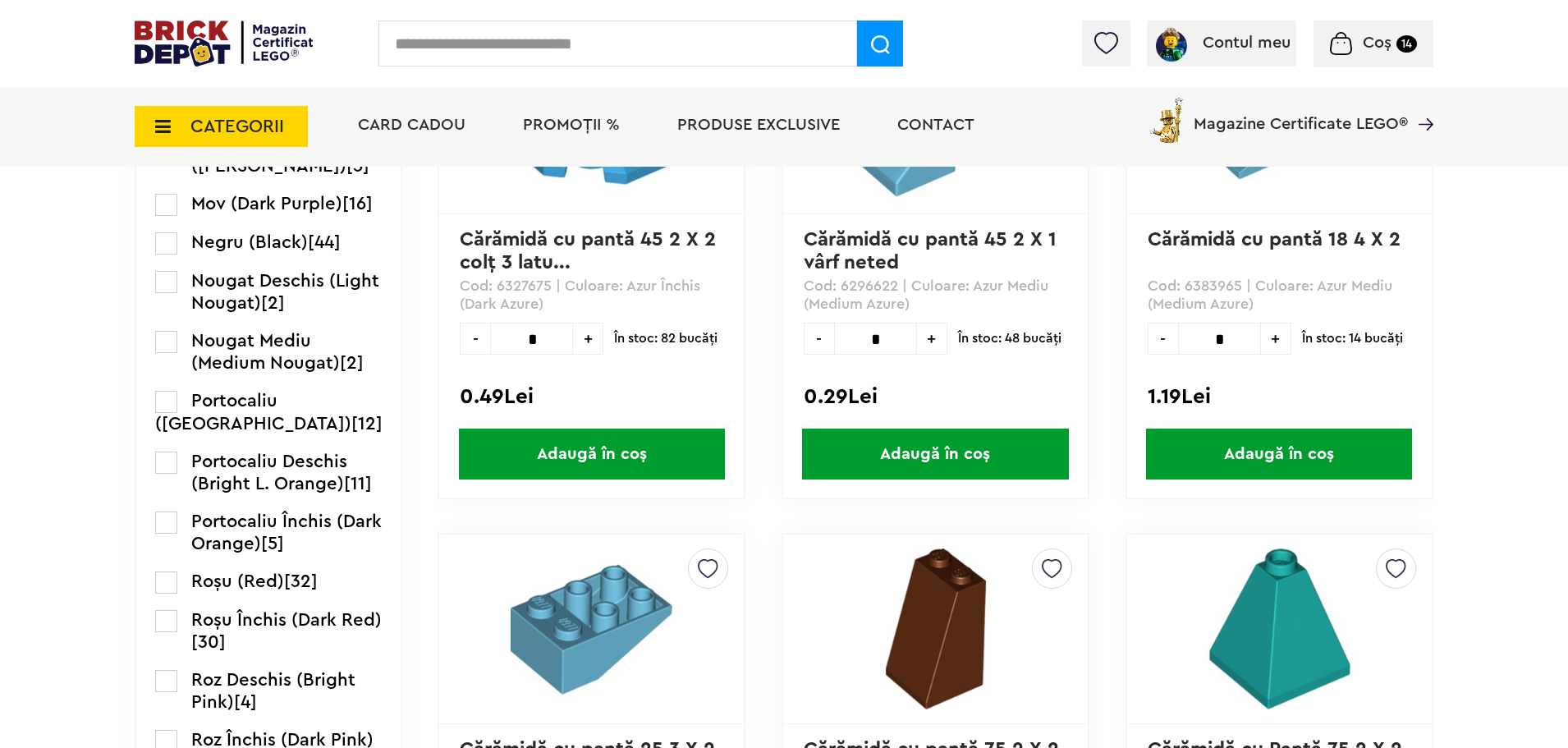
scroll to position [2044, 0]
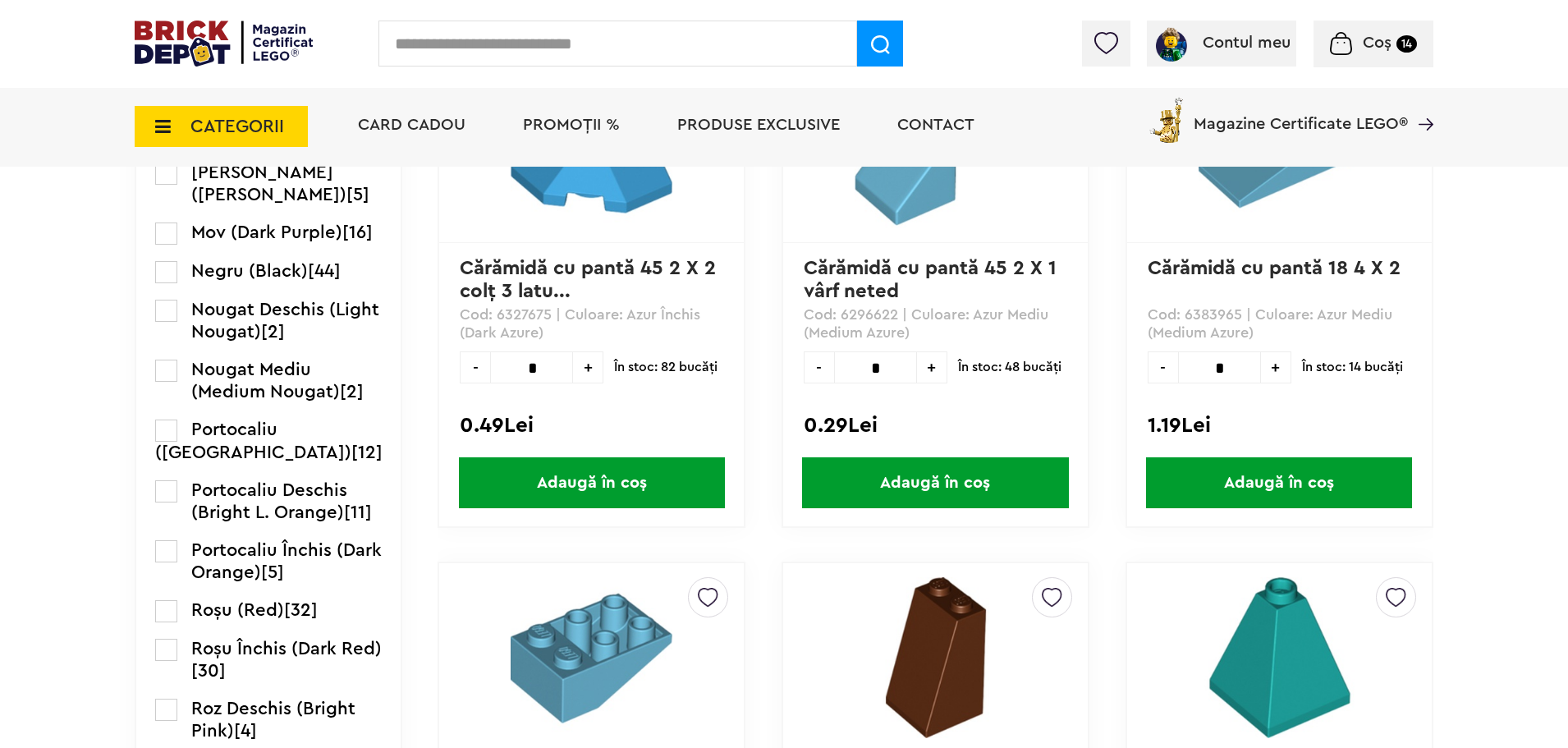
click at [167, 283] on label at bounding box center [167, 272] width 22 height 22
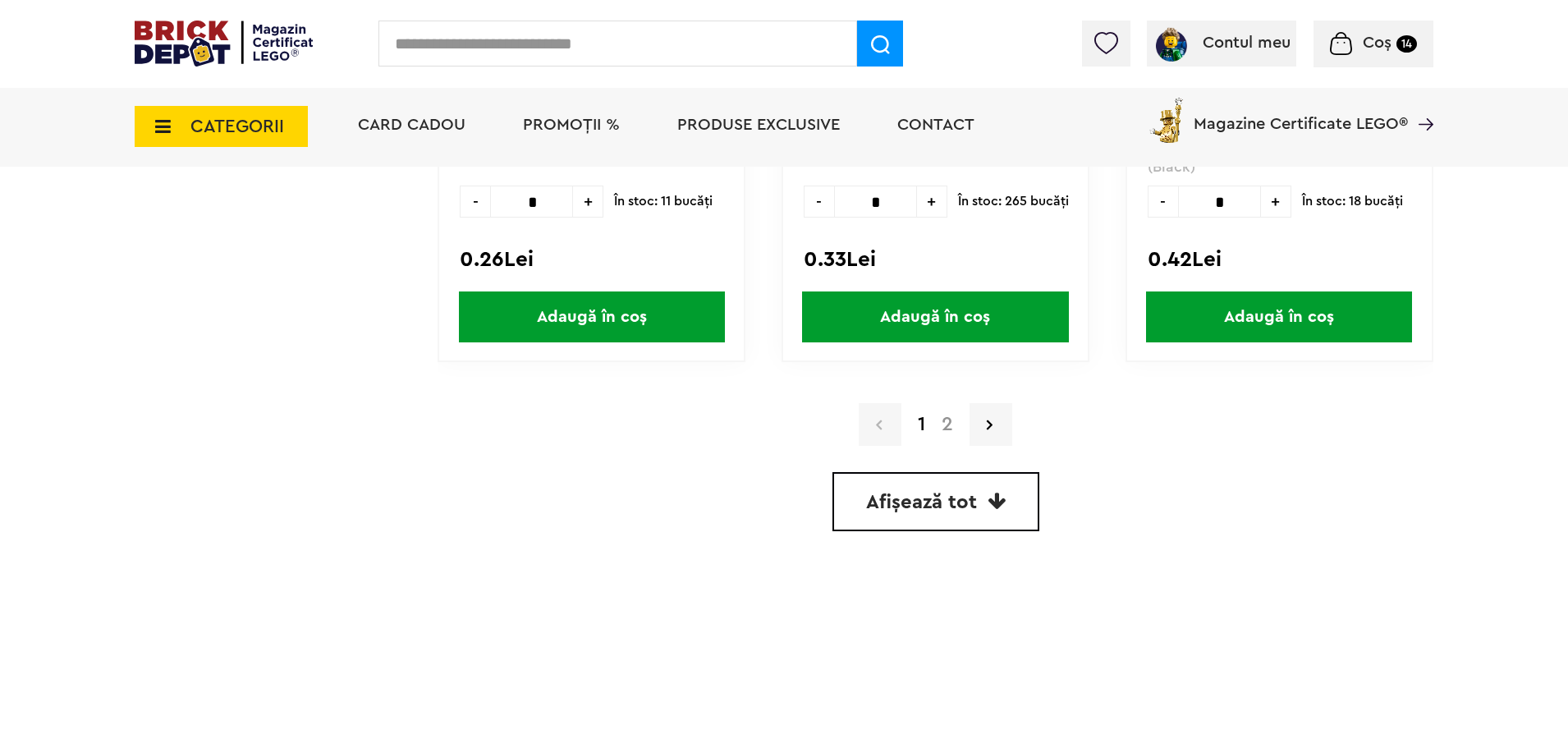
scroll to position [4884, 0]
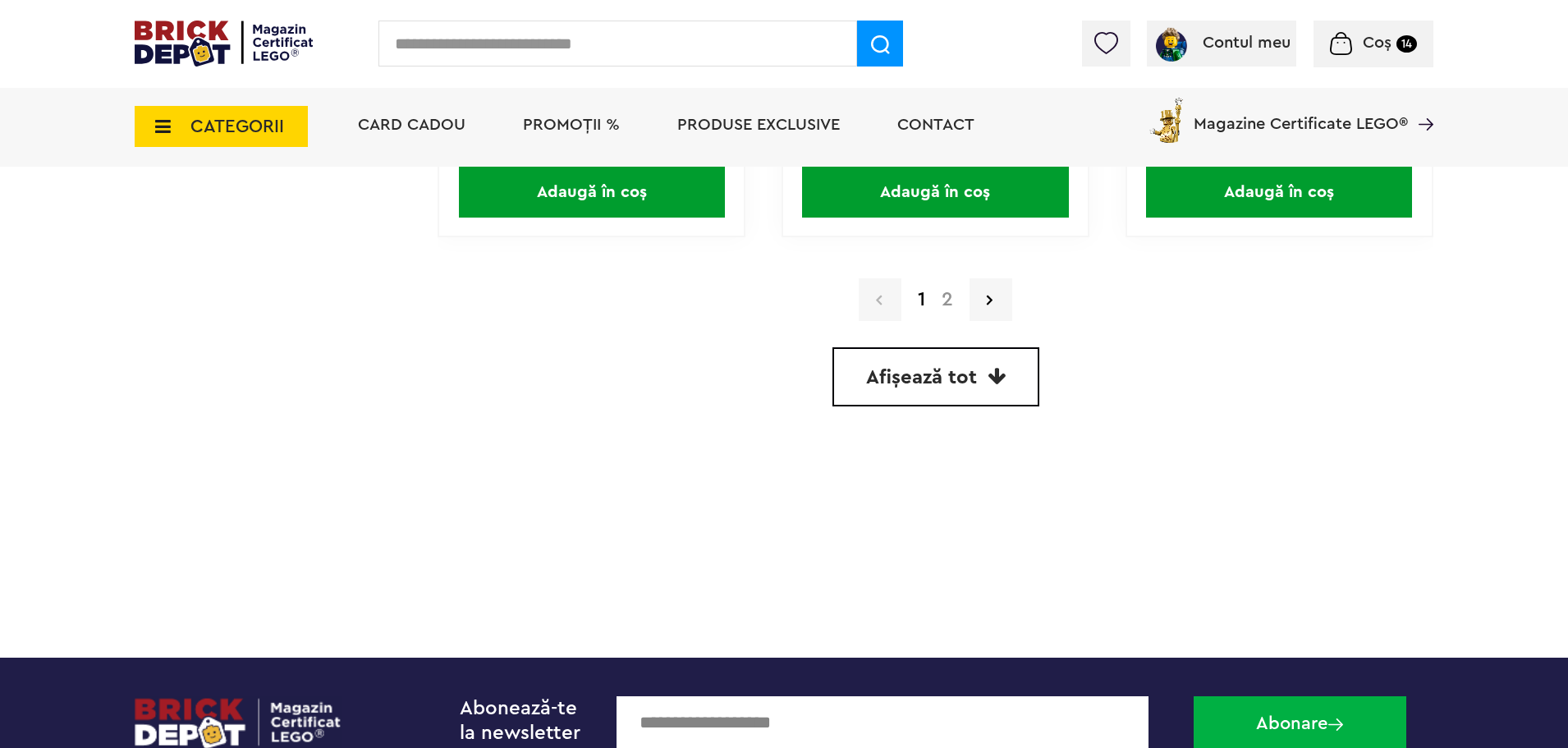
click at [948, 302] on a=Negru%20%28Black%29&order=1&page=2"] "2" at bounding box center [947, 299] width 28 height 19
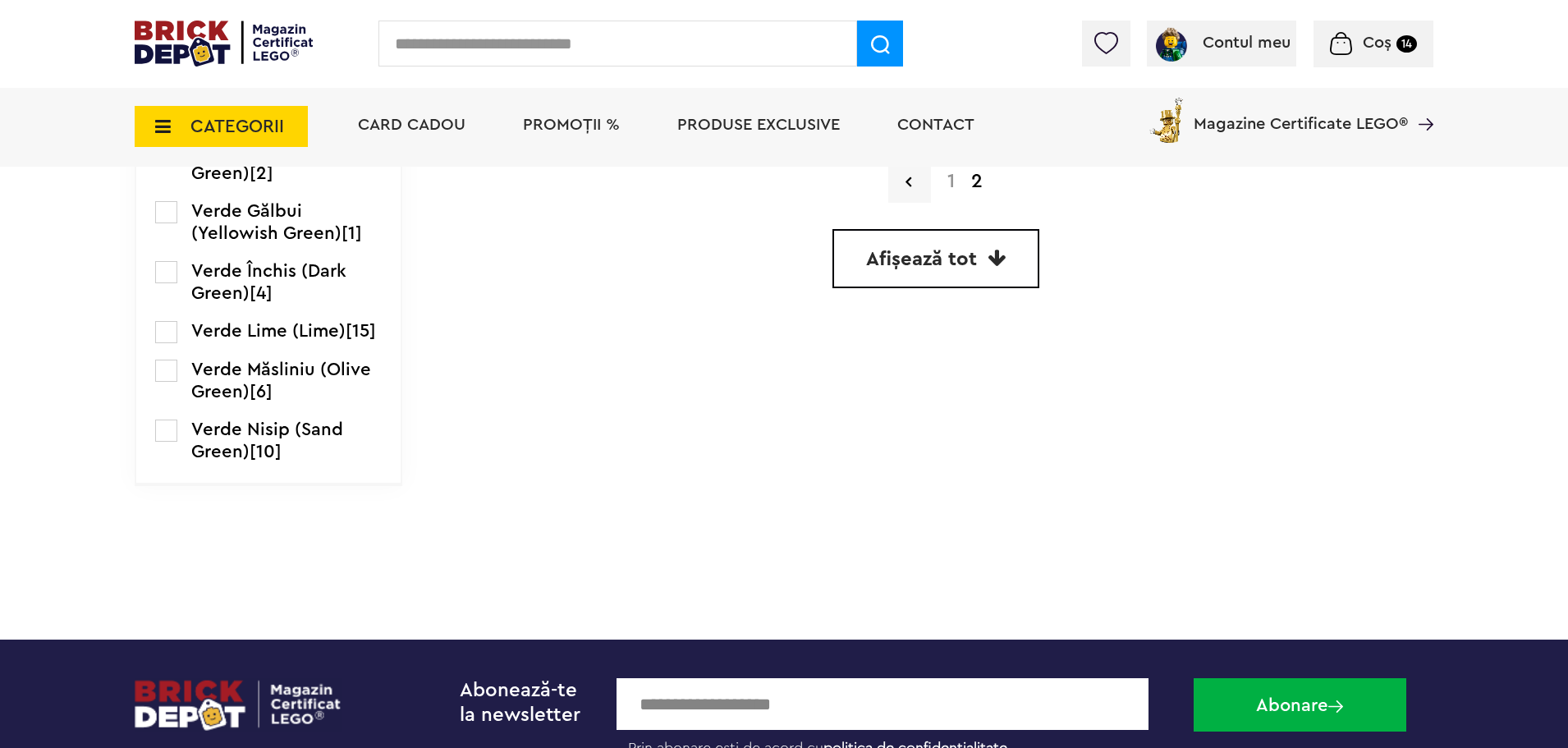
scroll to position [3145, 0]
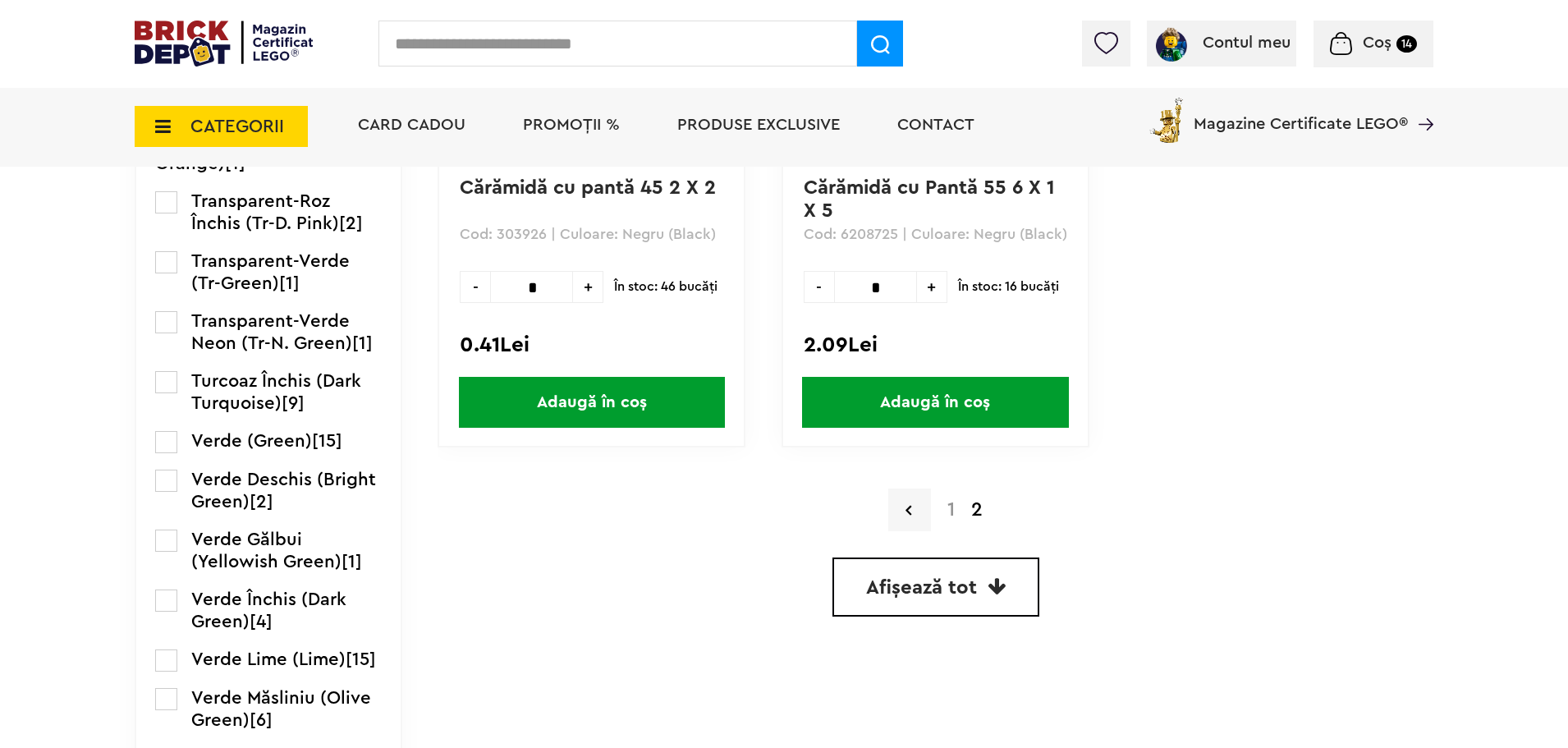
click at [955, 510] on a=Negru%20%28Black%29&order=1&page=1"] "1" at bounding box center [951, 509] width 24 height 19
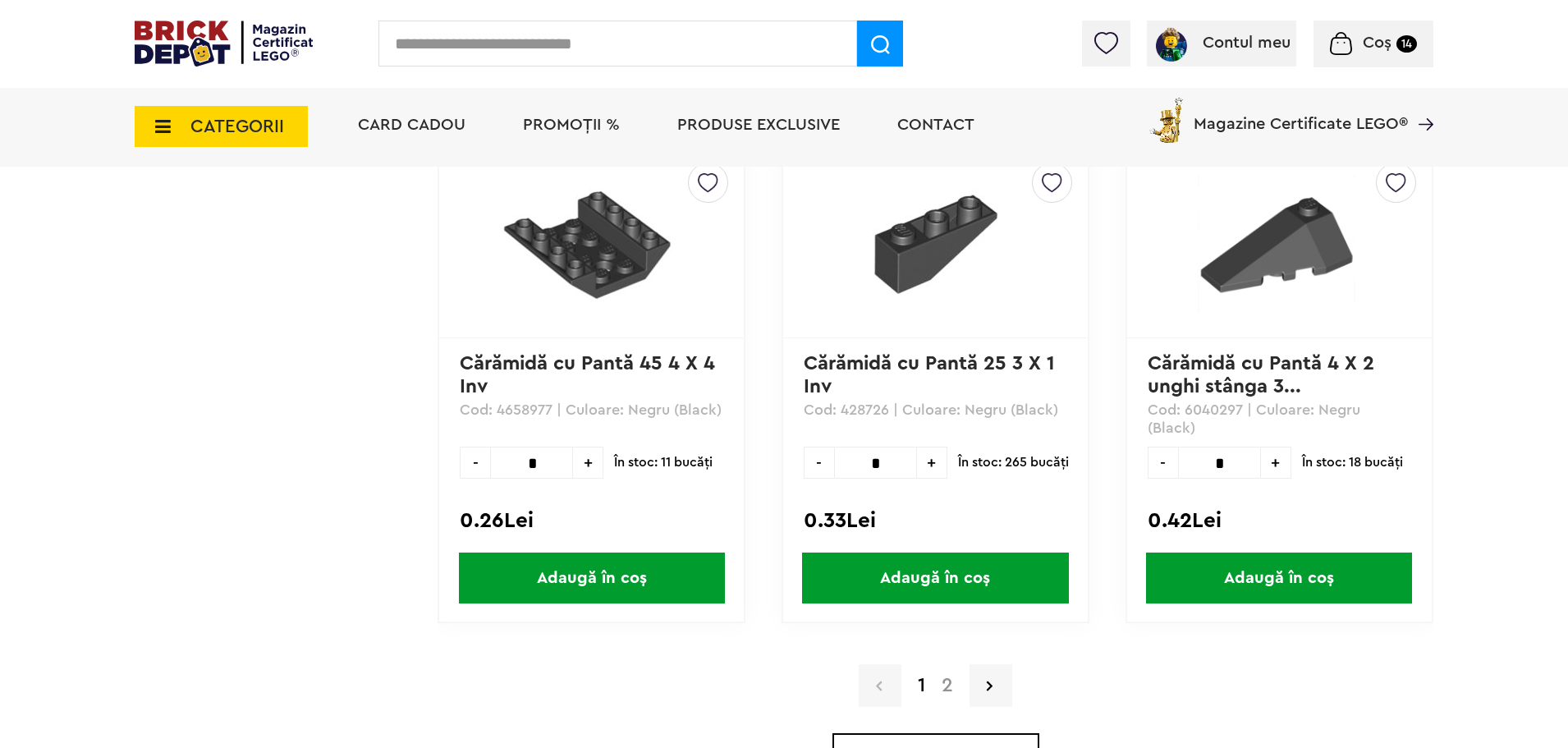
scroll to position [4704, 0]
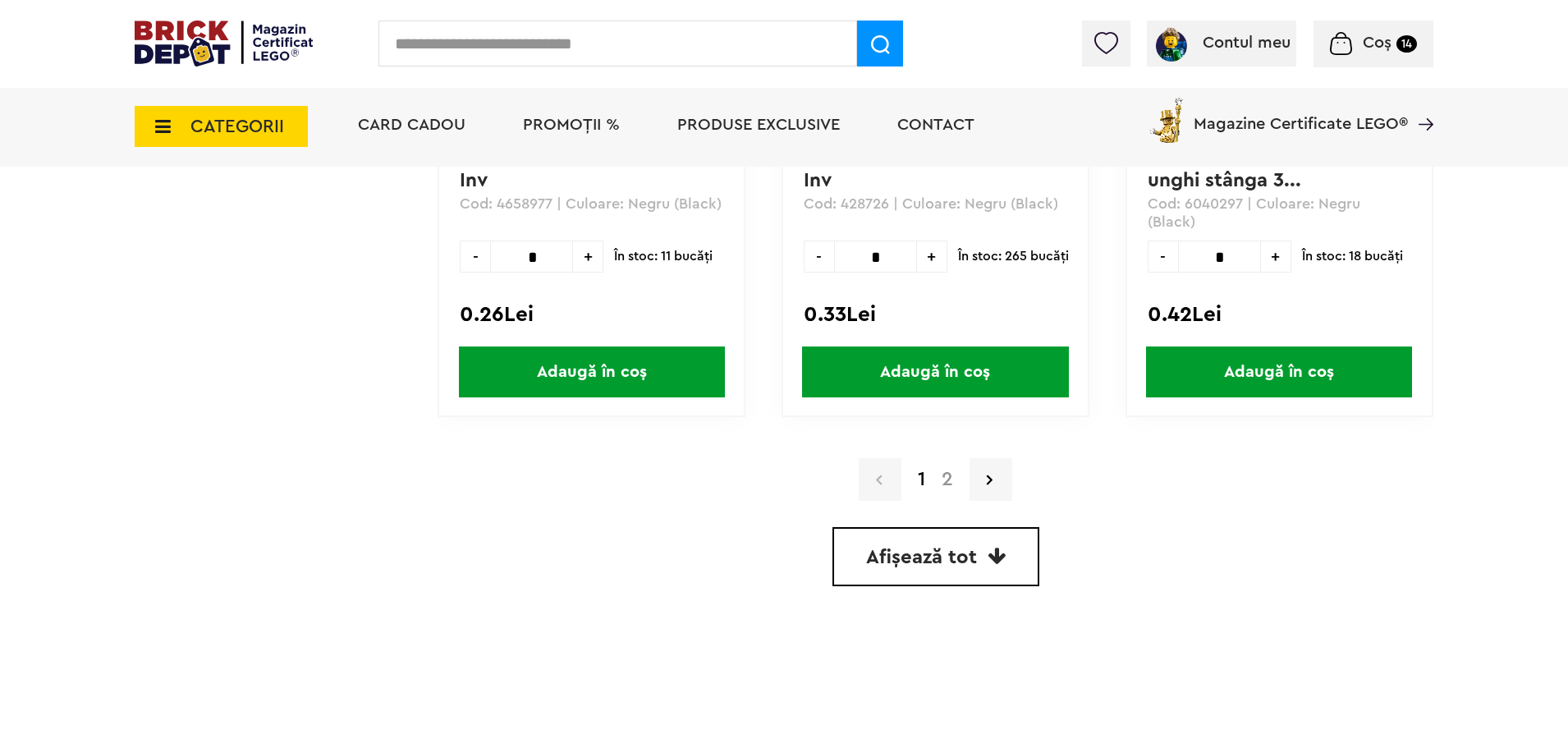
click at [949, 475] on a=Negru%20%28Black%29&order=1&page=2"] "2" at bounding box center [947, 478] width 28 height 19
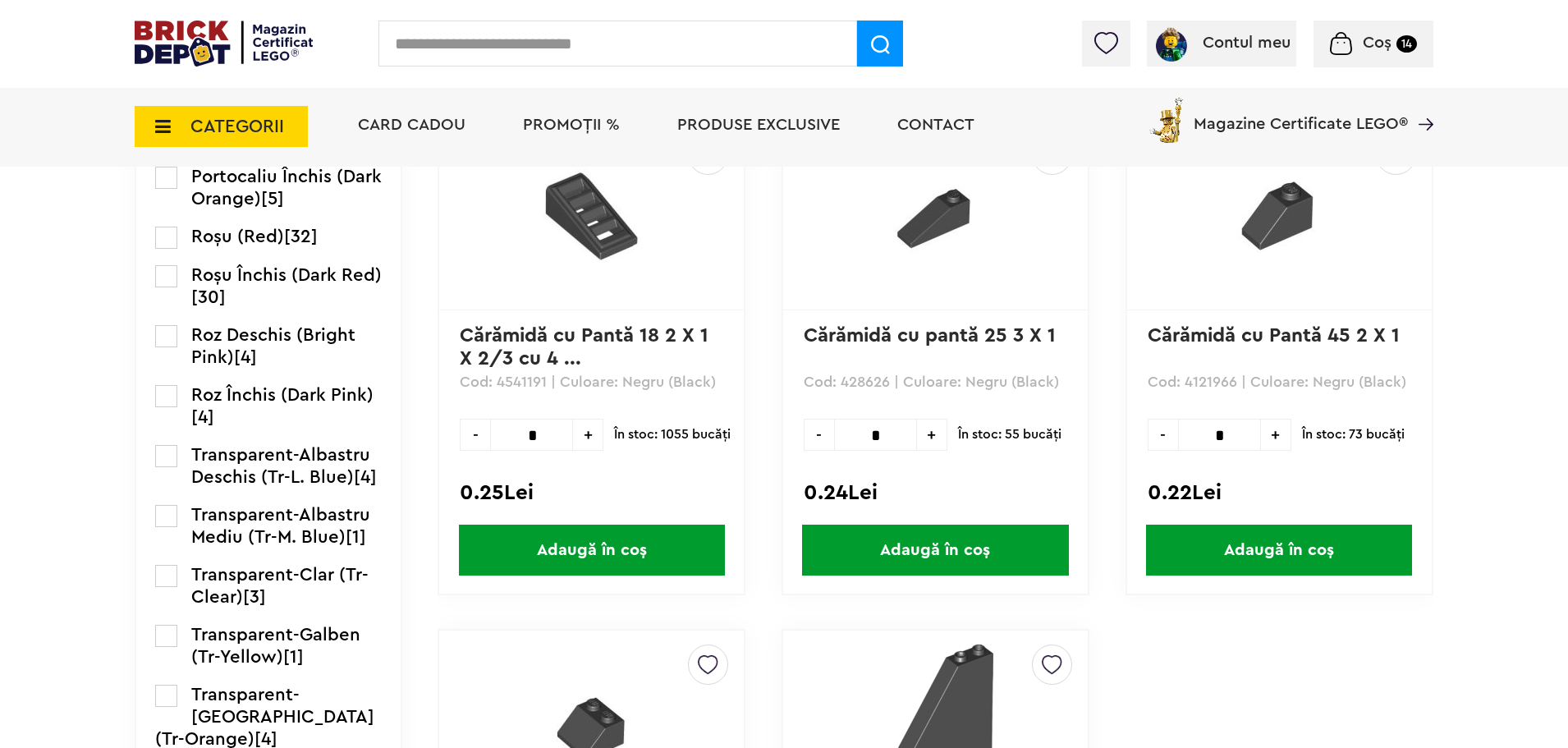
scroll to position [2488, 0]
drag, startPoint x: 872, startPoint y: 429, endPoint x: 882, endPoint y: 429, distance: 10.0
click at [881, 429] on input "*" at bounding box center [875, 433] width 83 height 32
type input "*"
click at [965, 544] on span "Adaugă în coș" at bounding box center [935, 548] width 266 height 51
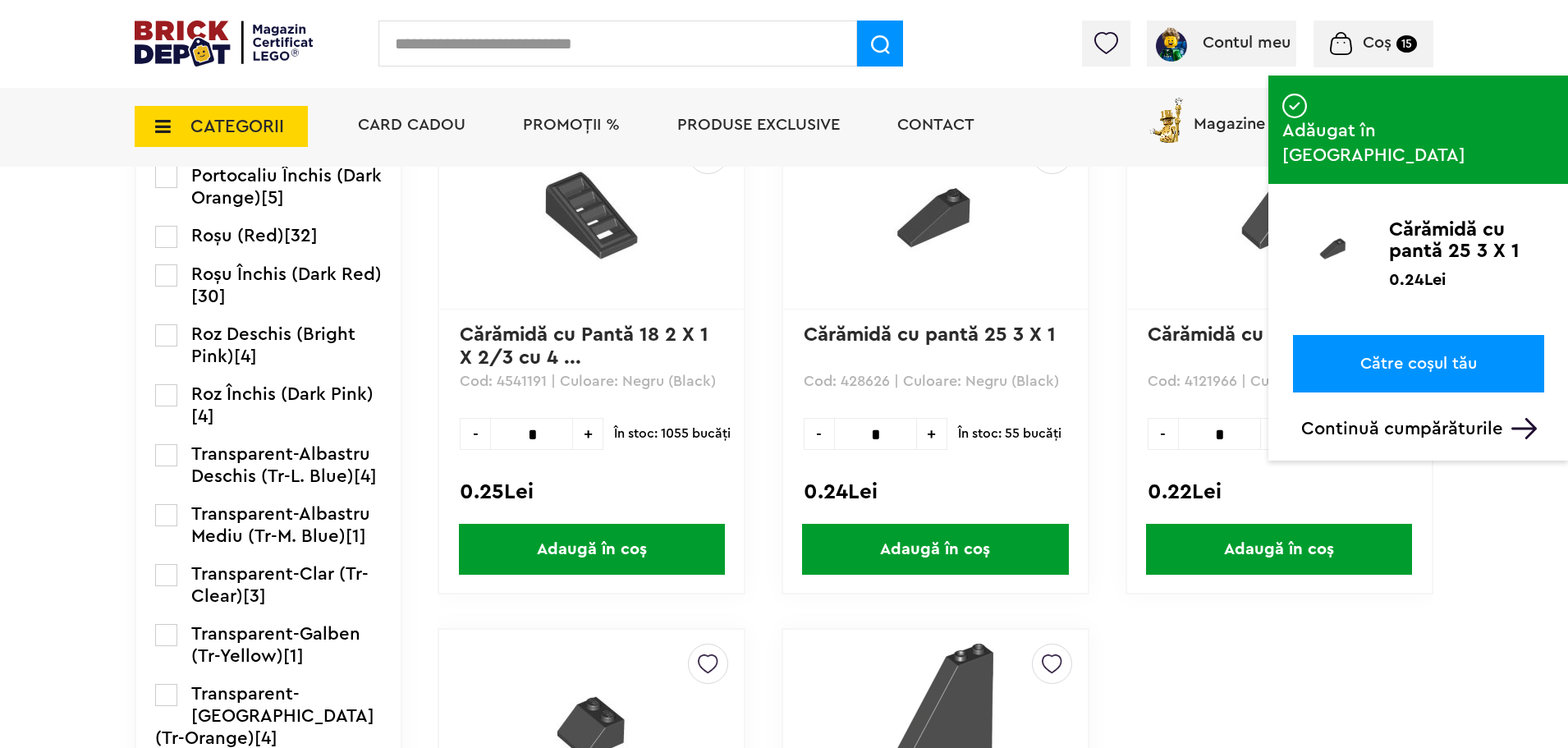
click at [171, 129] on span "CATEGORII" at bounding box center [221, 126] width 173 height 41
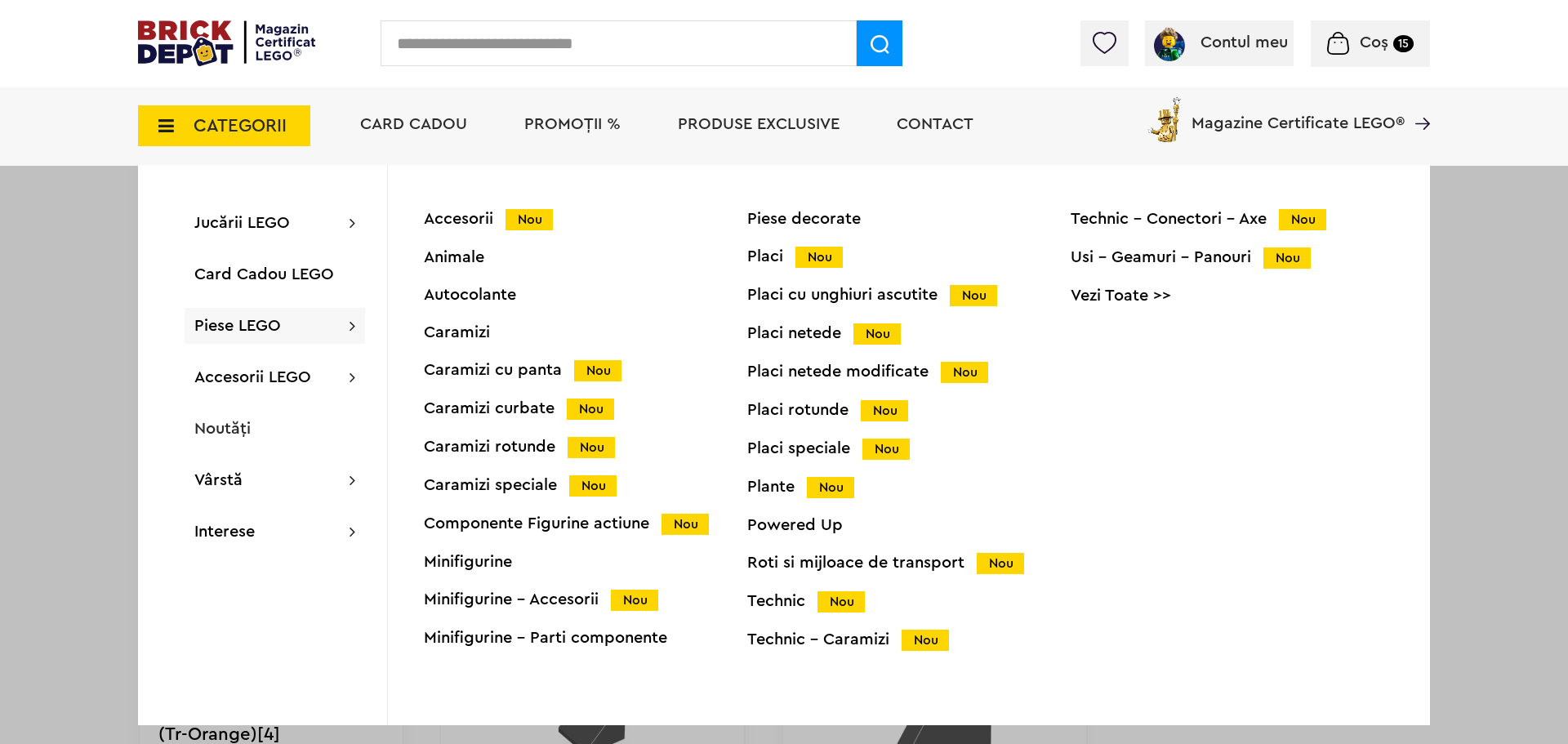
click at [760, 253] on div "Placi Nou" at bounding box center [908, 256] width 323 height 17
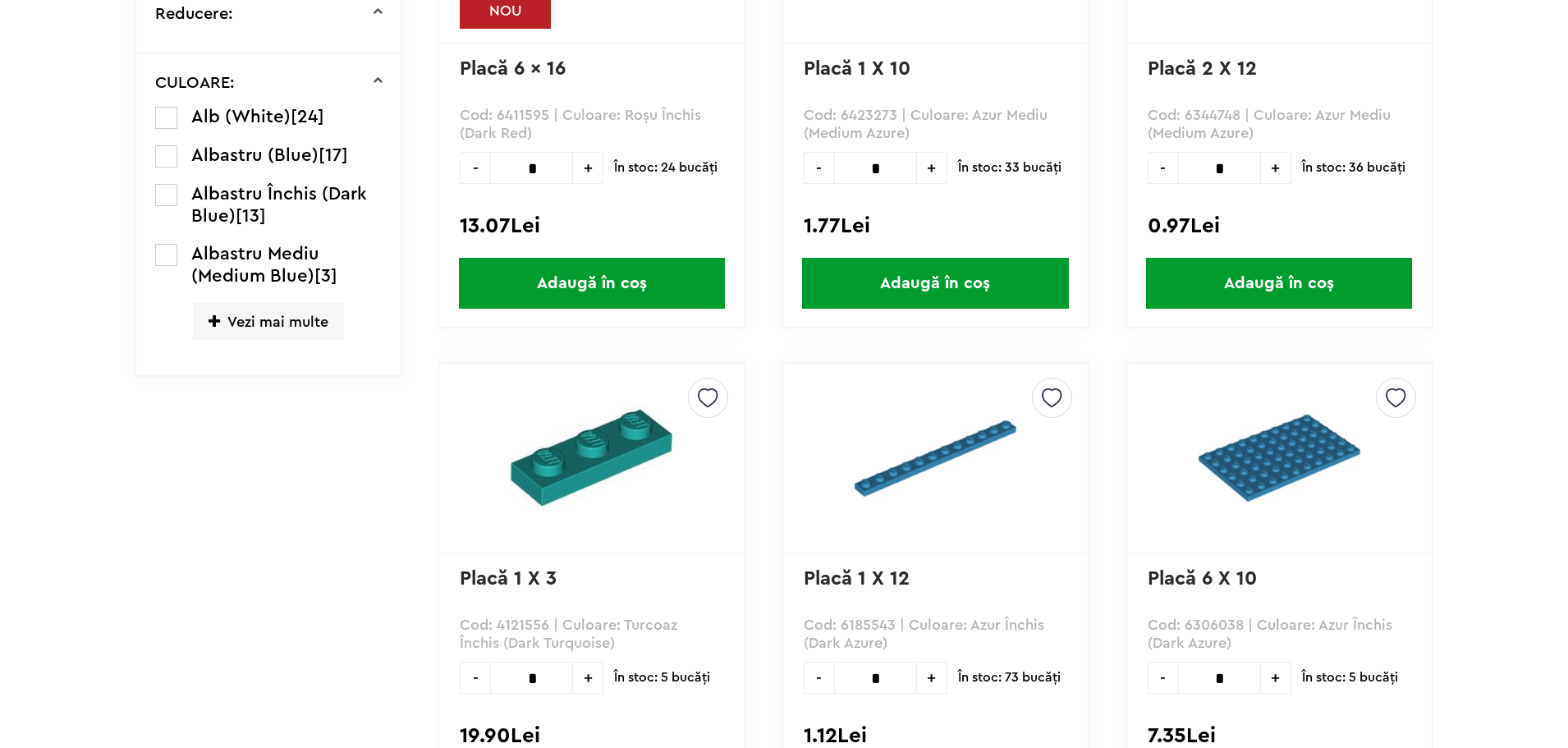
scroll to position [705, 0]
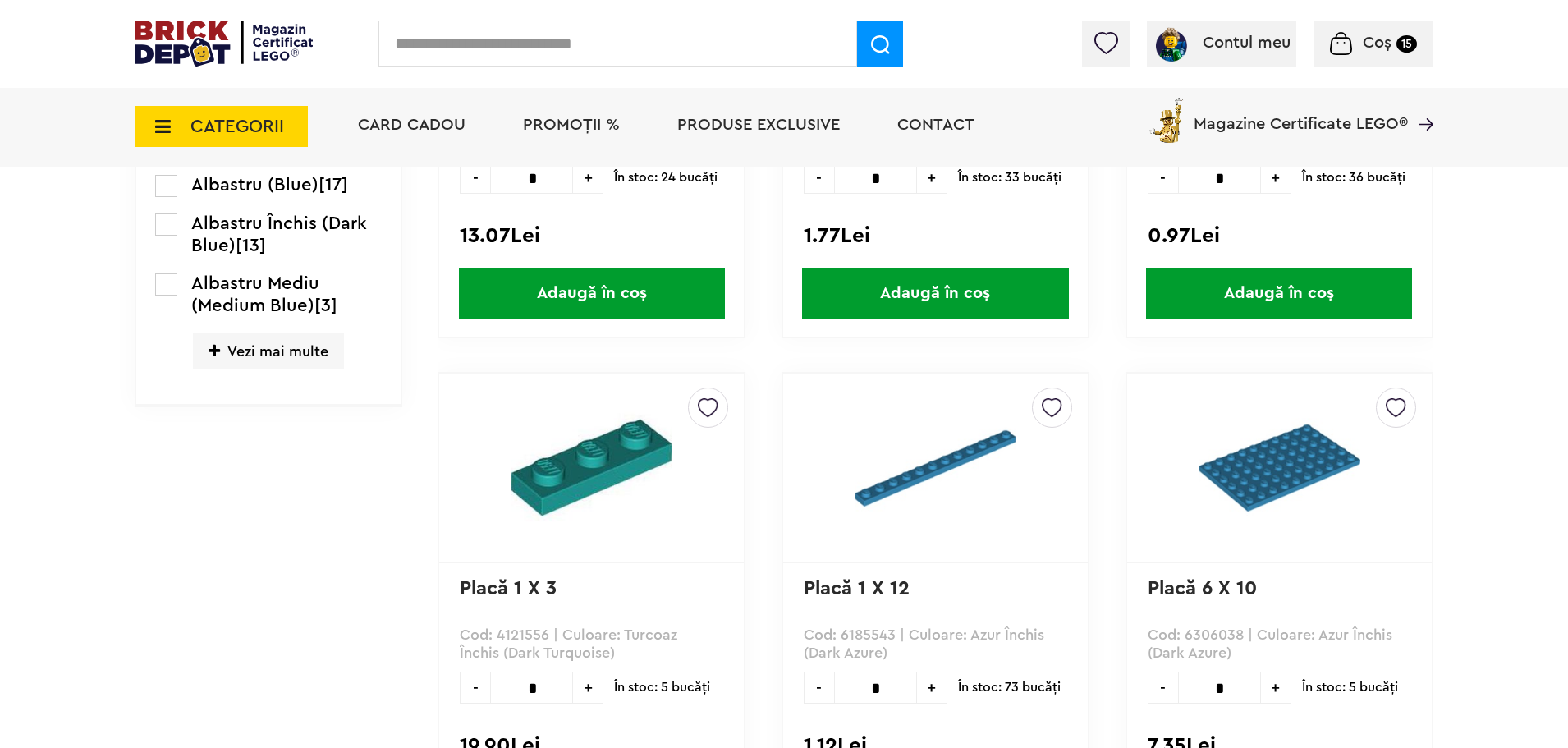
click at [271, 322] on ul "Alb (White) [24] Albastru (Blue) [17] Albastru Închis (Dark Blue) [13] Albastru…" at bounding box center [269, 263] width 227 height 256
click at [287, 359] on span "Vezi mai multe" at bounding box center [269, 351] width 151 height 37
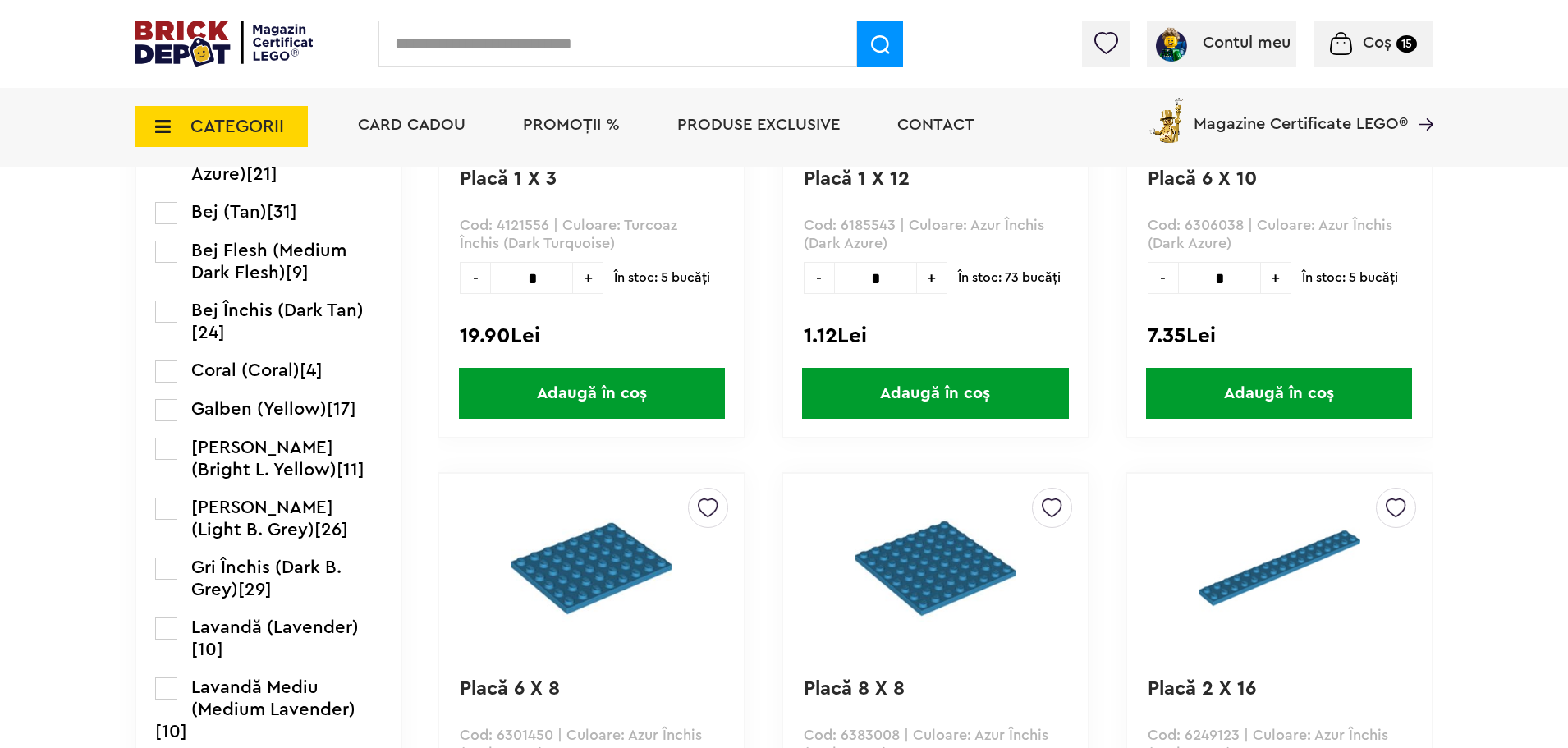
scroll to position [1115, 0]
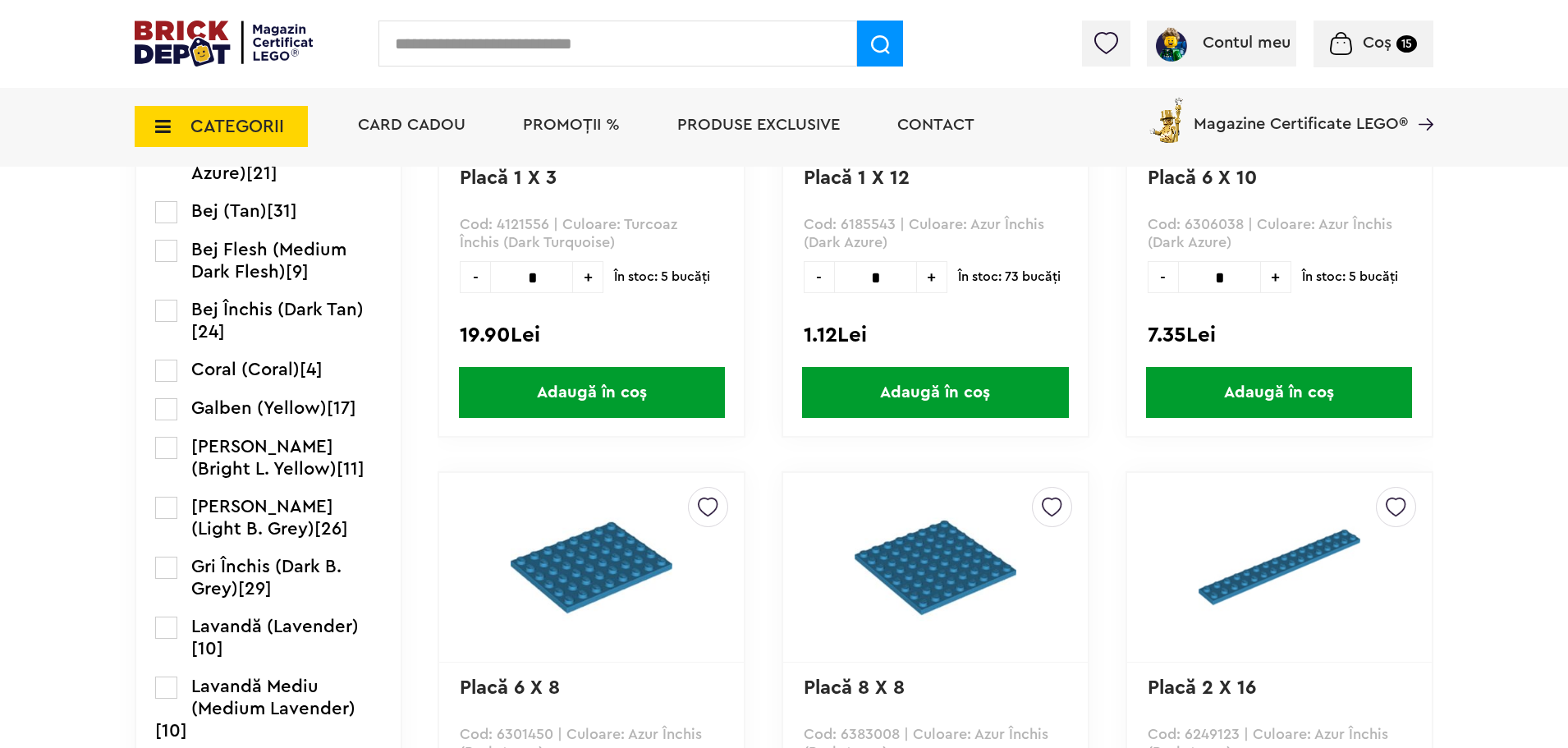
drag, startPoint x: 164, startPoint y: 507, endPoint x: 336, endPoint y: 517, distance: 172.3
click at [165, 507] on label at bounding box center [167, 508] width 22 height 22
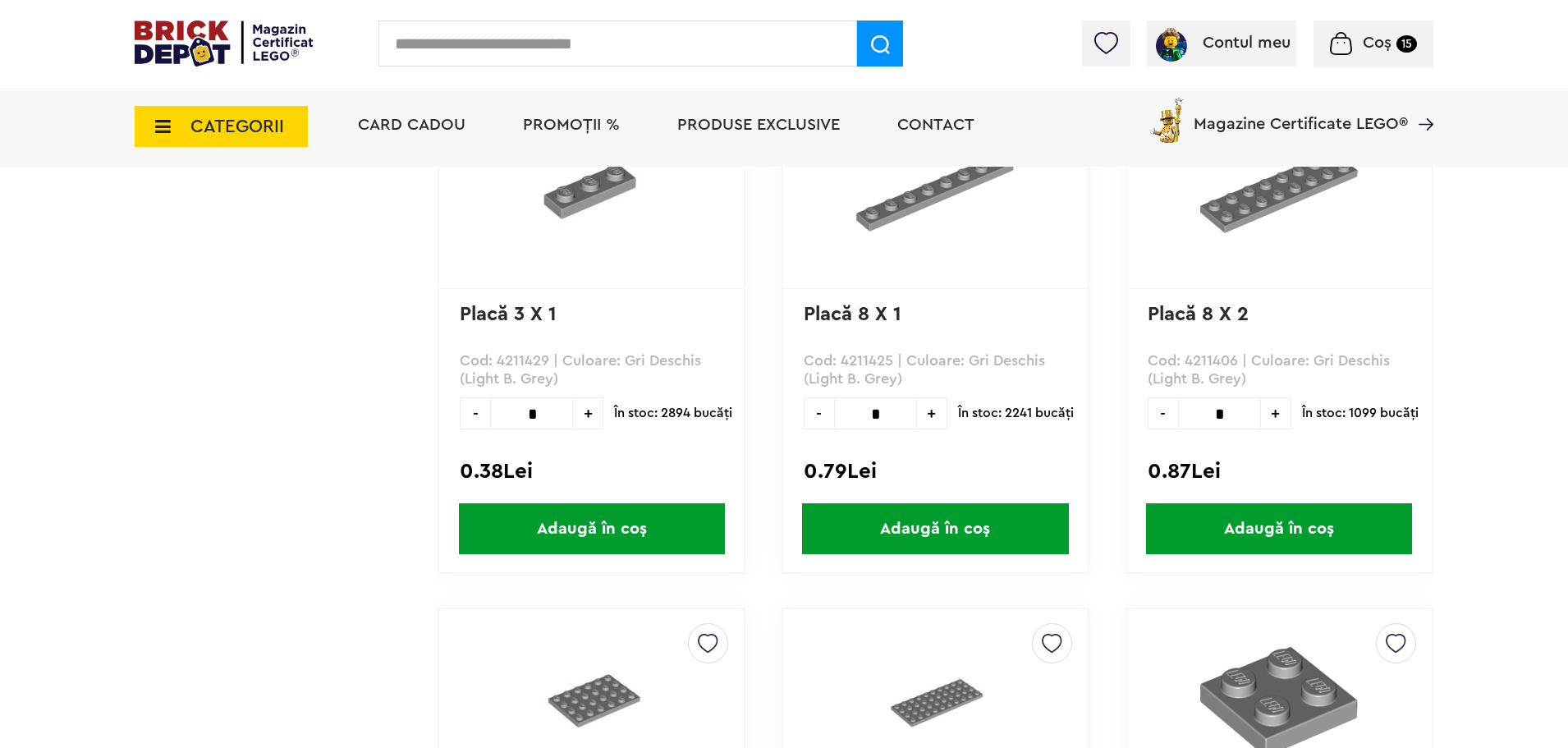
scroll to position [3529, 0]
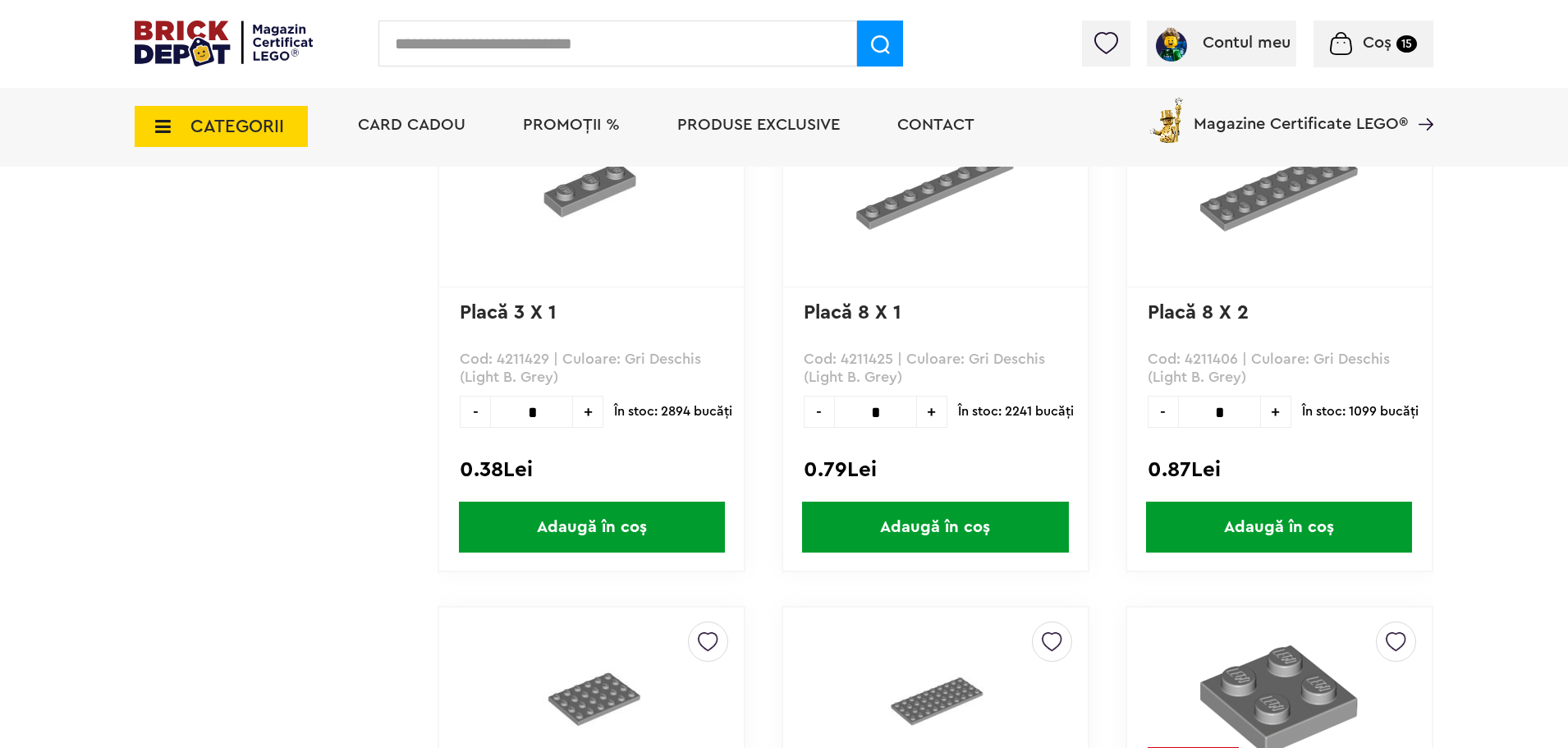
drag, startPoint x: 521, startPoint y: 419, endPoint x: 585, endPoint y: 448, distance: 70.3
click at [536, 417] on input "*" at bounding box center [532, 411] width 83 height 32
type input "*"
click at [617, 514] on span "Adaugă în coș" at bounding box center [592, 526] width 266 height 51
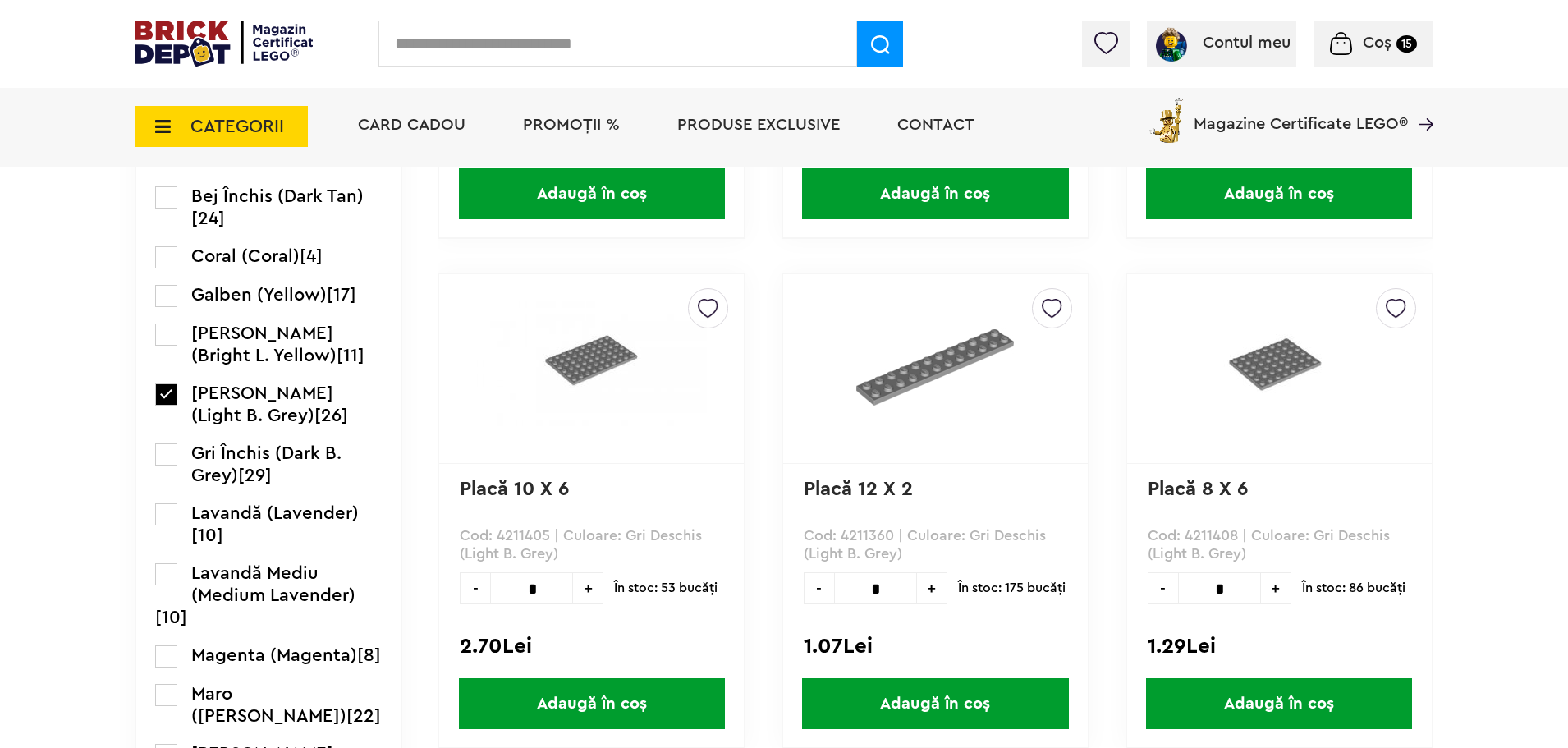
scroll to position [1313, 0]
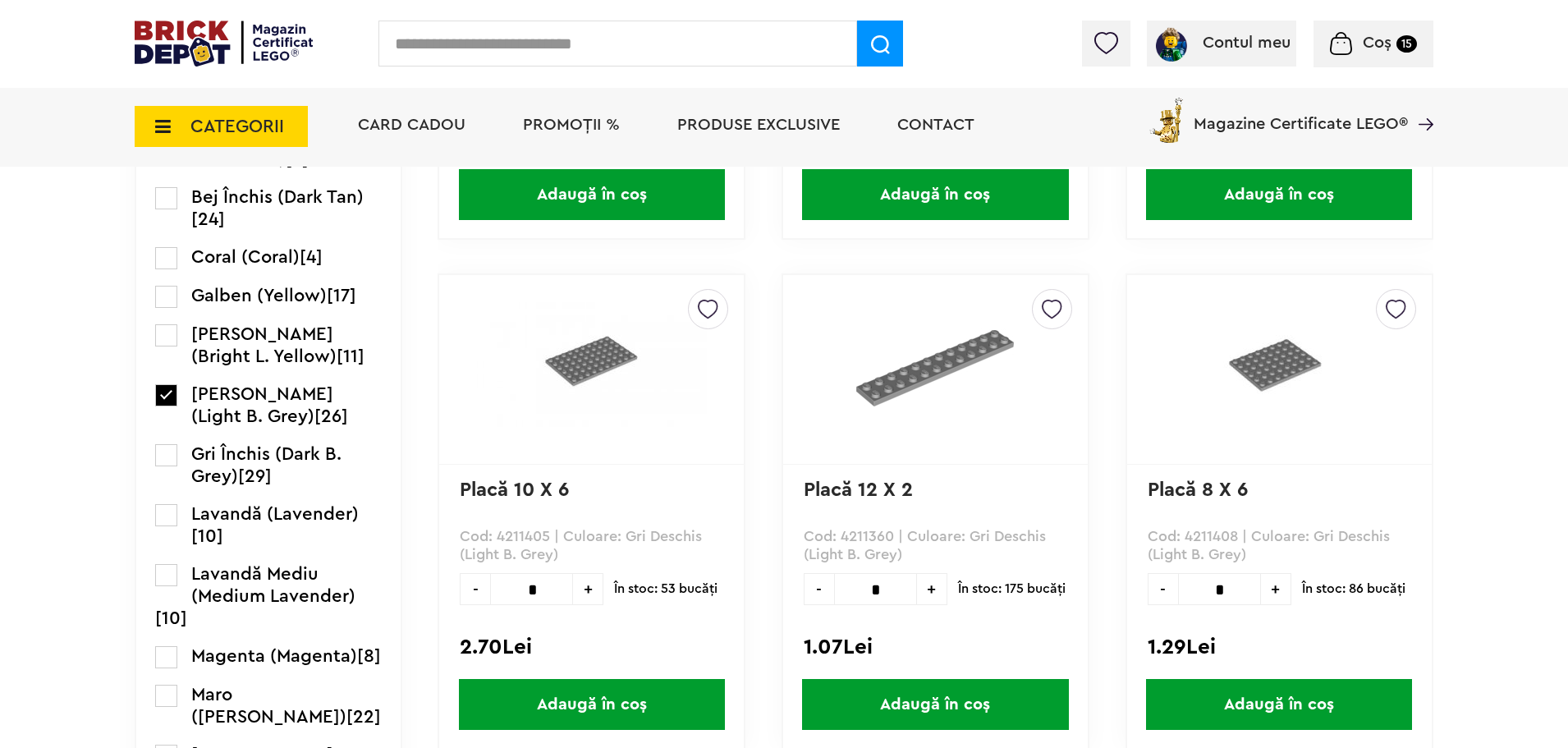
click at [166, 393] on label at bounding box center [167, 396] width 22 height 22
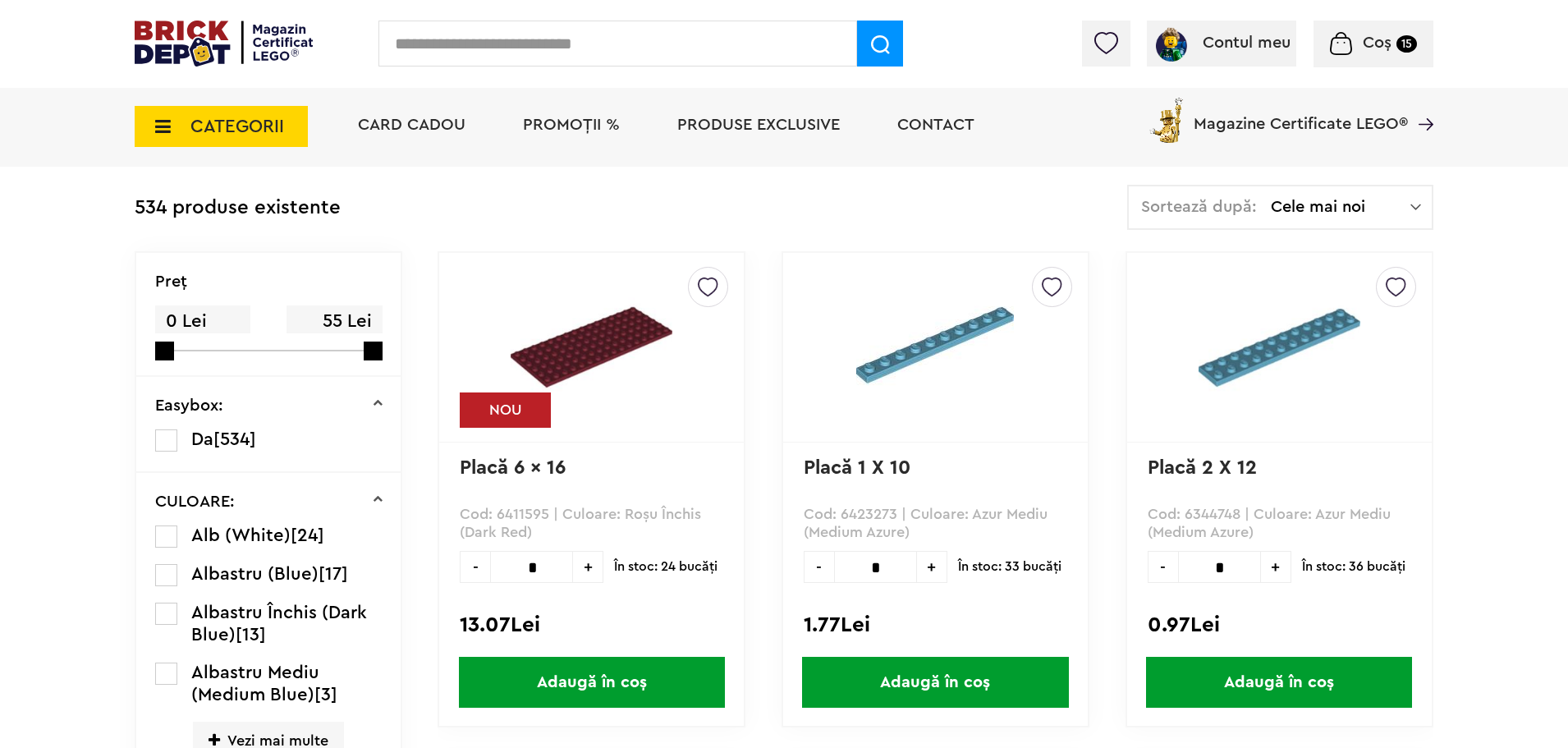
scroll to position [357, 0]
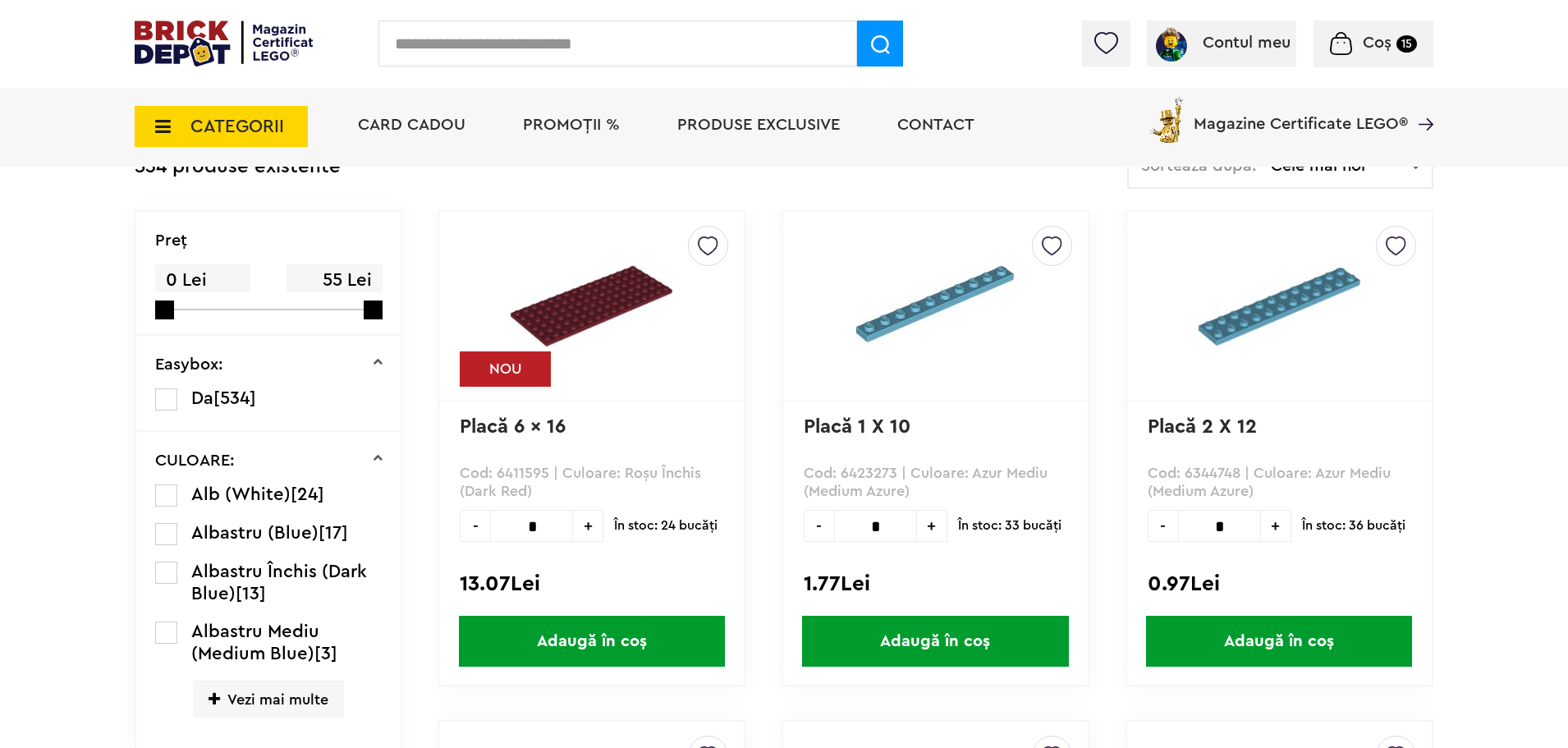
click at [168, 495] on label at bounding box center [167, 495] width 22 height 22
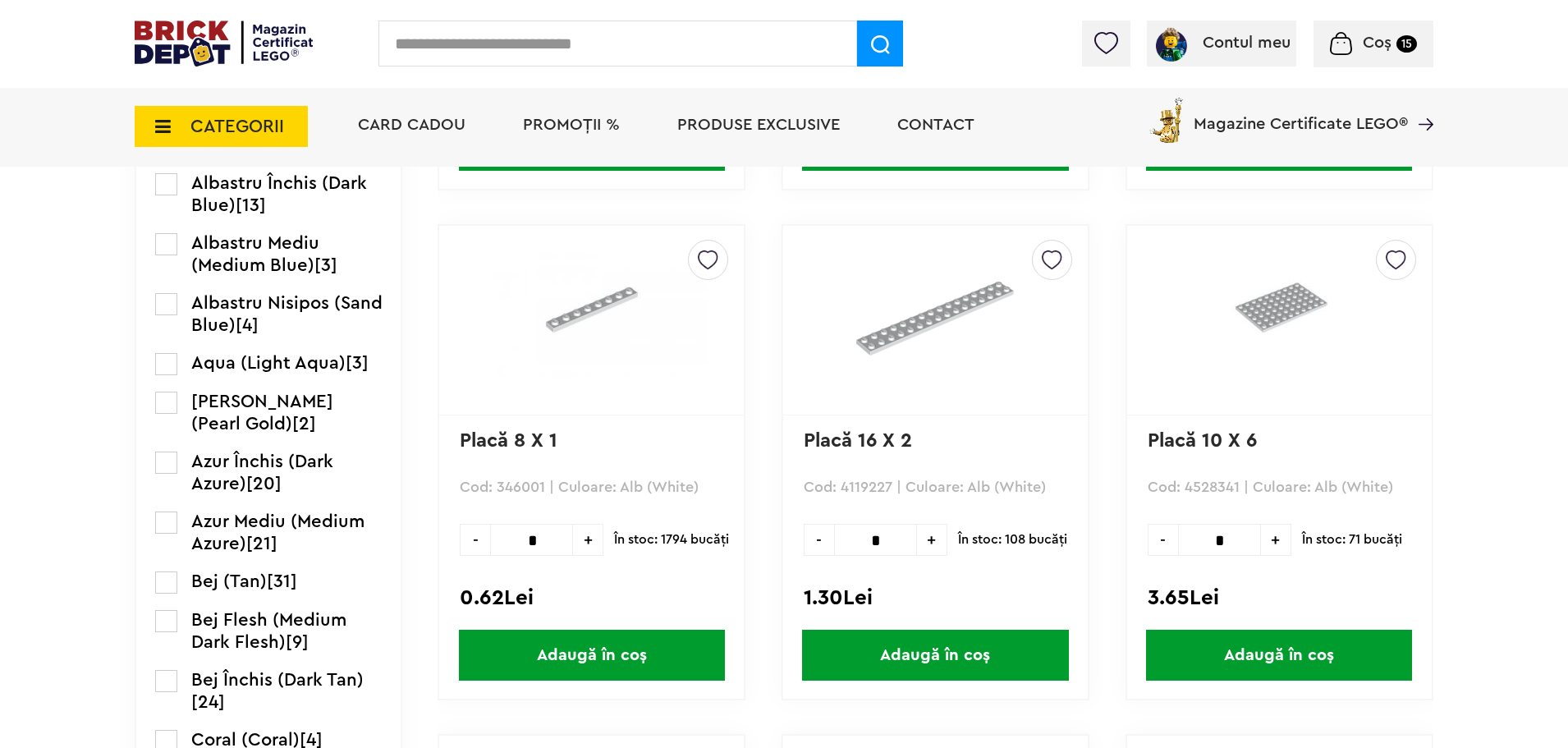
scroll to position [862, 0]
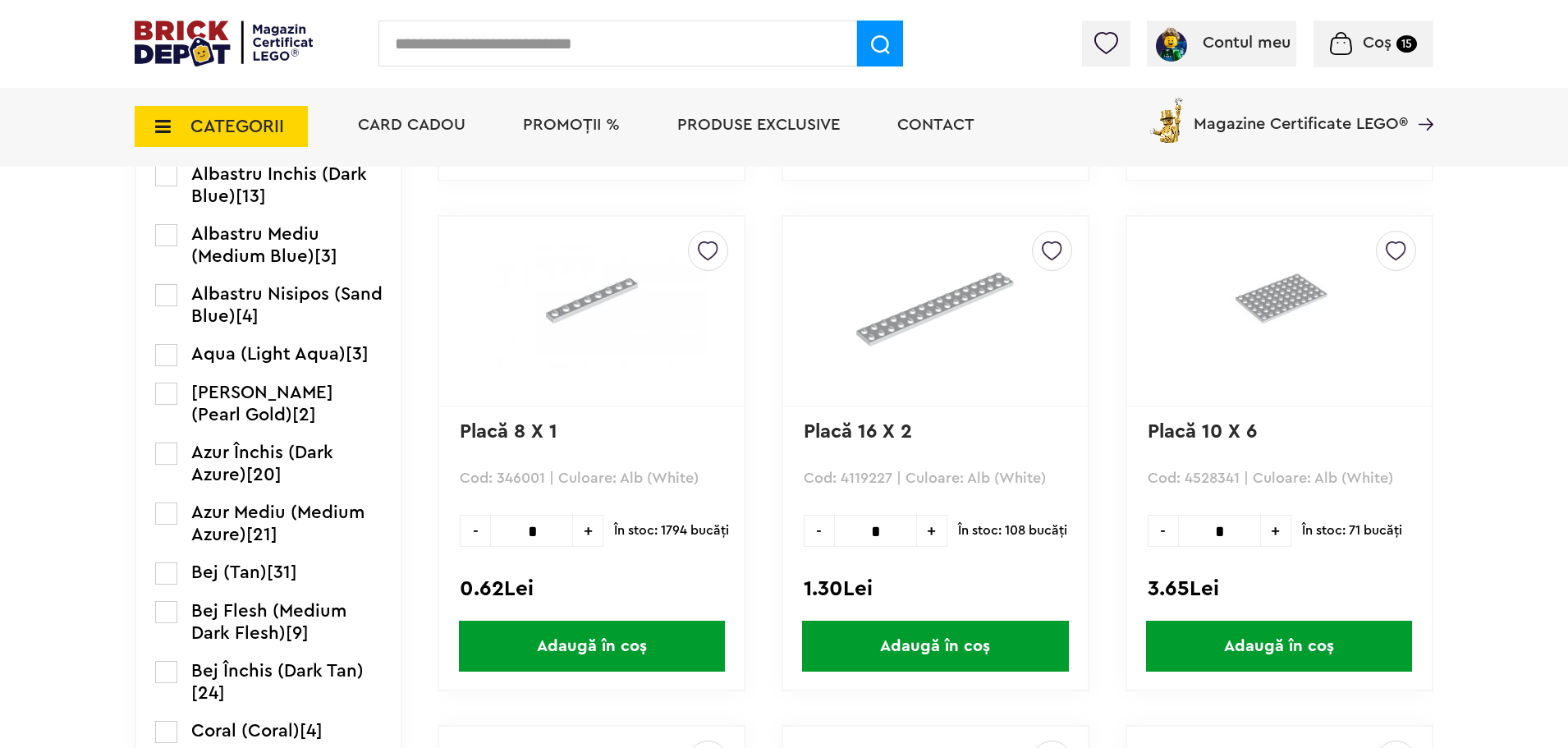
drag, startPoint x: 531, startPoint y: 529, endPoint x: 539, endPoint y: 529, distance: 8.0
click at [536, 529] on input "*" at bounding box center [532, 530] width 83 height 32
type input "*"
click at [606, 647] on span "Adaugă în coș" at bounding box center [592, 645] width 266 height 51
click at [167, 133] on icon at bounding box center [158, 127] width 26 height 18
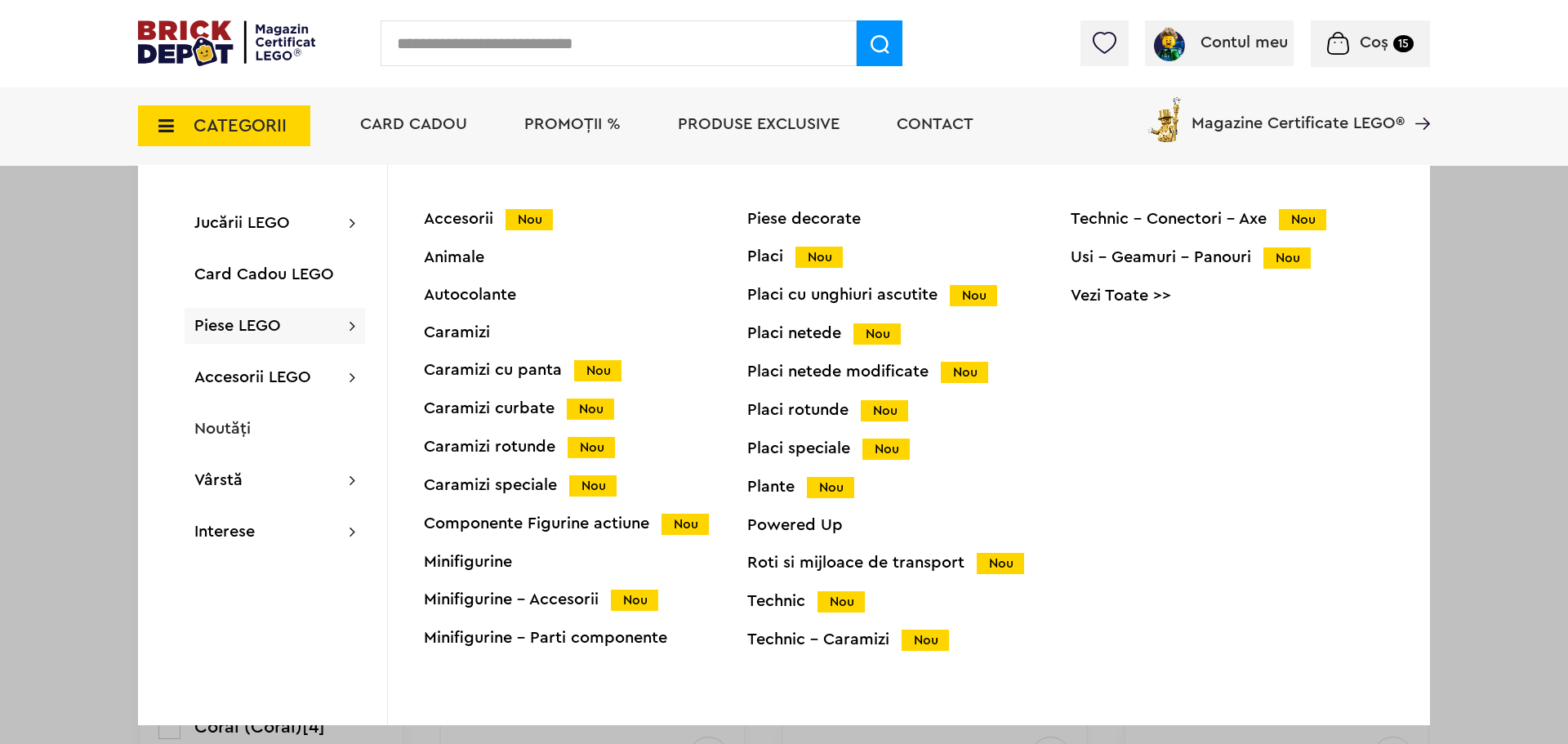
click at [453, 336] on div "Caramizi" at bounding box center [585, 332] width 323 height 16
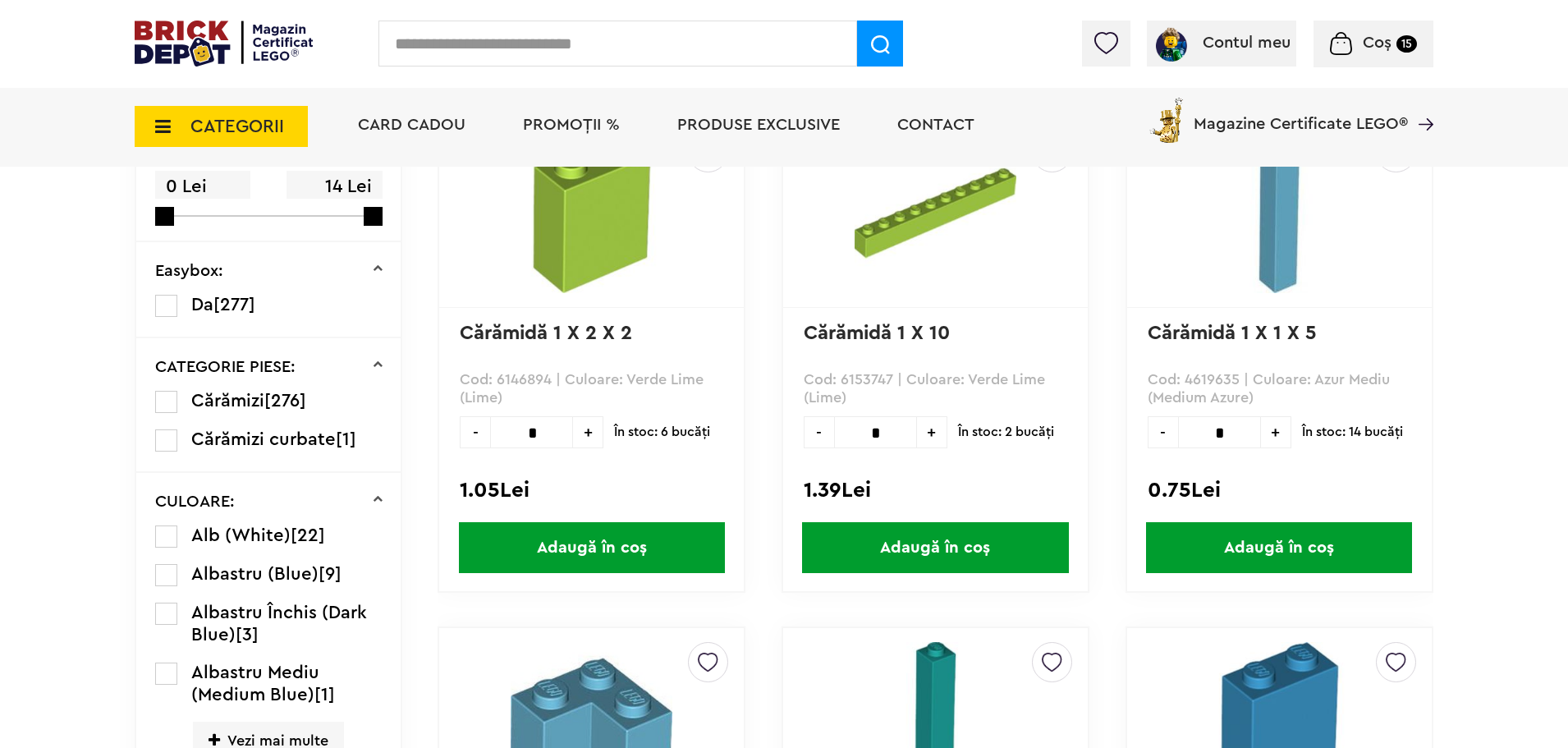
scroll to position [558, 0]
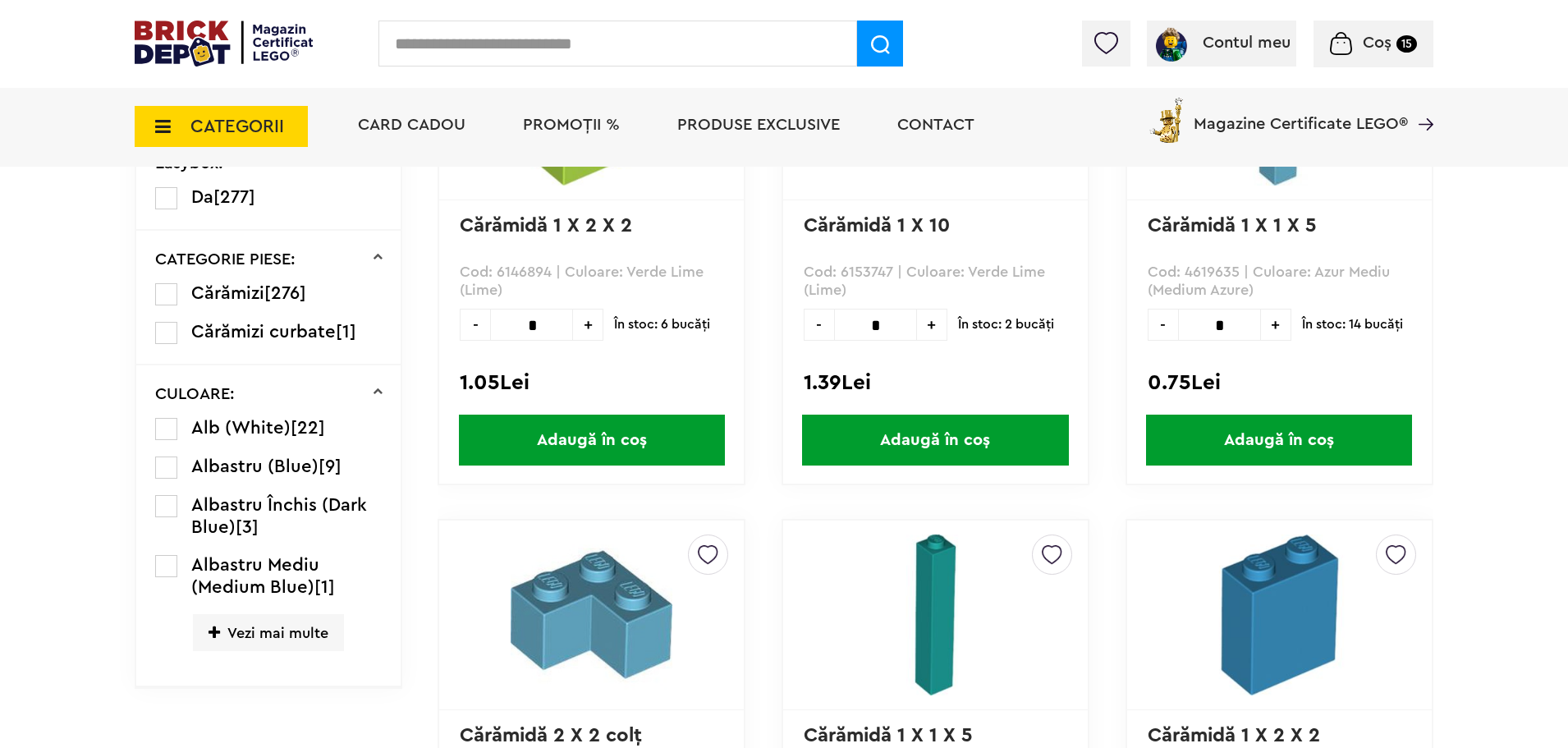
click at [167, 436] on label at bounding box center [167, 429] width 22 height 22
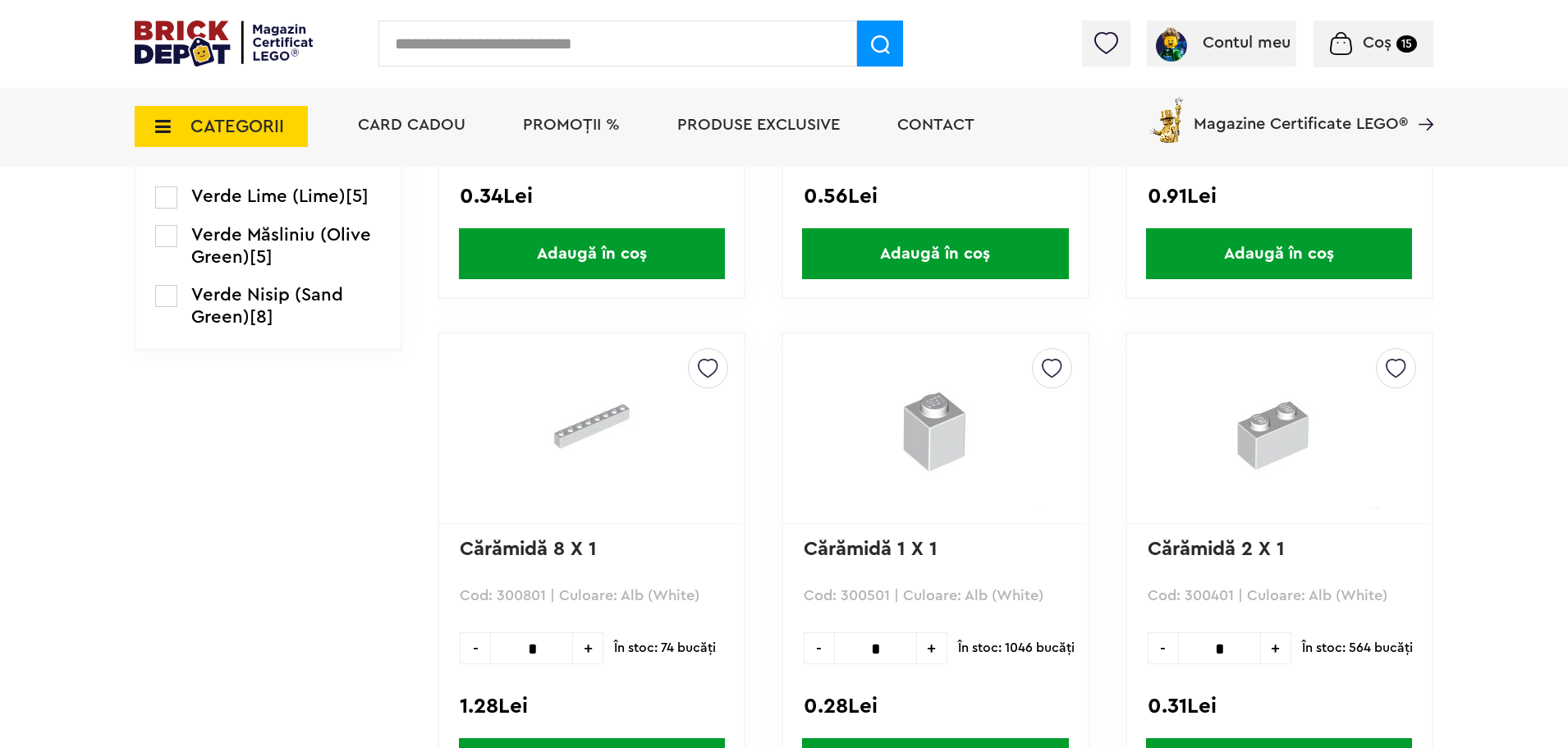
scroll to position [2802, 0]
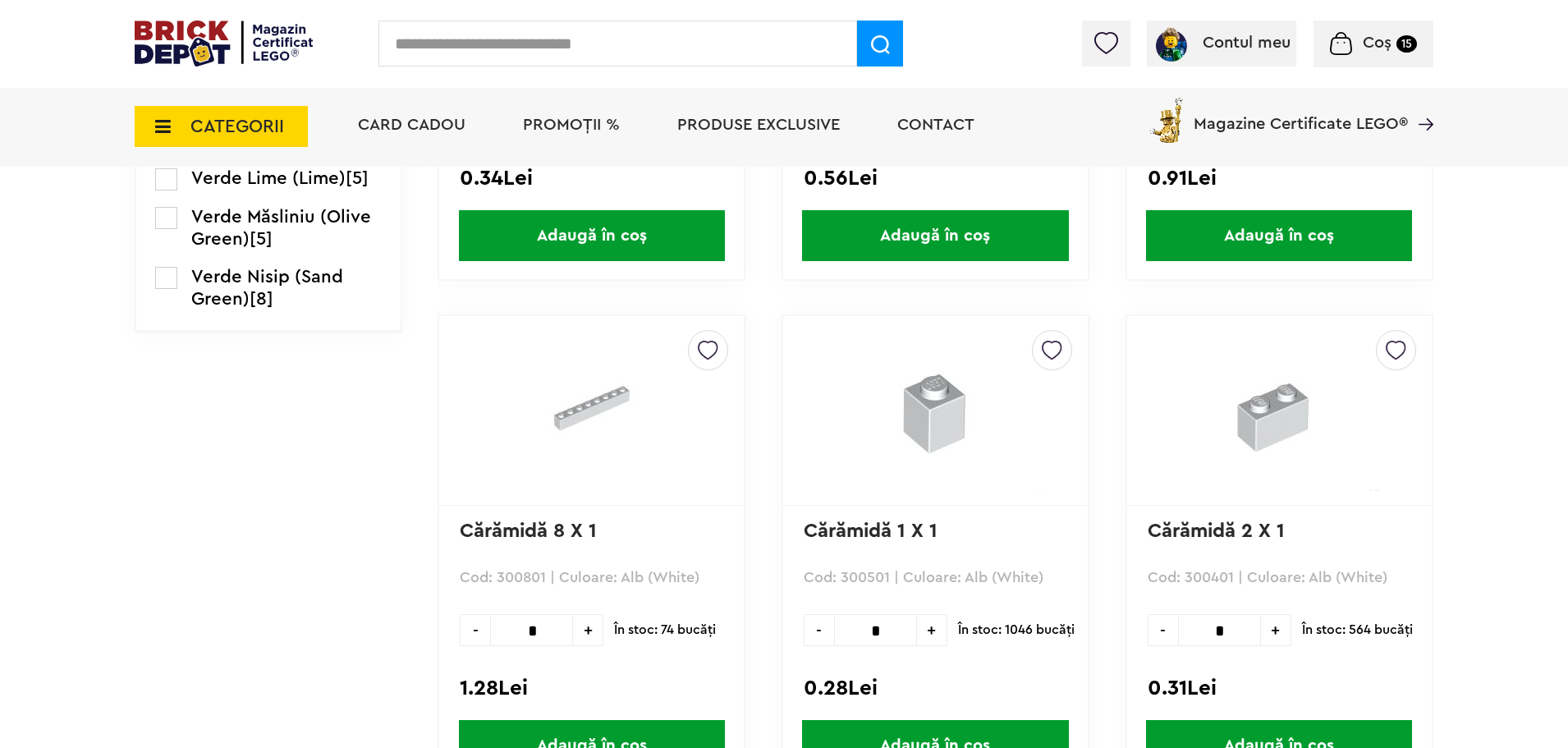
drag, startPoint x: 869, startPoint y: 627, endPoint x: 886, endPoint y: 627, distance: 17.0
click at [886, 627] on input "*" at bounding box center [875, 629] width 83 height 32
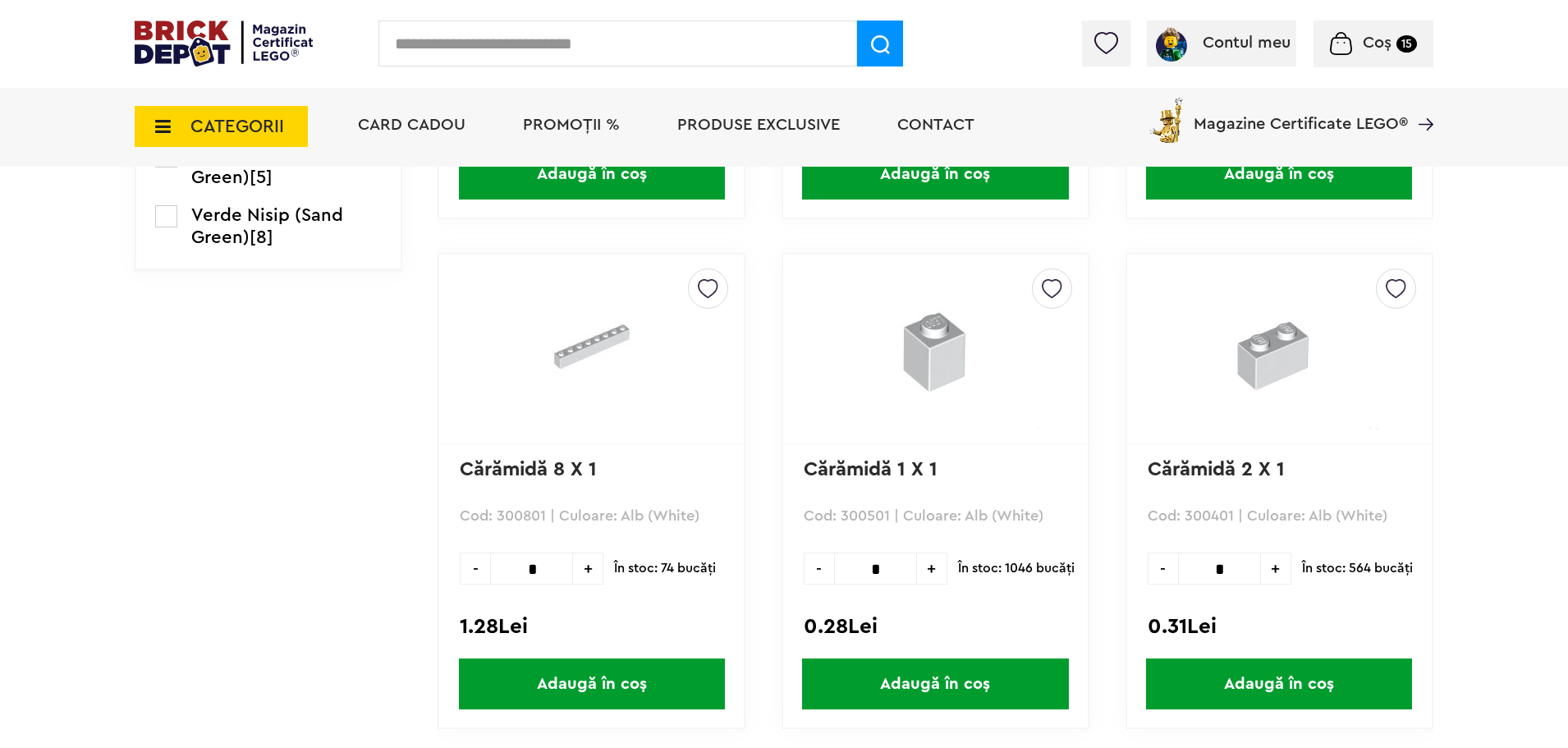
scroll to position [2965, 0]
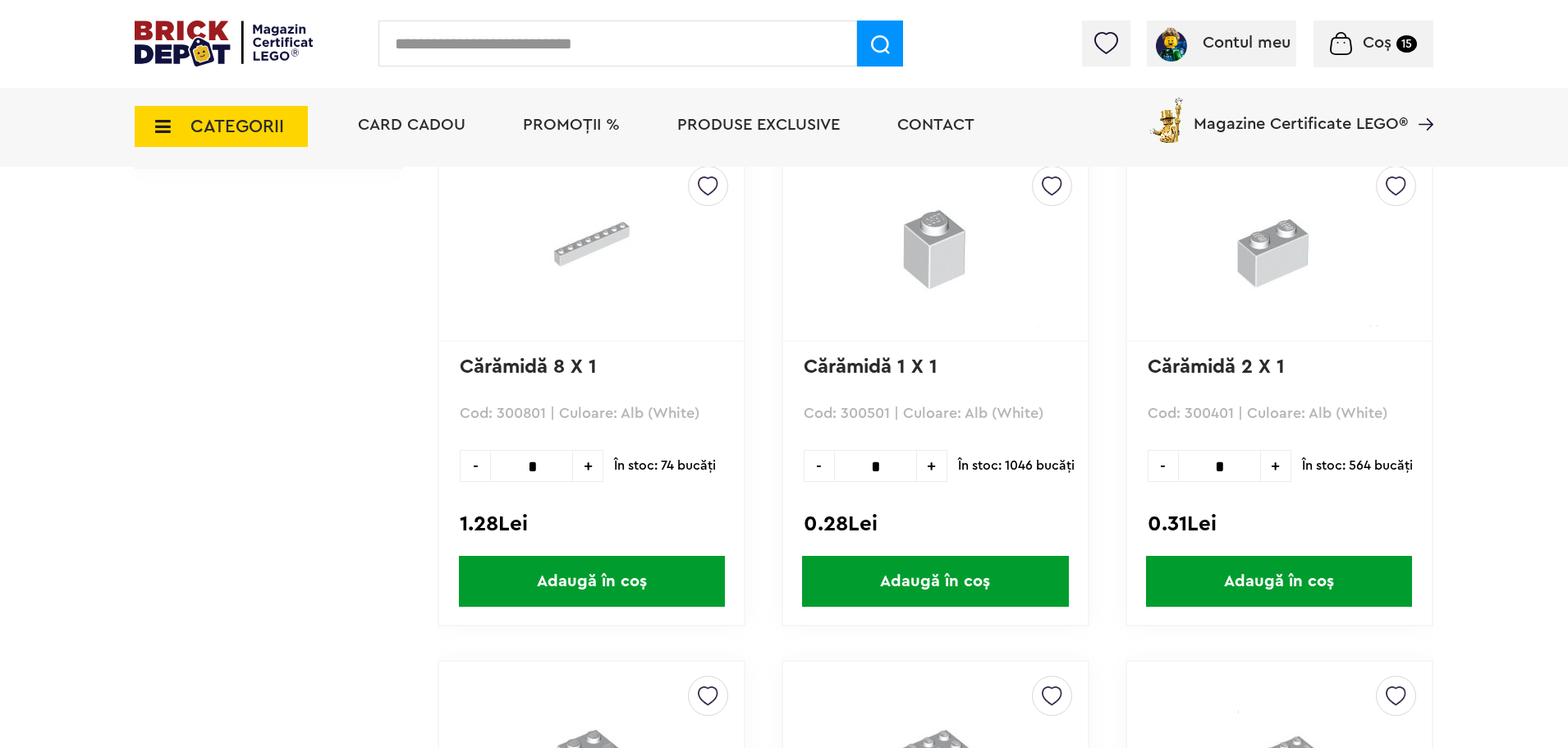
type input "*"
click at [985, 580] on span "Adaugă în coș" at bounding box center [935, 581] width 266 height 51
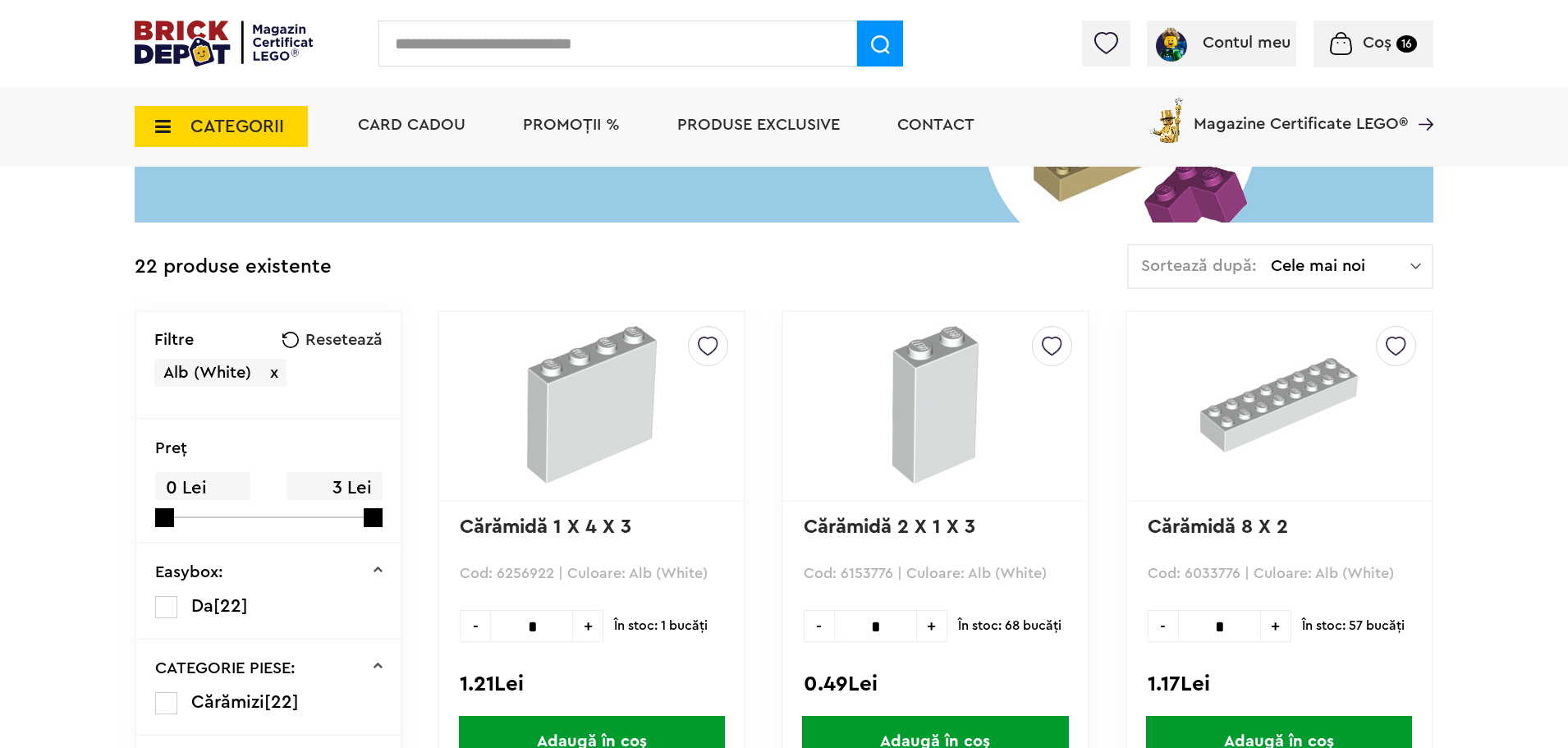
scroll to position [585, 0]
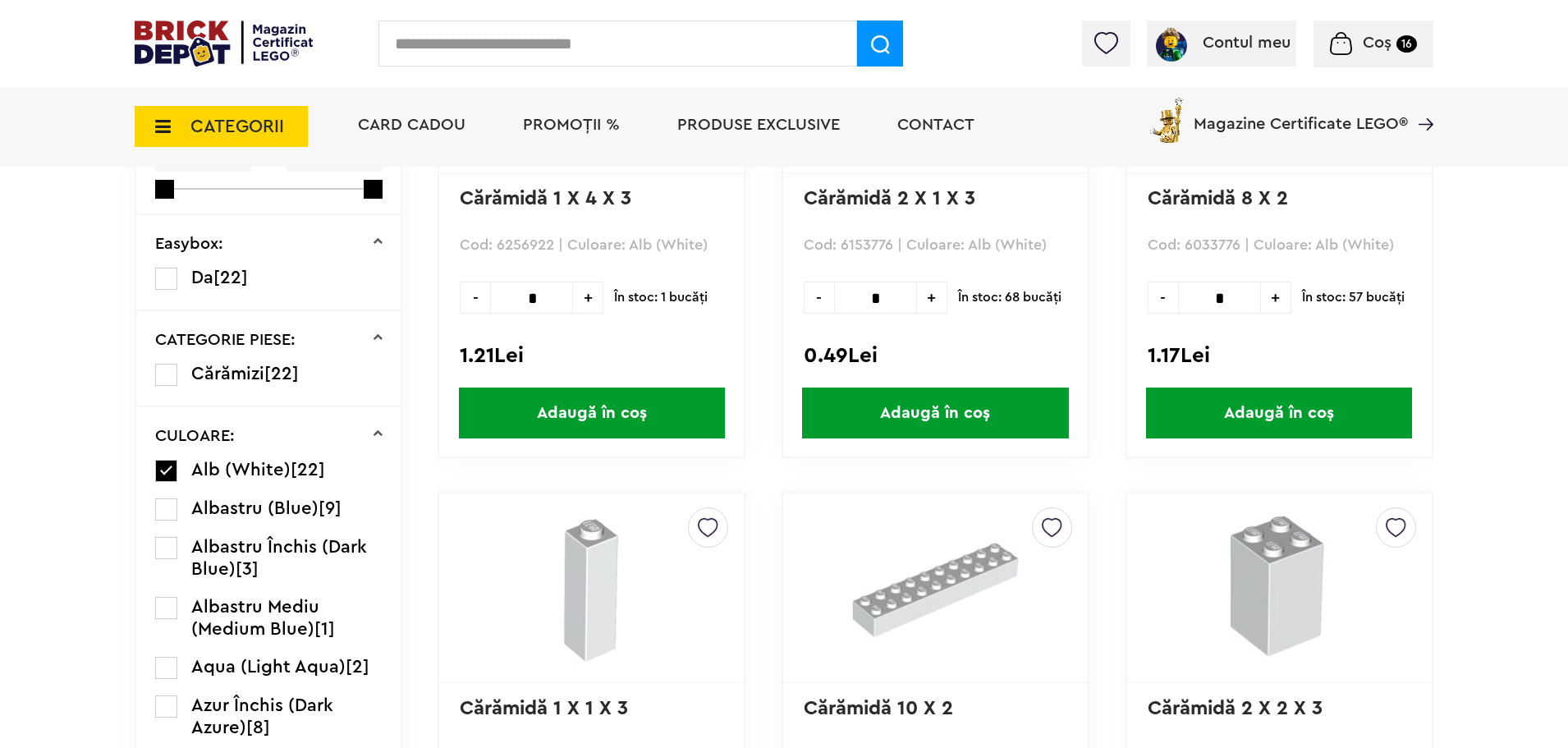
click at [167, 468] on label at bounding box center [167, 471] width 22 height 22
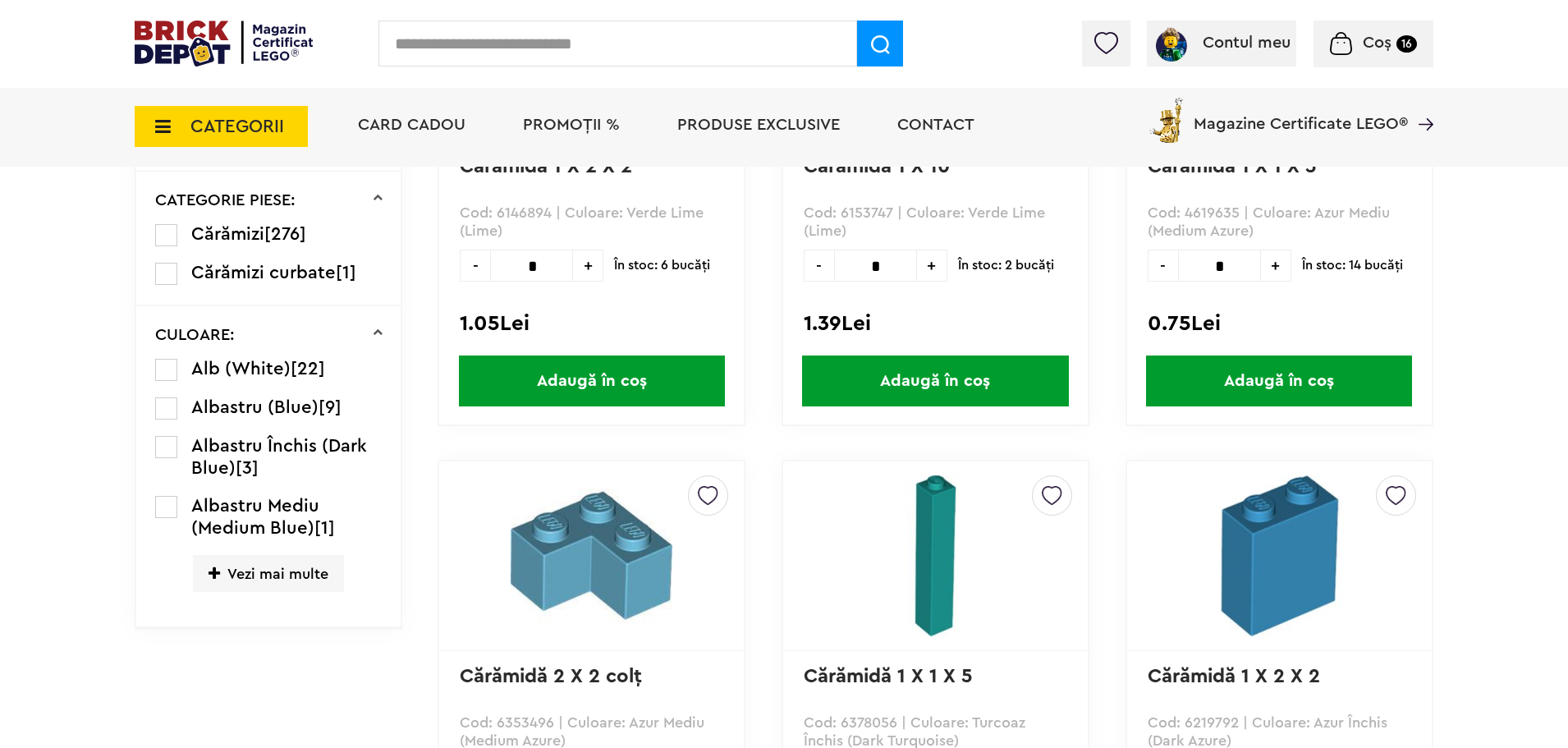
scroll to position [784, 0]
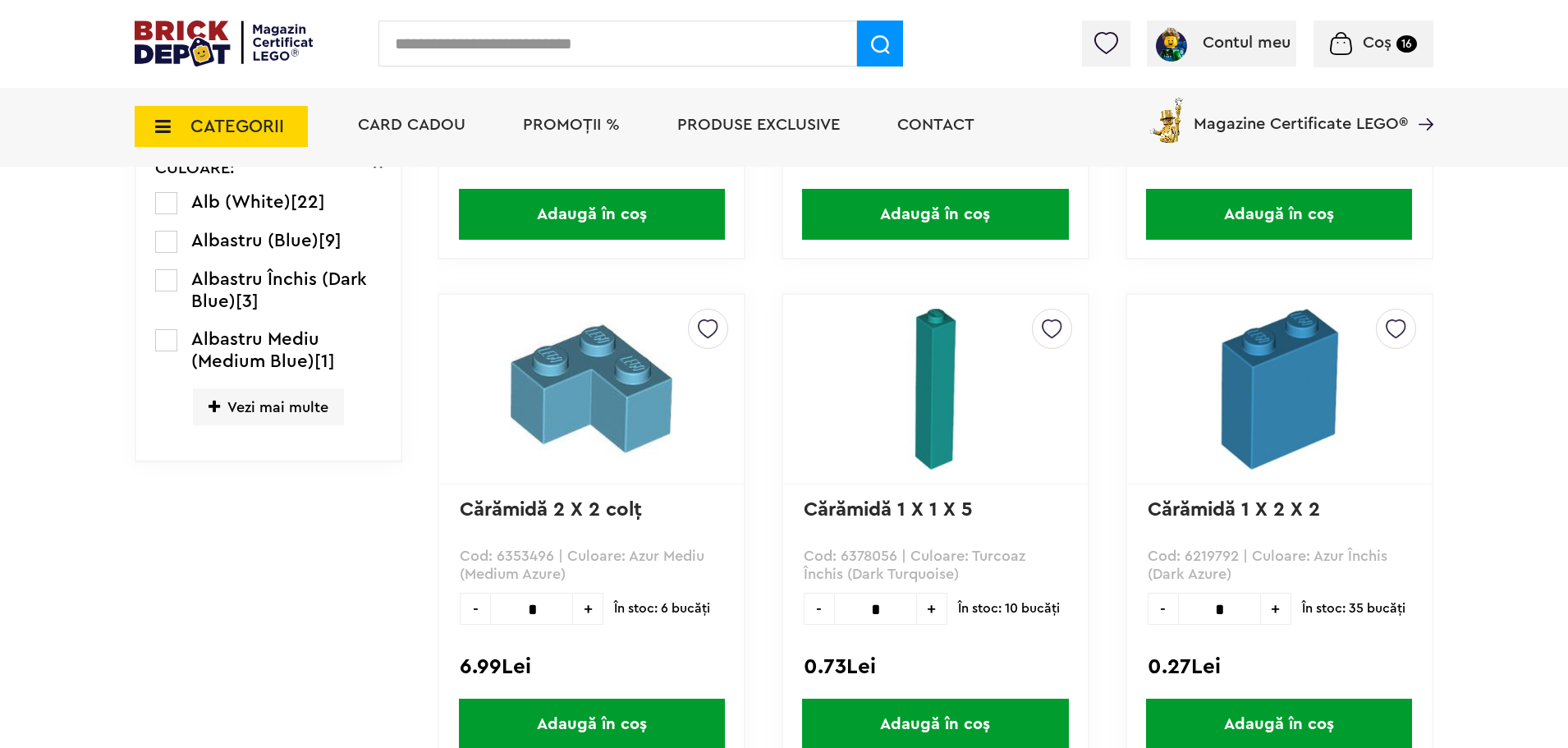
click at [271, 408] on span "Vezi mai multe" at bounding box center [269, 407] width 151 height 37
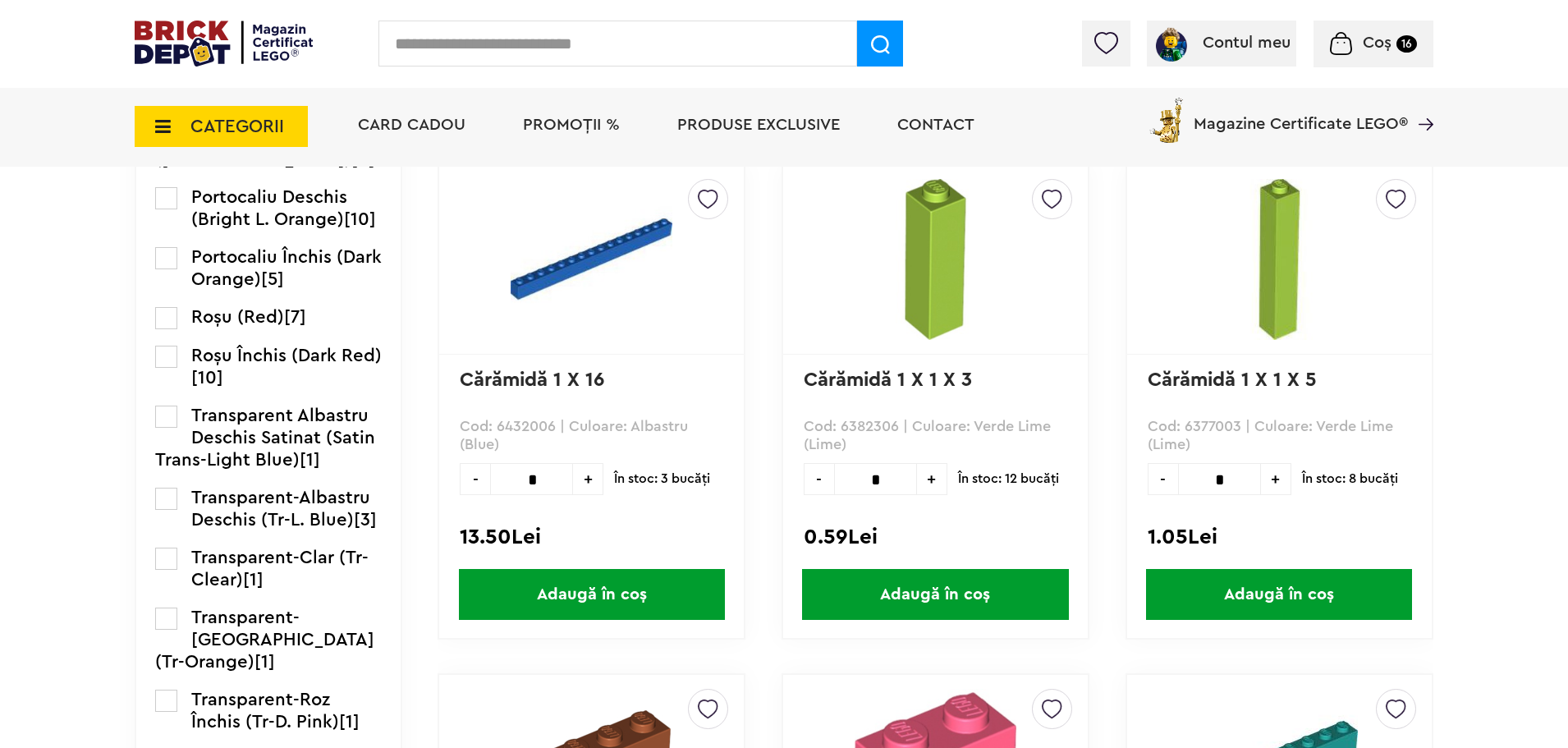
scroll to position [1769, 0]
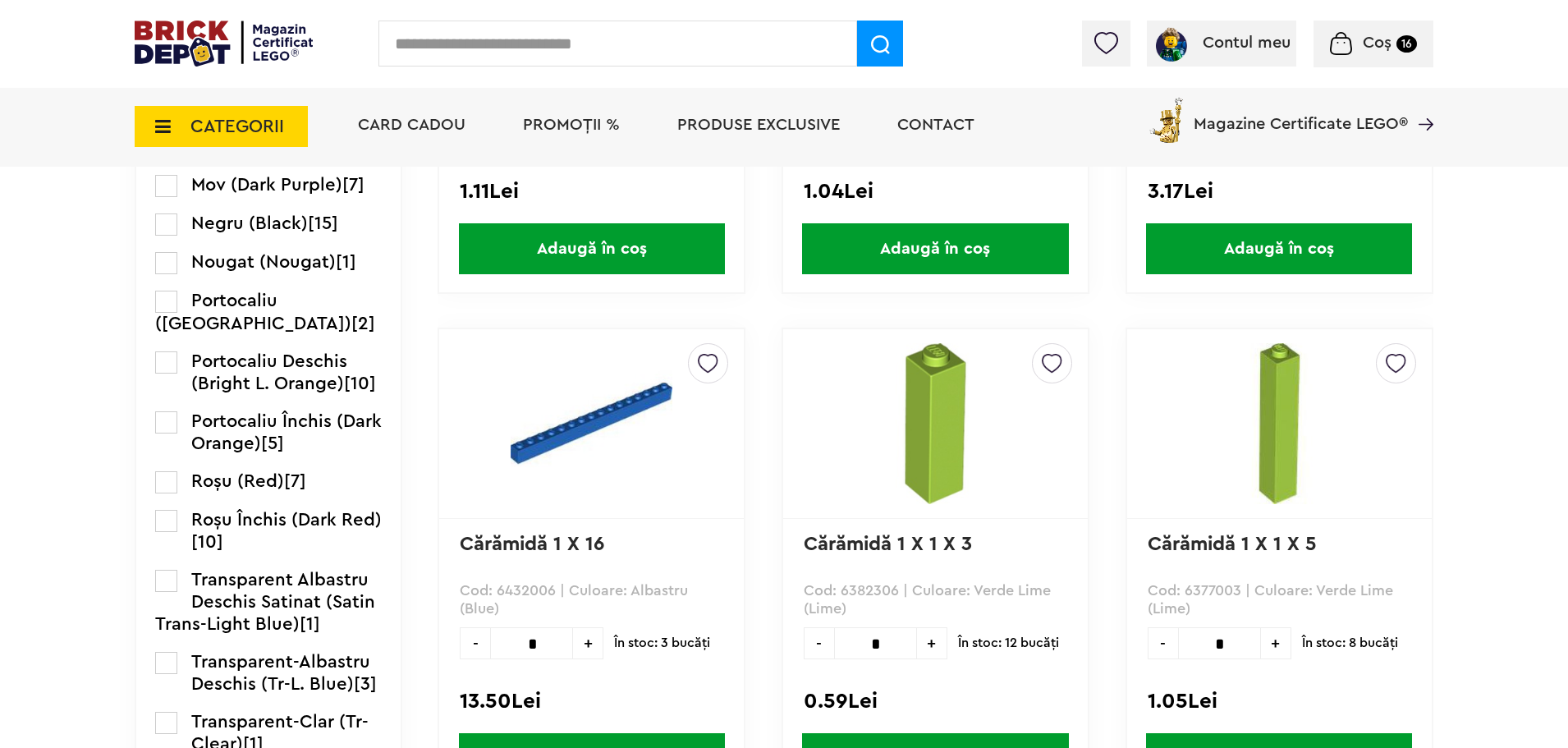
click at [168, 493] on label at bounding box center [167, 482] width 22 height 22
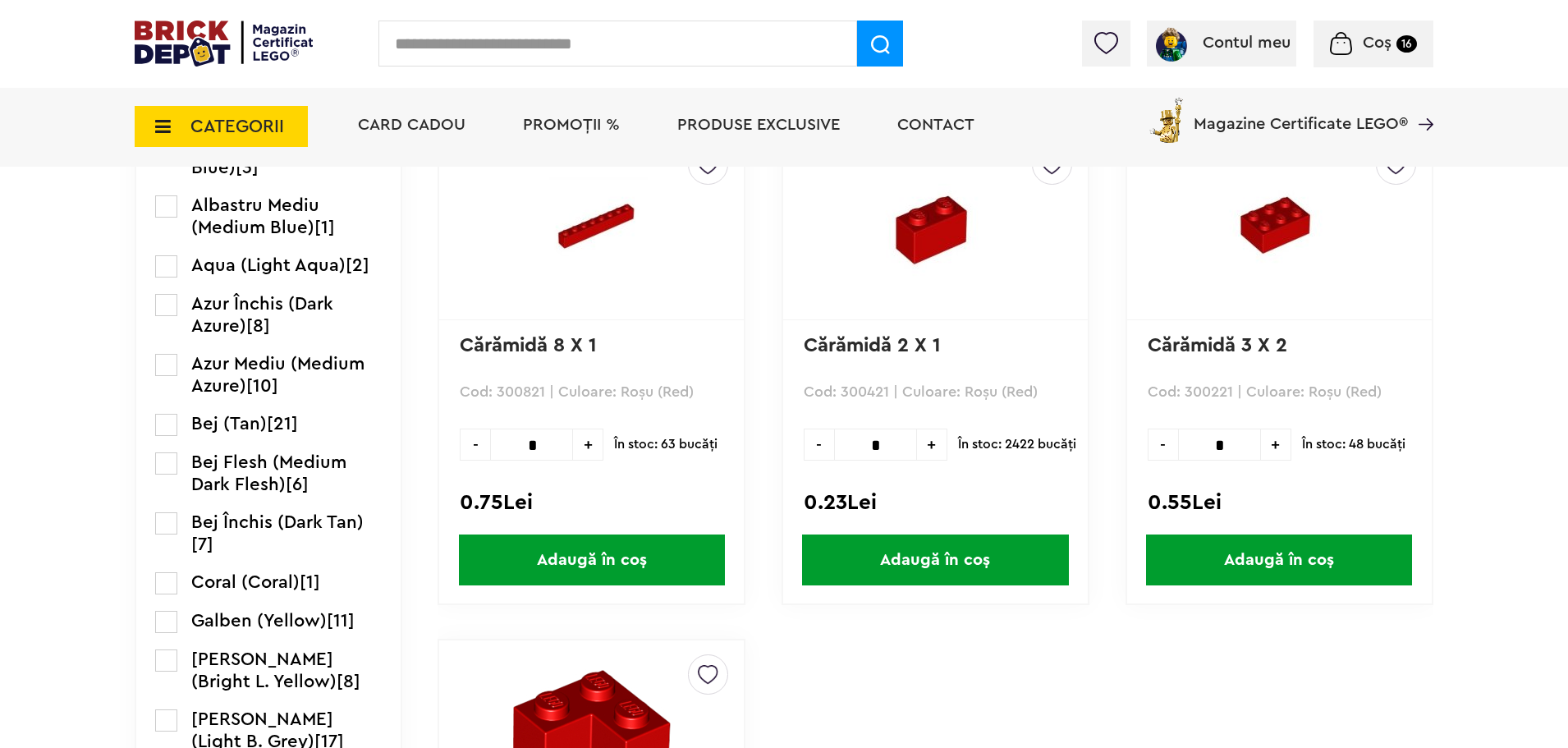
scroll to position [985, 0]
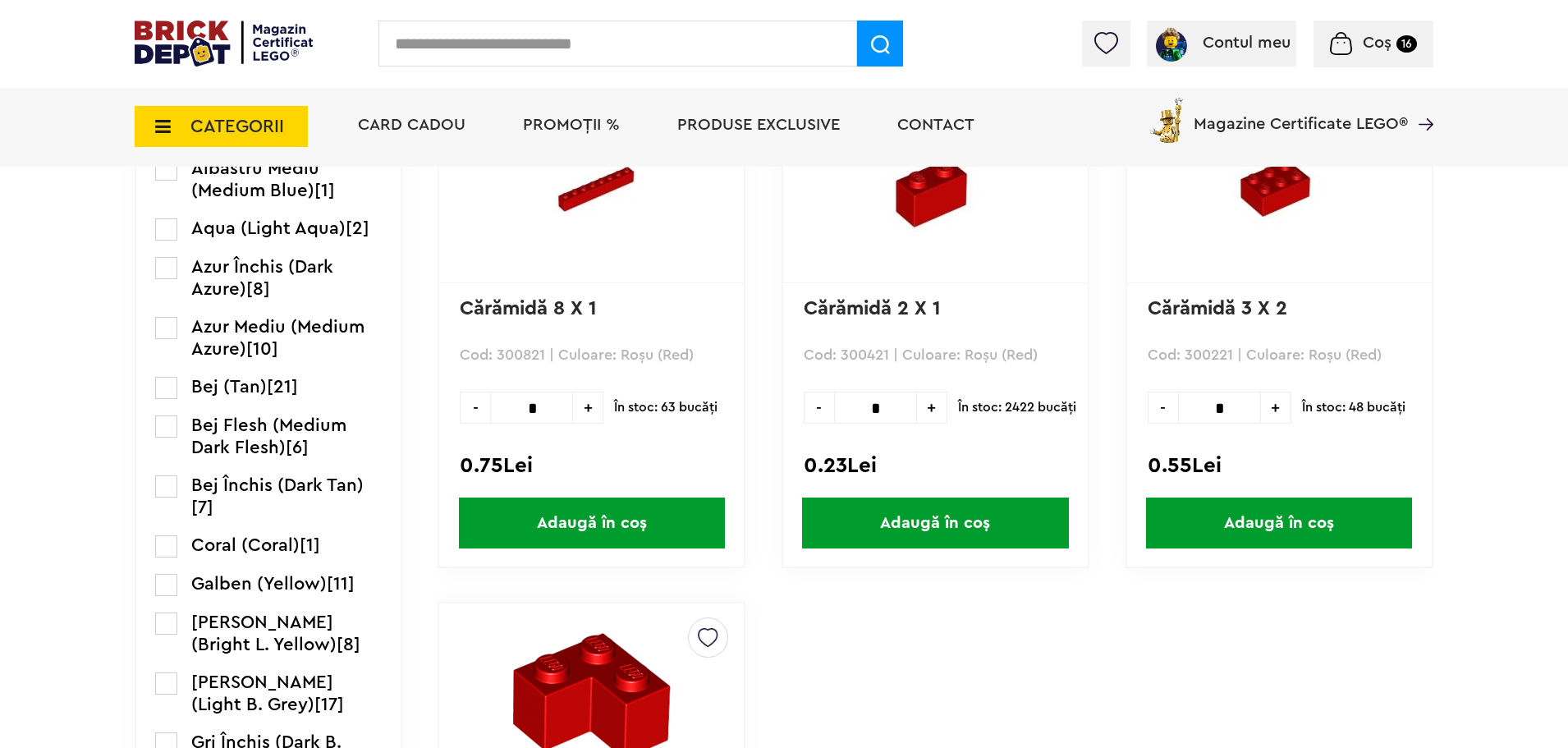
drag, startPoint x: 956, startPoint y: 529, endPoint x: 974, endPoint y: 535, distance: 19.0
click at [956, 529] on span "Adaugă în coș" at bounding box center [935, 523] width 266 height 51
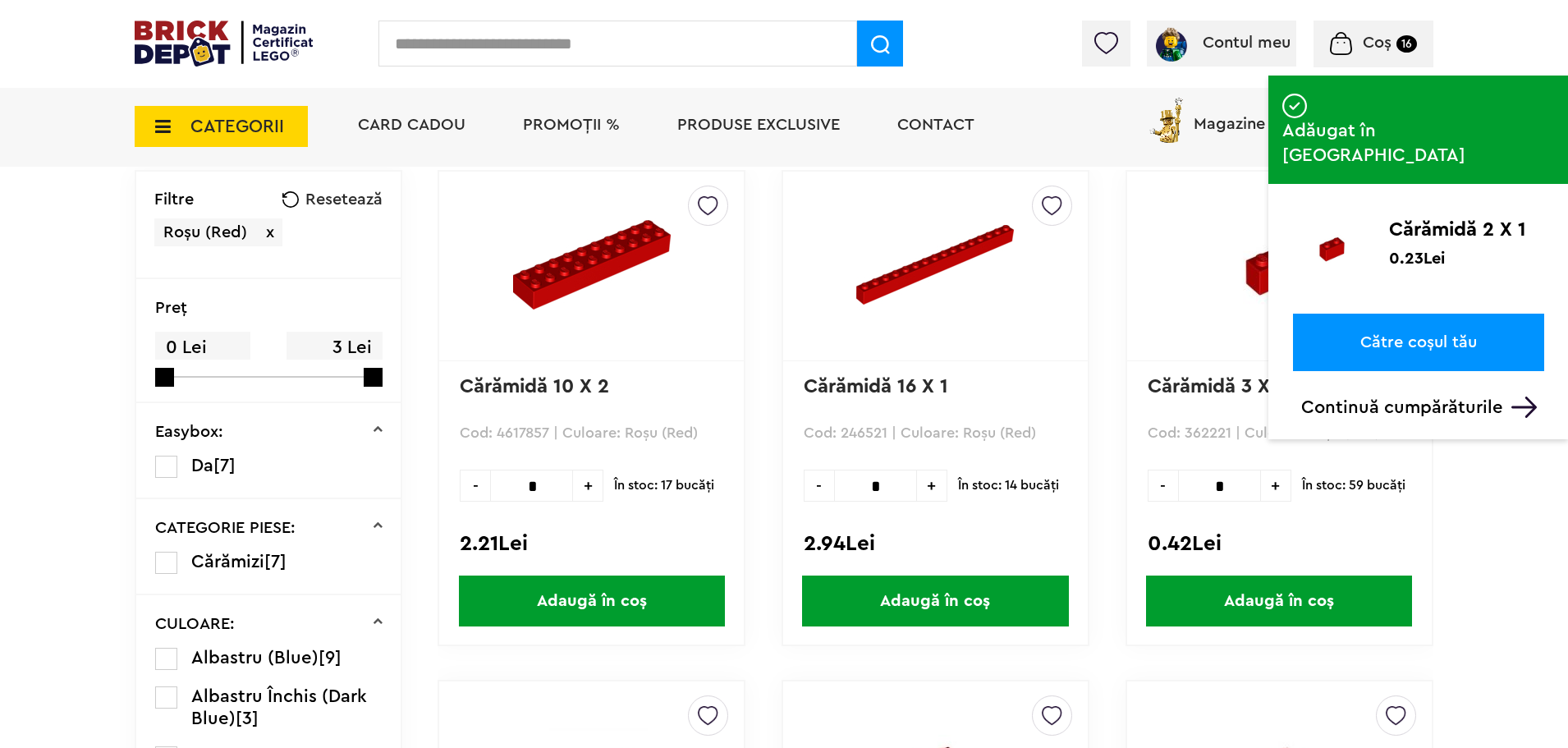
scroll to position [247, 0]
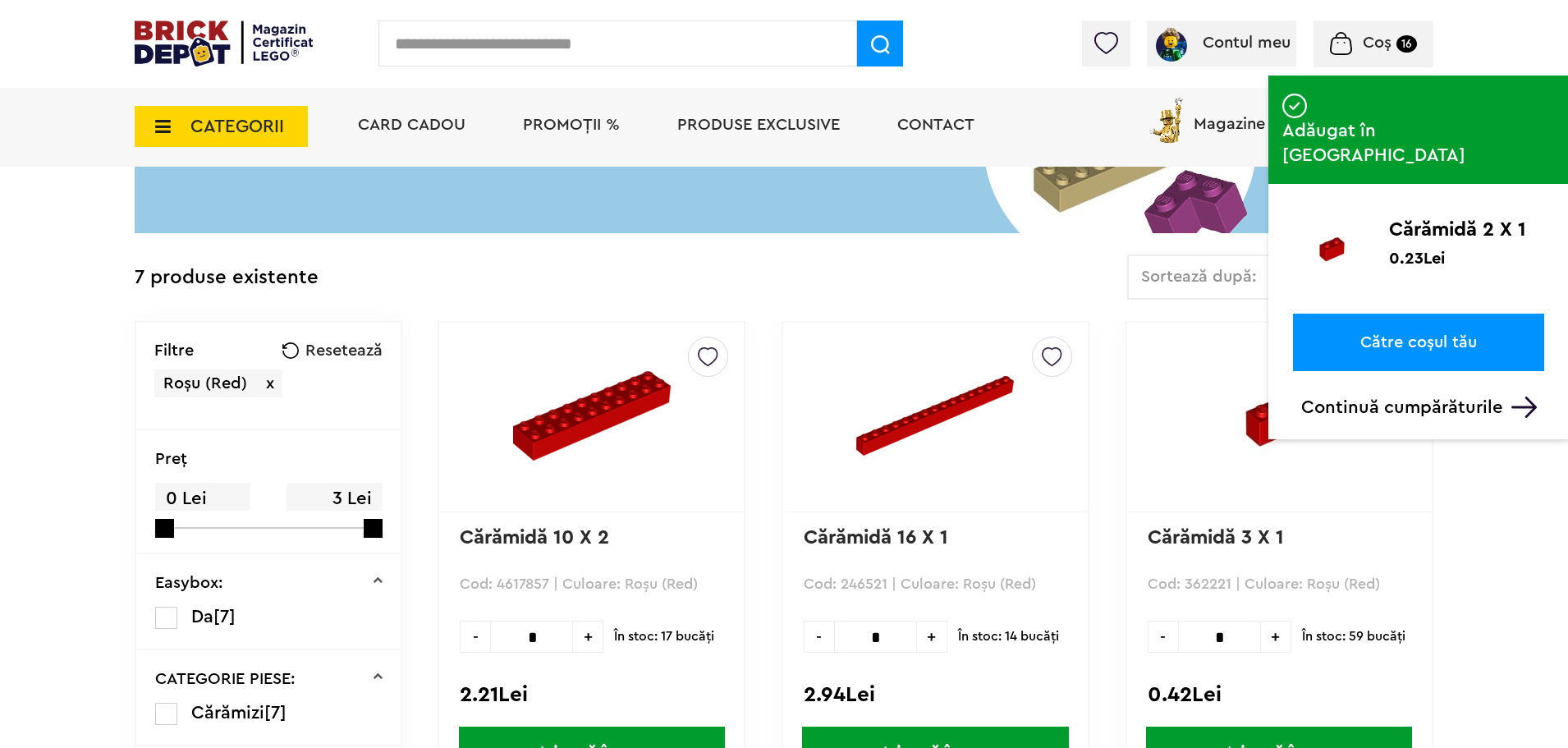
click at [156, 129] on icon at bounding box center [158, 127] width 26 height 18
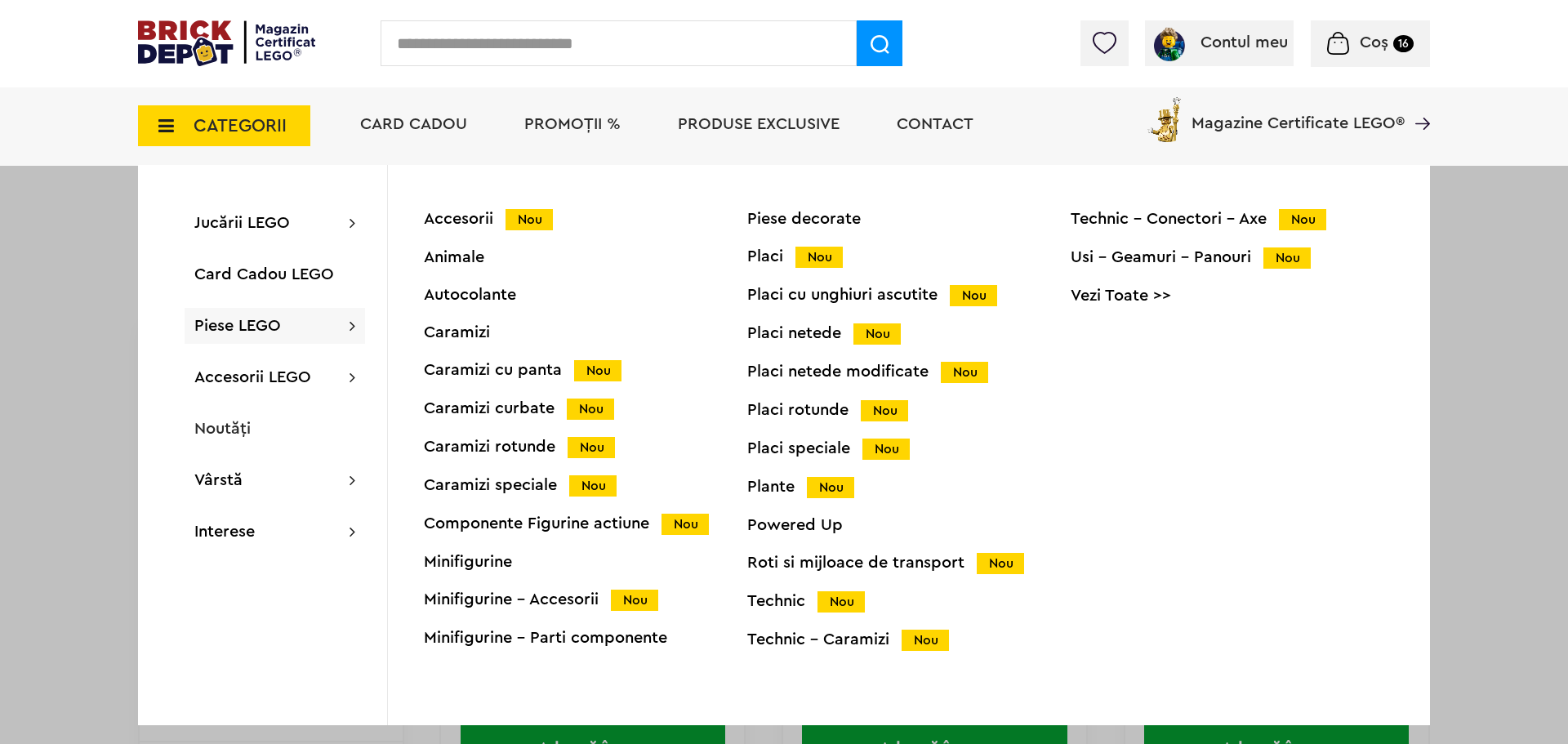
click at [524, 489] on div "Caramizi speciale Nou" at bounding box center [585, 485] width 323 height 17
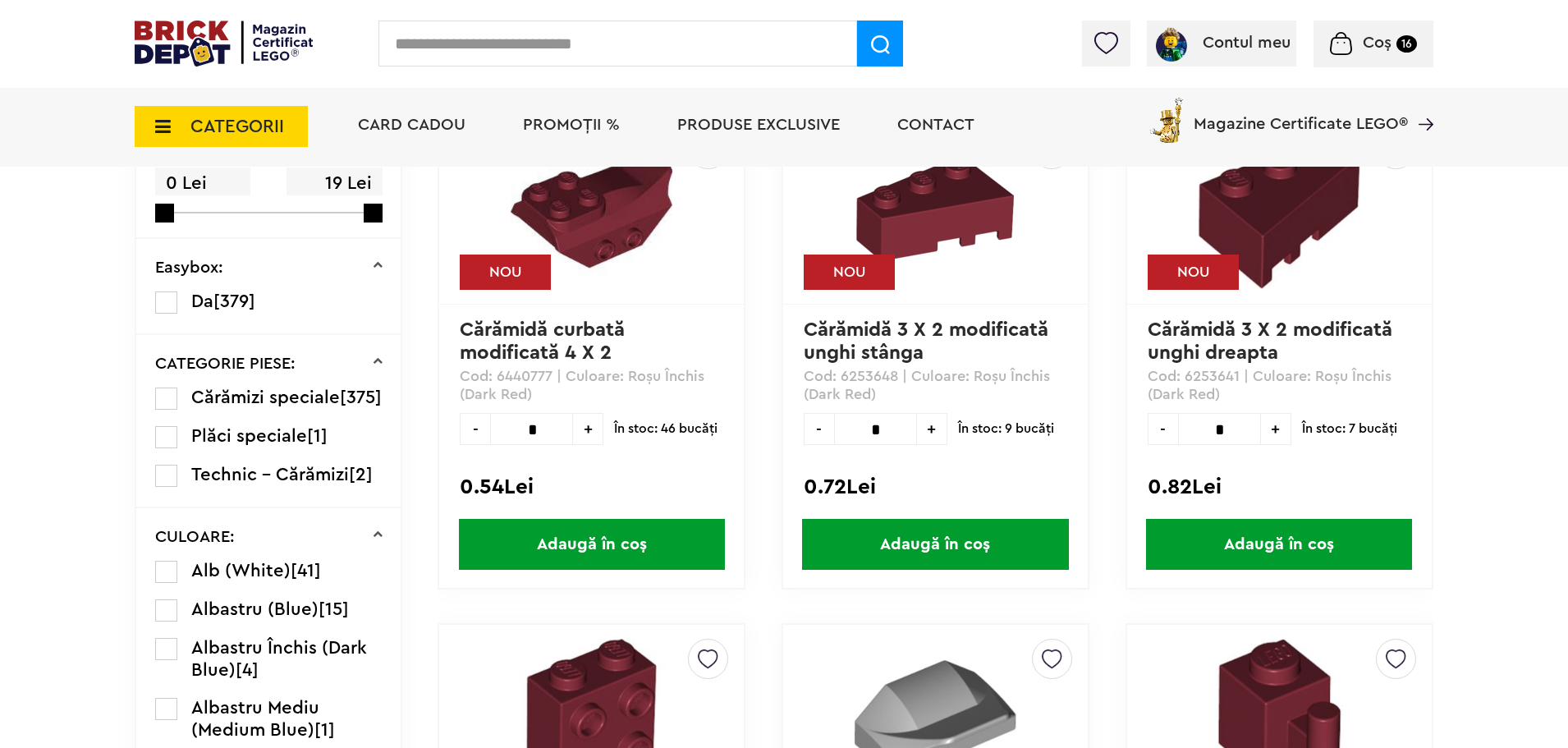
scroll to position [650, 0]
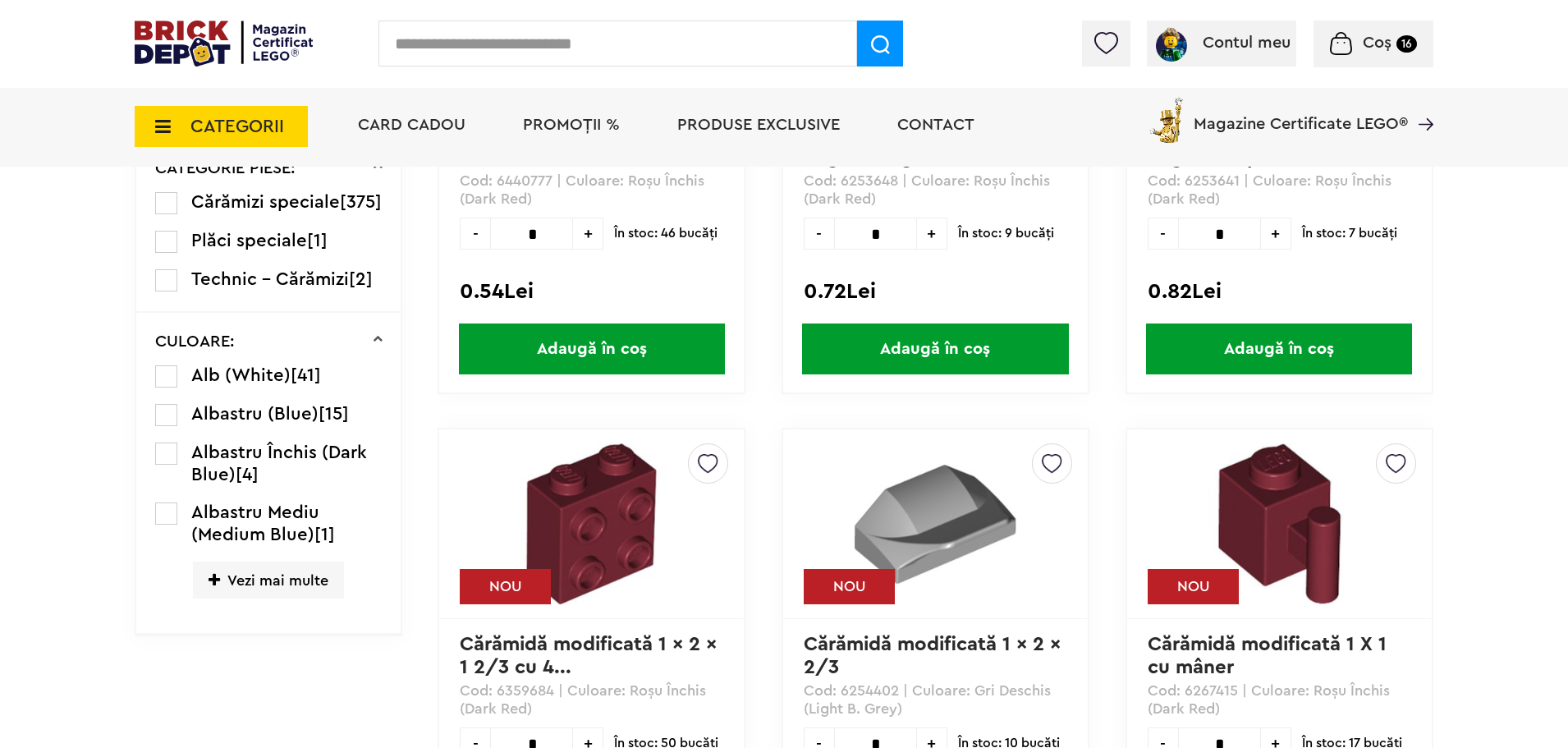
click at [271, 598] on span "Vezi mai multe" at bounding box center [269, 580] width 151 height 37
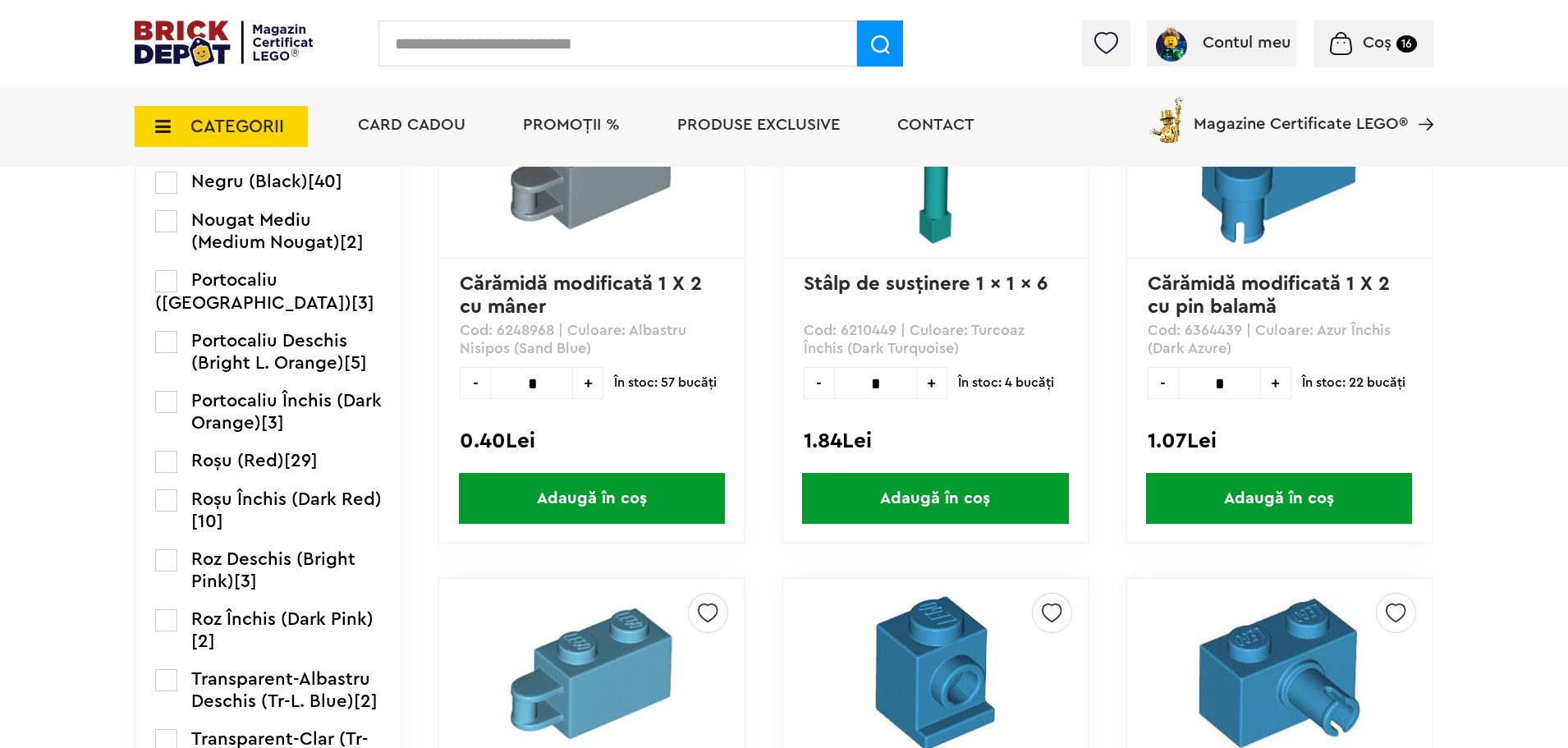
scroll to position [2044, 0]
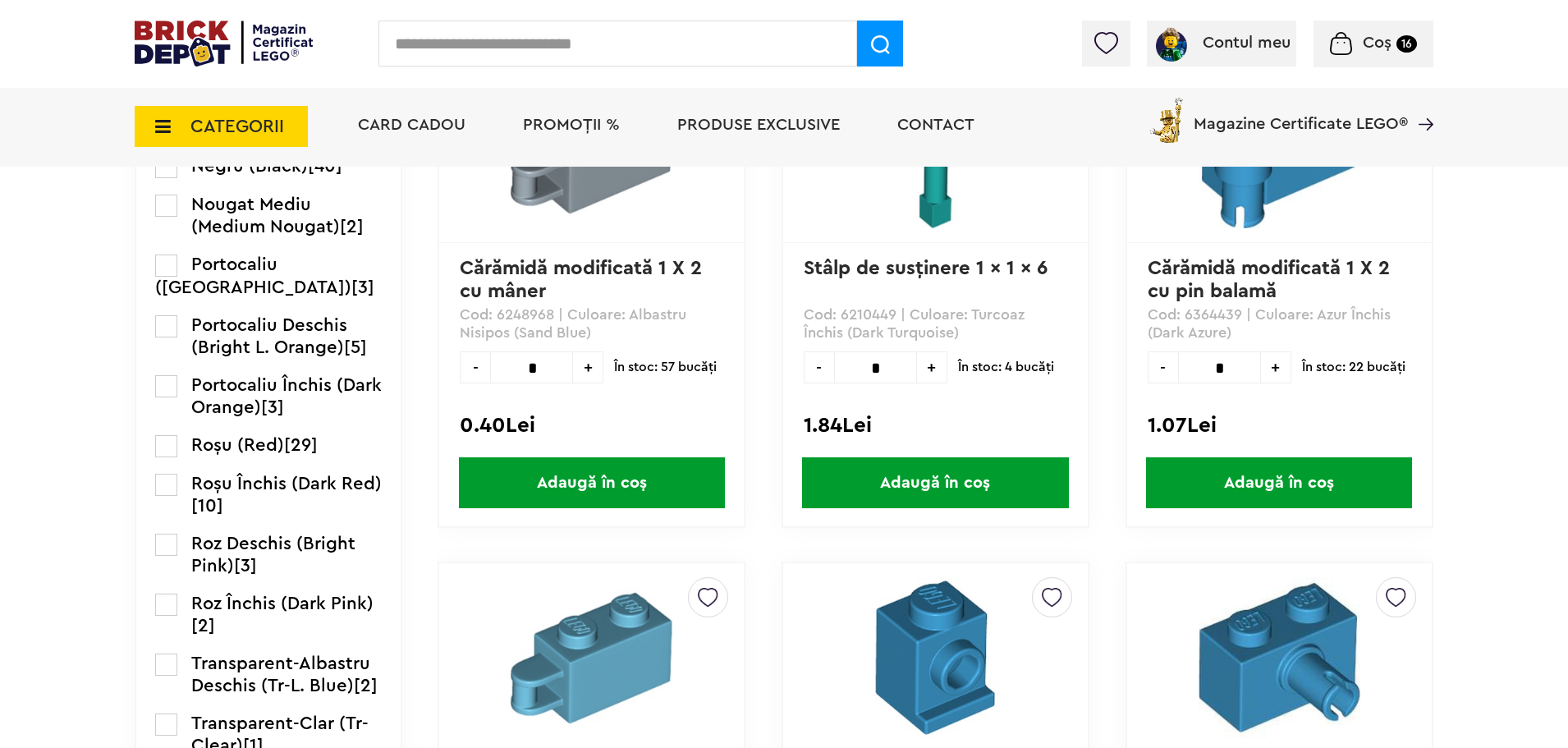
click at [171, 457] on label at bounding box center [167, 446] width 22 height 22
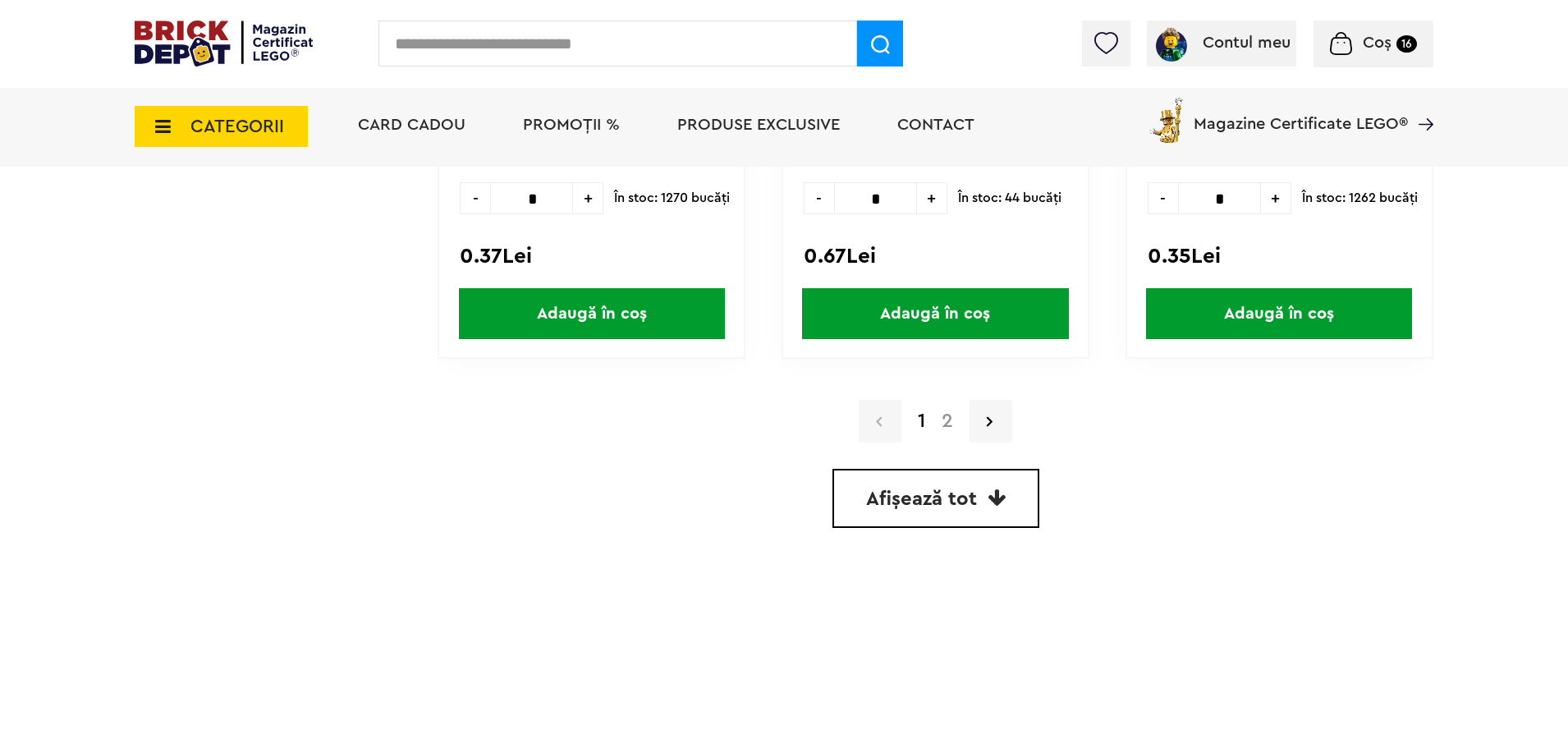
scroll to position [4720, 0]
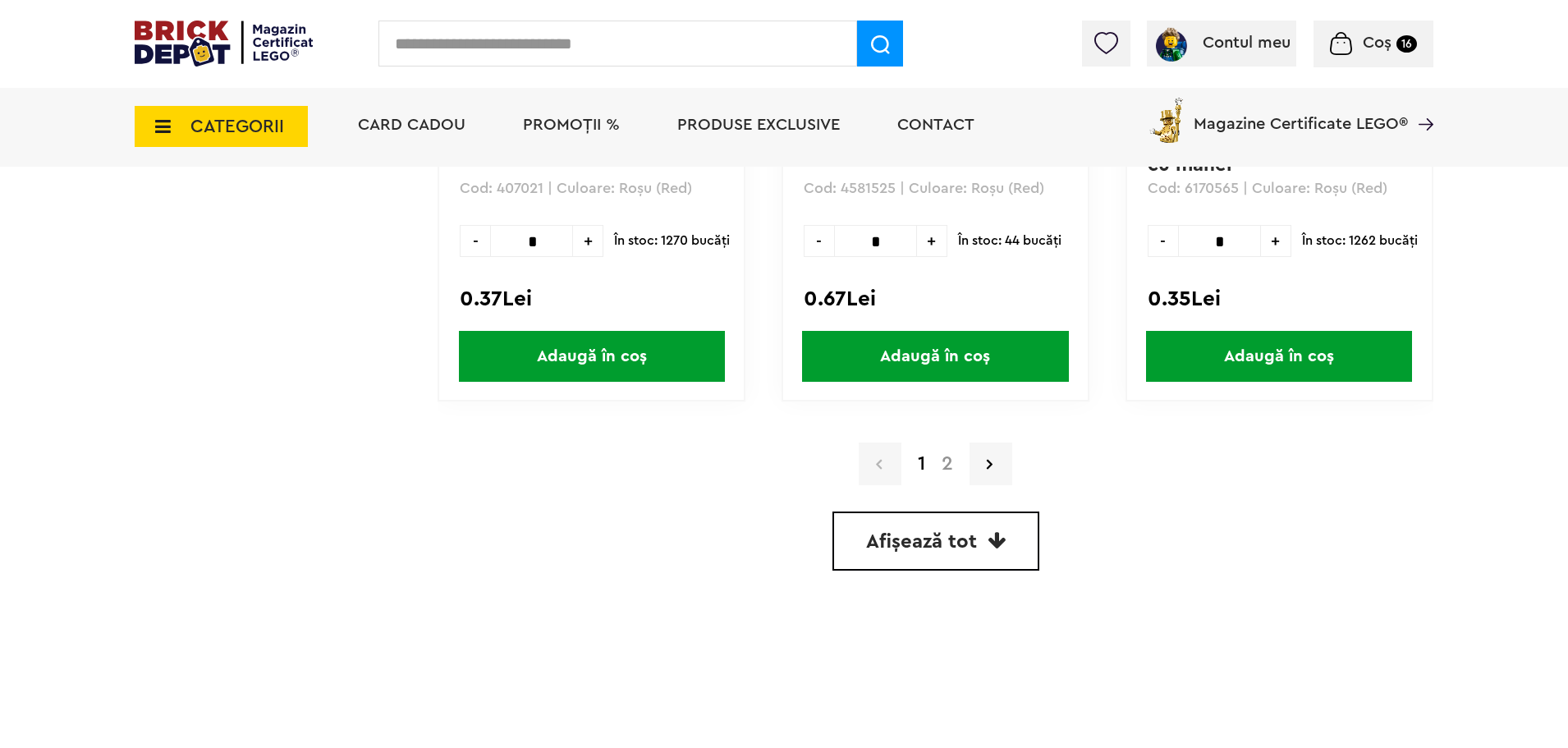
click at [950, 459] on a=Ro%C5%9Fu%20%28Red%29&order=1&page=2"] "2" at bounding box center [947, 463] width 28 height 19
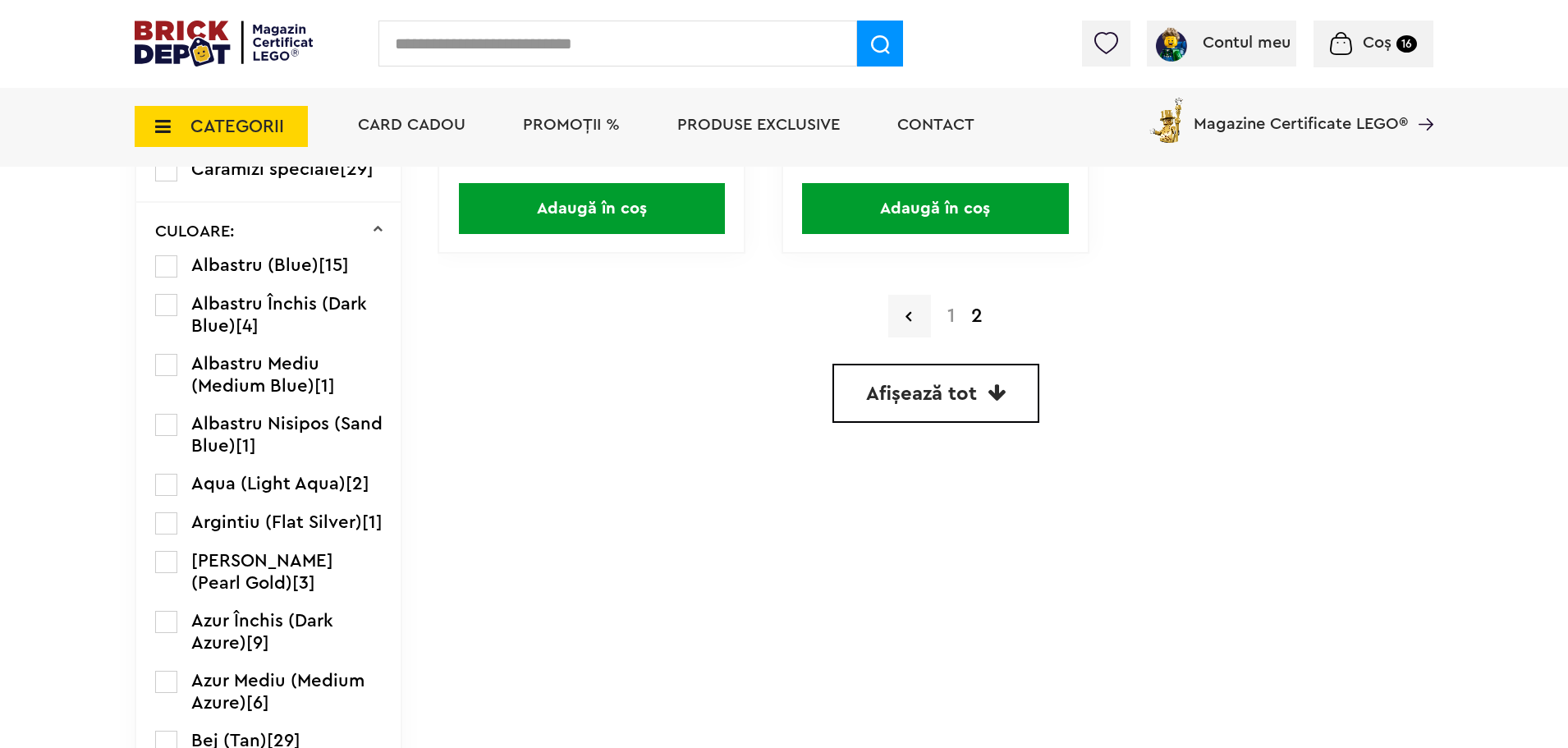
scroll to position [821, 0]
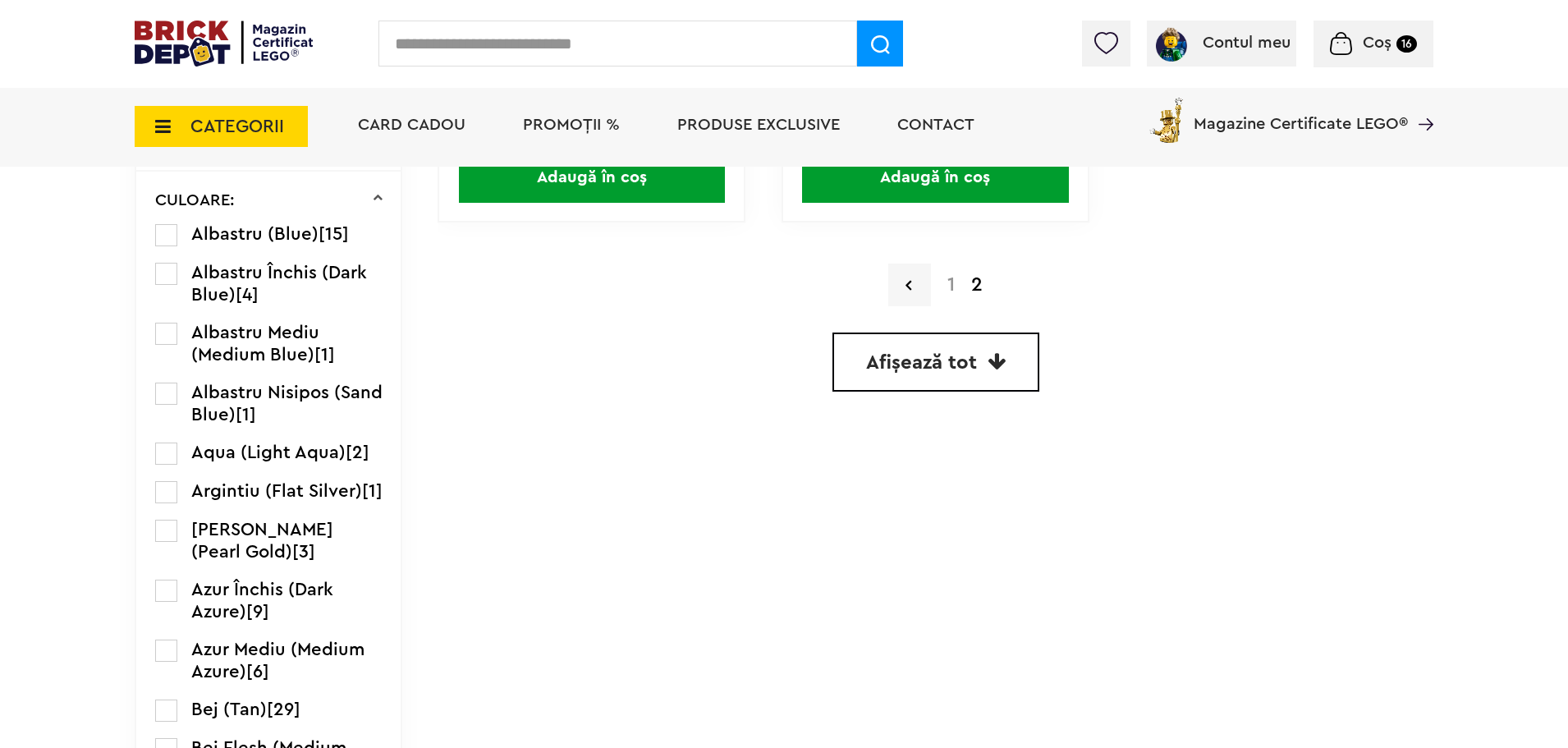
click at [952, 288] on a=Ro%C5%9Fu%20%28Red%29&order=1&page=1"] "1" at bounding box center [951, 284] width 24 height 19
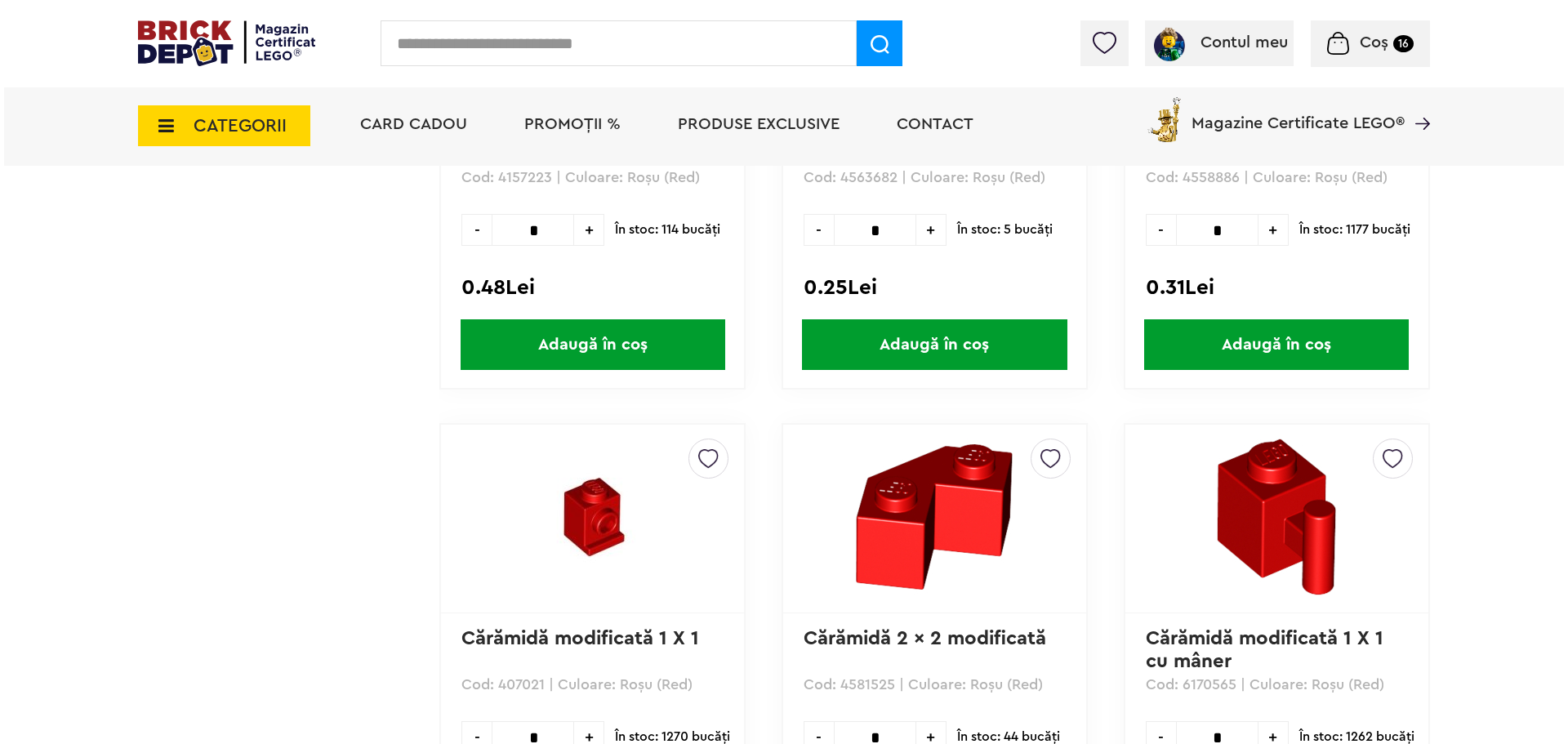
scroll to position [4189, 0]
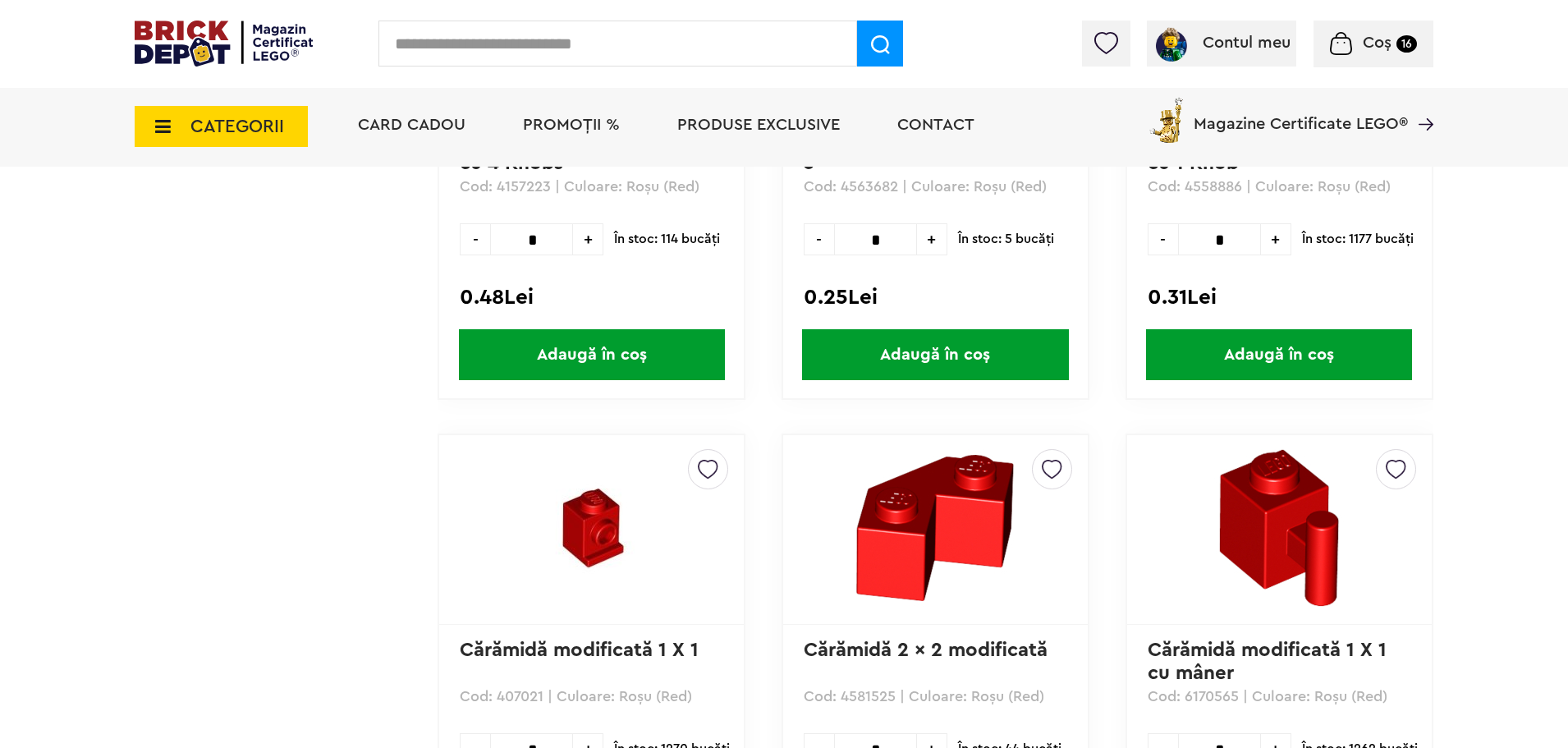
click at [528, 58] on input "text" at bounding box center [617, 43] width 478 height 46
type input "****"
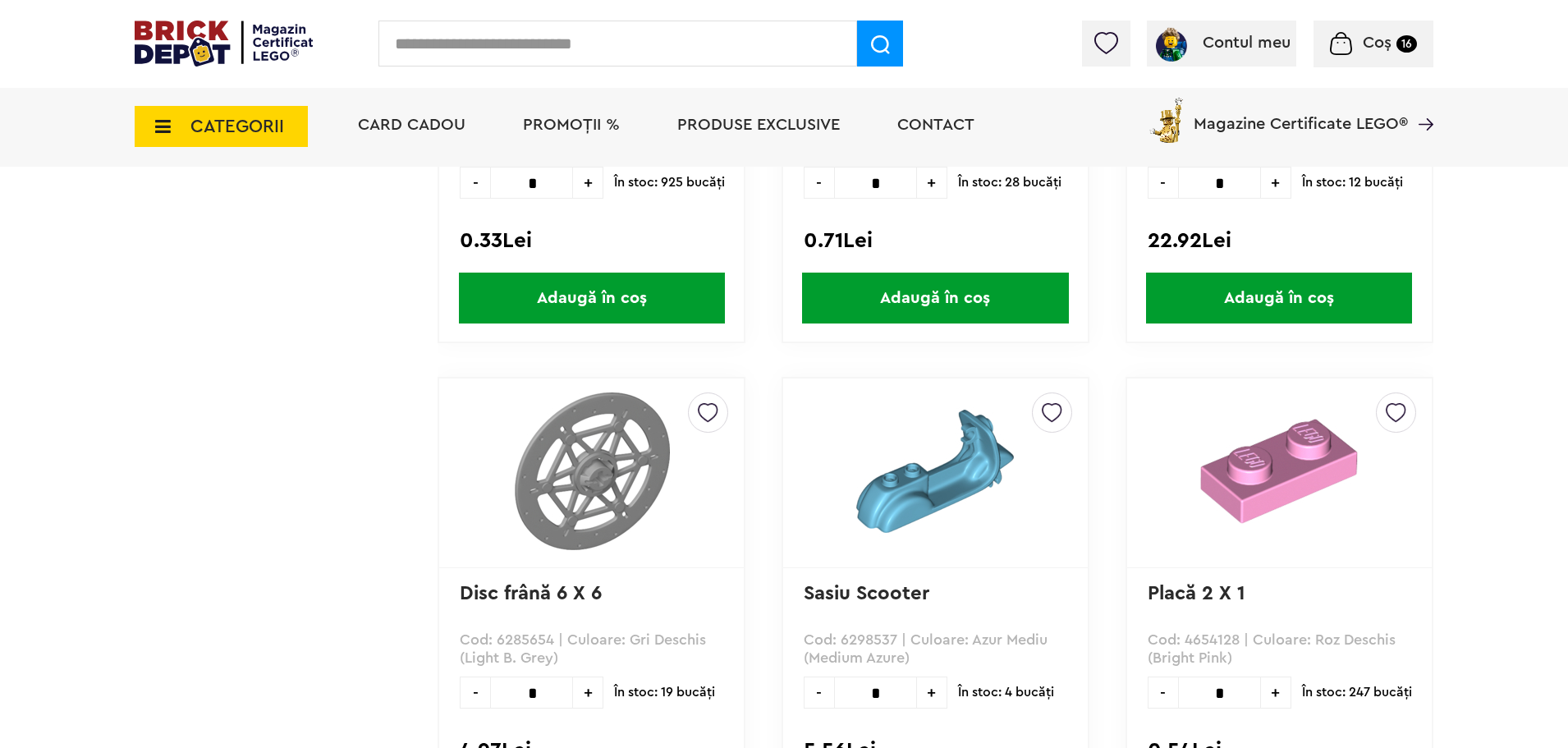
scroll to position [1257, 0]
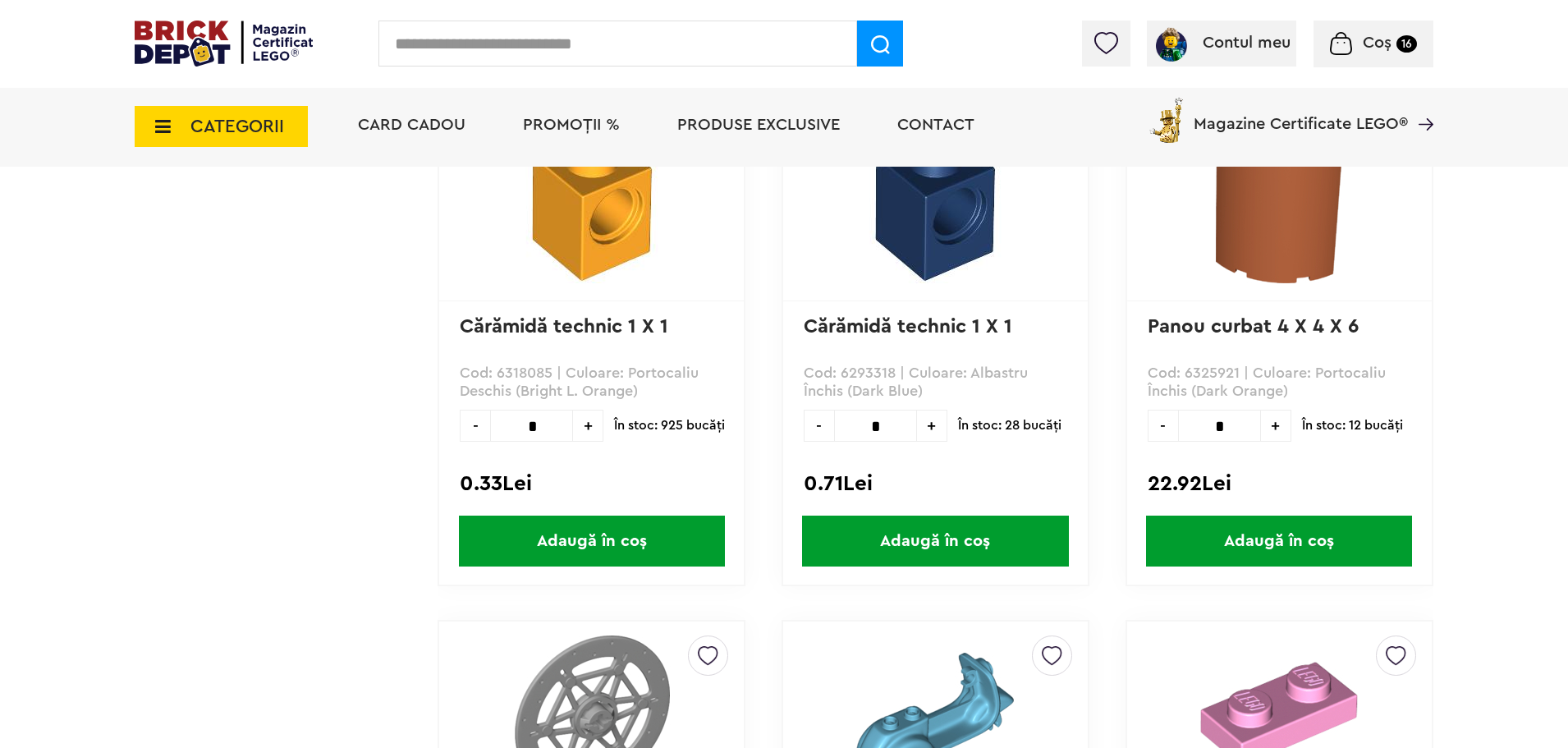
click at [919, 247] on img at bounding box center [934, 203] width 157 height 157
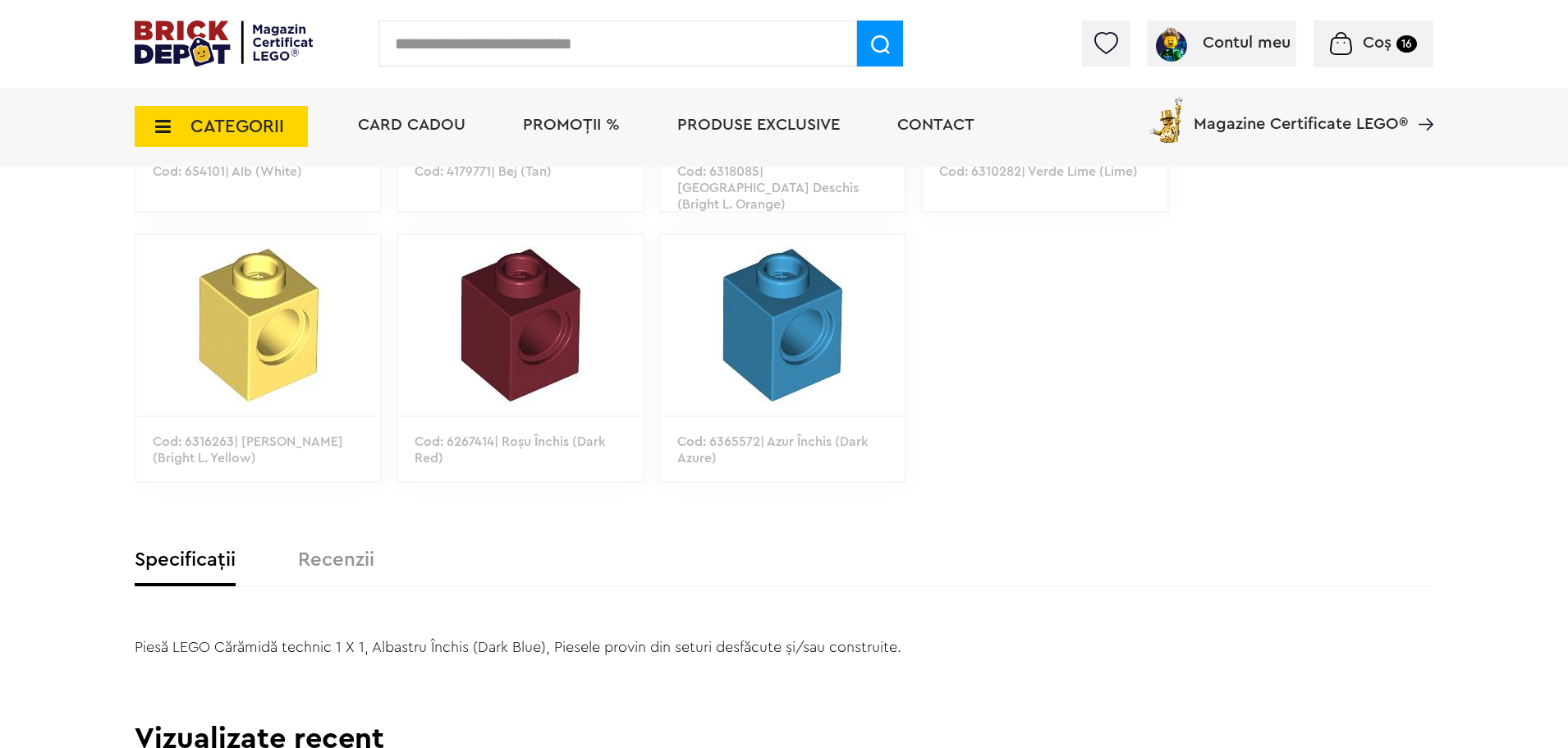
scroll to position [739, 0]
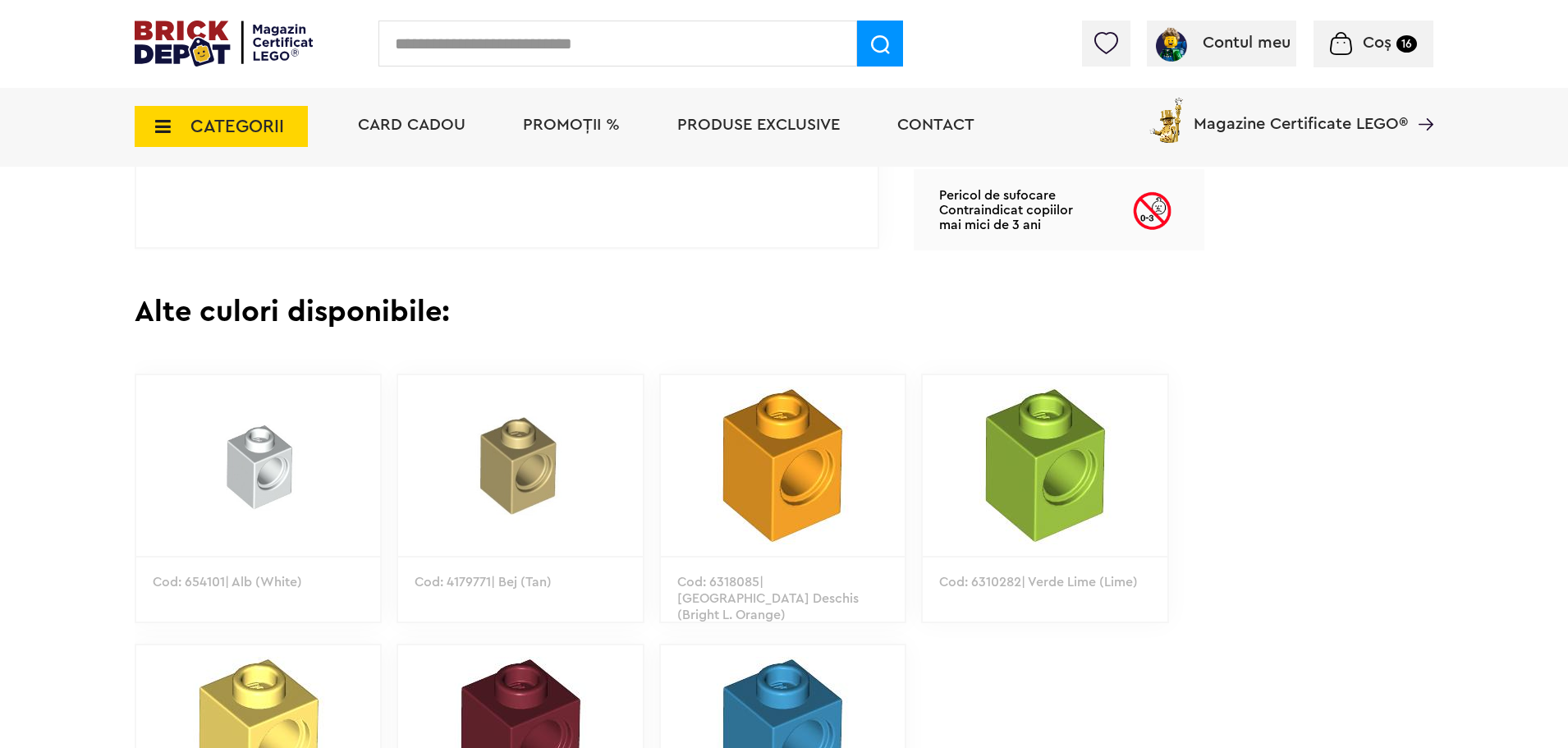
click at [166, 125] on icon at bounding box center [158, 127] width 26 height 18
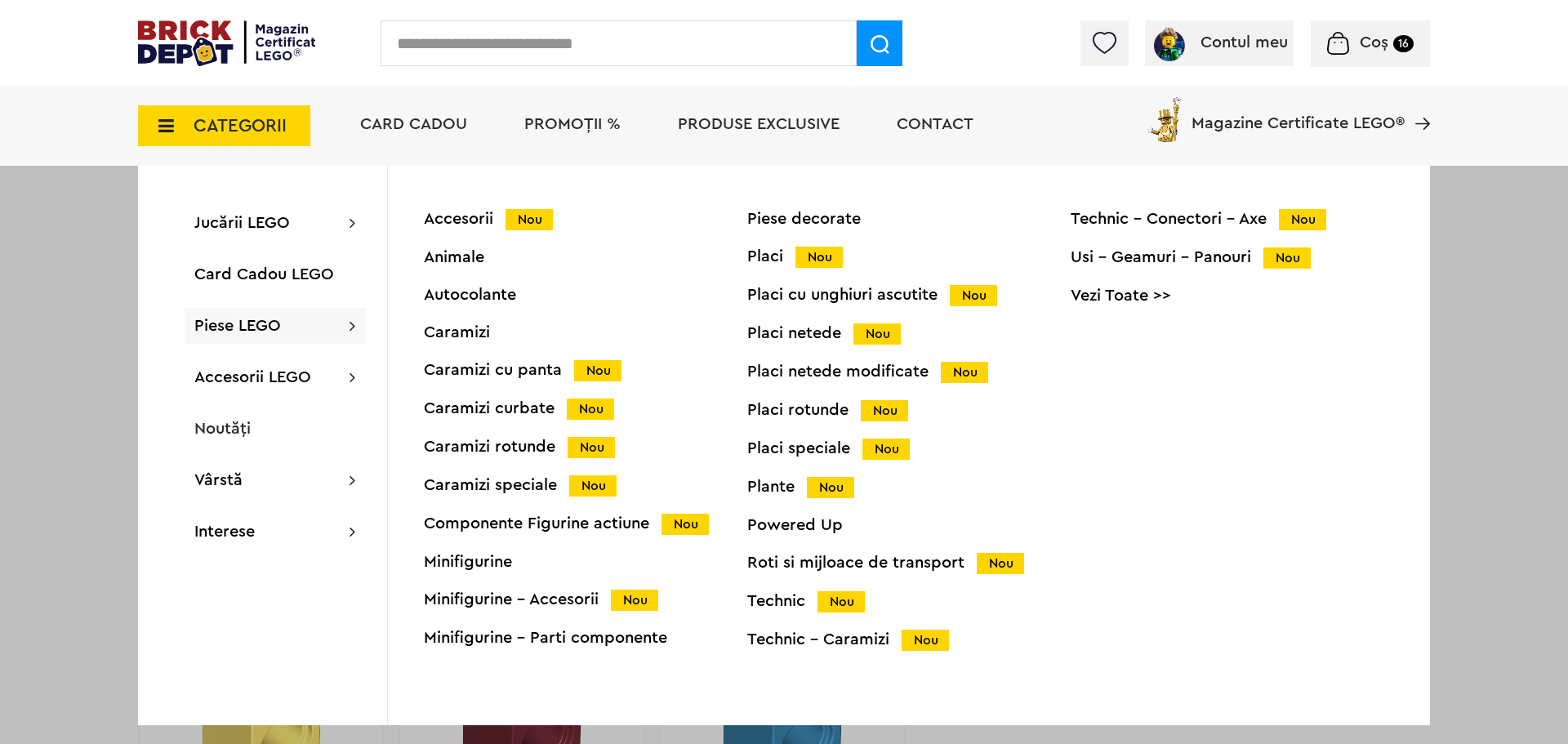
click at [817, 406] on div "Placi rotunde Nou" at bounding box center [908, 410] width 323 height 17
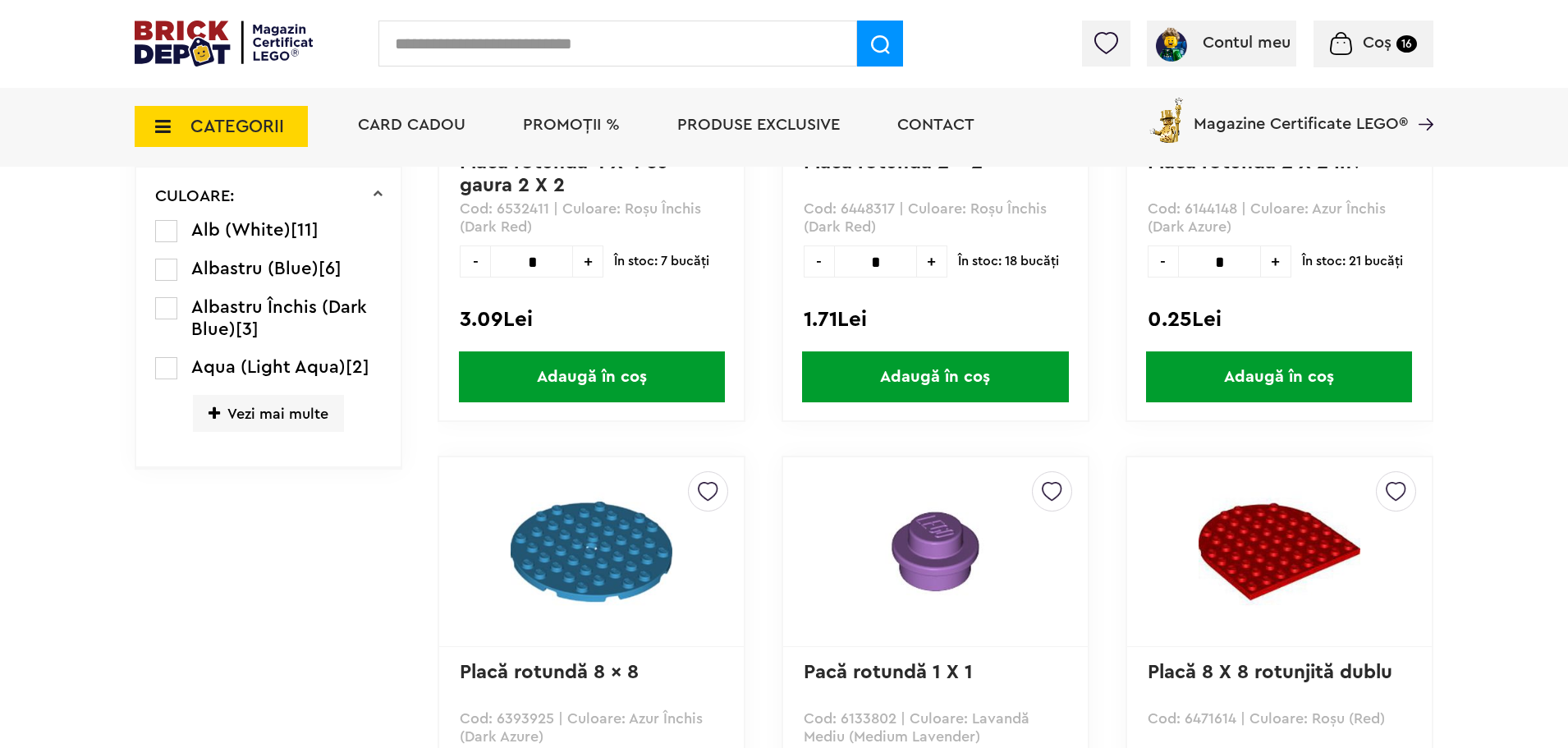
scroll to position [355, 0]
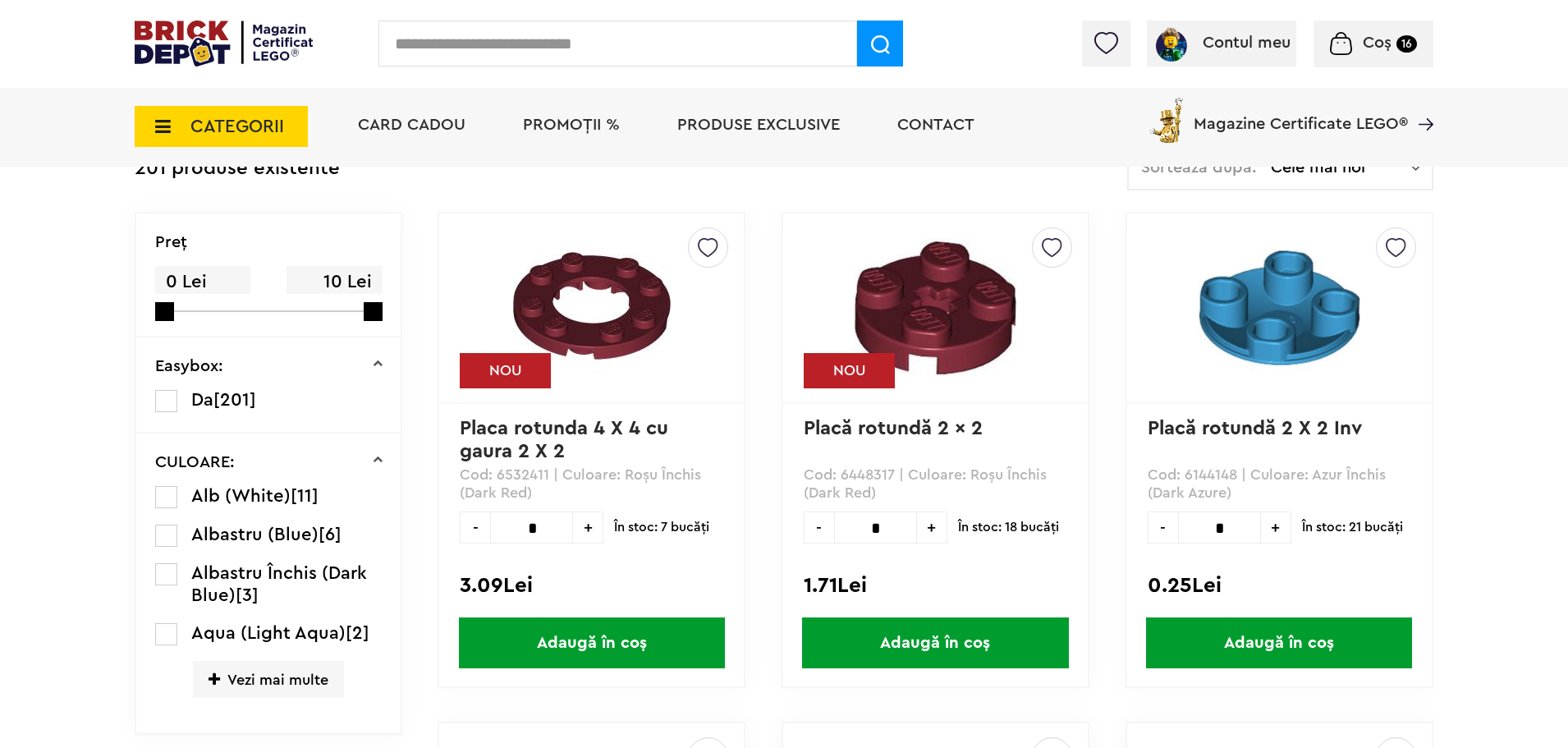
click at [308, 676] on span "Vezi mai multe" at bounding box center [269, 679] width 151 height 37
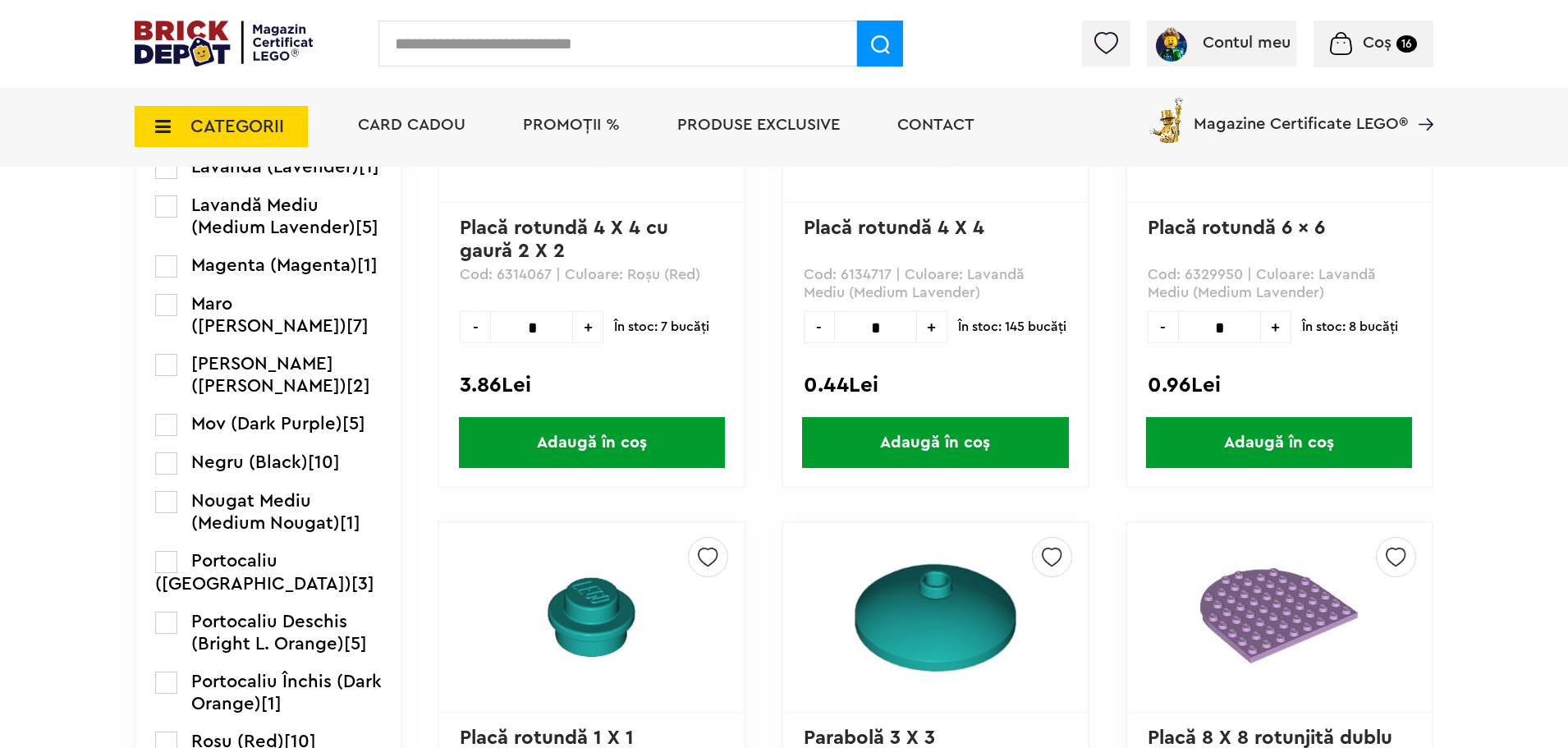
scroll to position [1669, 0]
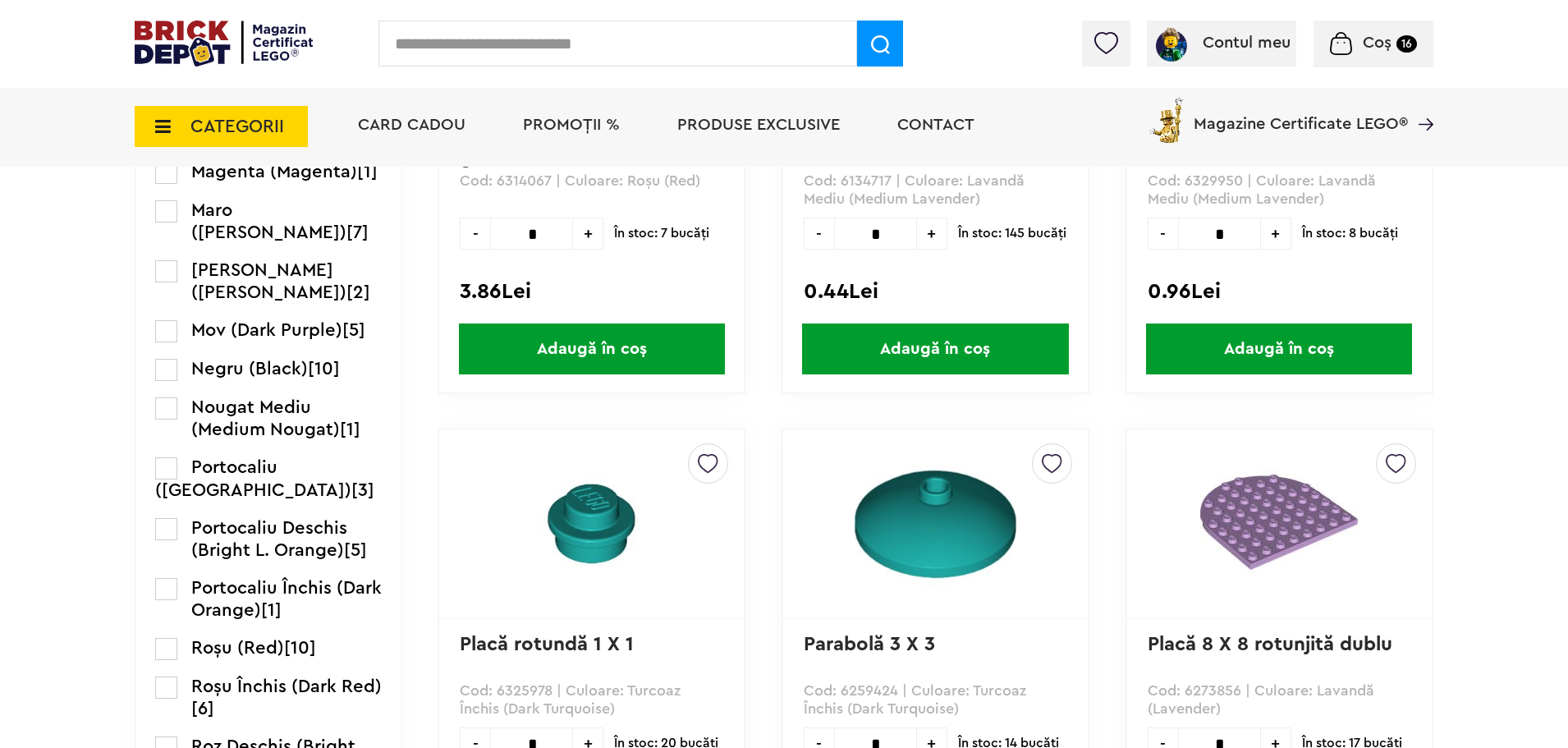
click at [174, 371] on label at bounding box center [167, 370] width 22 height 22
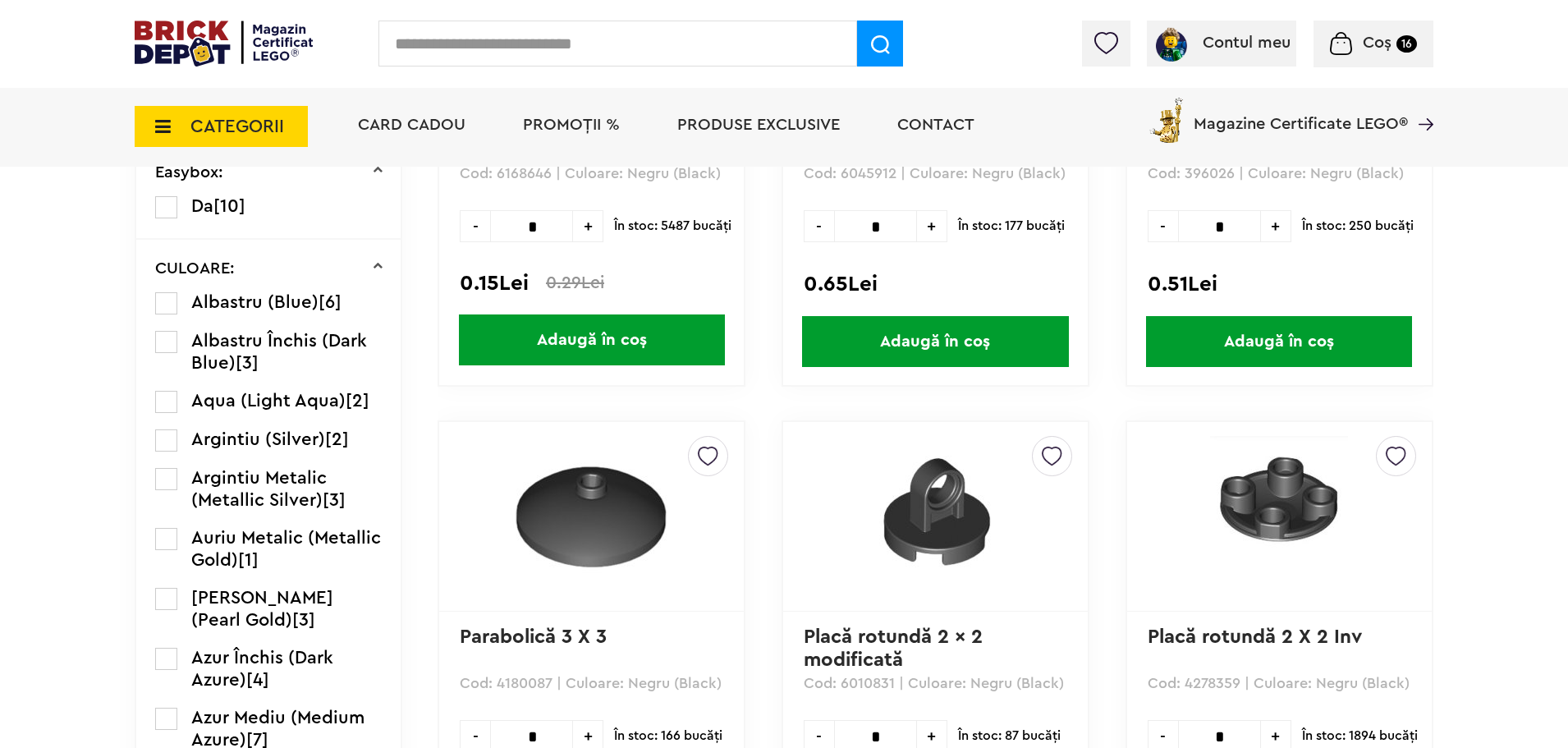
scroll to position [903, 0]
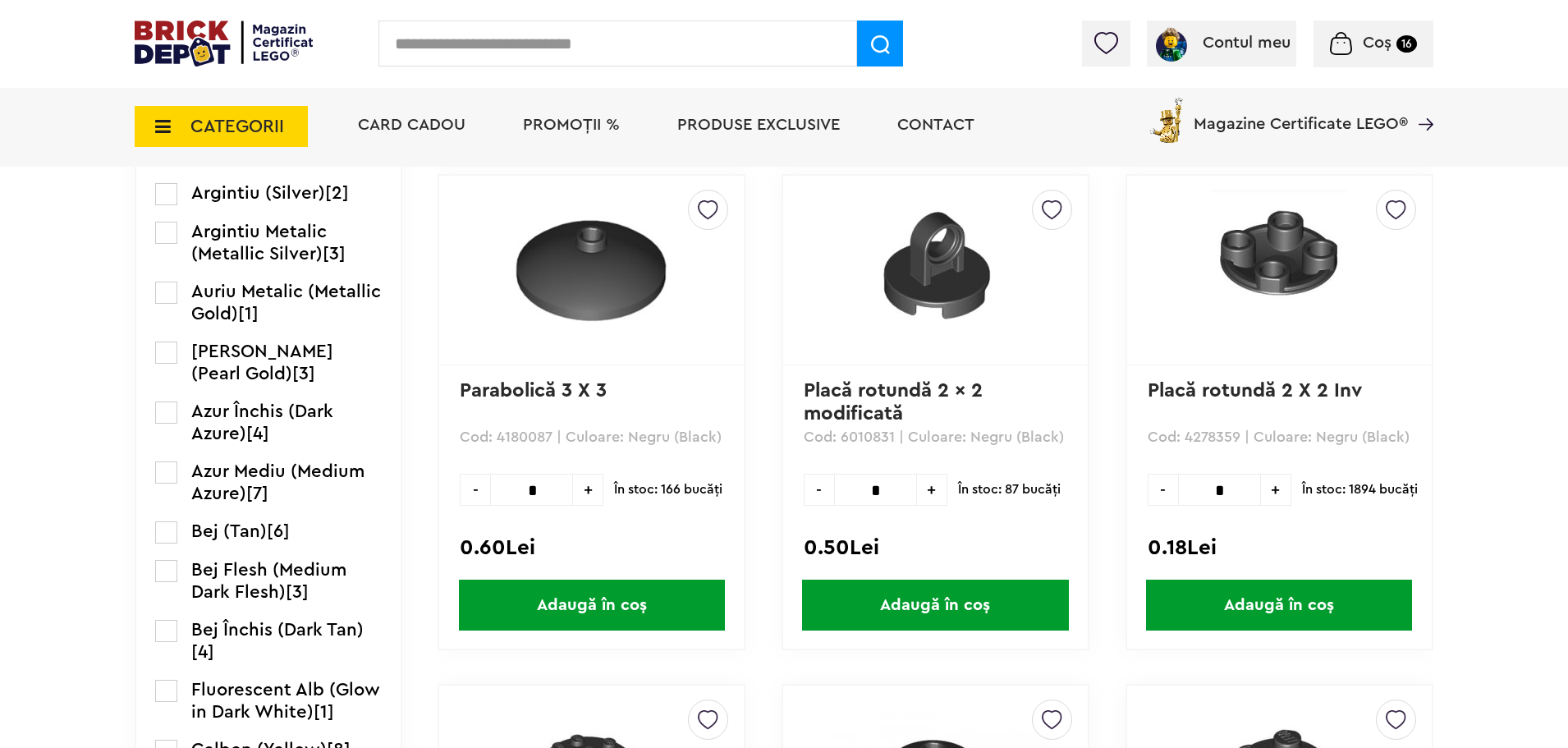
click at [1224, 490] on input "*" at bounding box center [1219, 489] width 83 height 32
type input "*"
click at [1335, 601] on span "Adaugă în coș" at bounding box center [1278, 604] width 266 height 51
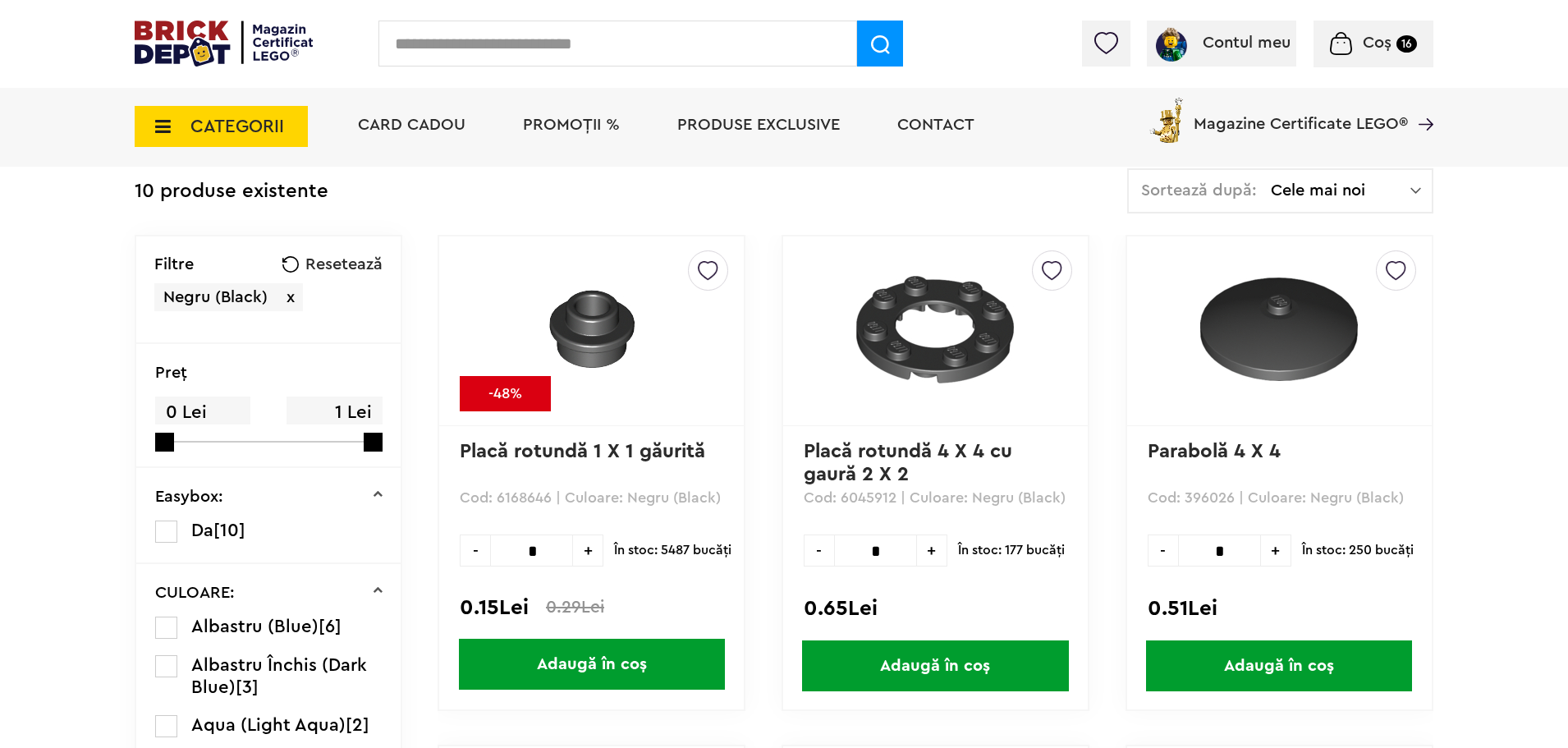
scroll to position [328, 0]
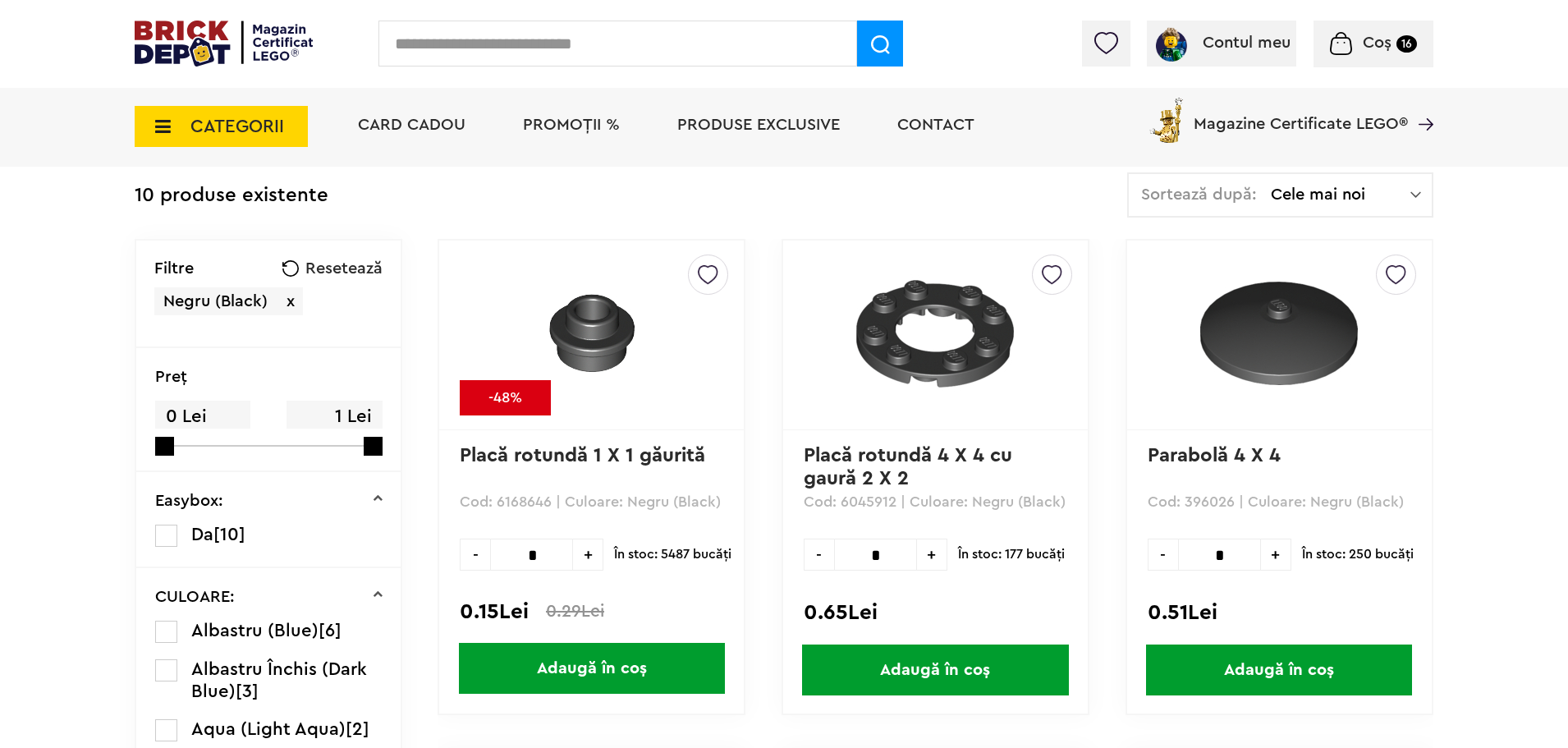
click at [154, 130] on icon at bounding box center [158, 127] width 26 height 18
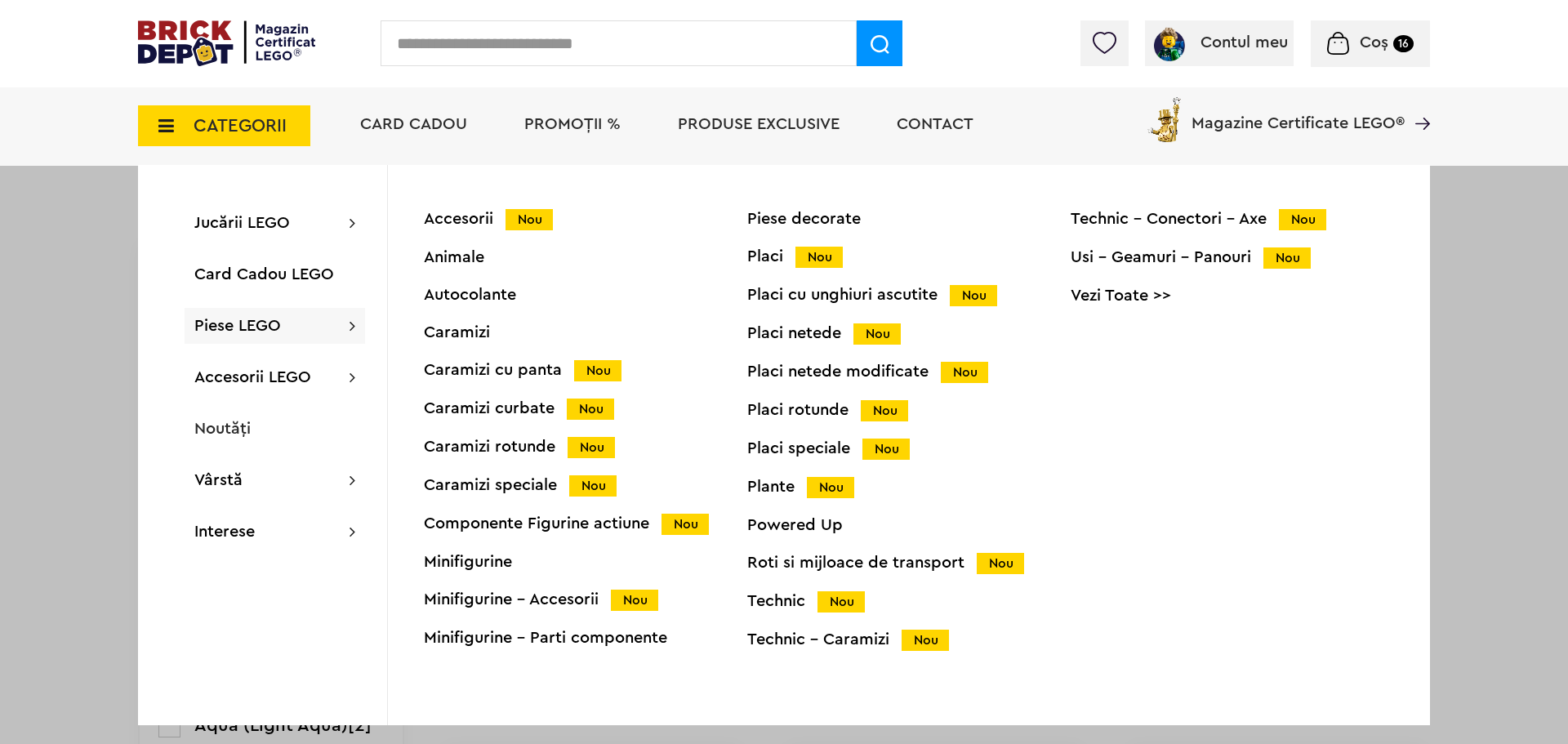
click at [817, 372] on div "Placi netede modificate Nou" at bounding box center [908, 372] width 323 height 17
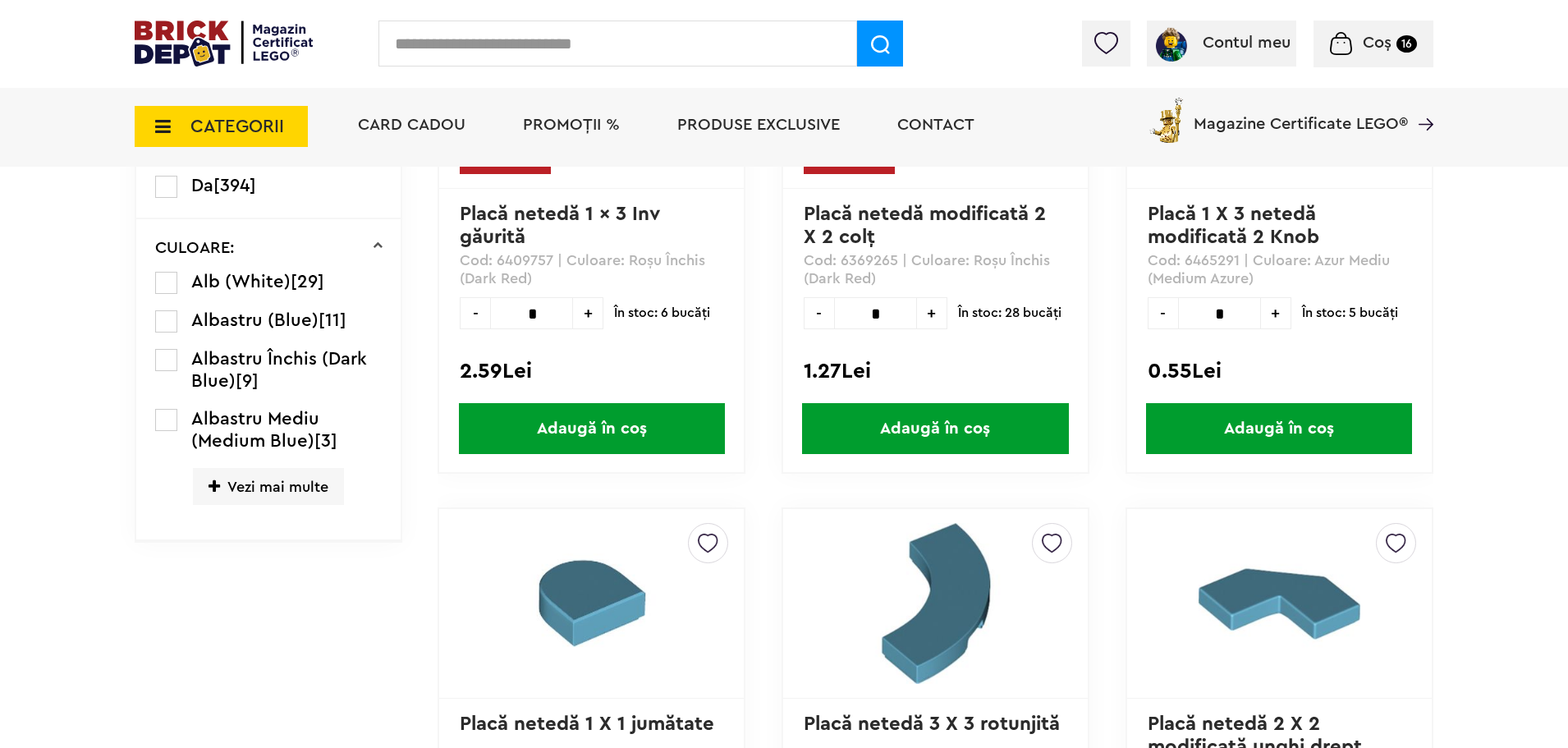
scroll to position [574, 0]
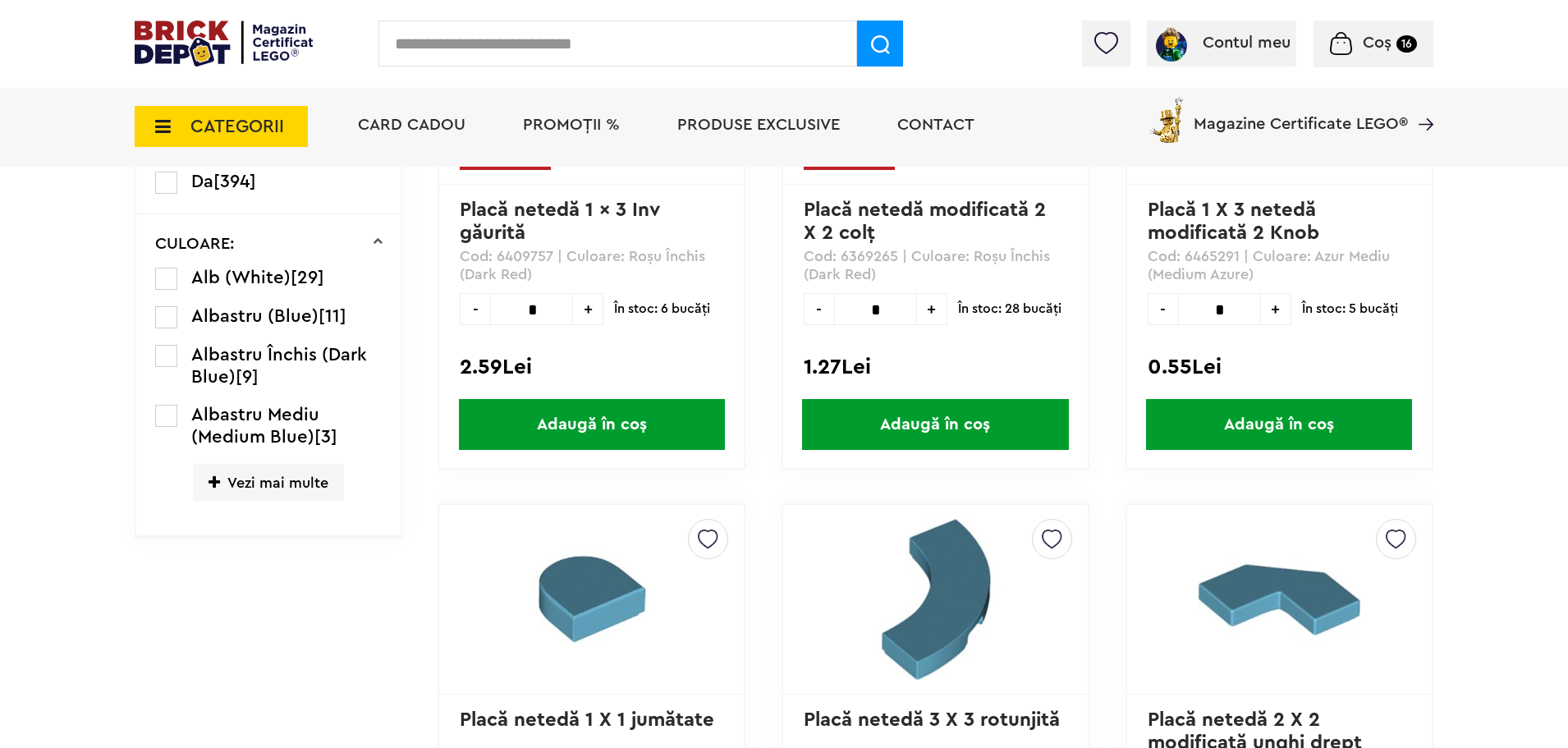
click at [297, 483] on span "Vezi mai multe" at bounding box center [269, 482] width 151 height 37
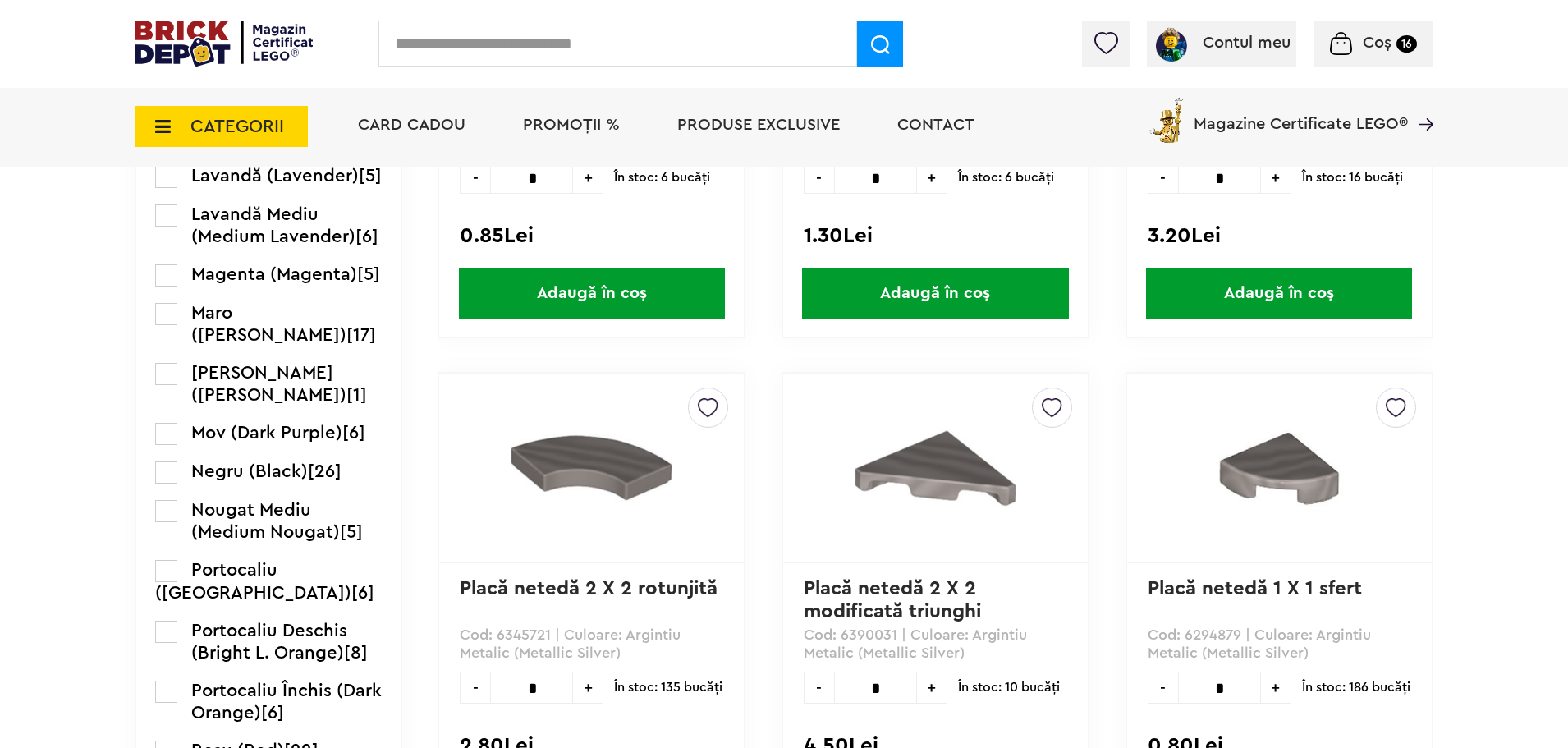
scroll to position [1805, 0]
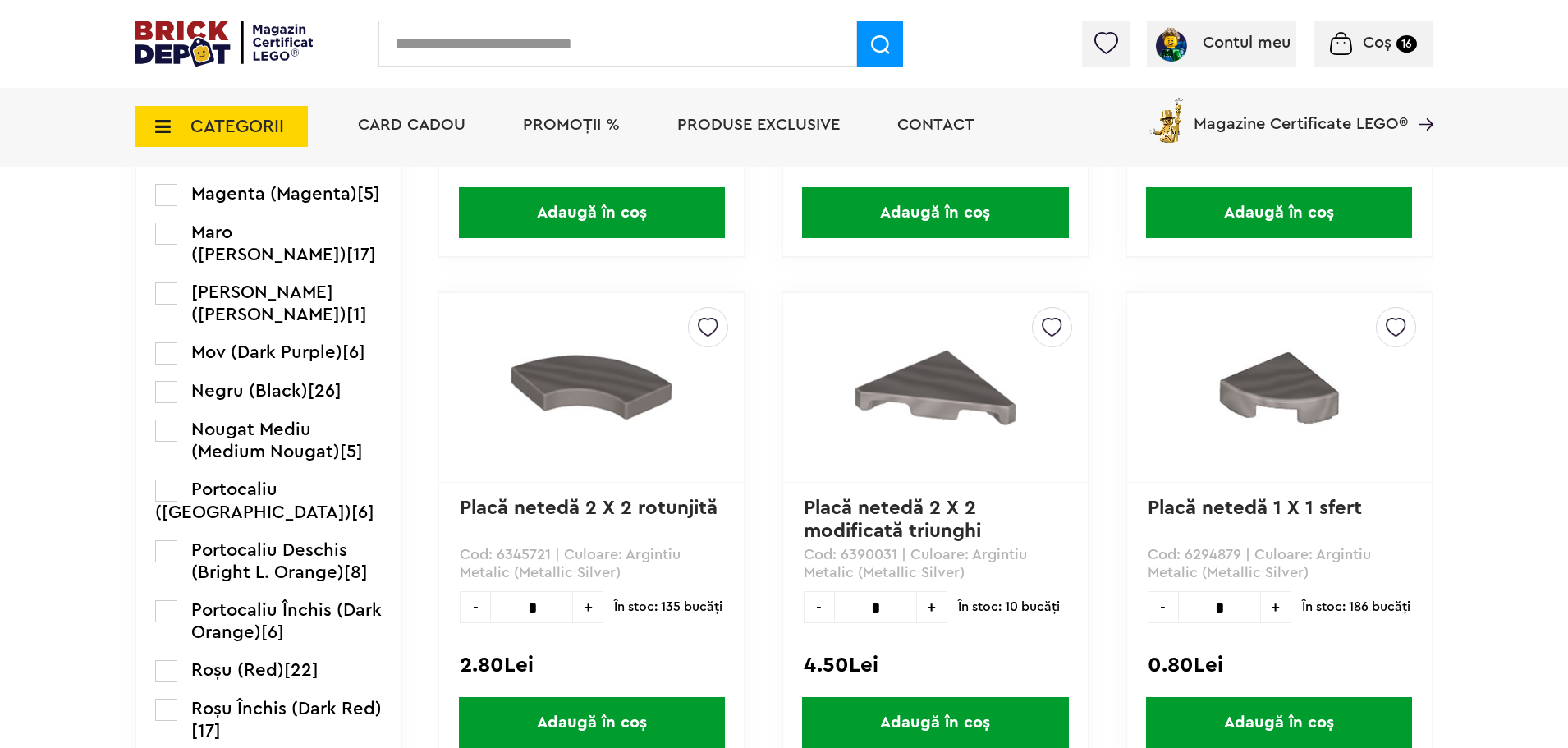
click at [166, 403] on label at bounding box center [167, 392] width 22 height 22
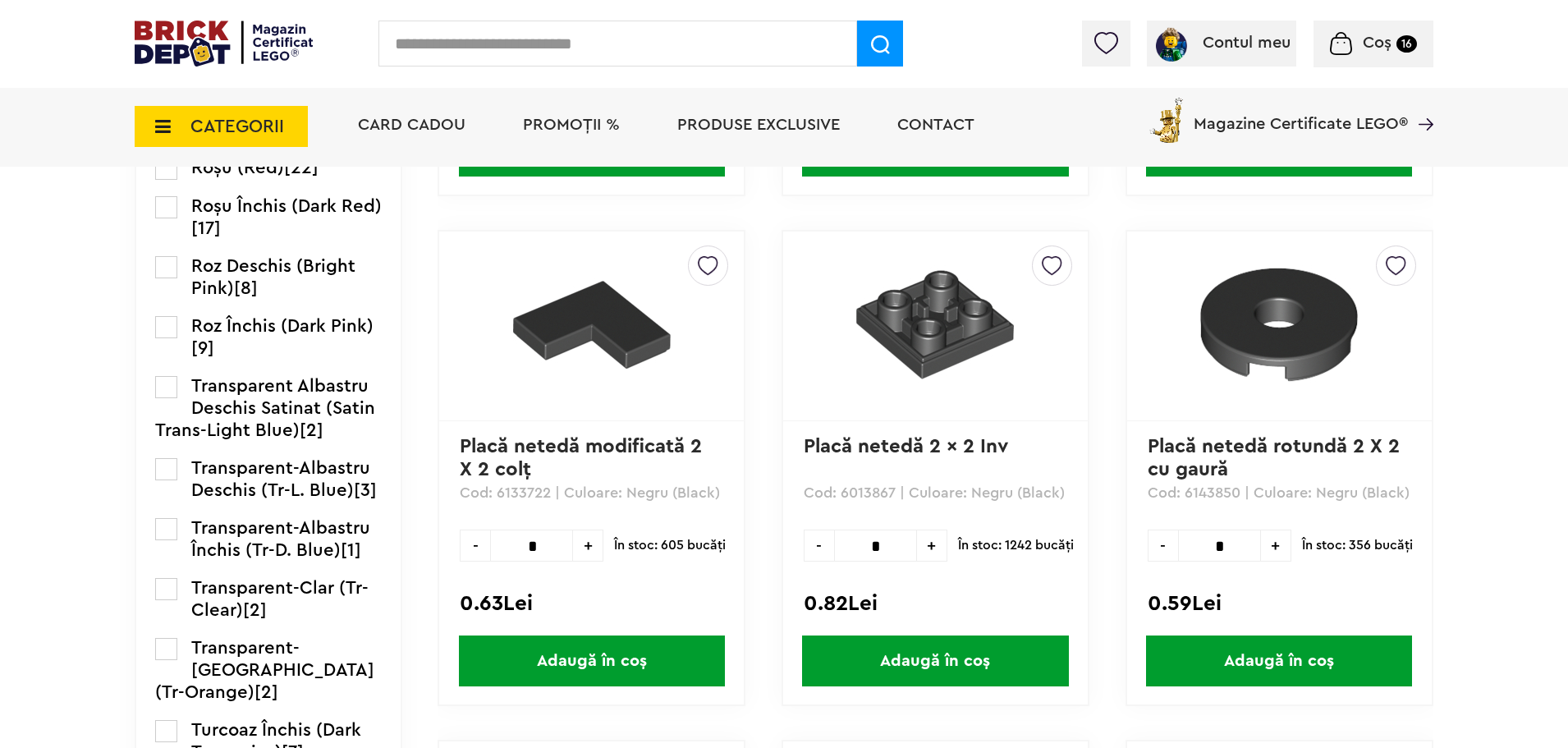
scroll to position [2380, 0]
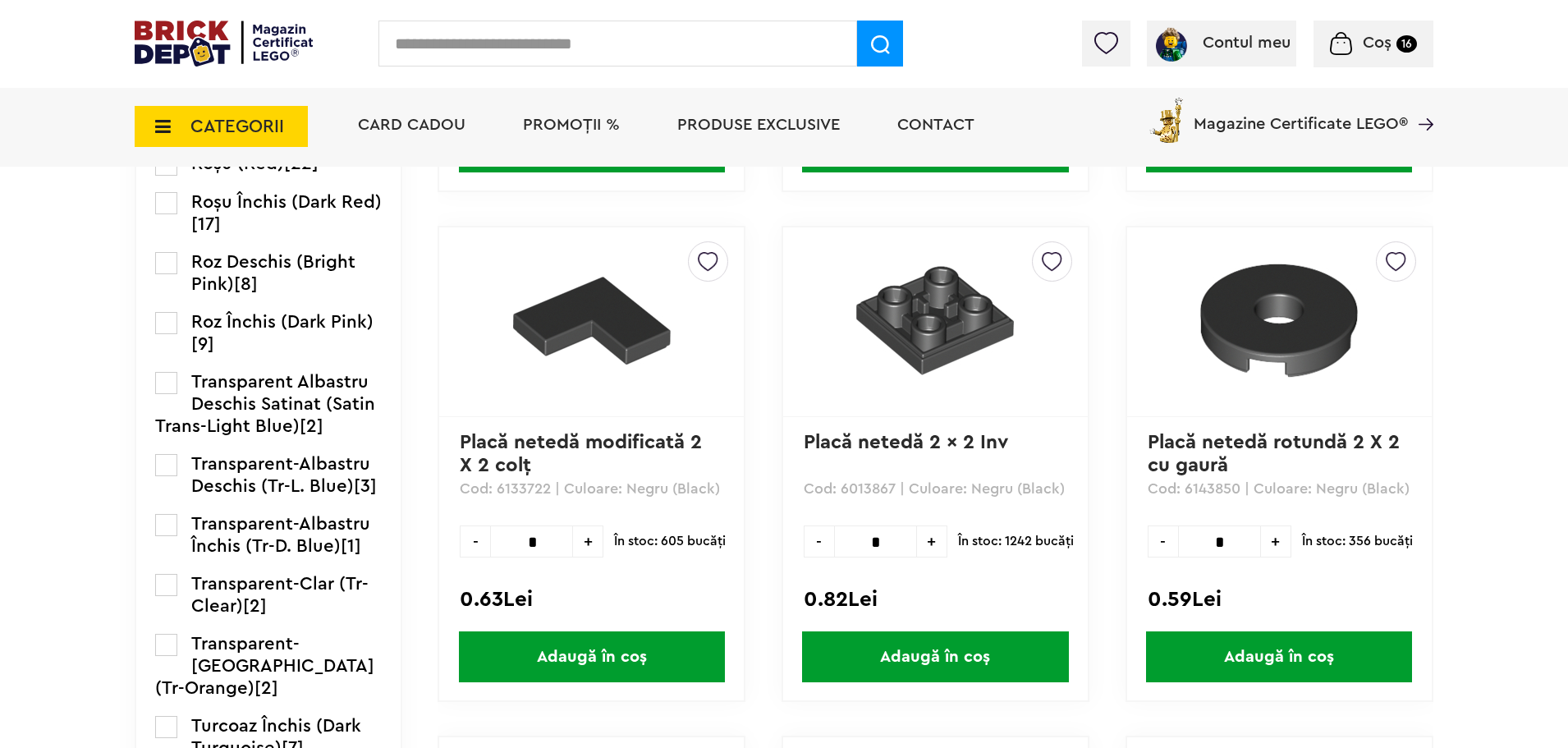
drag, startPoint x: 1215, startPoint y: 536, endPoint x: 1238, endPoint y: 534, distance: 23.1
click at [1231, 538] on input "*" at bounding box center [1219, 541] width 83 height 32
type input "*"
click at [1313, 651] on span "Adaugă în coș" at bounding box center [1278, 656] width 266 height 51
click at [182, 129] on span "CATEGORII" at bounding box center [221, 126] width 173 height 41
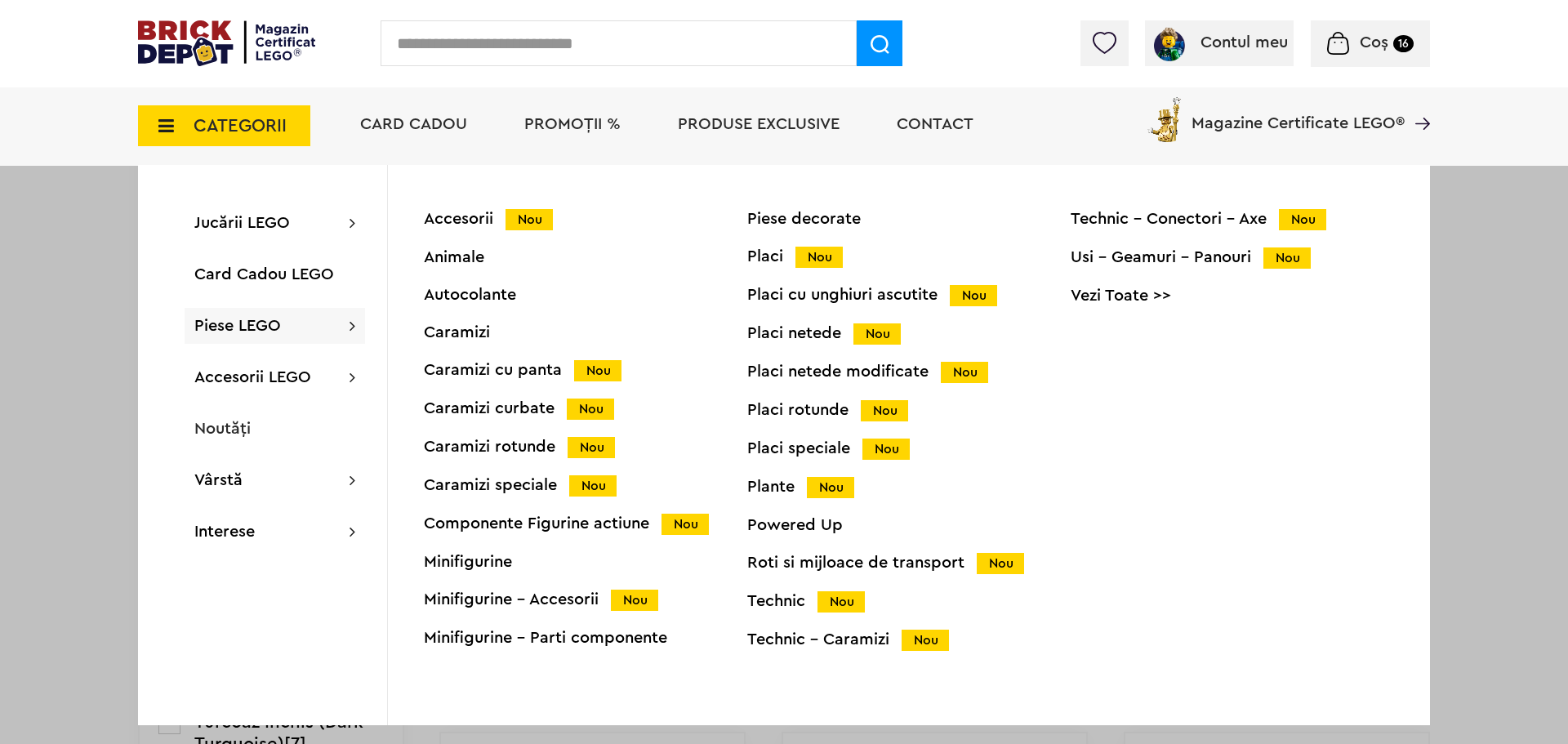
click at [776, 257] on div "Placi Nou" at bounding box center [908, 256] width 323 height 17
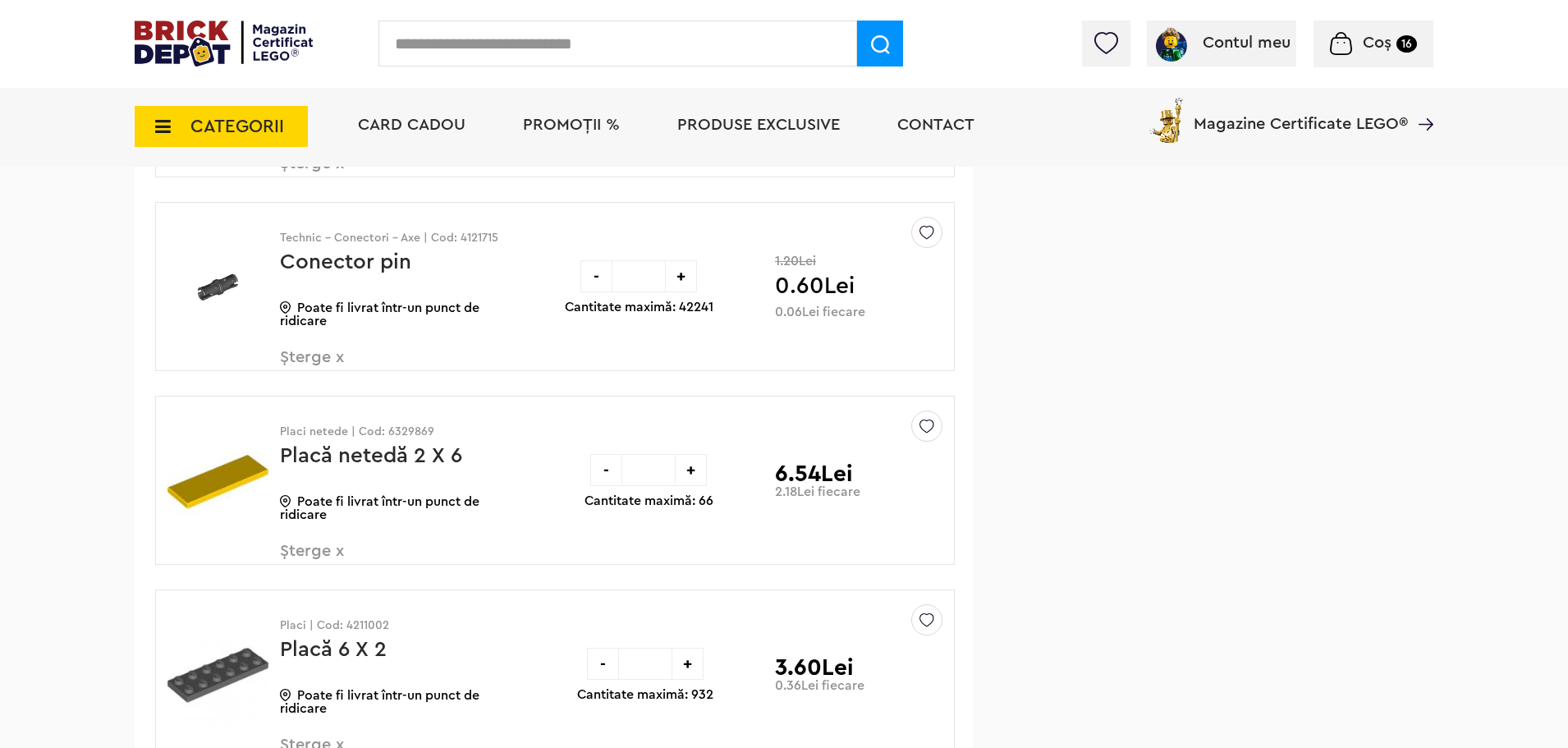
scroll to position [2462, 0]
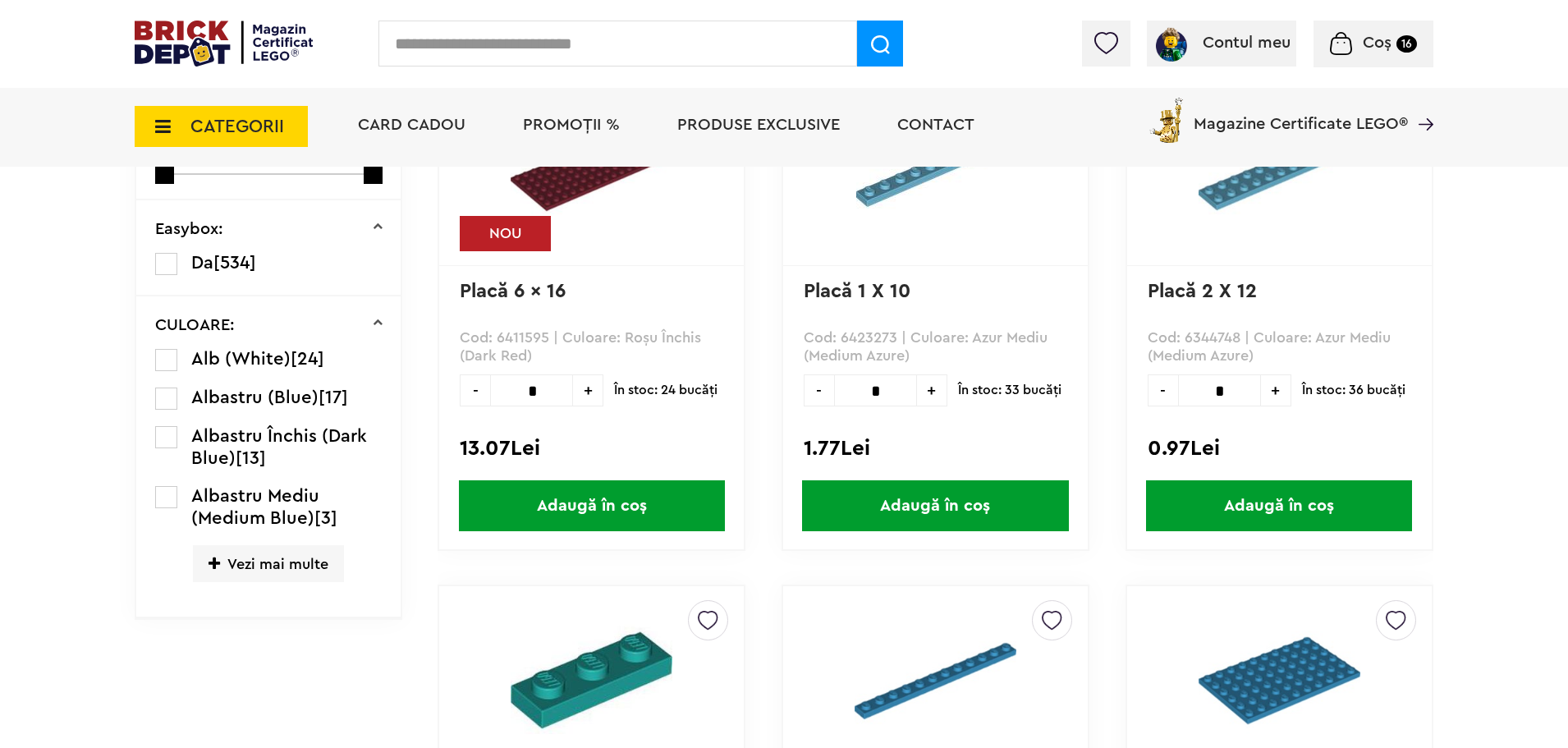
scroll to position [600, 0]
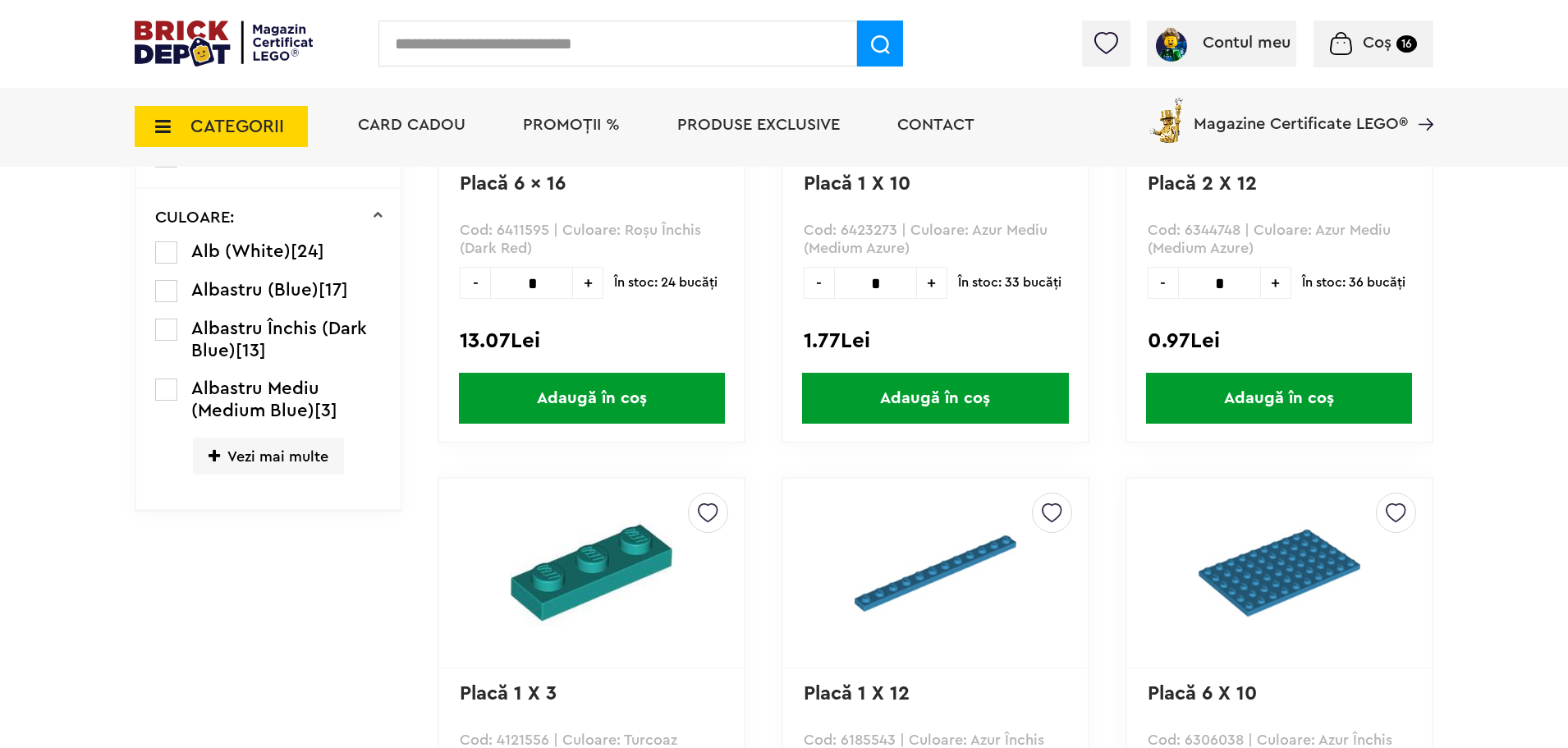
click at [248, 468] on span "Vezi mai multe" at bounding box center [269, 456] width 151 height 37
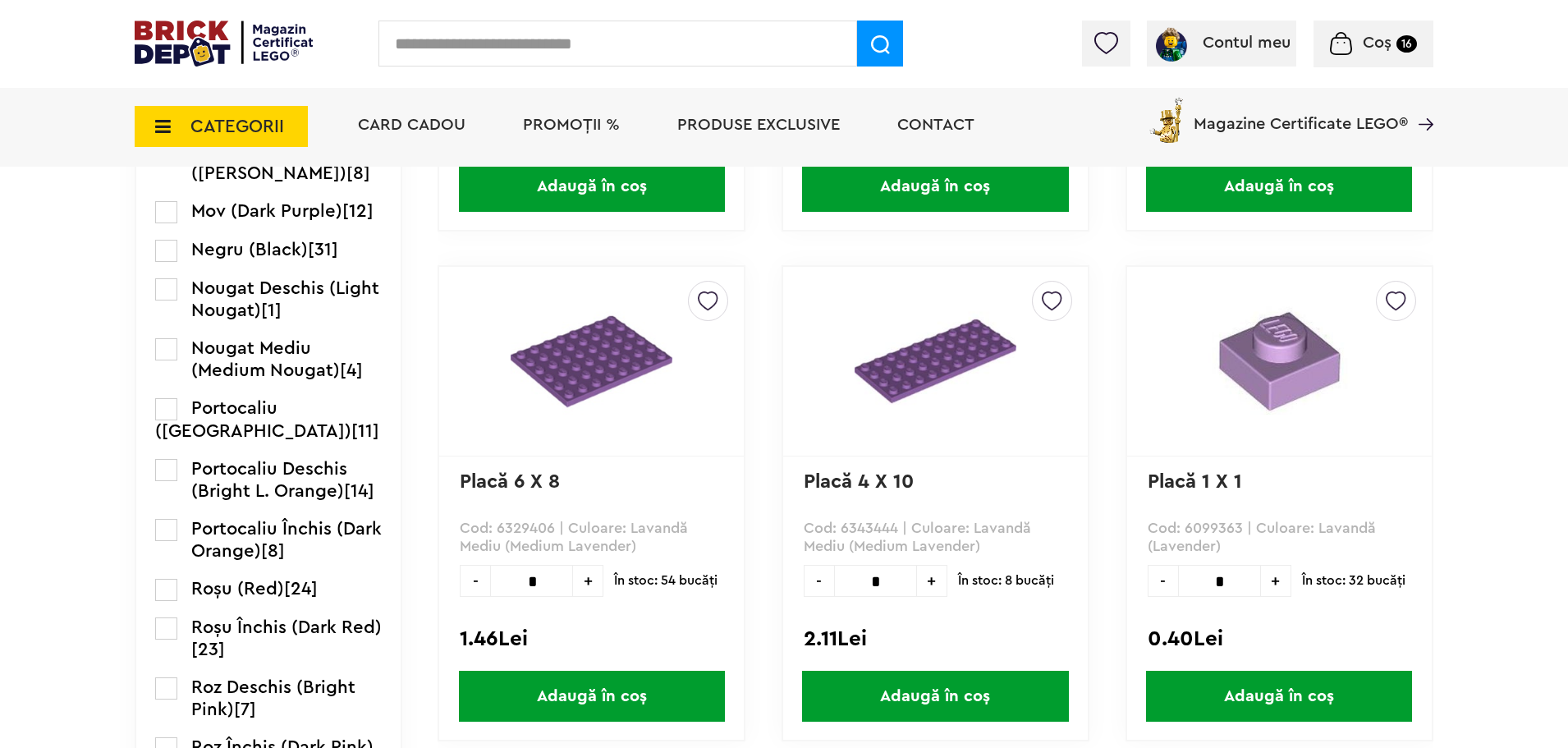
scroll to position [1749, 0]
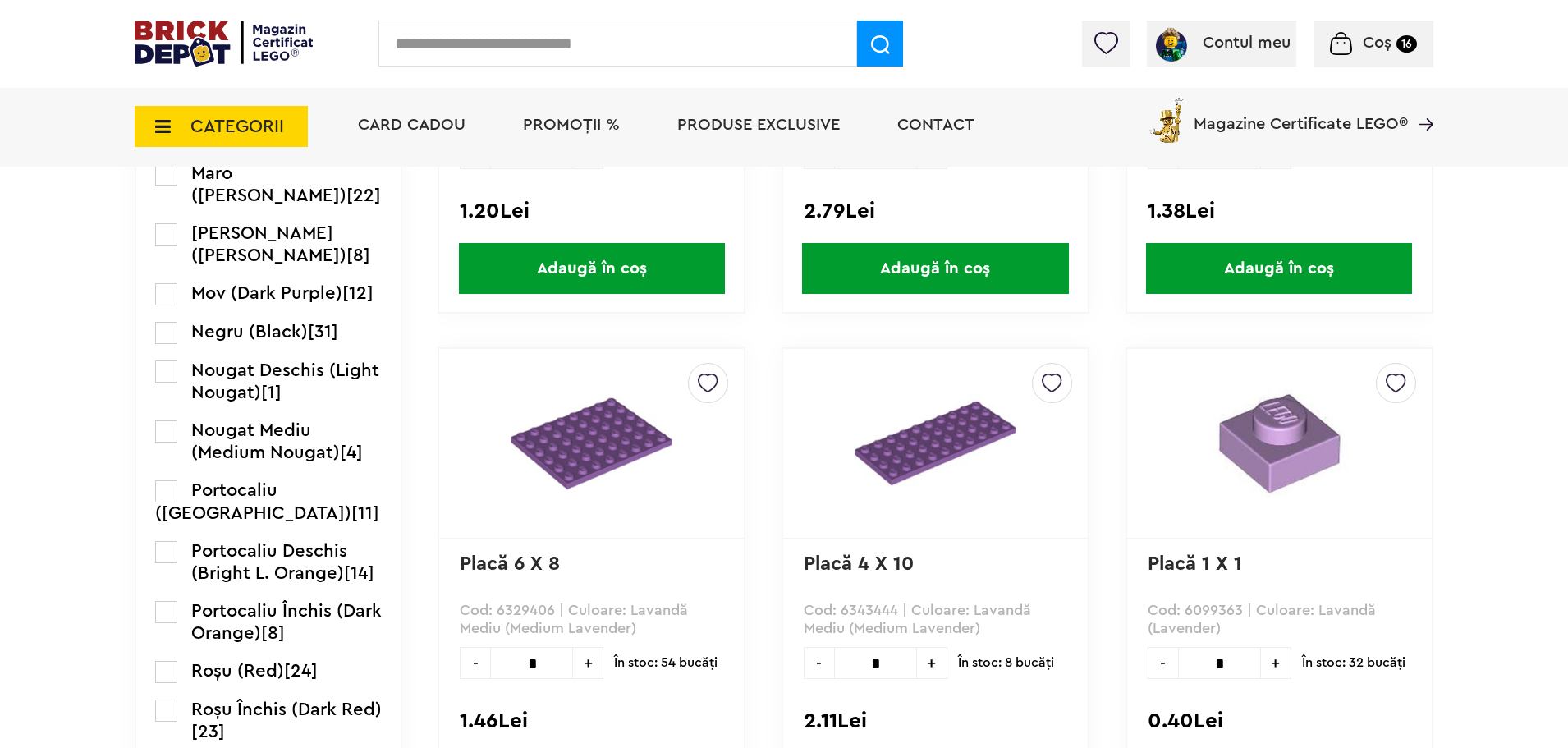
click at [165, 344] on label at bounding box center [167, 333] width 22 height 22
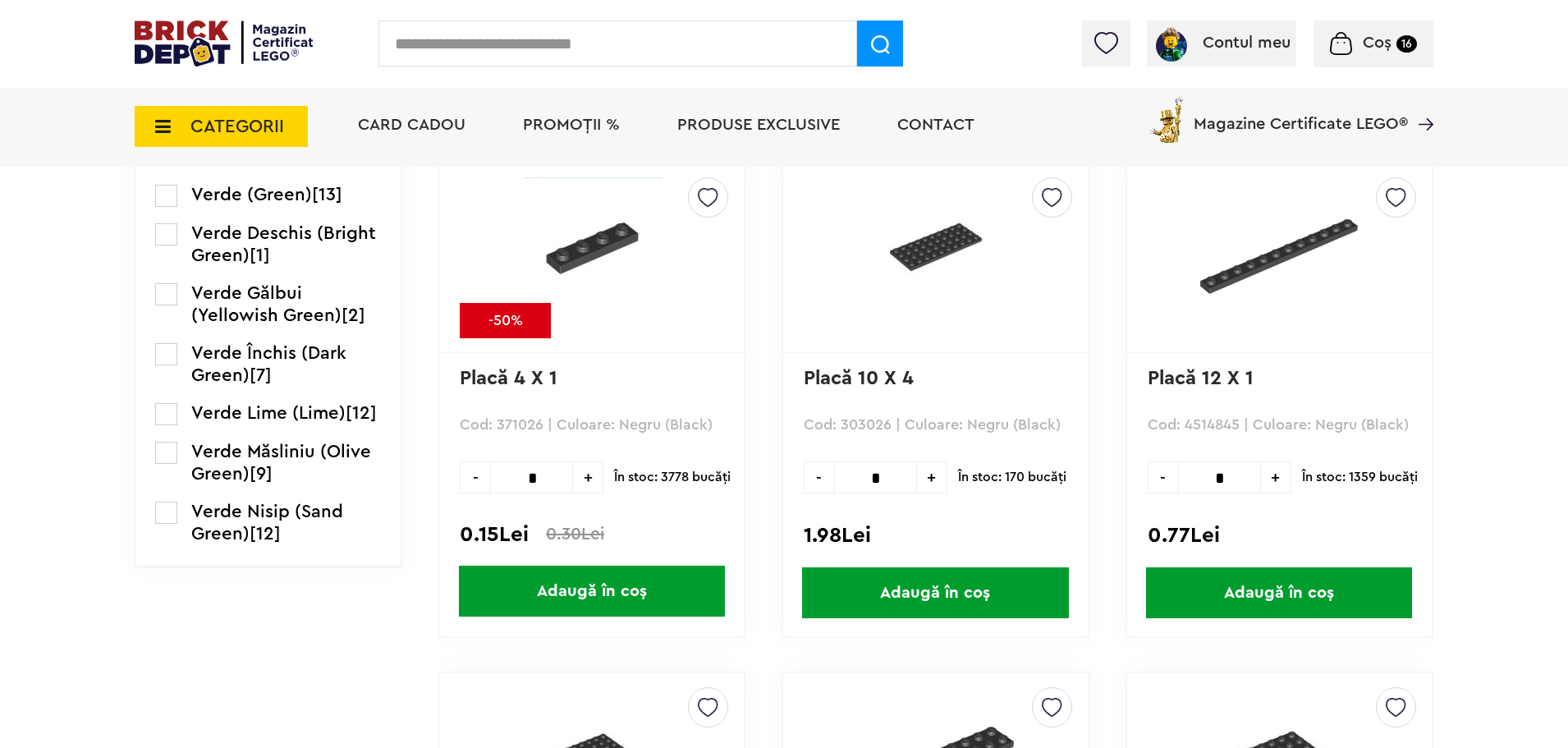
scroll to position [2955, 0]
drag, startPoint x: 630, startPoint y: 590, endPoint x: 648, endPoint y: 547, distance: 46.6
click at [630, 590] on span "Adaugă în coș" at bounding box center [592, 590] width 266 height 51
click at [156, 118] on icon at bounding box center [158, 127] width 26 height 18
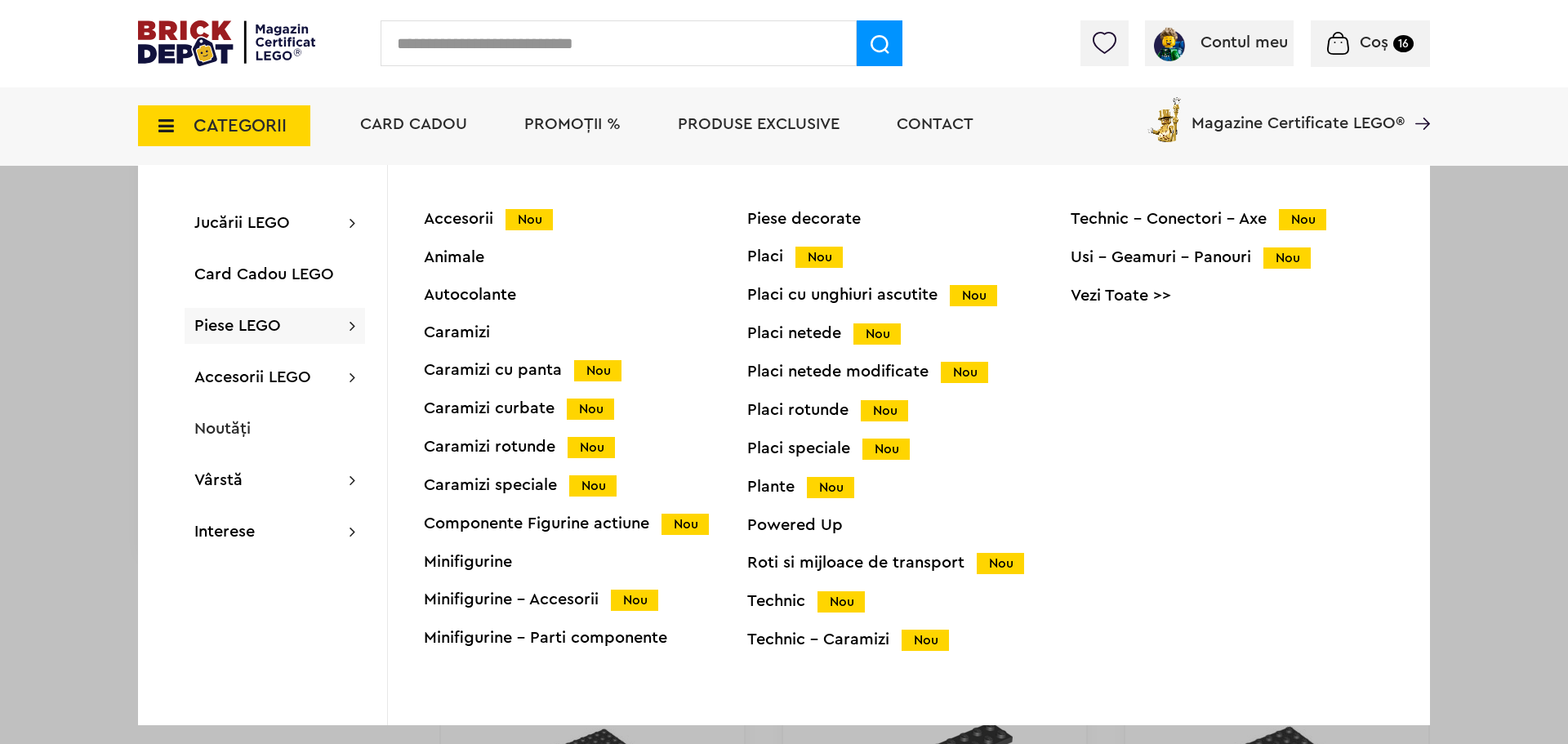
click at [795, 334] on div "Placi netede Nou" at bounding box center [908, 333] width 323 height 17
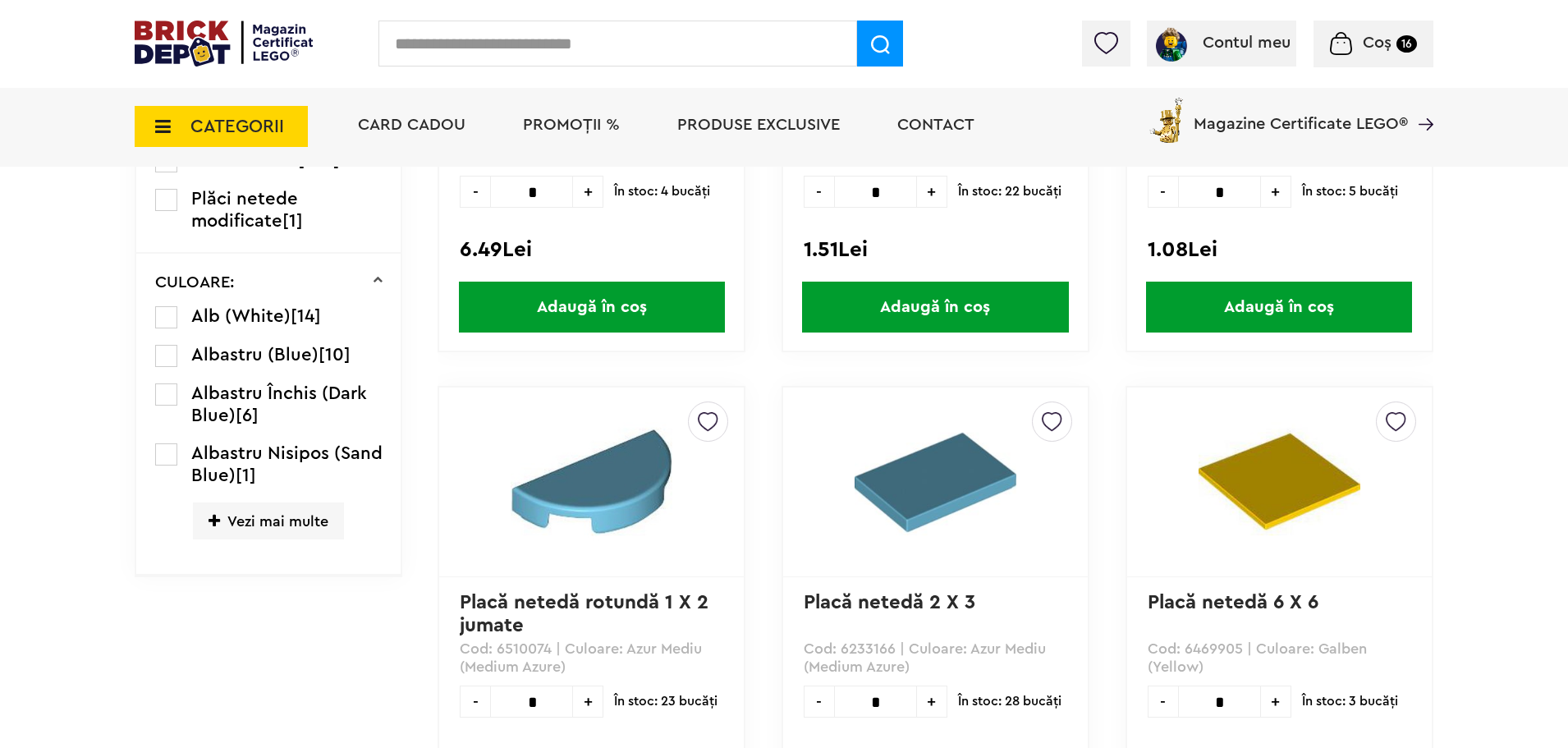
scroll to position [697, 0]
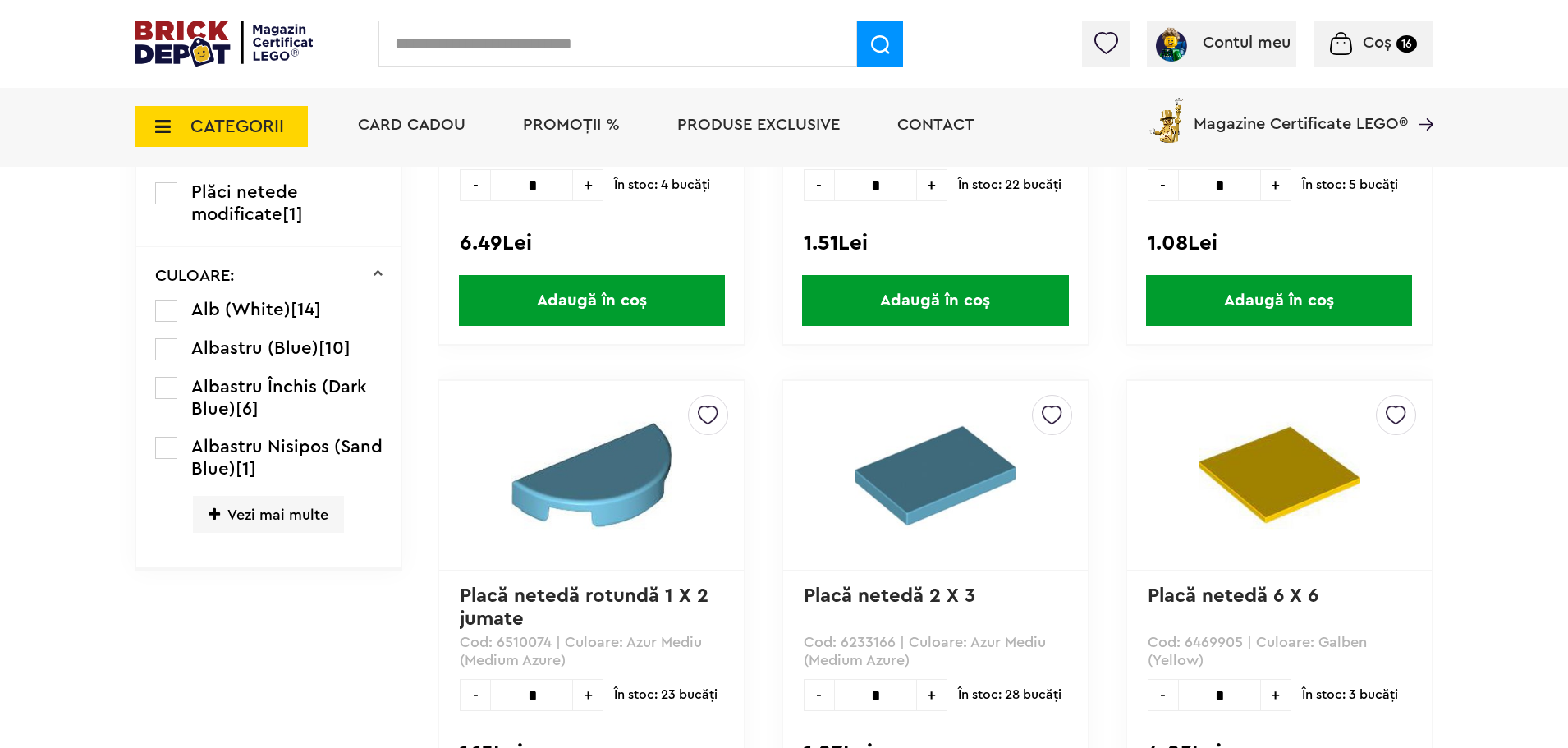
click at [311, 512] on span "Vezi mai multe" at bounding box center [269, 514] width 151 height 37
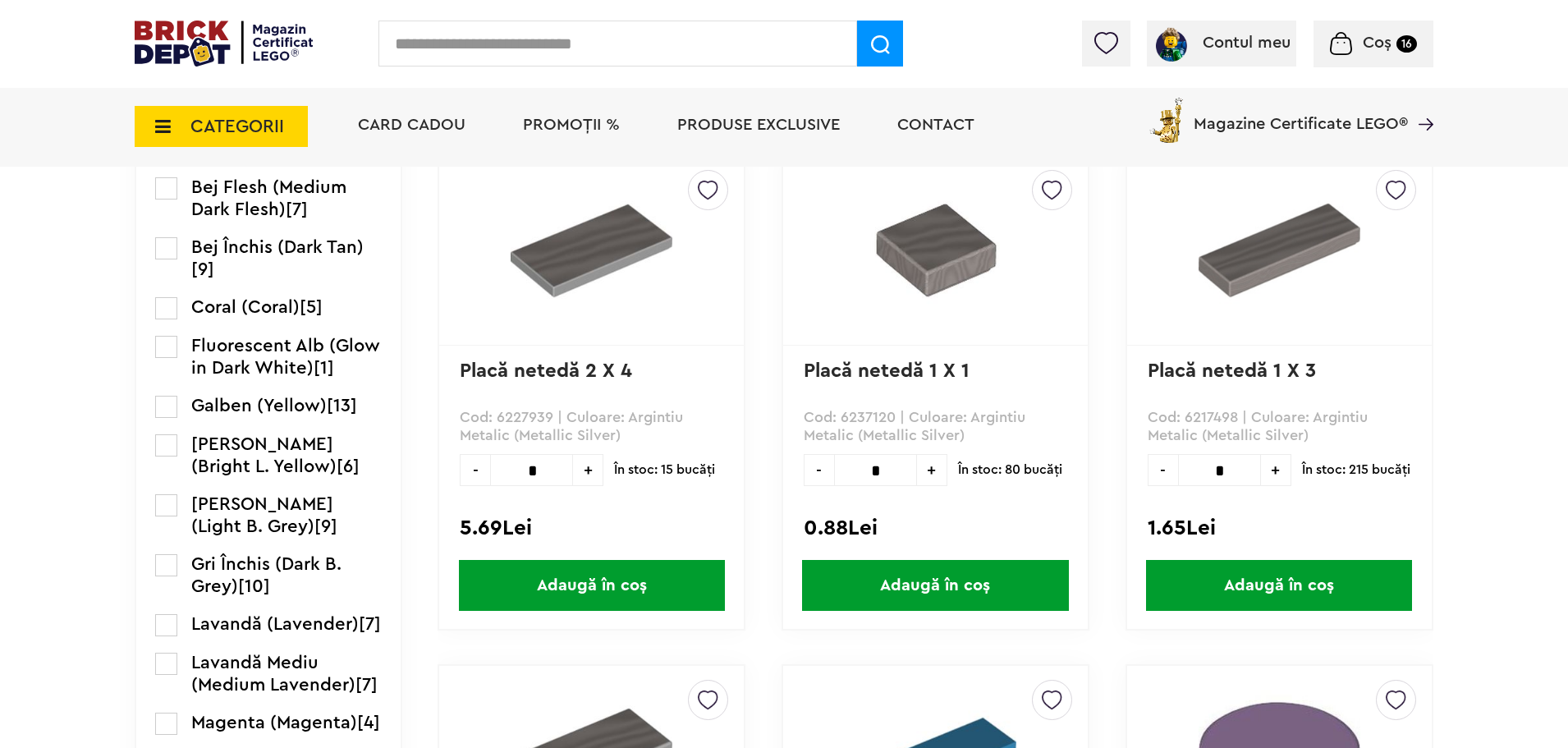
scroll to position [1518, 0]
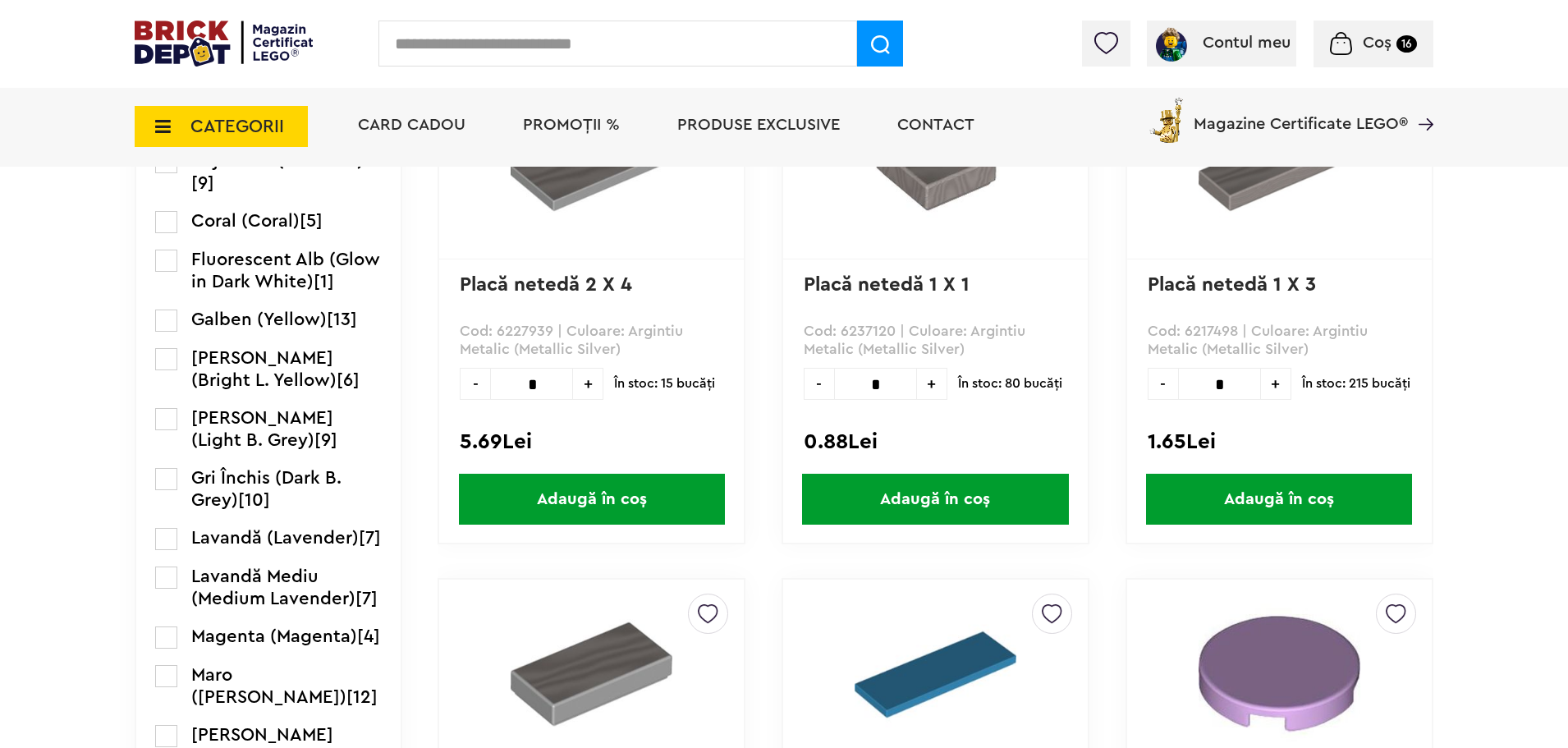
click at [167, 490] on label at bounding box center [167, 479] width 22 height 22
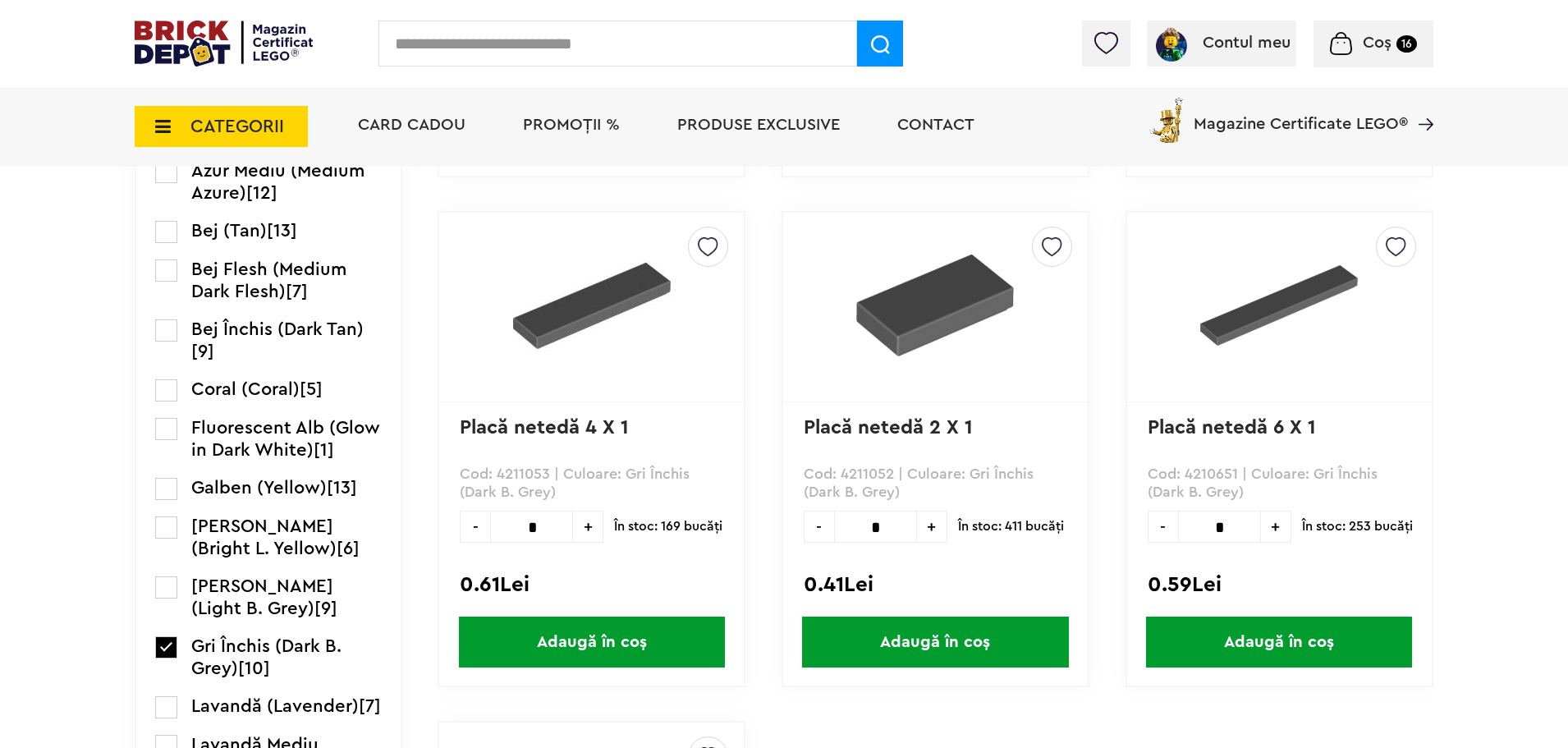
scroll to position [1396, 0]
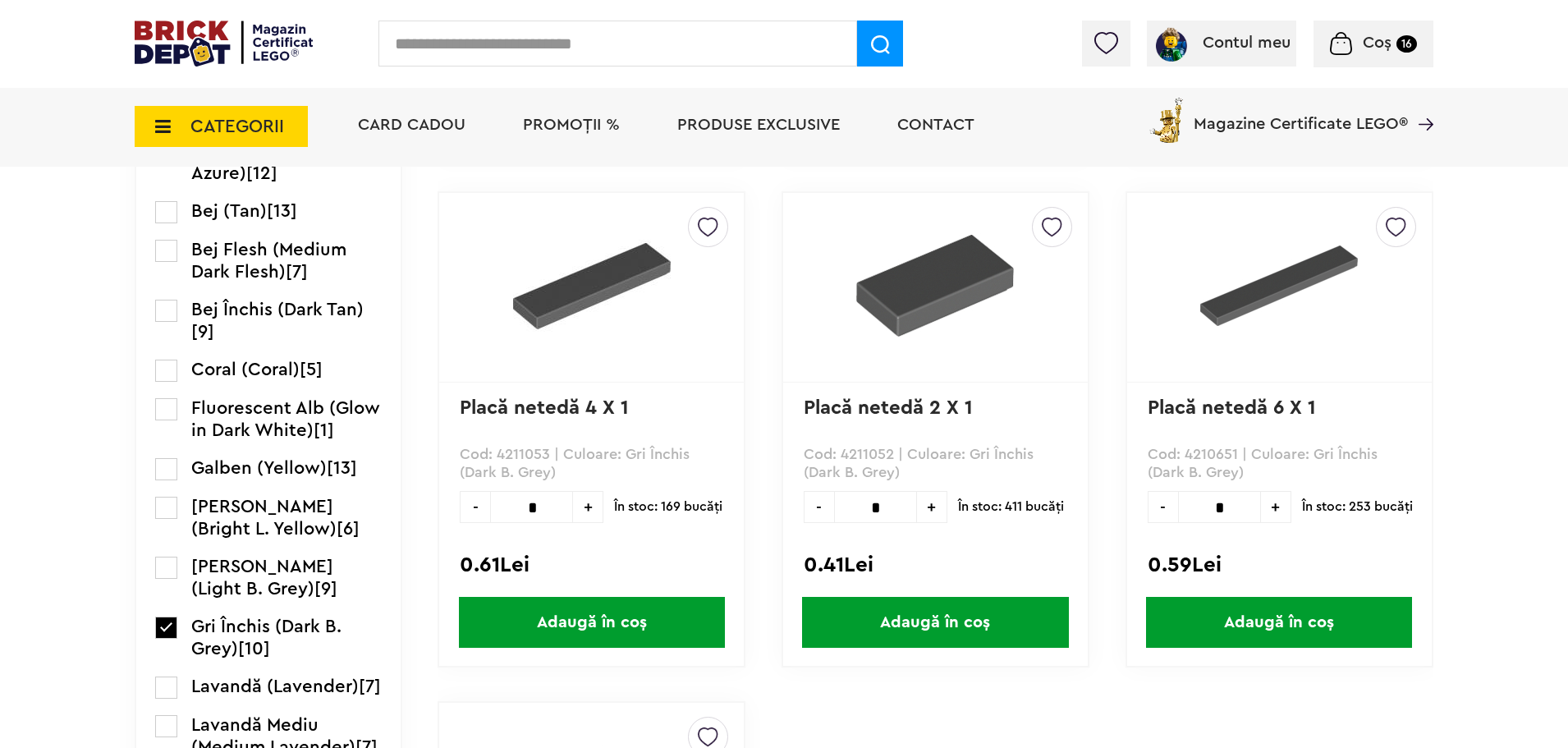
click at [1297, 613] on span "Adaugă în coș" at bounding box center [1278, 622] width 266 height 51
click at [162, 132] on icon at bounding box center [158, 127] width 26 height 18
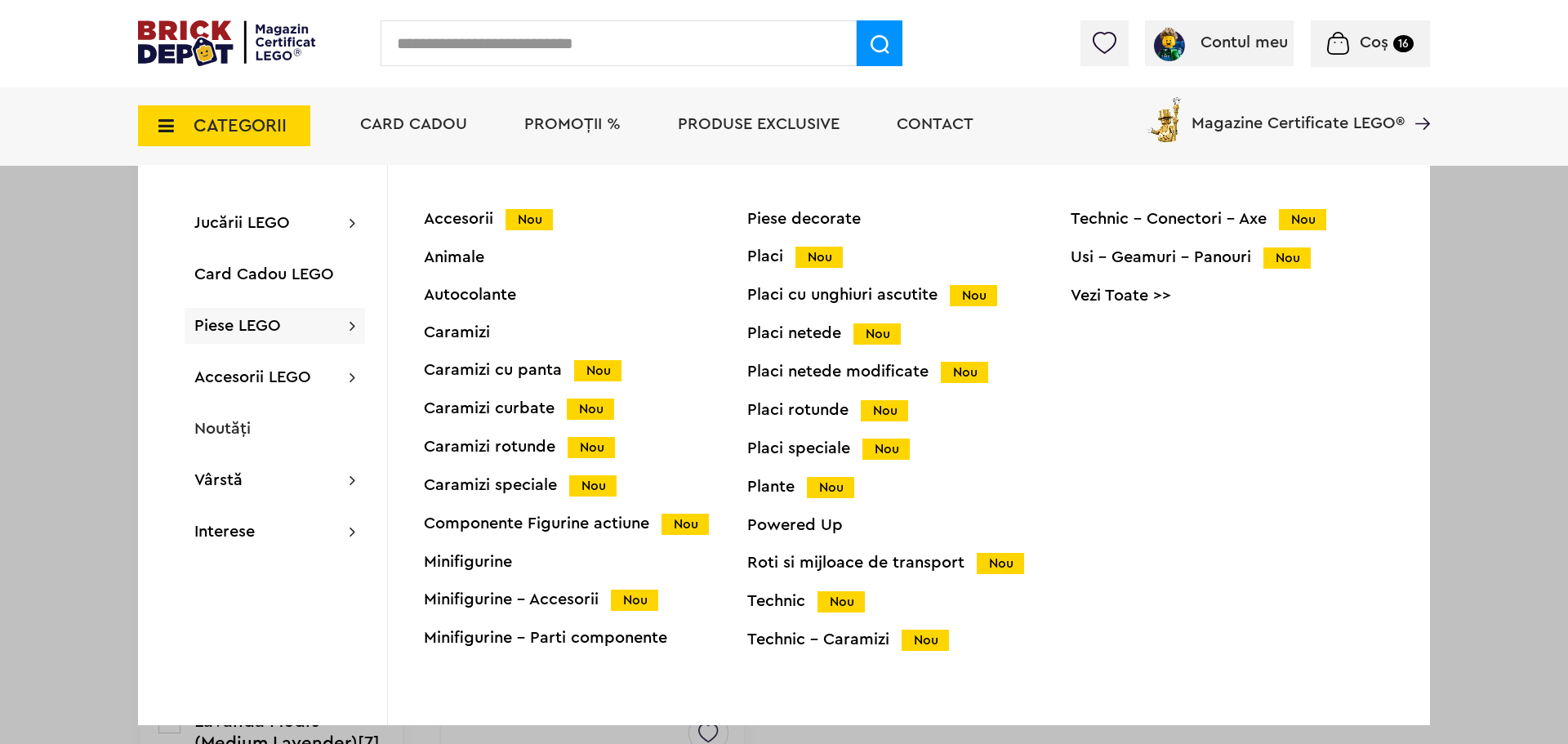
drag, startPoint x: 828, startPoint y: 443, endPoint x: 849, endPoint y: 446, distance: 21.2
click at [827, 444] on div "Placi speciale Nou" at bounding box center [908, 448] width 323 height 17
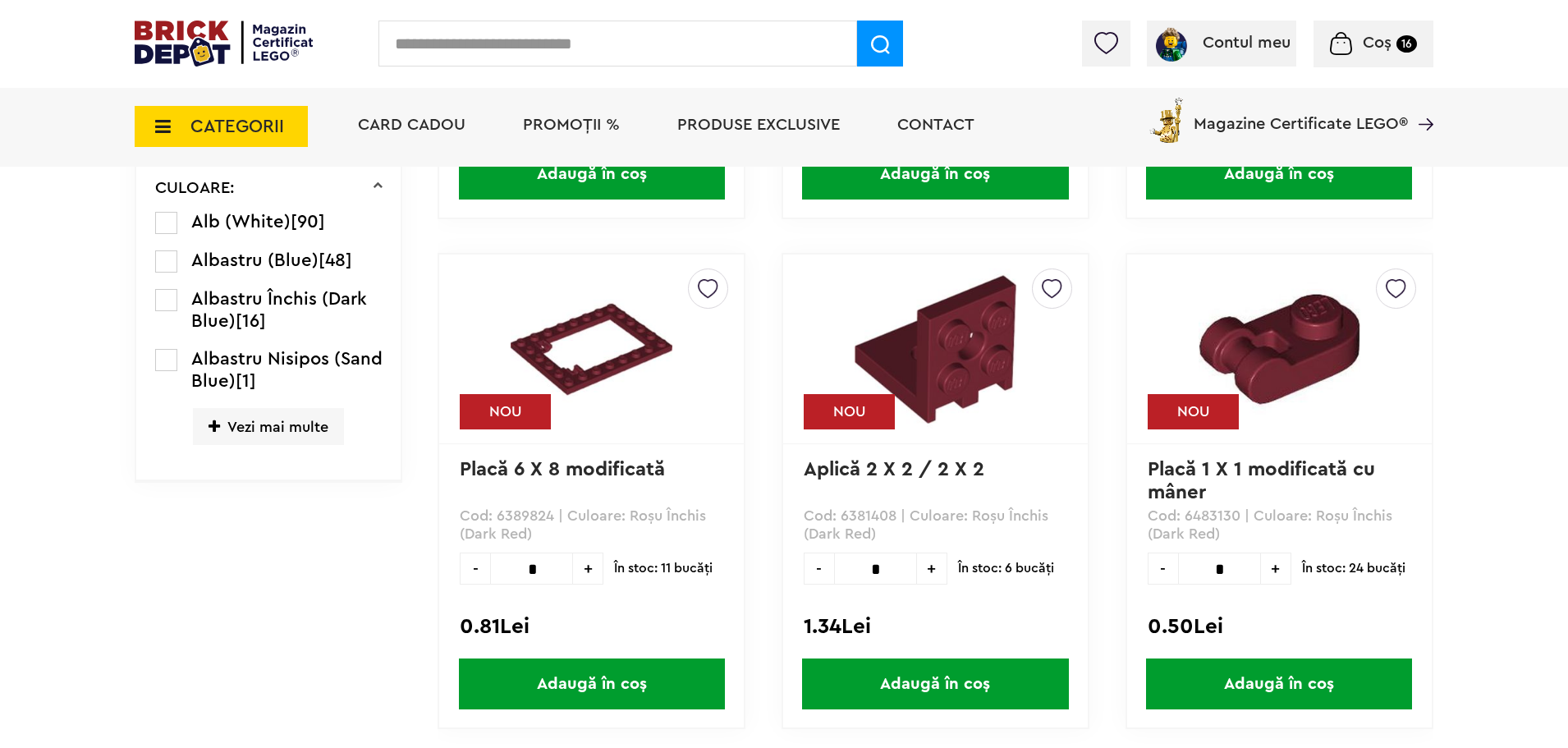
scroll to position [829, 0]
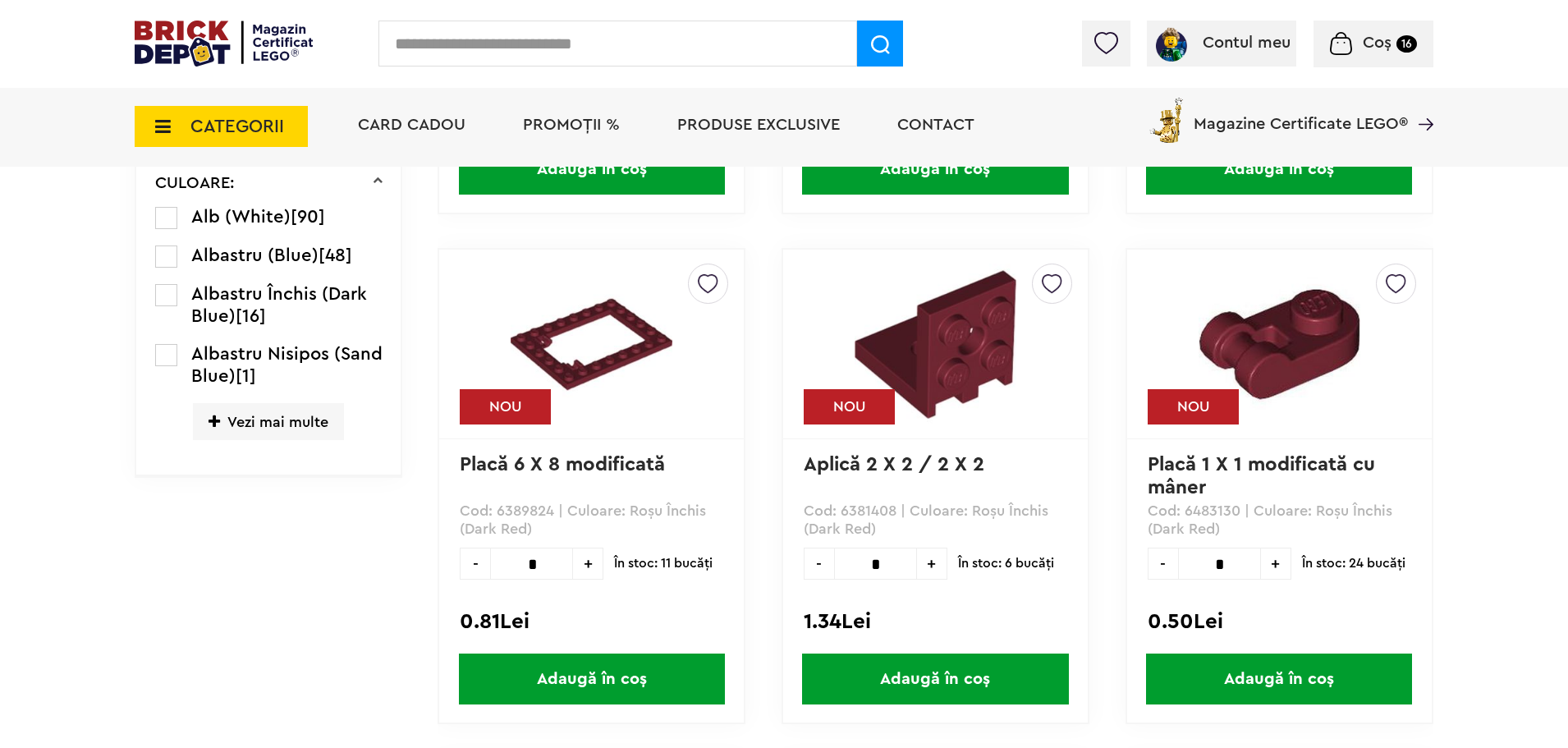
click at [312, 411] on span "Vezi mai multe" at bounding box center [269, 421] width 151 height 37
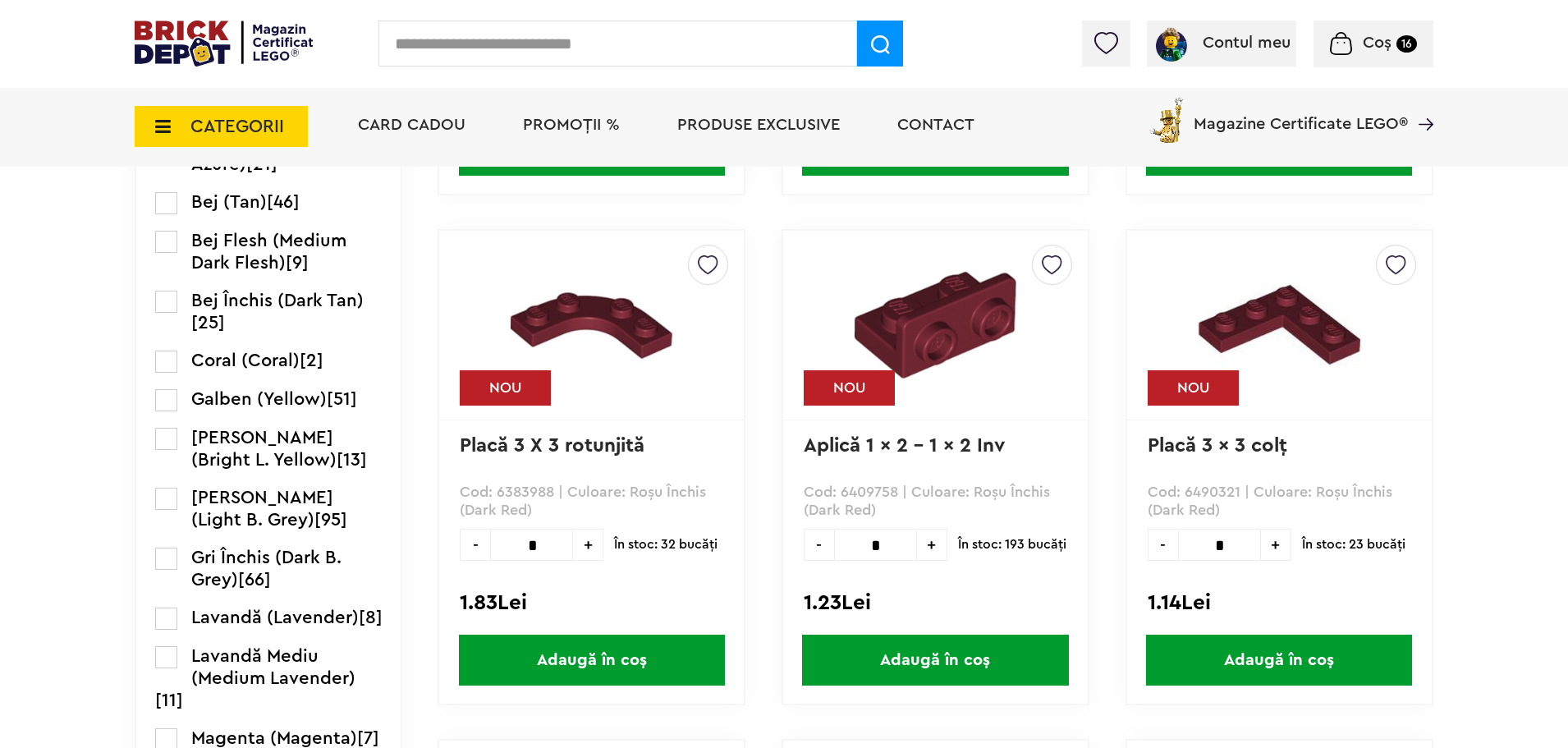
scroll to position [1404, 0]
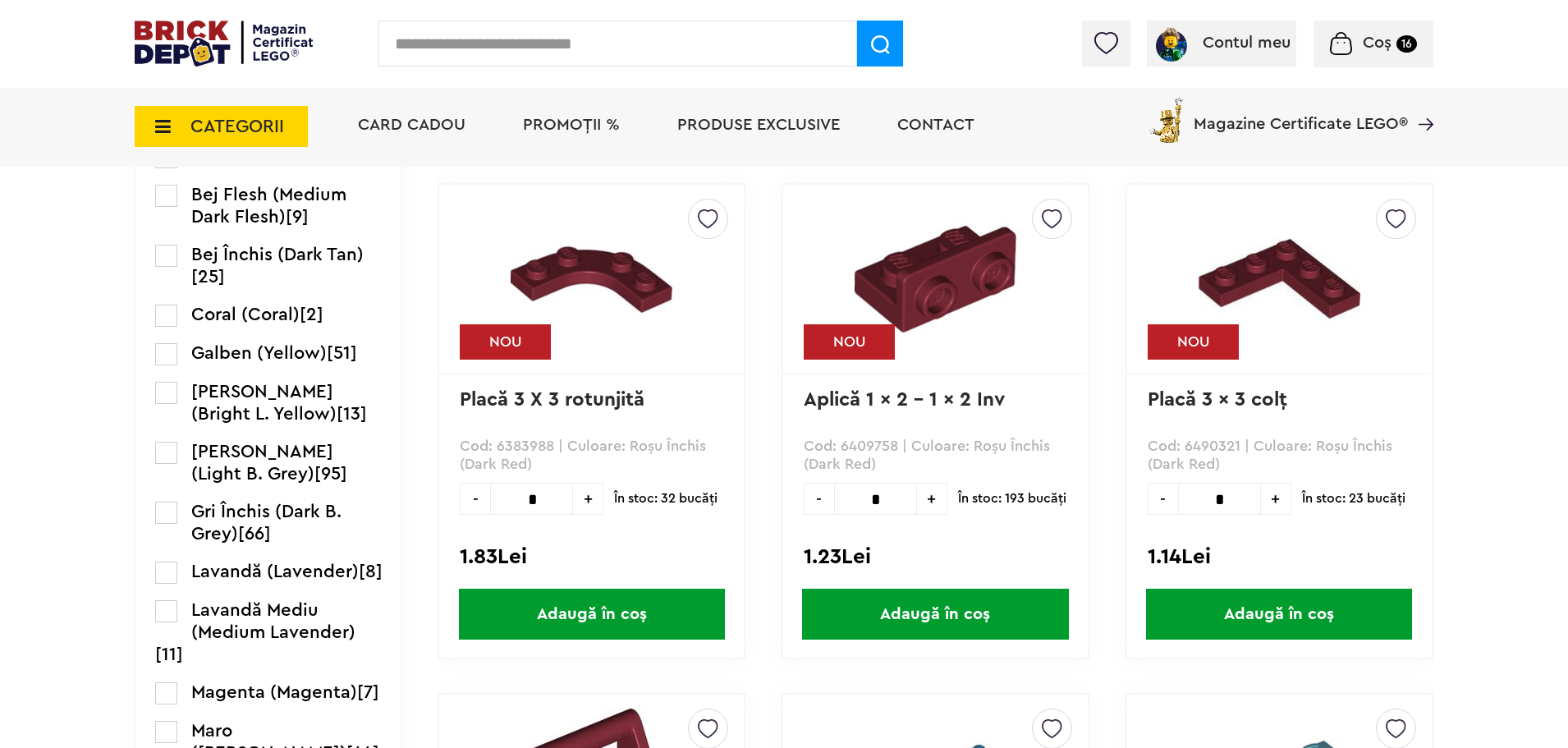
click at [167, 524] on label at bounding box center [167, 512] width 22 height 22
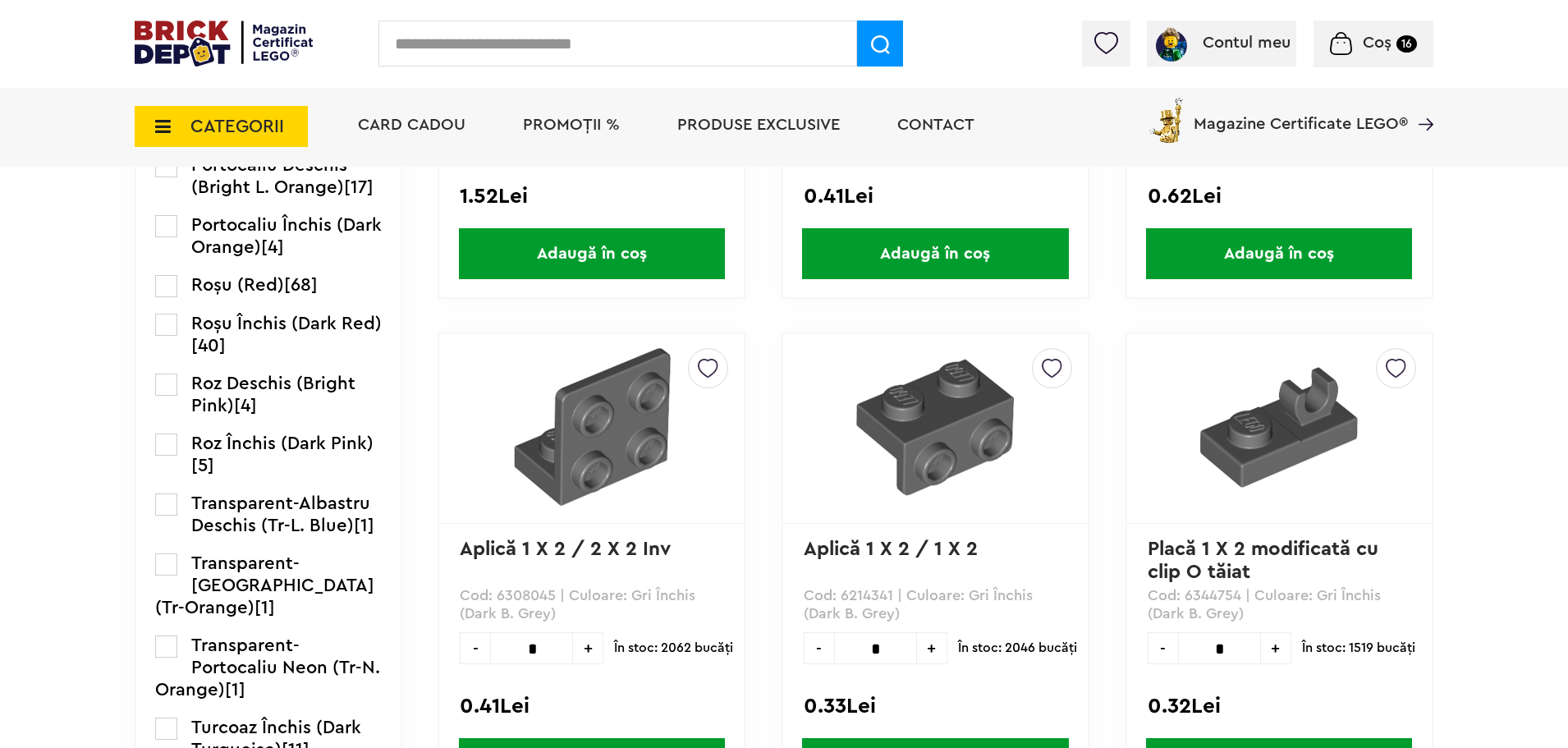
scroll to position [2312, 0]
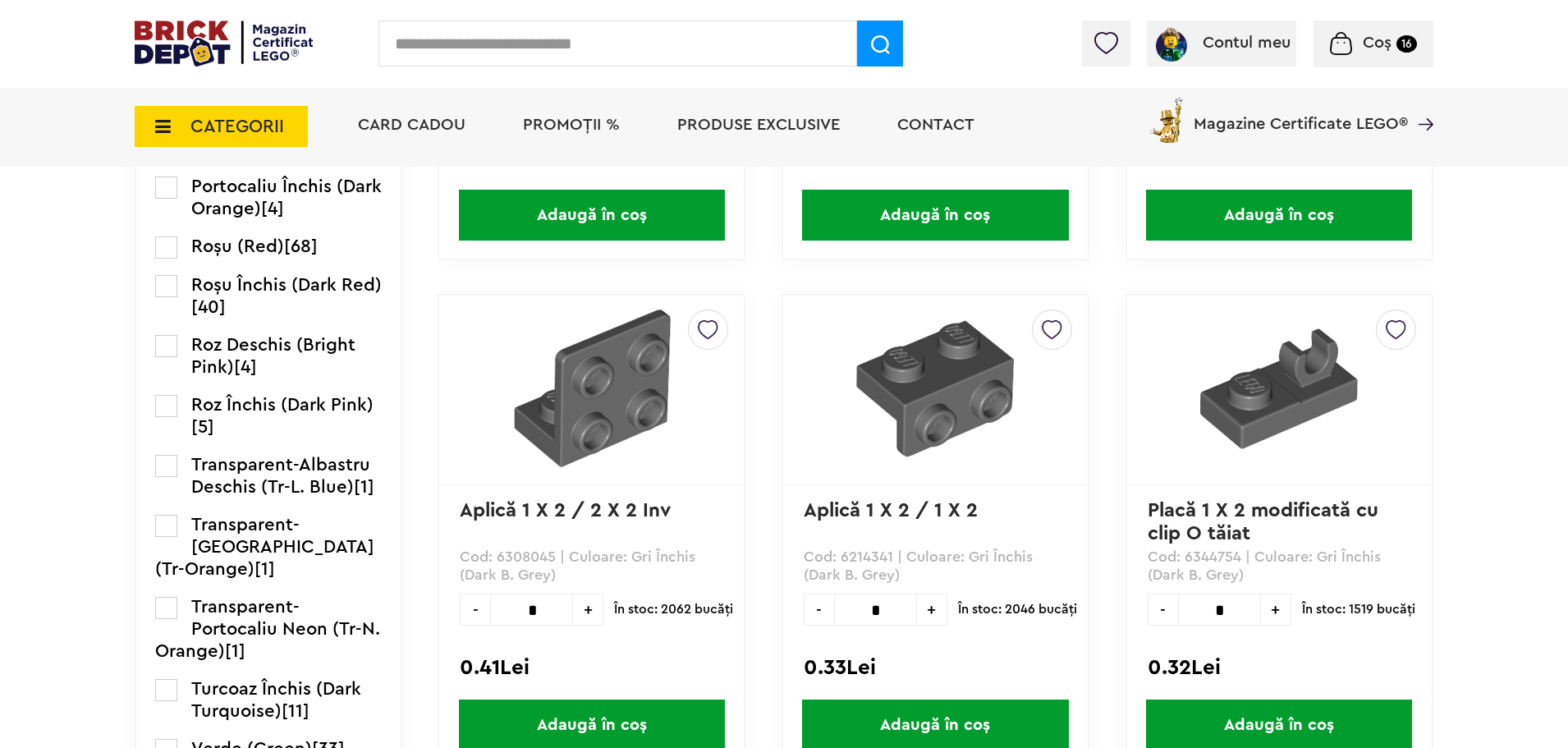
drag, startPoint x: 1216, startPoint y: 612, endPoint x: 1238, endPoint y: 605, distance: 23.1
click at [1237, 605] on input "*" at bounding box center [1219, 609] width 83 height 32
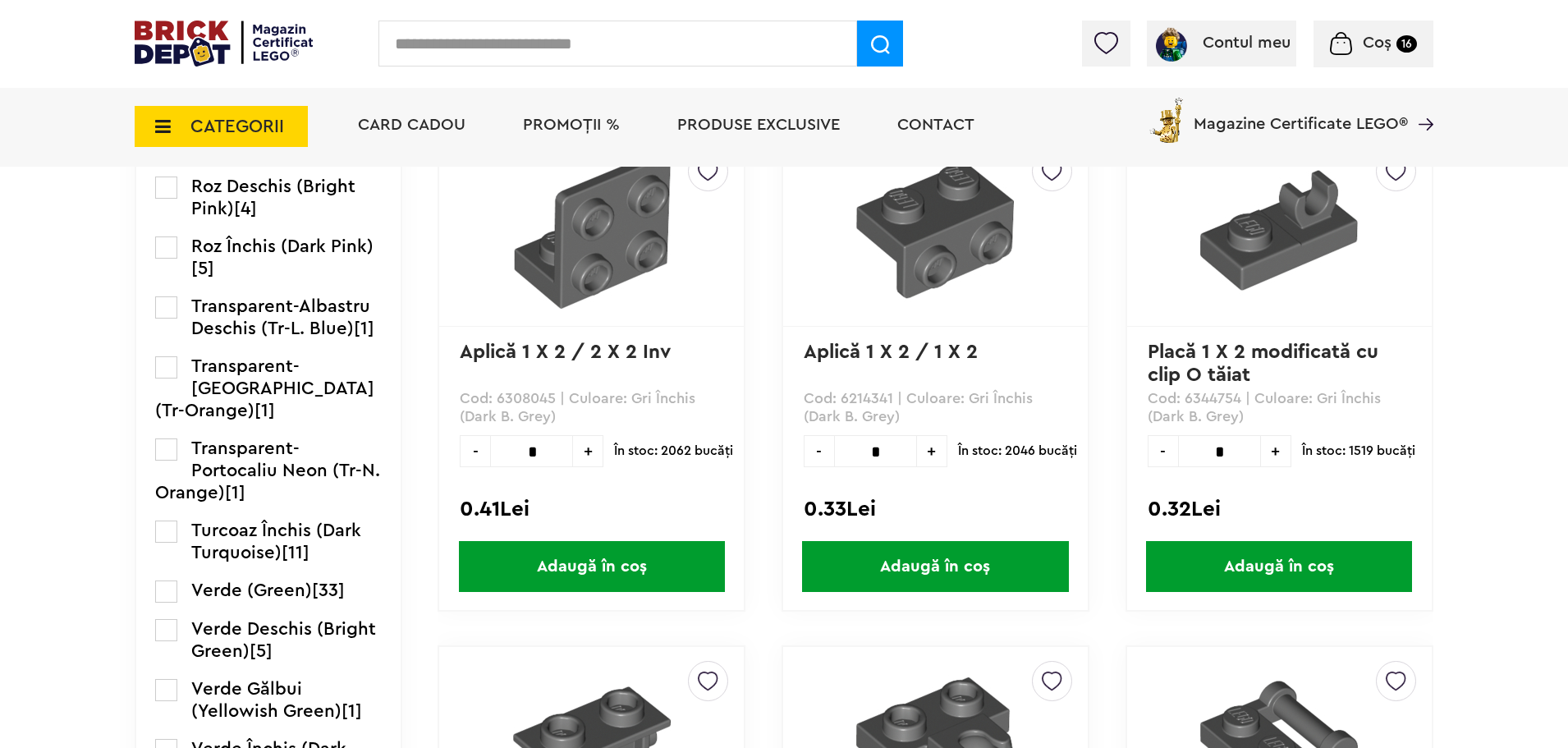
scroll to position [2477, 0]
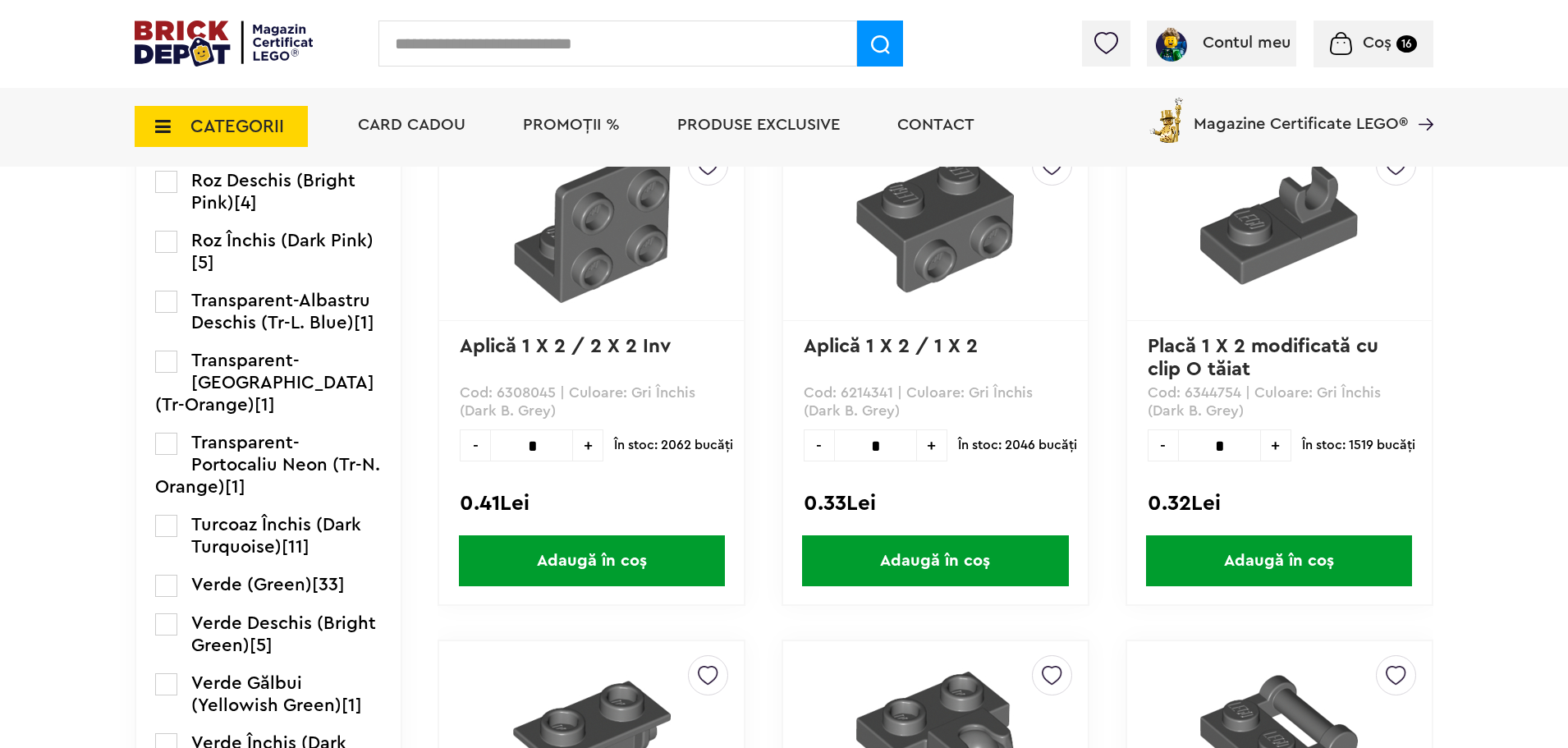
type input "*"
click at [1302, 567] on span "Adaugă în coș" at bounding box center [1278, 560] width 266 height 51
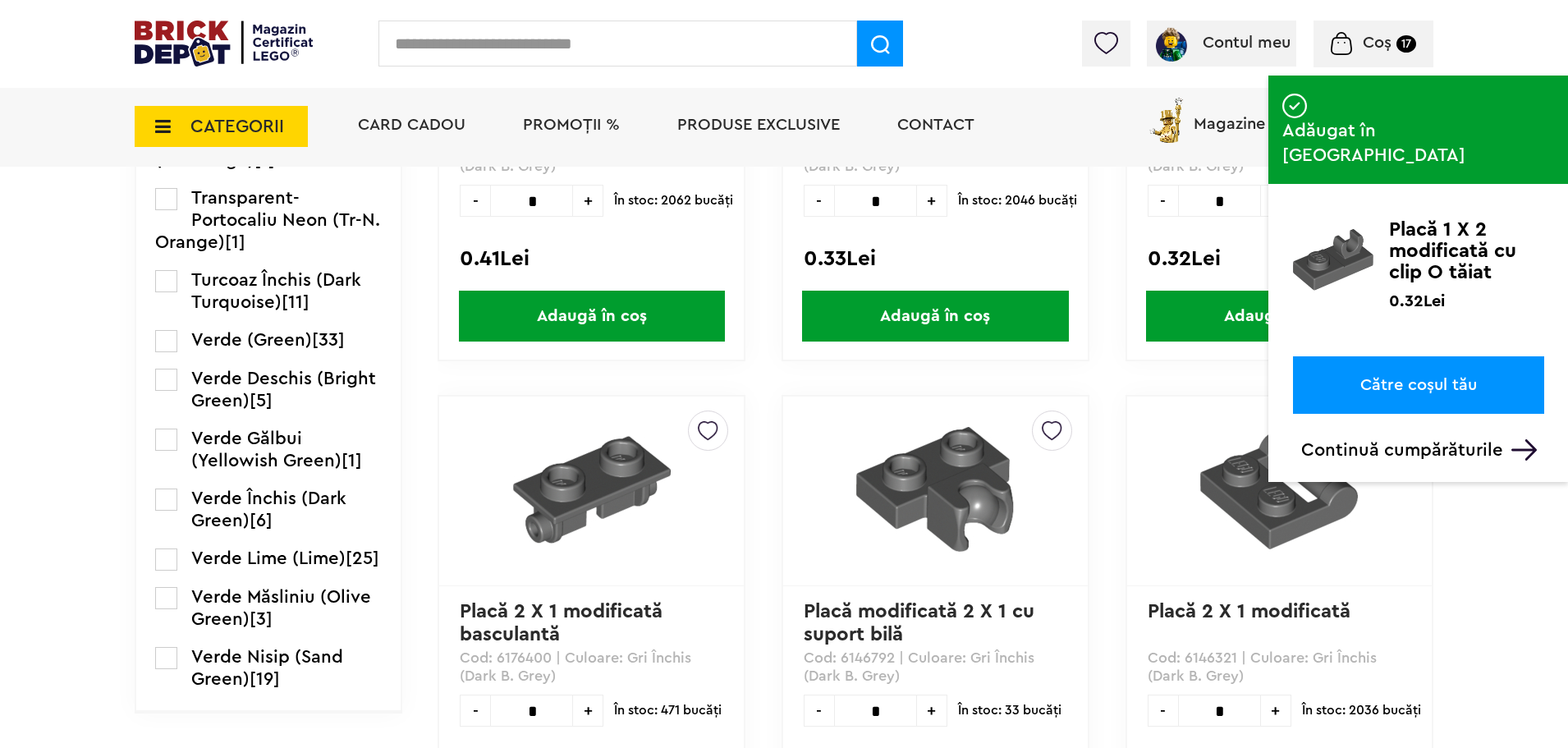
scroll to position [2722, 0]
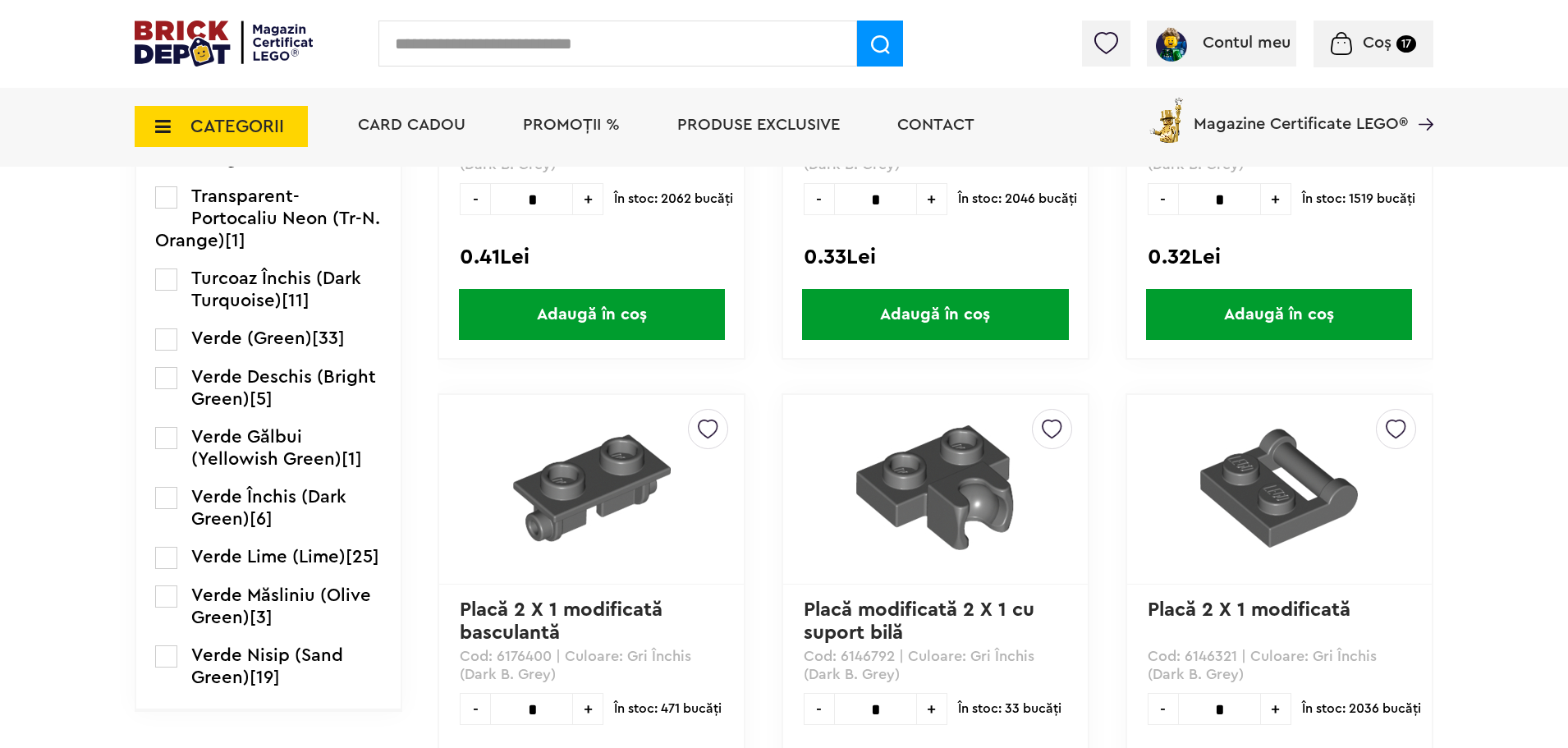
drag, startPoint x: 190, startPoint y: 136, endPoint x: 202, endPoint y: 135, distance: 12.0
click at [190, 135] on span "CATEGORII" at bounding box center [237, 127] width 94 height 18
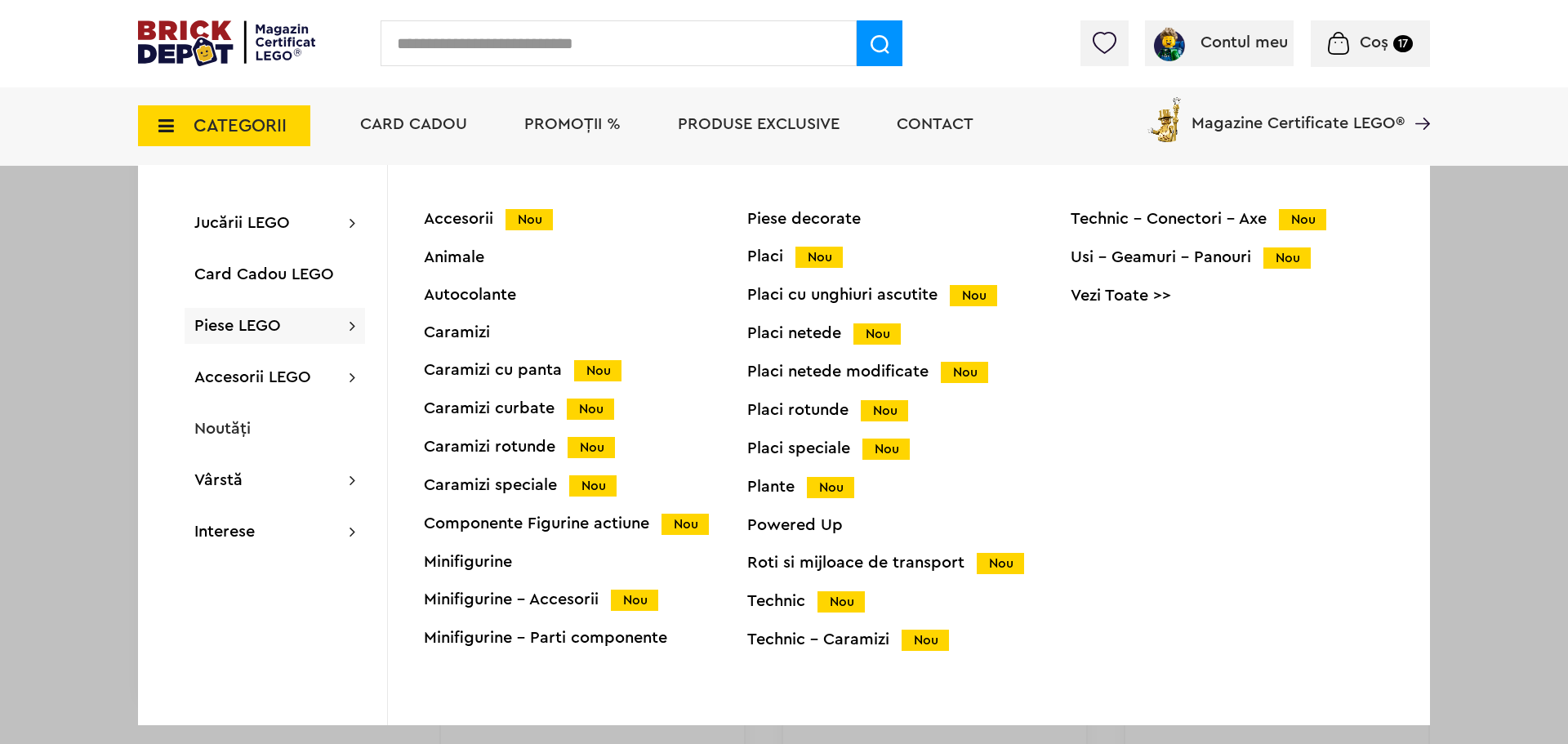
click at [761, 258] on div "Placi Nou" at bounding box center [908, 256] width 323 height 17
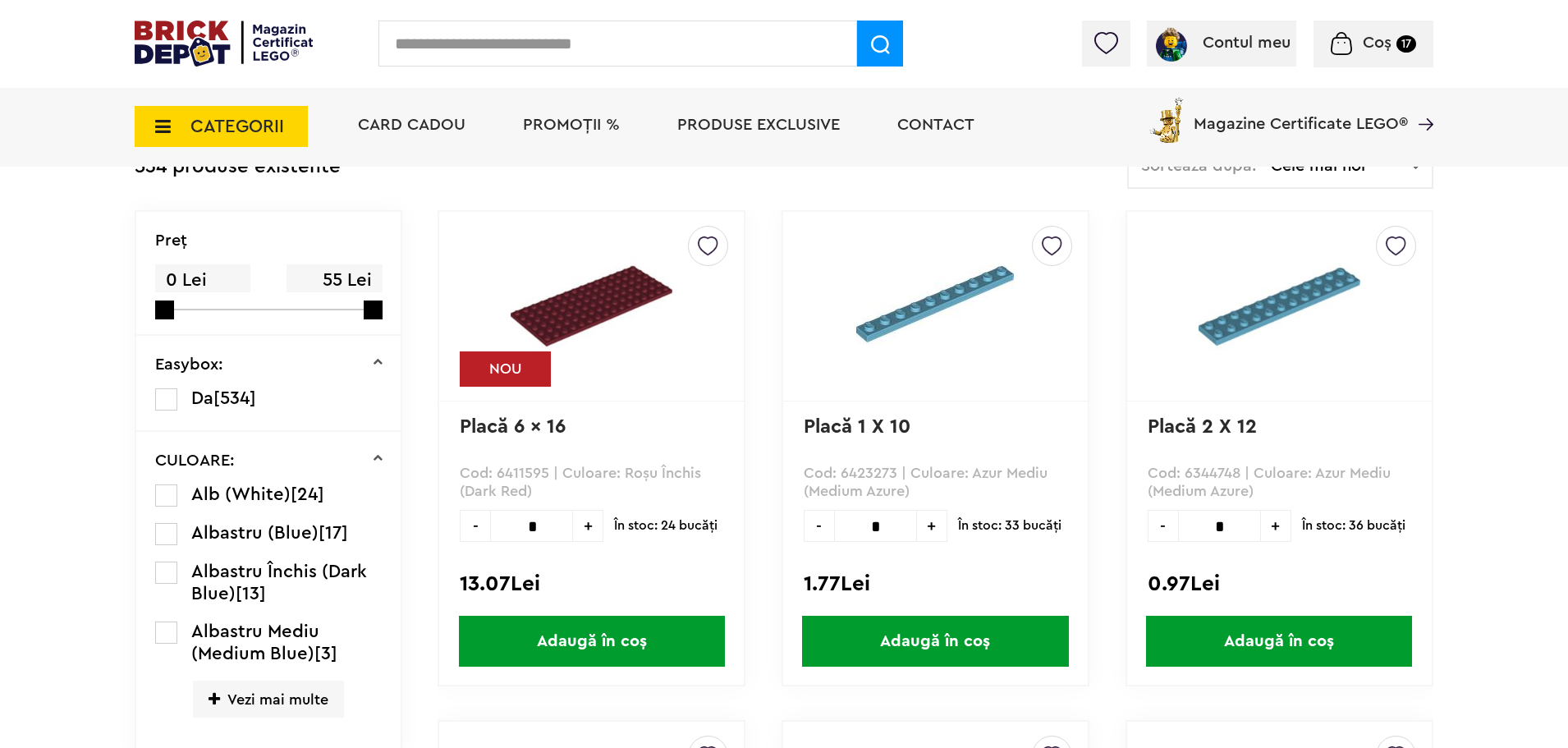
scroll to position [574, 0]
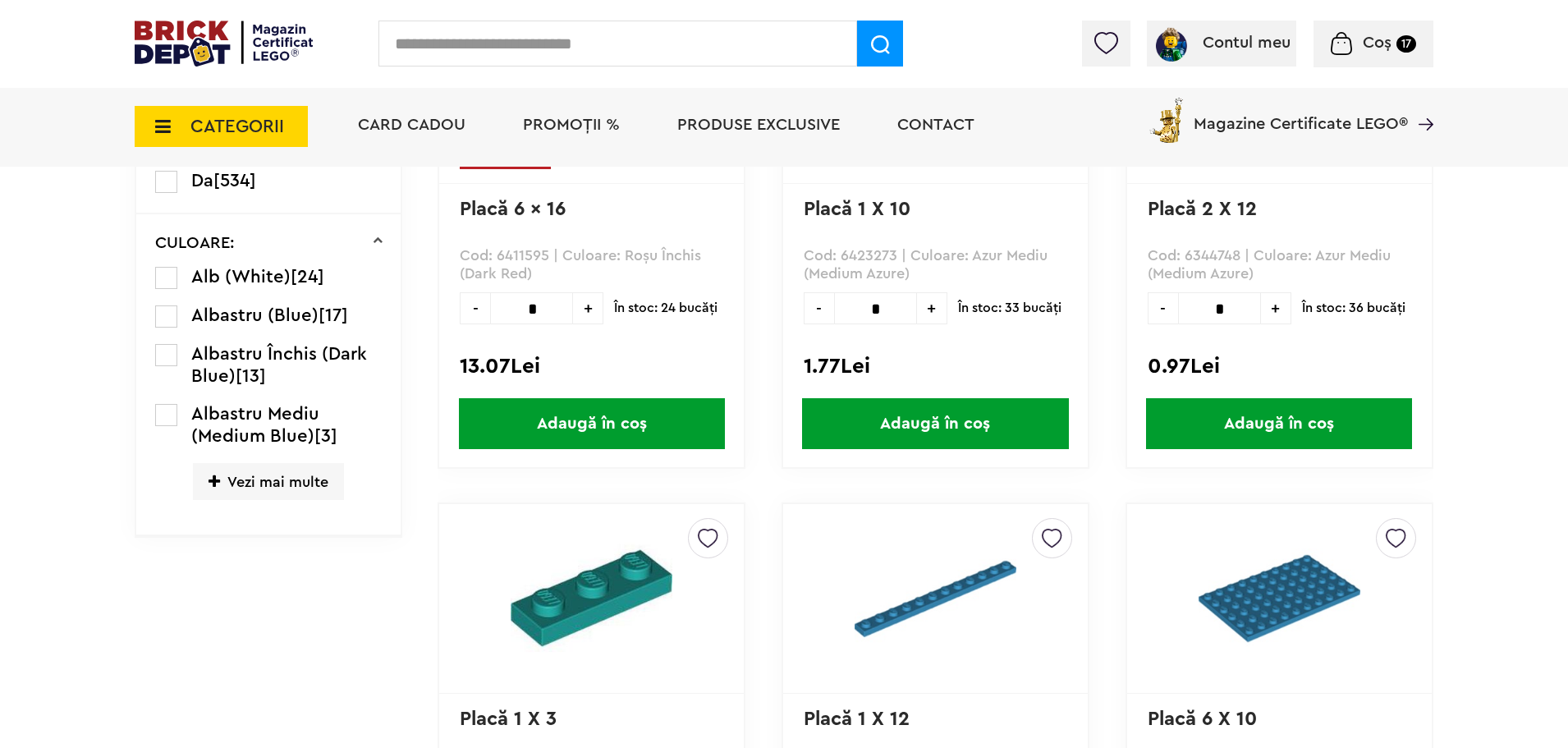
click at [289, 483] on span "Vezi mai multe" at bounding box center [269, 481] width 151 height 37
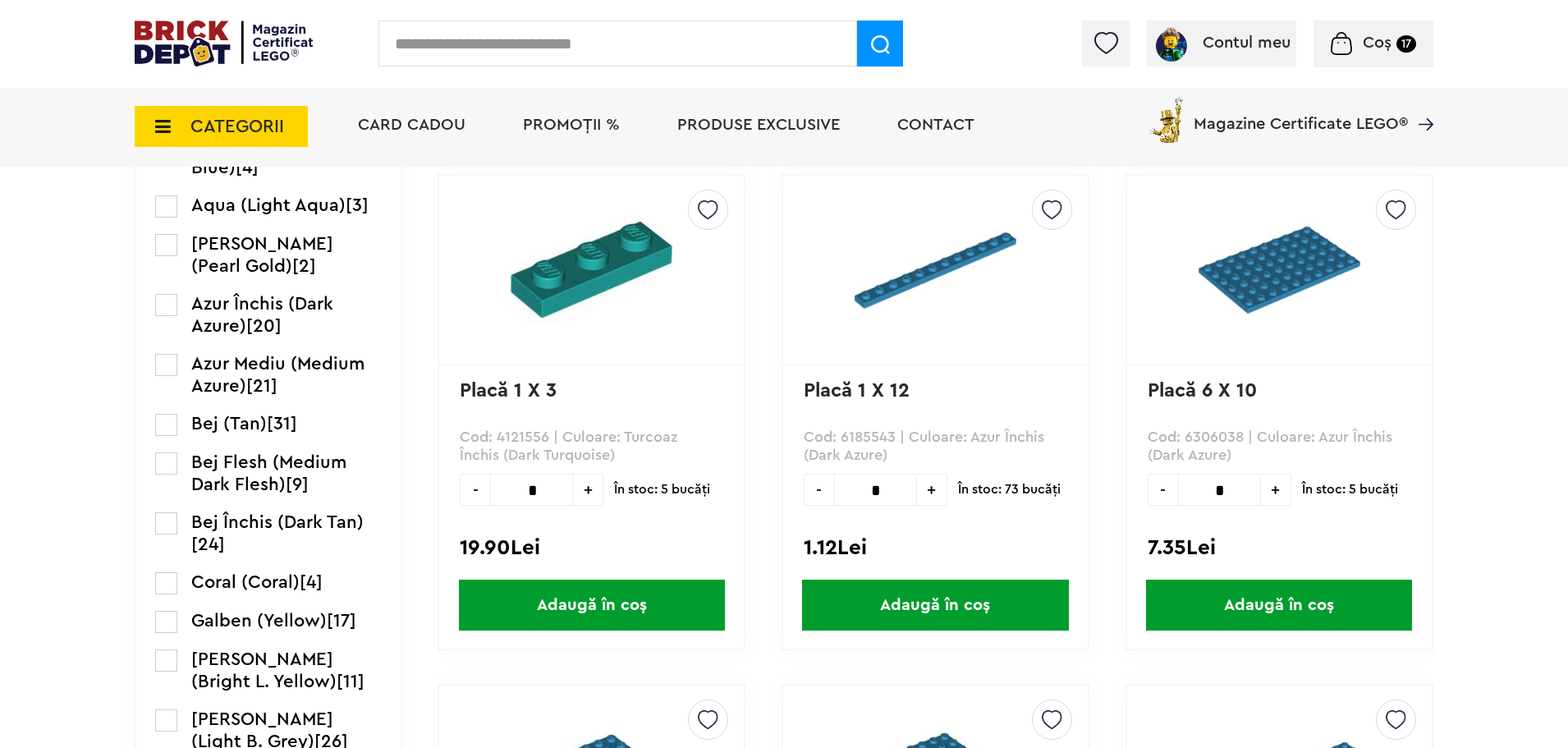
scroll to position [1149, 0]
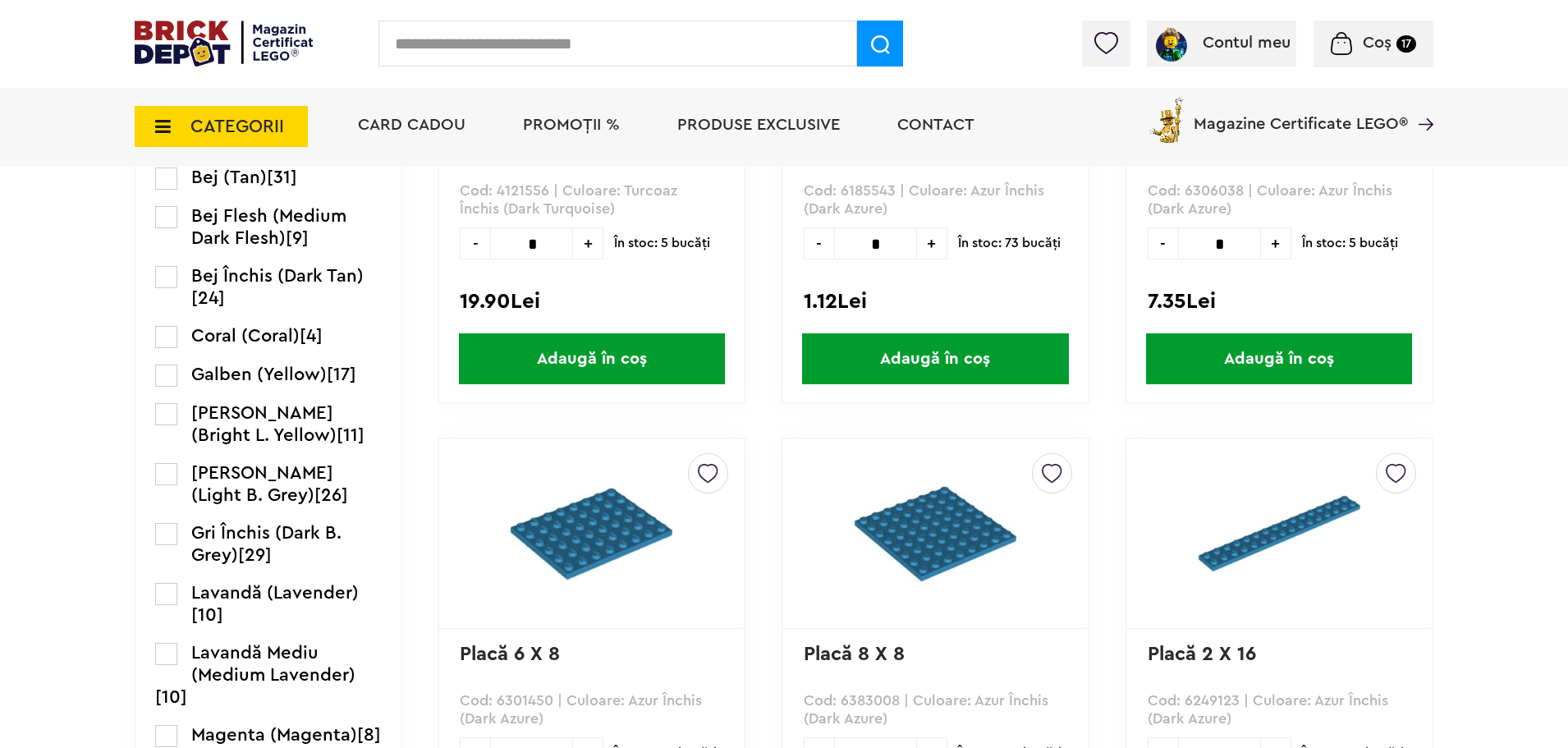
click at [171, 536] on label at bounding box center [167, 534] width 22 height 22
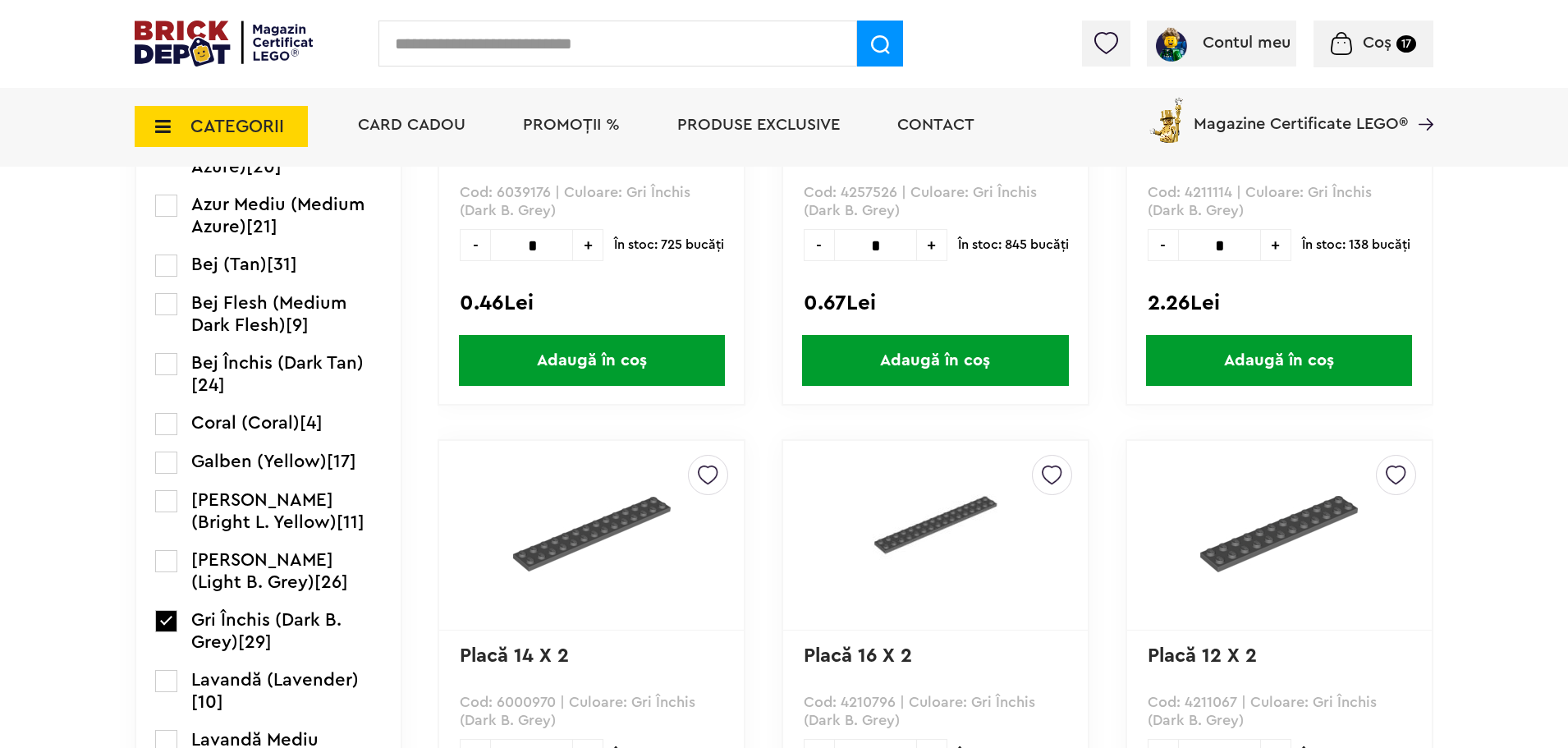
scroll to position [1313, 0]
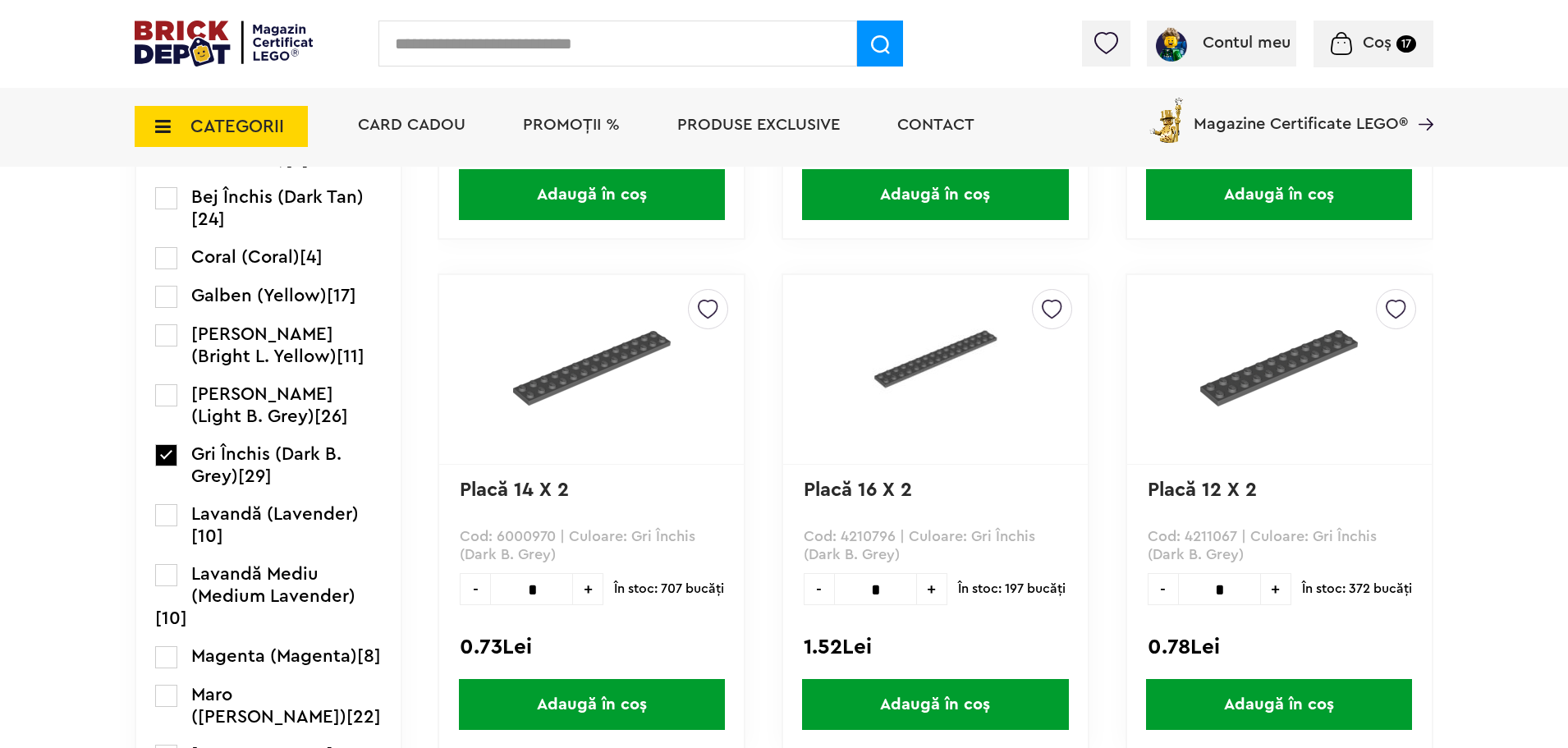
drag, startPoint x: 1218, startPoint y: 592, endPoint x: 1242, endPoint y: 541, distance: 56.4
click at [1234, 589] on input "*" at bounding box center [1219, 589] width 83 height 32
type input "*"
click at [1323, 703] on span "Adaugă în coș" at bounding box center [1278, 704] width 266 height 51
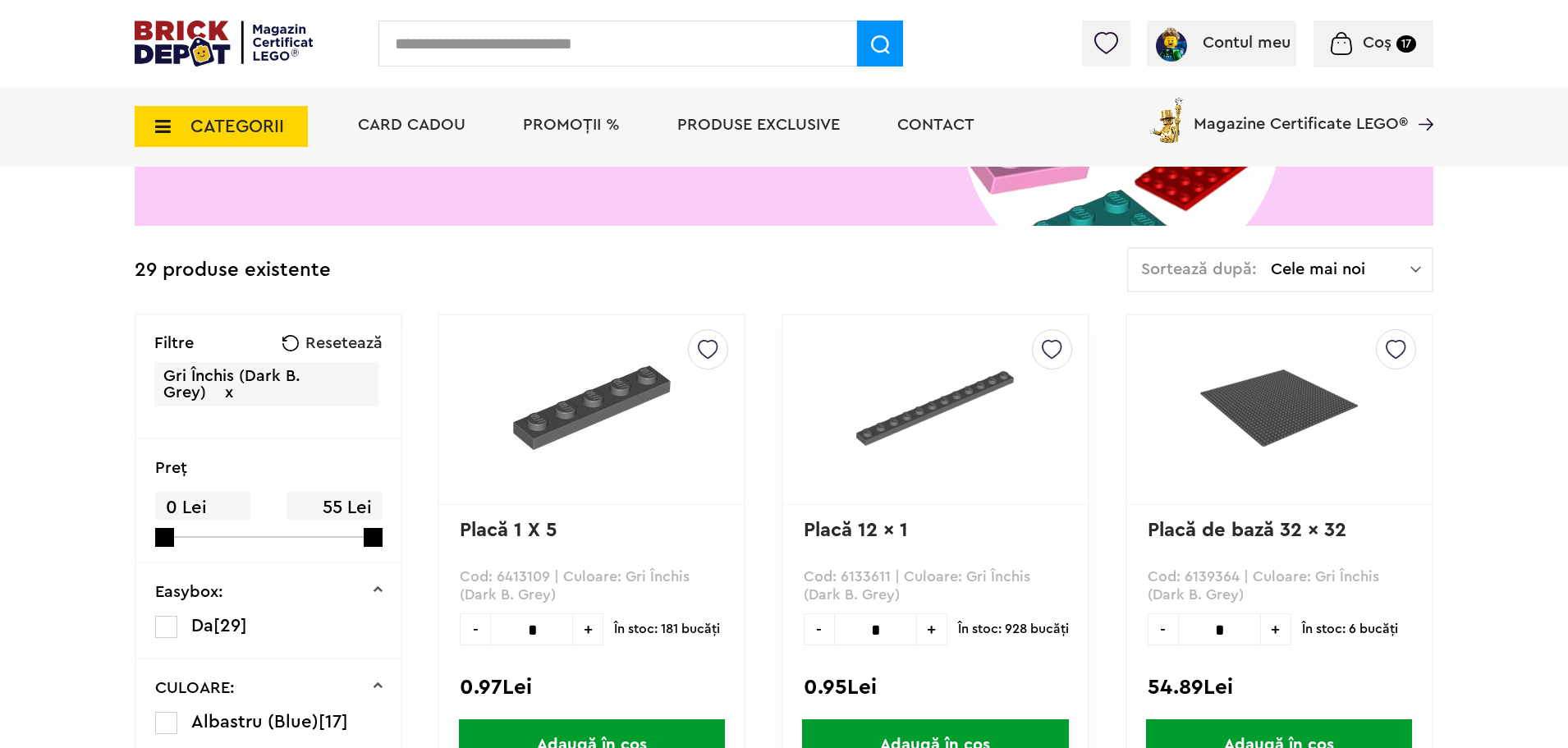
scroll to position [247, 0]
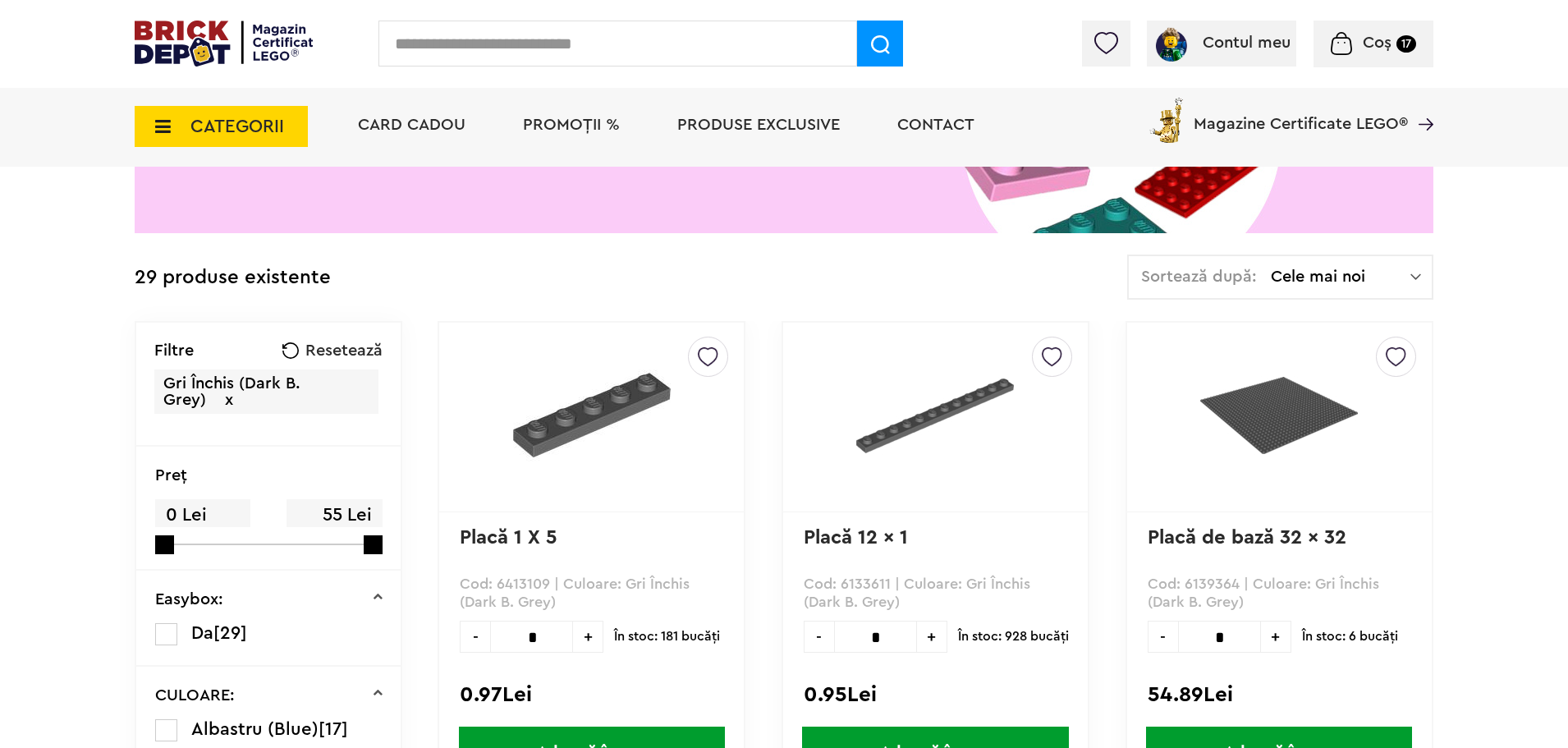
click at [186, 136] on span "CATEGORII" at bounding box center [221, 126] width 173 height 41
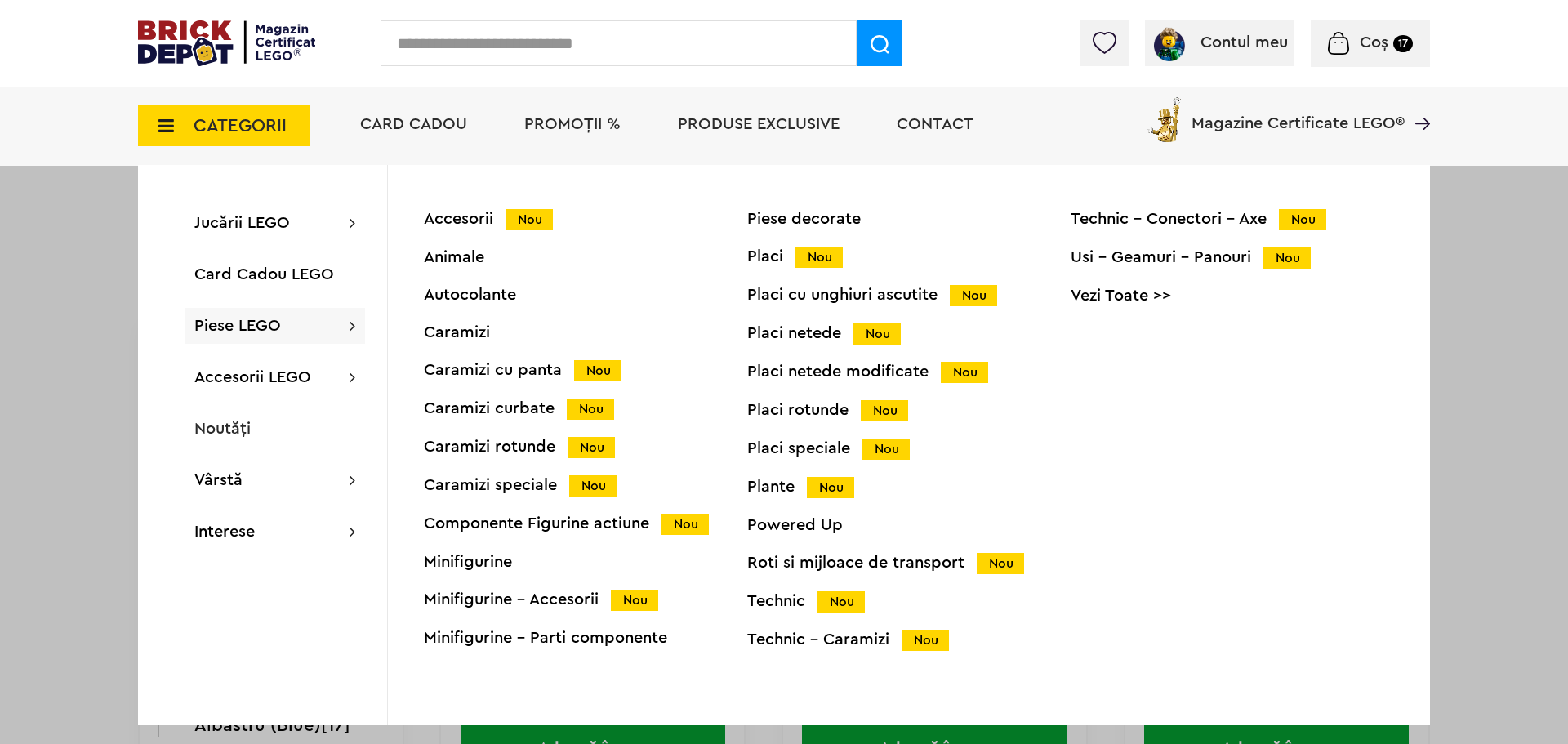
click at [829, 447] on div "Placi speciale Nou" at bounding box center [908, 448] width 323 height 17
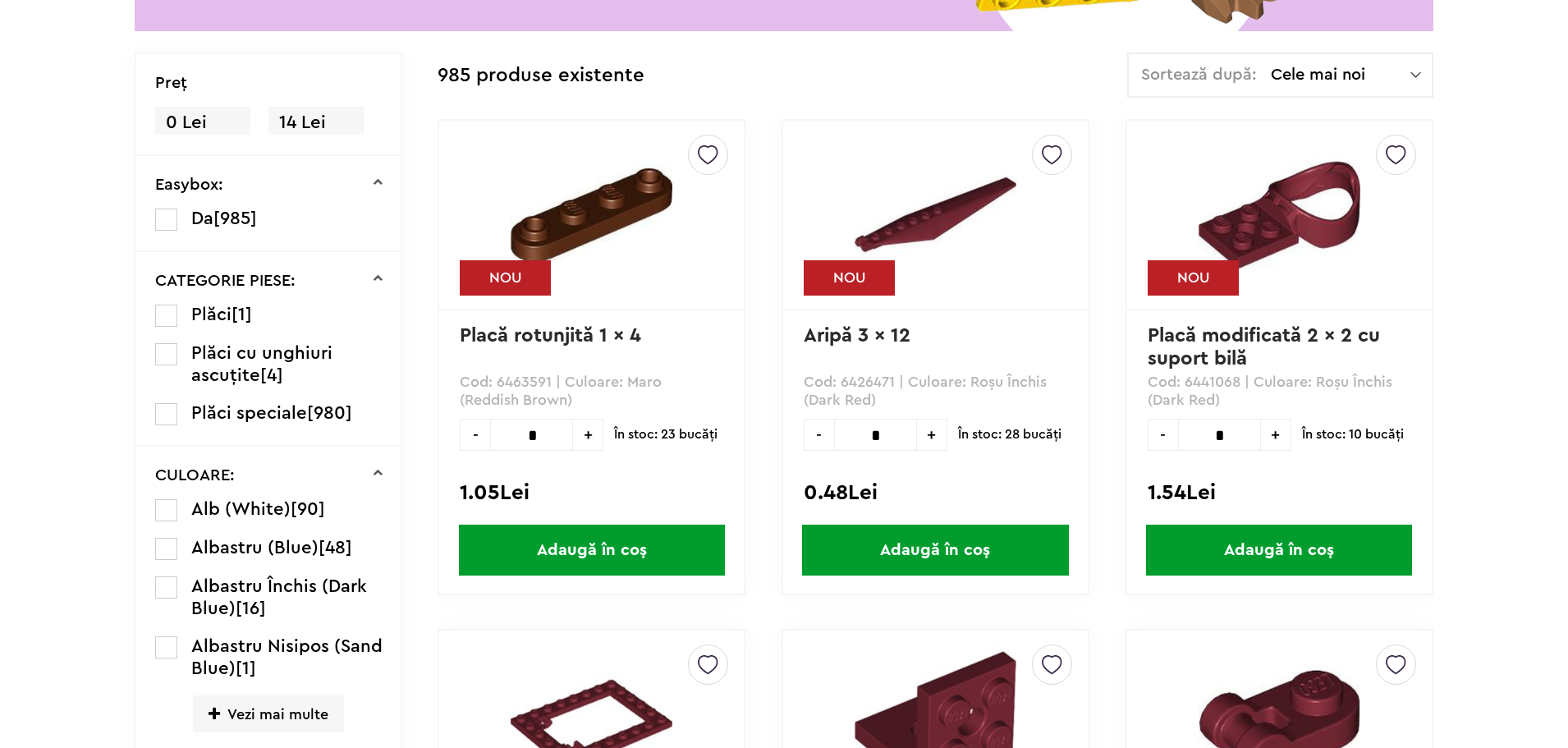
scroll to position [419, 0]
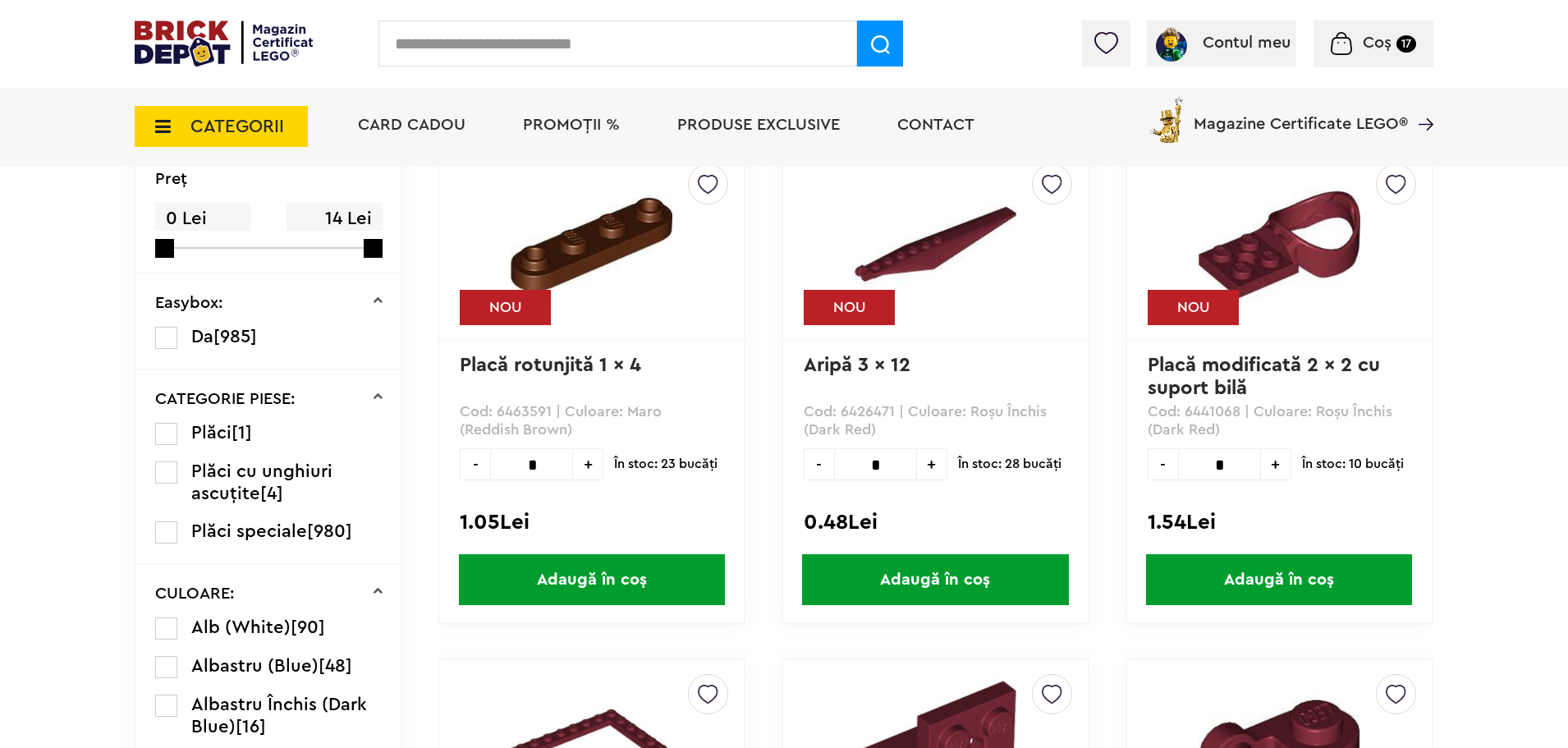
click at [169, 513] on ul "Plăci [1] Plăci cu unghiuri ascuțite [4] Plăci speciale [980]" at bounding box center [269, 483] width 227 height 121
click at [171, 627] on label at bounding box center [167, 628] width 22 height 22
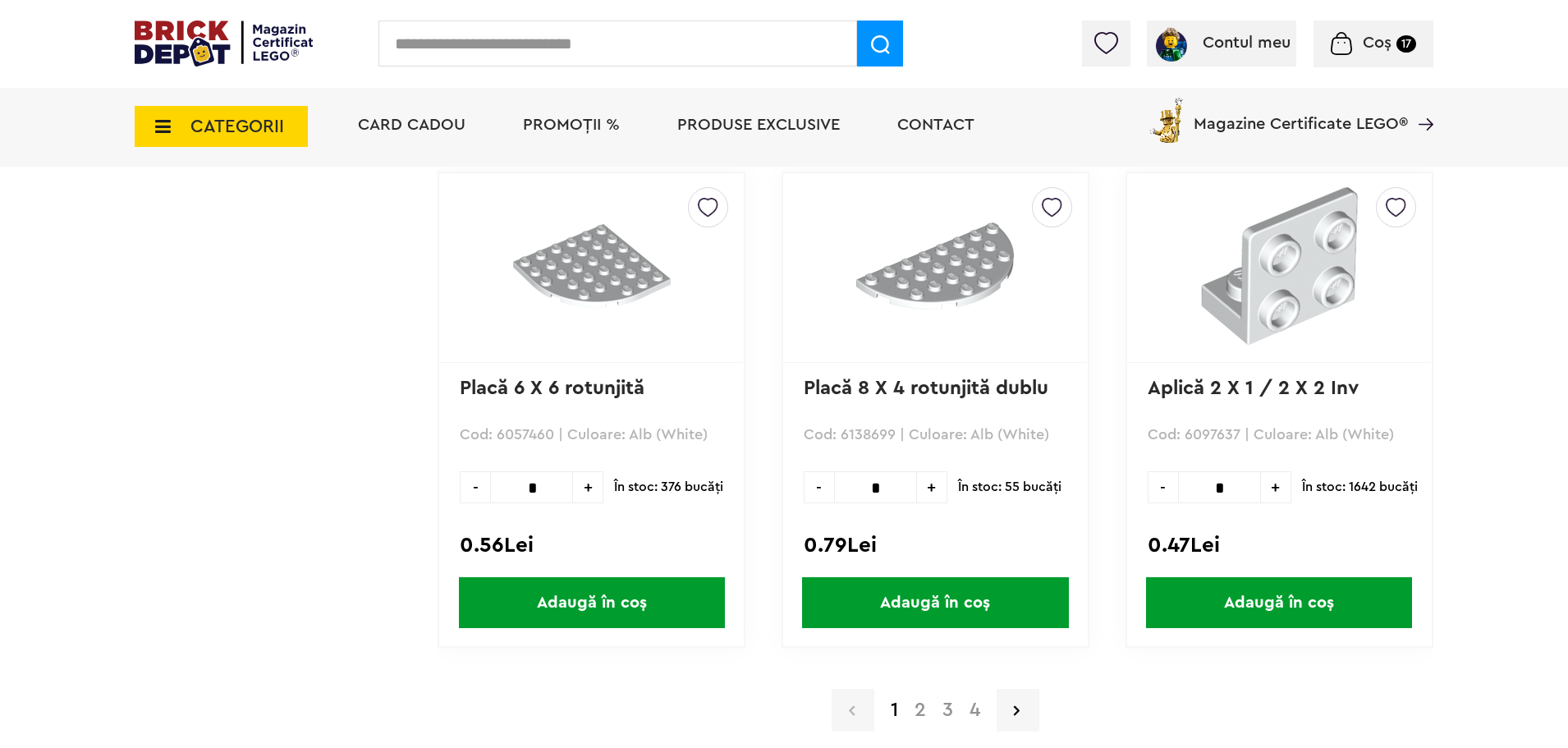
scroll to position [4802, 0]
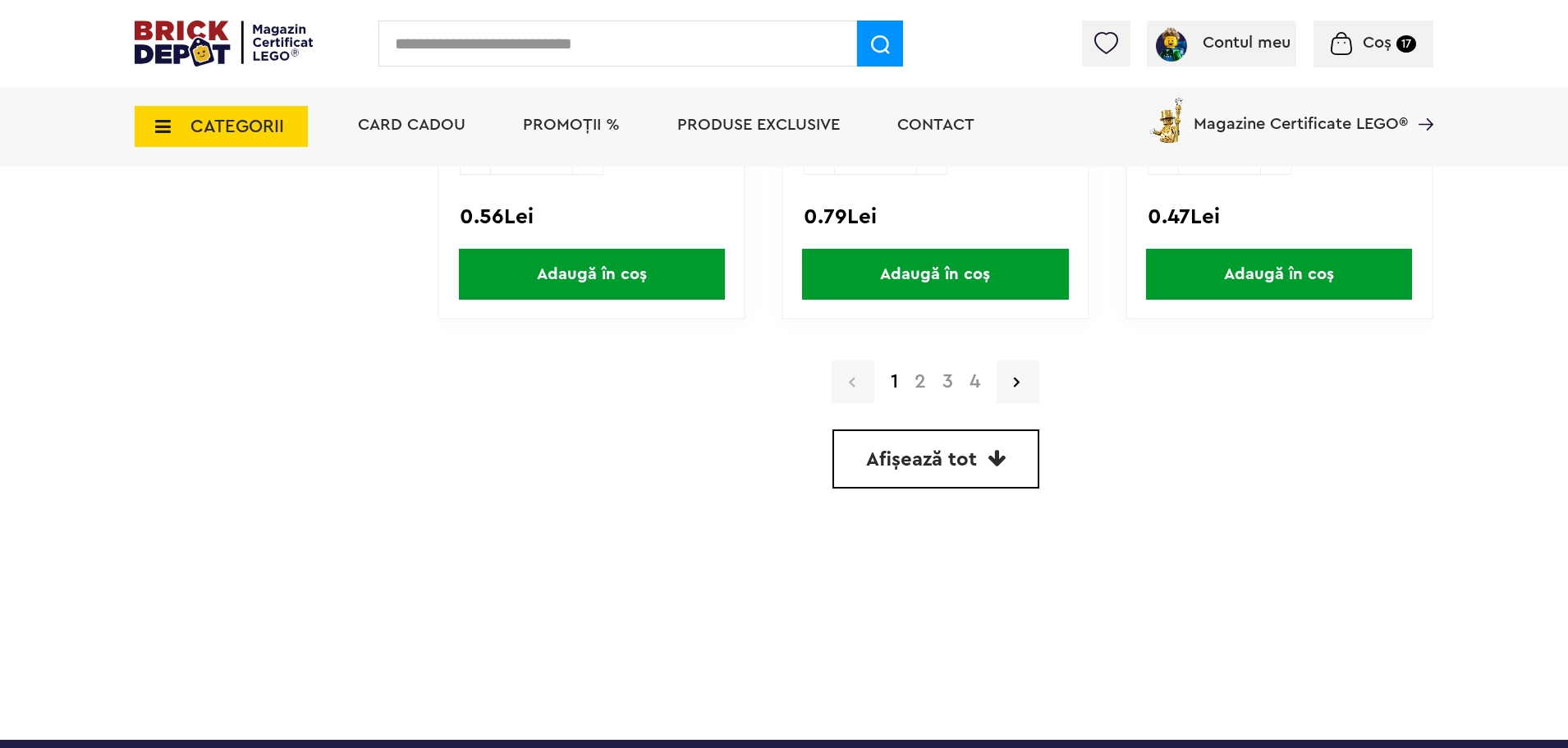
click at [920, 383] on a=Alb%20%28White%29&order=1&page=2"] "2" at bounding box center [920, 381] width 28 height 19
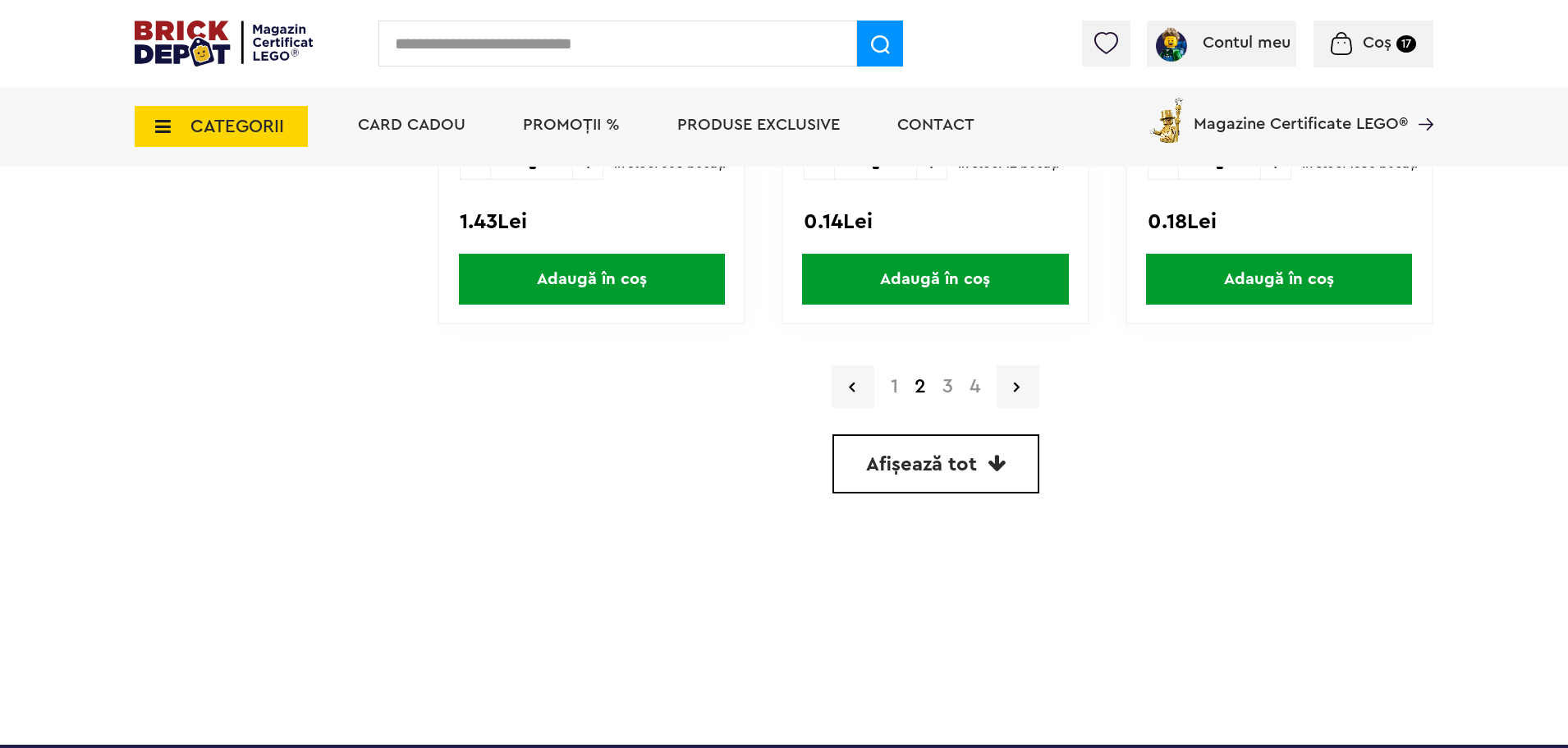
scroll to position [4802, 0]
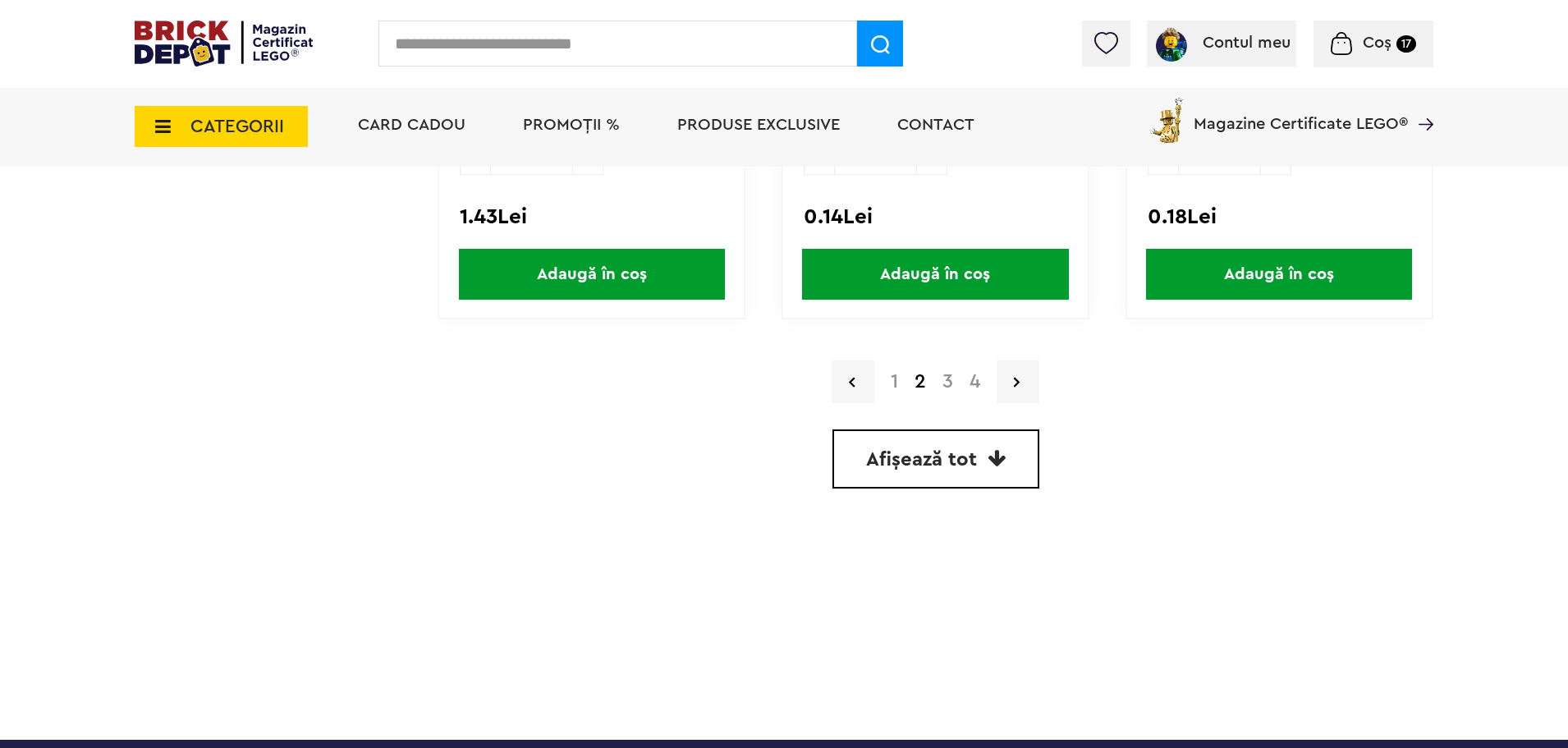
click at [948, 386] on a=Alb%20%28White%29&order=1&page=3"] "3" at bounding box center [947, 381] width 27 height 19
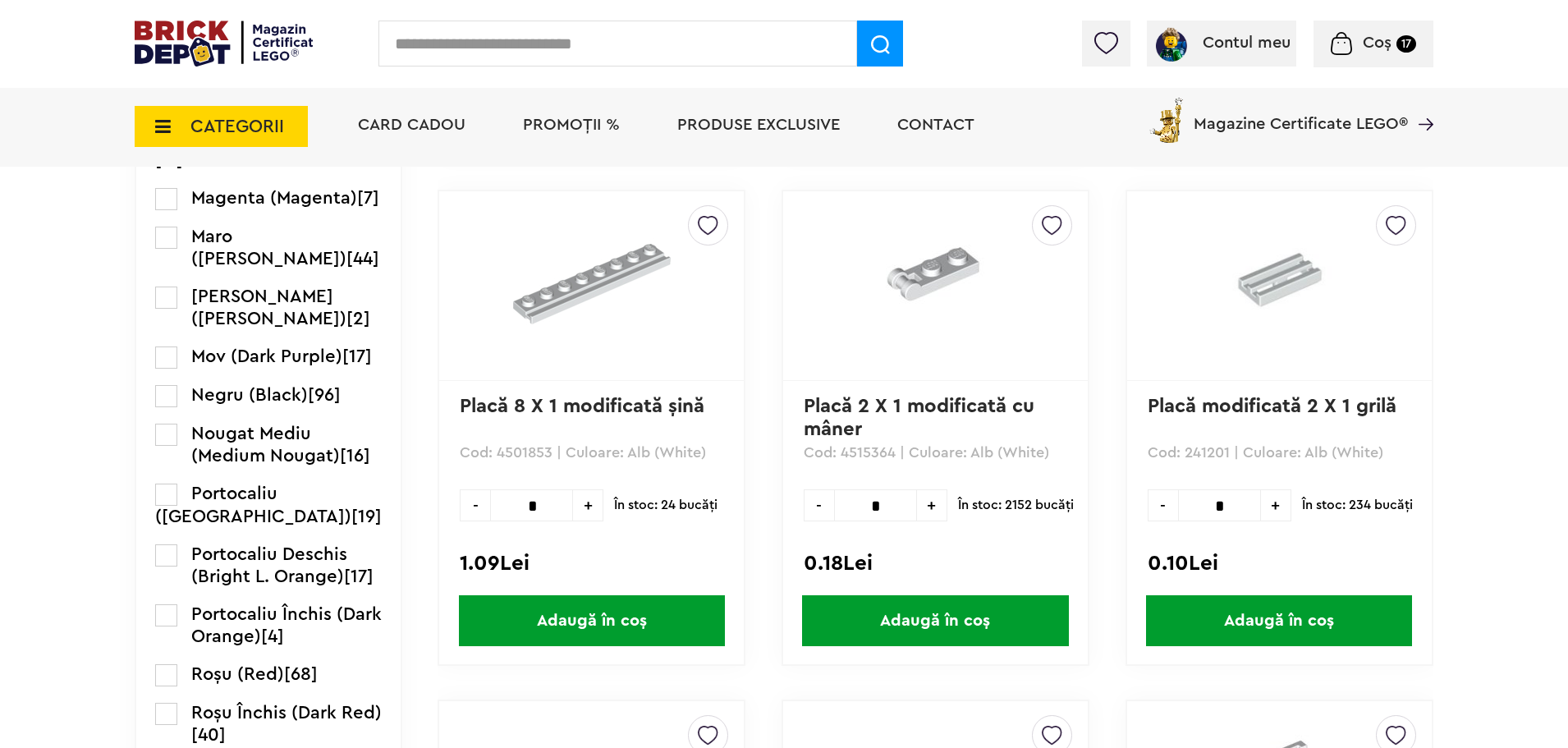
scroll to position [1914, 0]
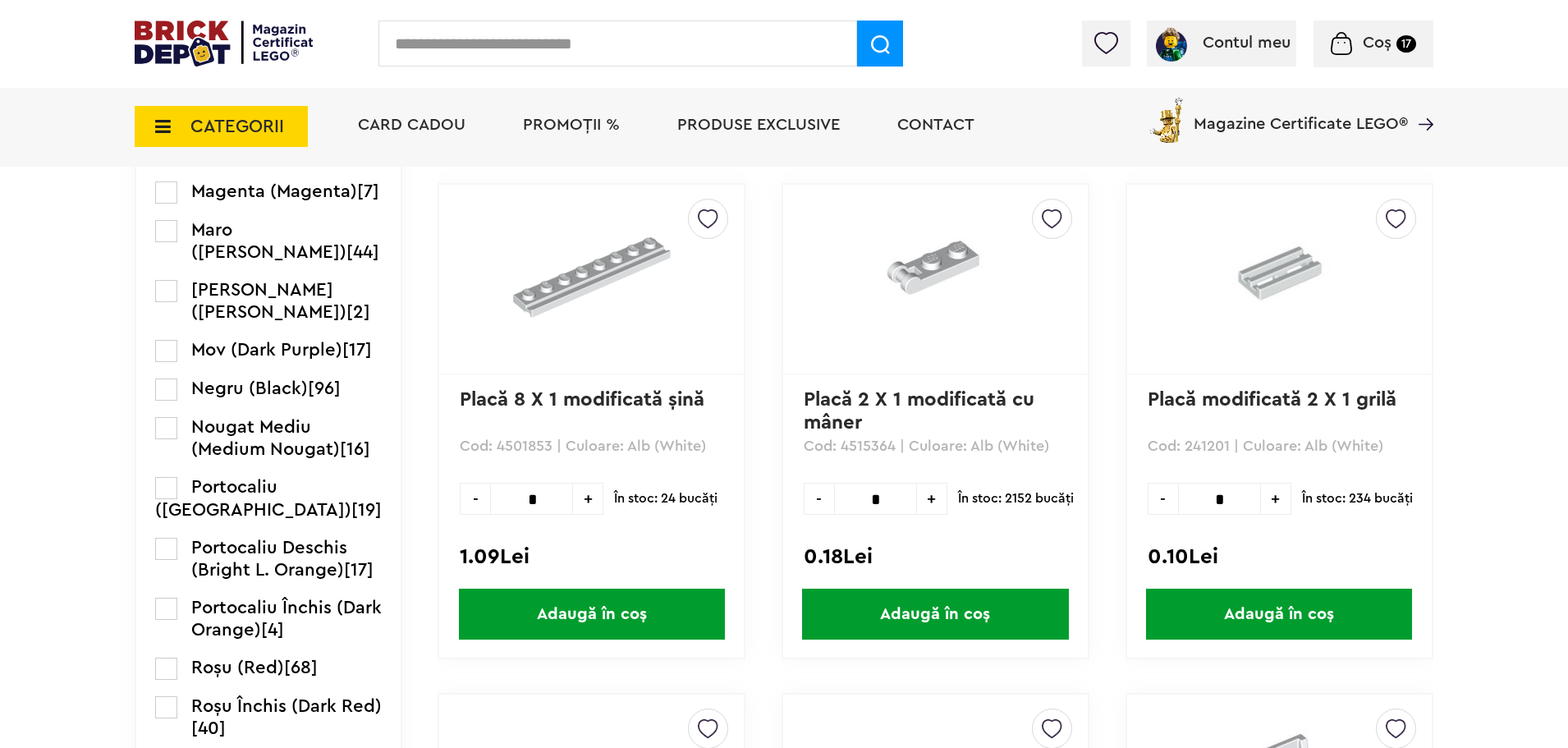
drag, startPoint x: 879, startPoint y: 496, endPoint x: 891, endPoint y: 477, distance: 22.5
click at [884, 494] on input "*" at bounding box center [875, 499] width 83 height 32
type input "*"
click at [920, 619] on span "Adaugă în coș" at bounding box center [935, 614] width 266 height 51
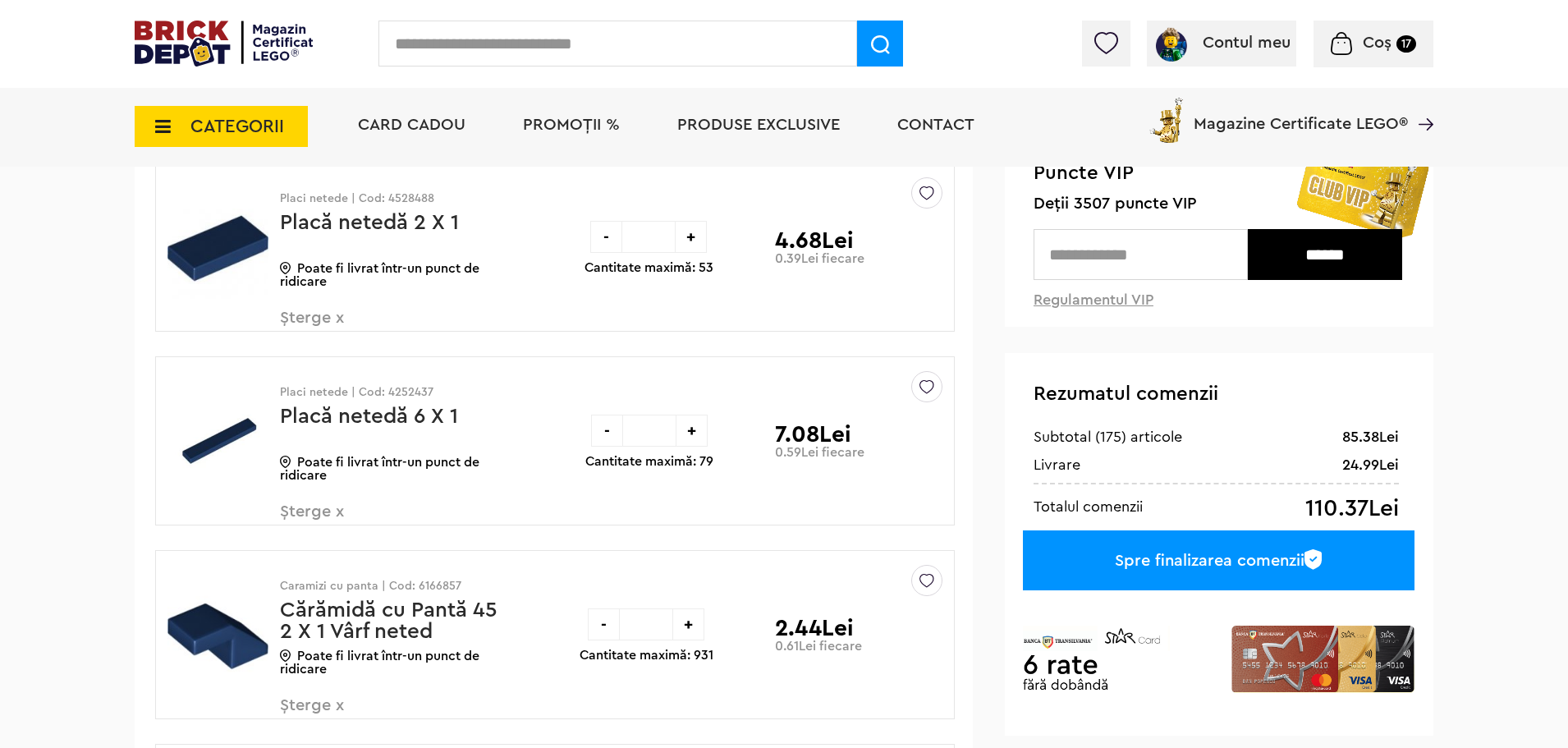
scroll to position [164, 0]
